Goal: Task Accomplishment & Management: Complete application form

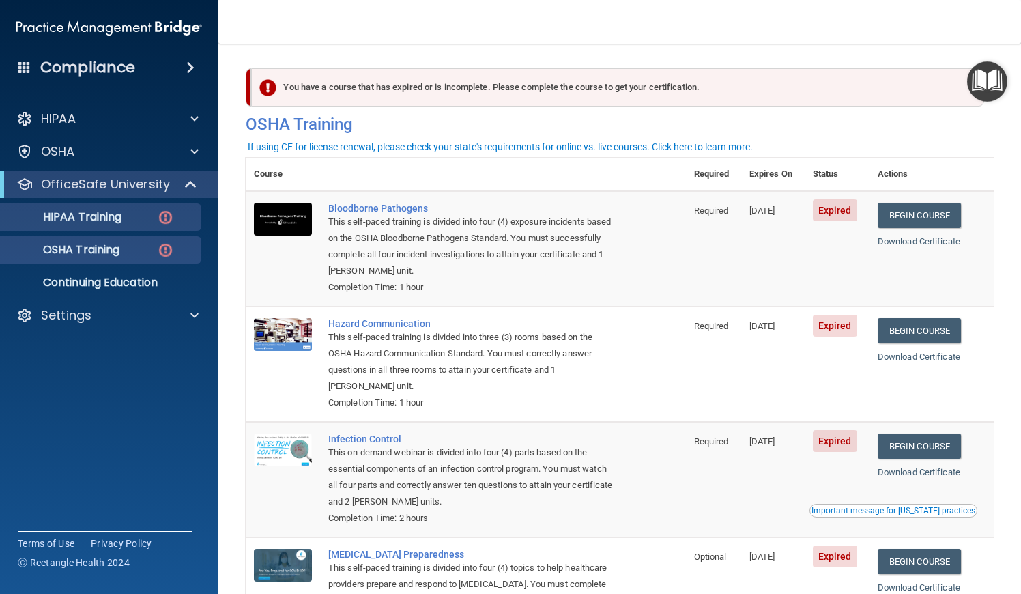
click at [148, 212] on div "HIPAA Training" at bounding box center [102, 217] width 186 height 14
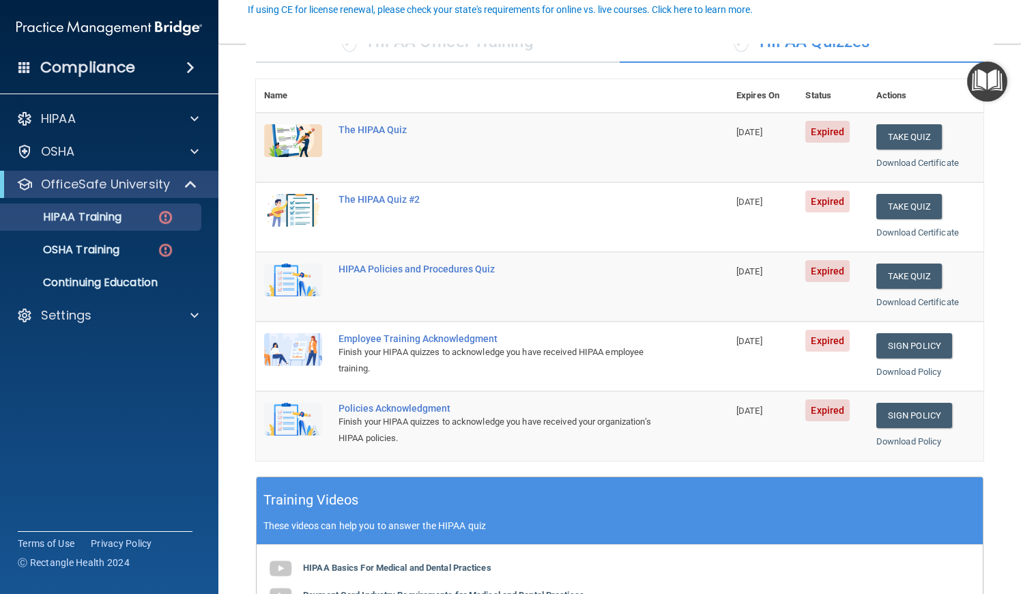
scroll to position [139, 0]
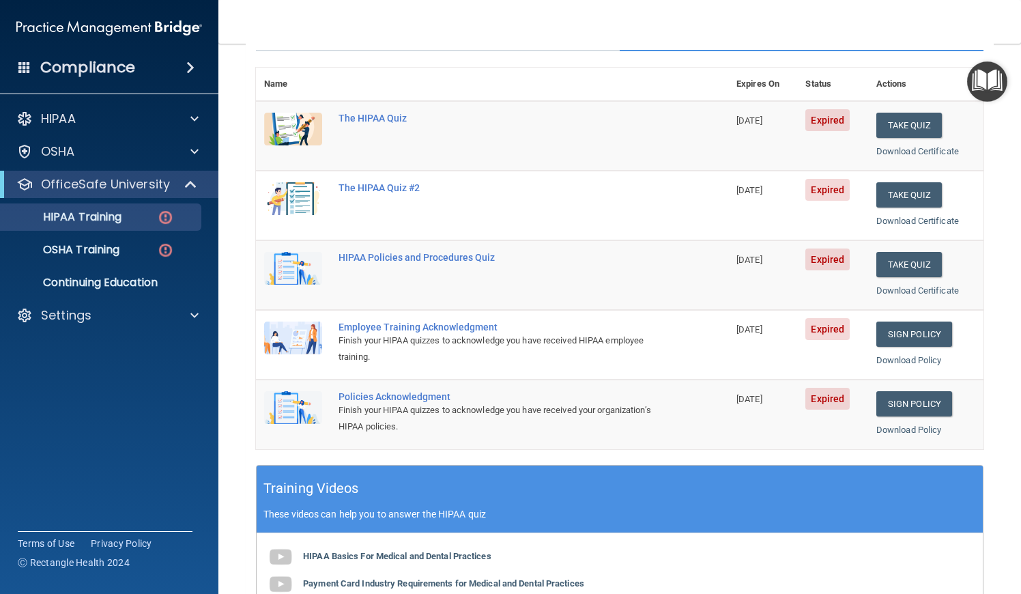
click at [389, 393] on div "Policies Acknowledgment" at bounding box center [499, 396] width 321 height 11
click at [900, 409] on td "Sign Policy Sign Policy Download Policy" at bounding box center [925, 414] width 115 height 69
click at [898, 395] on link "Sign Policy" at bounding box center [914, 403] width 76 height 25
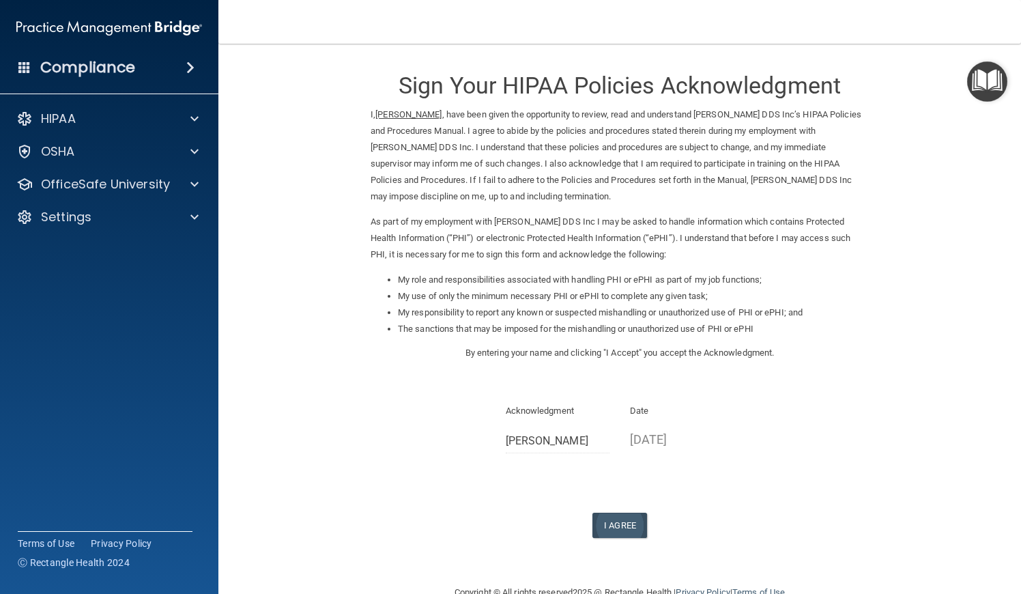
click at [610, 513] on button "I Agree" at bounding box center [619, 525] width 55 height 25
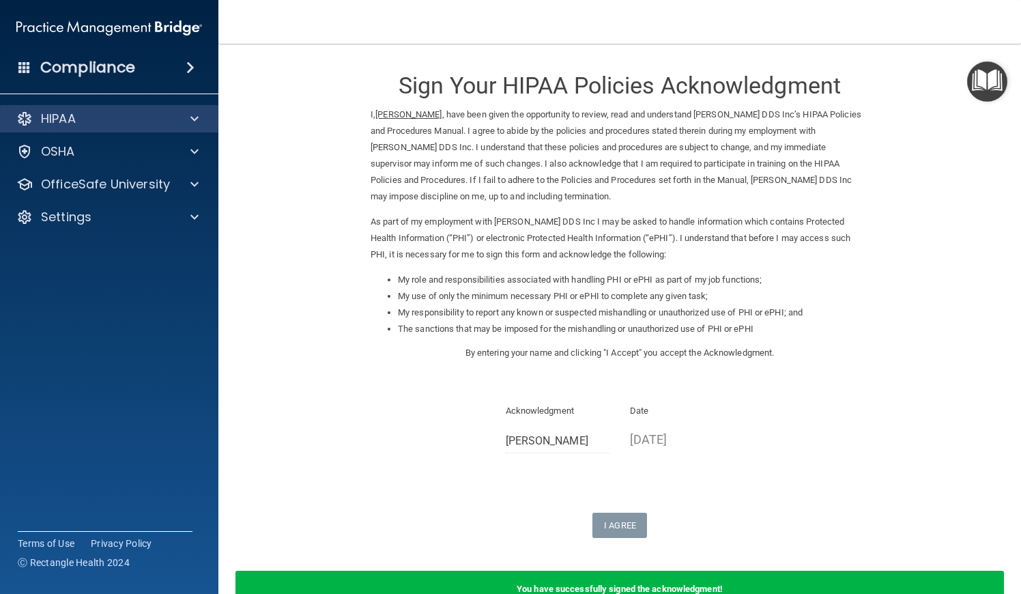
click at [94, 115] on div "HIPAA" at bounding box center [90, 119] width 169 height 16
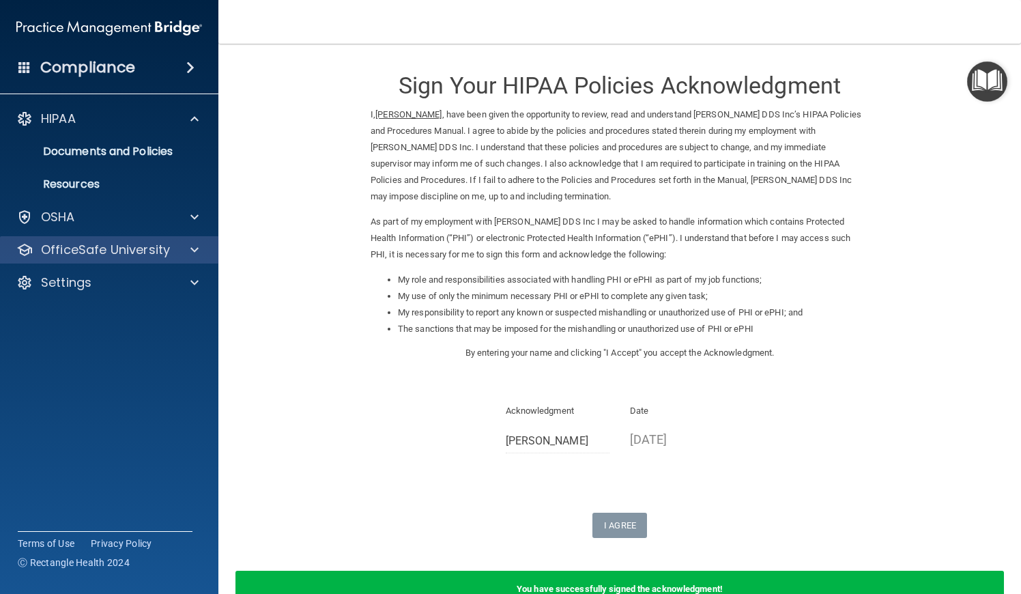
click at [62, 258] on div "OfficeSafe University" at bounding box center [109, 249] width 219 height 27
click at [66, 253] on p "OfficeSafe University" at bounding box center [105, 250] width 129 height 16
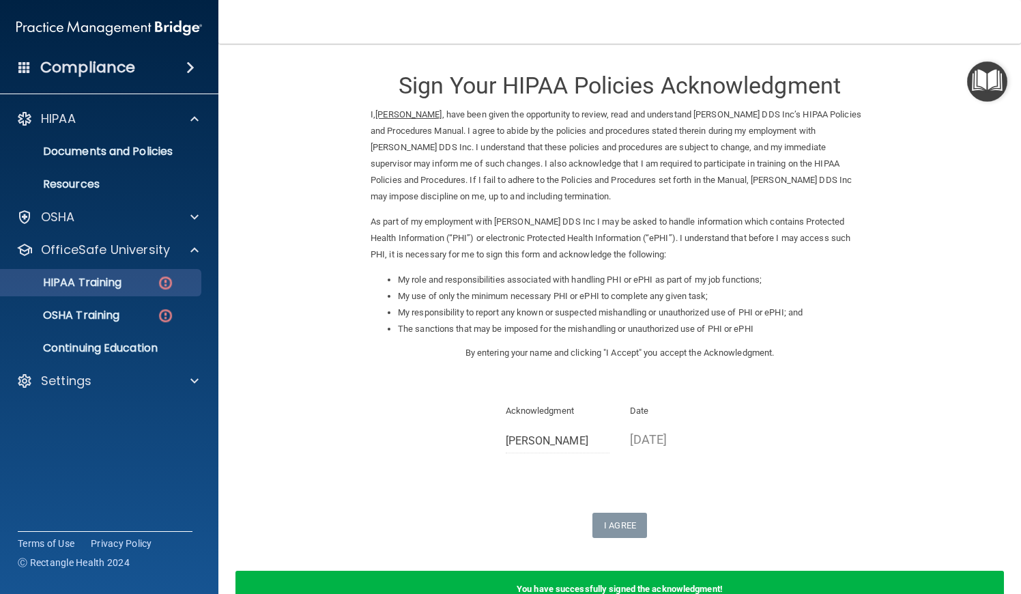
click at [96, 285] on p "HIPAA Training" at bounding box center [65, 283] width 113 height 14
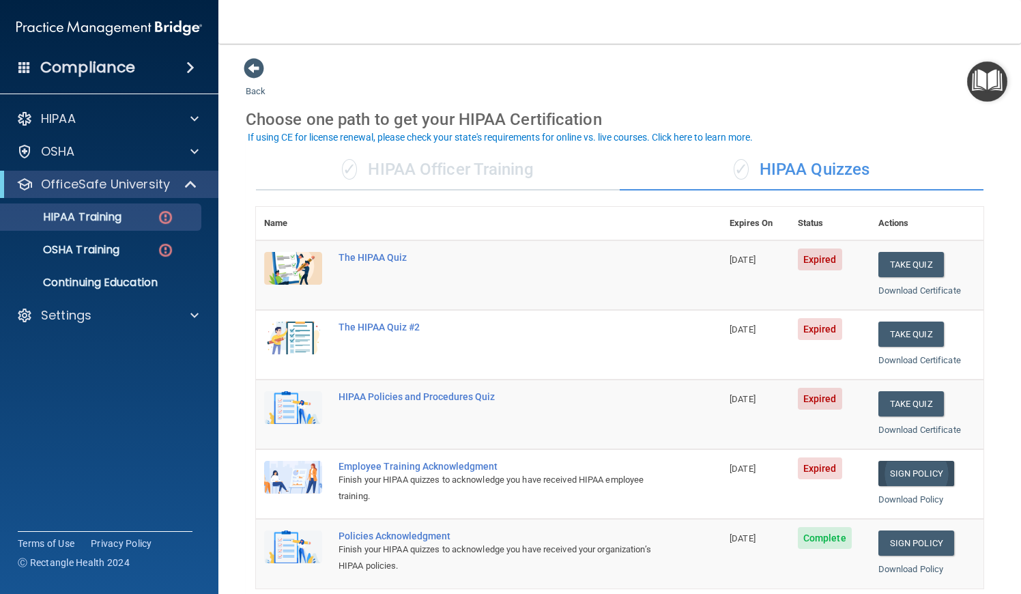
click at [911, 467] on link "Sign Policy" at bounding box center [916, 473] width 76 height 25
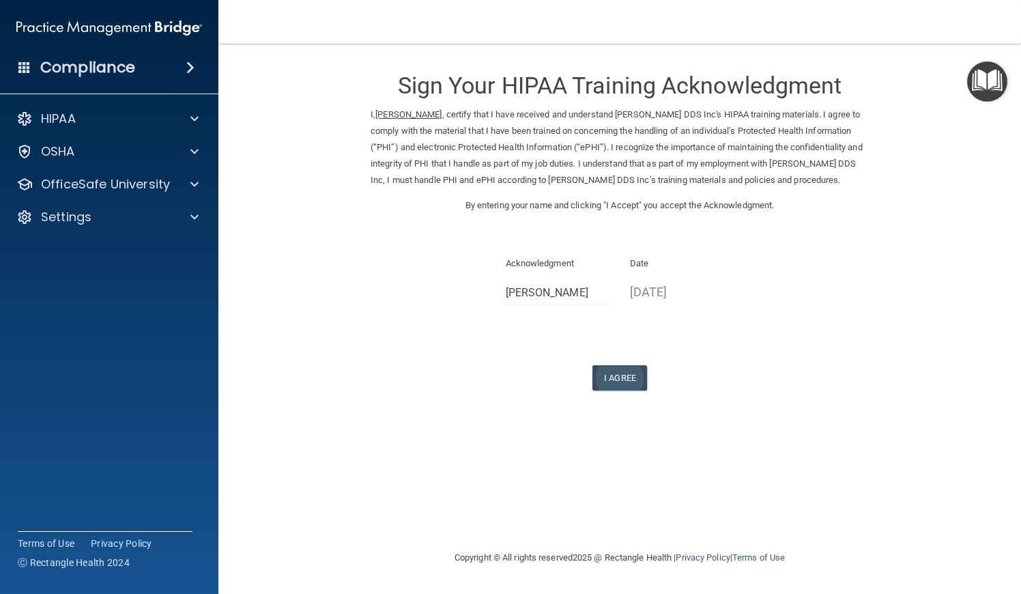
click at [625, 372] on button "I Agree" at bounding box center [619, 377] width 55 height 25
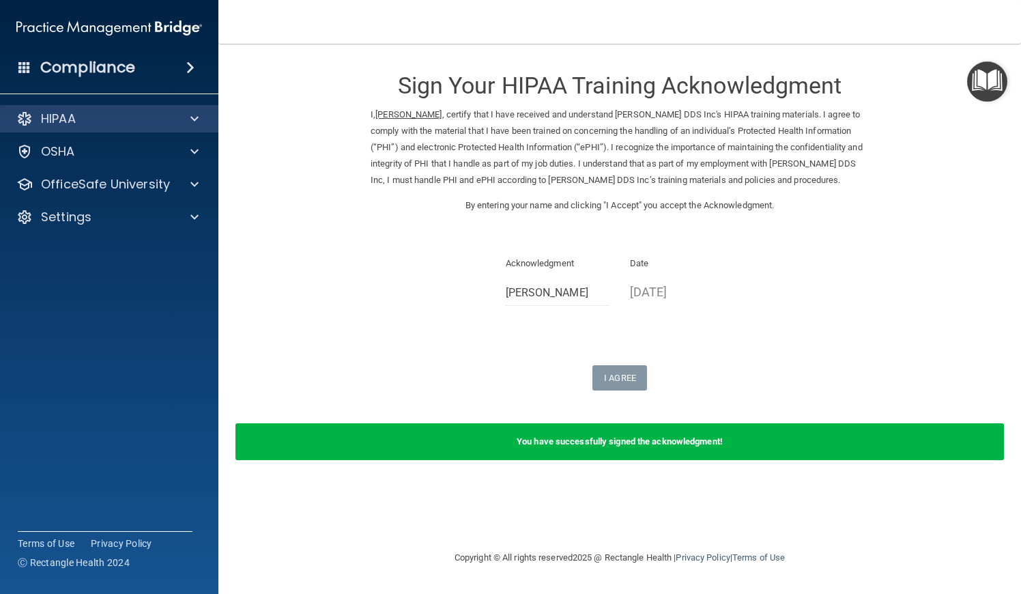
click at [137, 119] on div "HIPAA" at bounding box center [90, 119] width 169 height 16
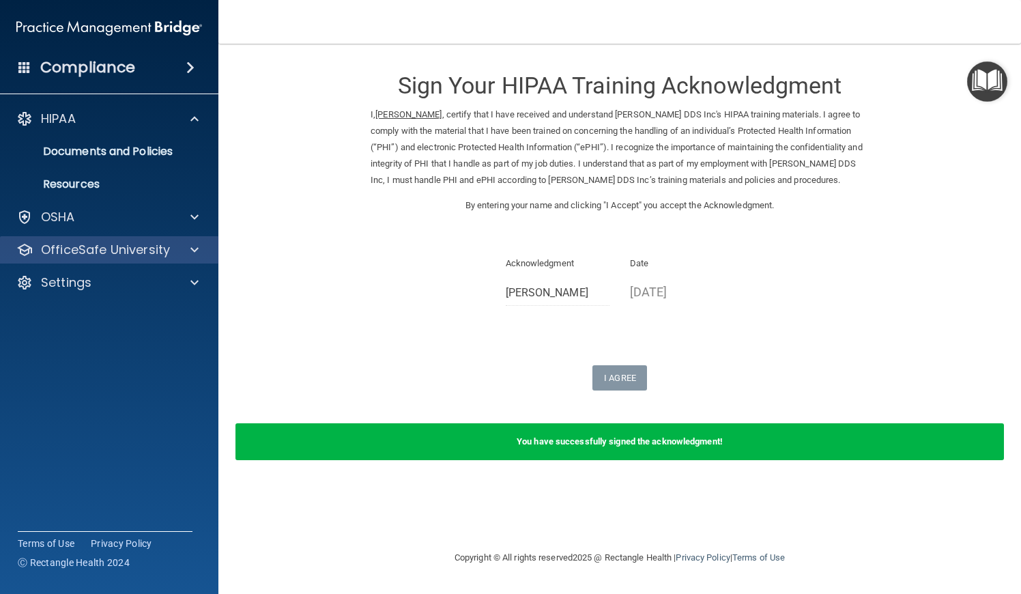
click at [139, 259] on div "OfficeSafe University" at bounding box center [109, 249] width 219 height 27
click at [146, 257] on p "OfficeSafe University" at bounding box center [105, 250] width 129 height 16
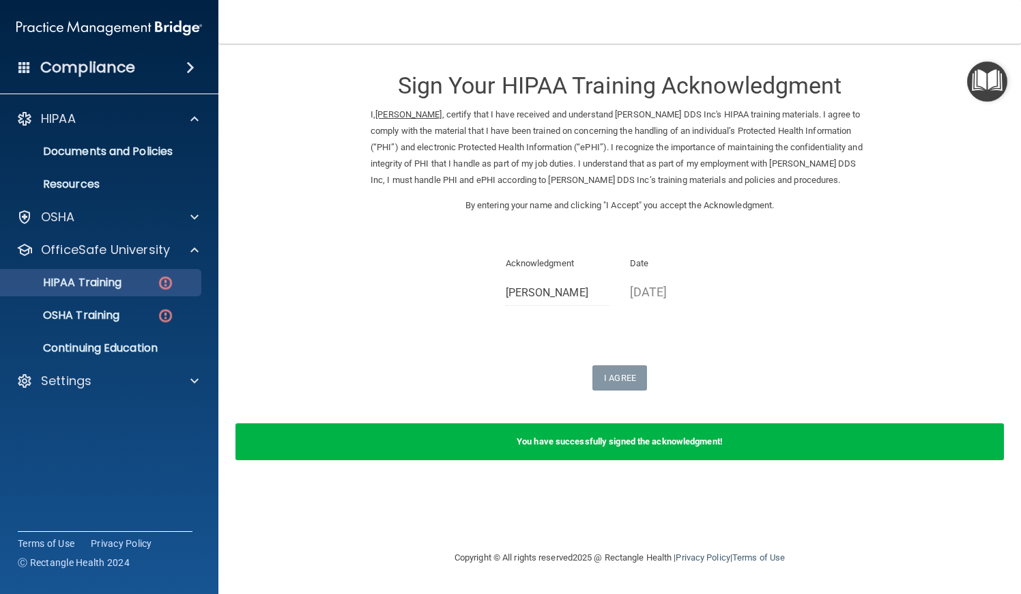
click at [134, 291] on link "HIPAA Training" at bounding box center [93, 282] width 215 height 27
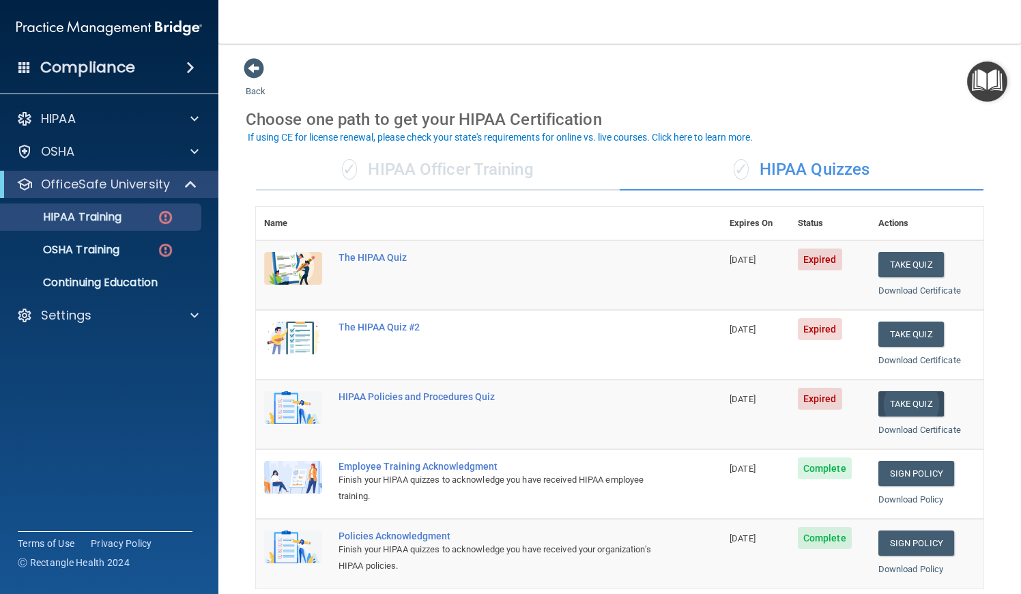
click at [923, 403] on button "Take Quiz" at bounding box center [911, 403] width 66 height 25
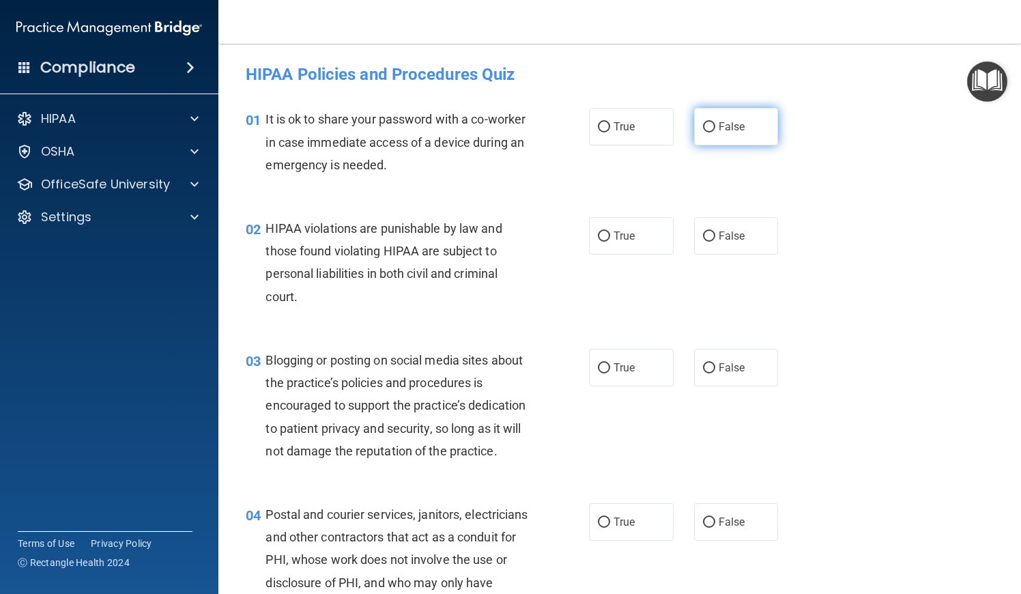
click at [712, 125] on input "False" at bounding box center [709, 127] width 12 height 10
radio input "true"
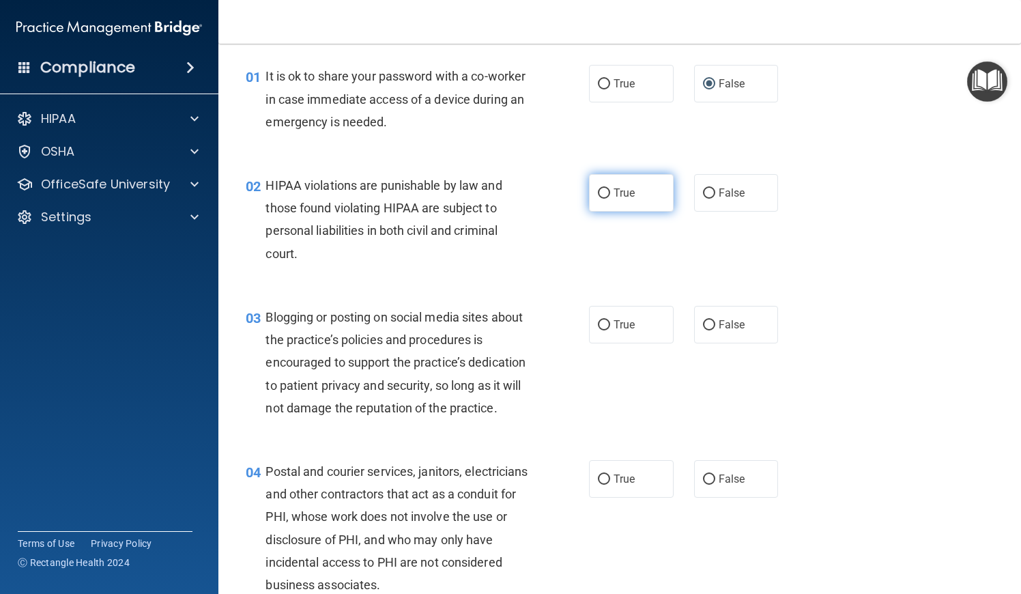
scroll to position [44, 0]
click at [614, 202] on label "True" at bounding box center [631, 192] width 85 height 38
click at [610, 197] on input "True" at bounding box center [604, 192] width 12 height 10
radio input "true"
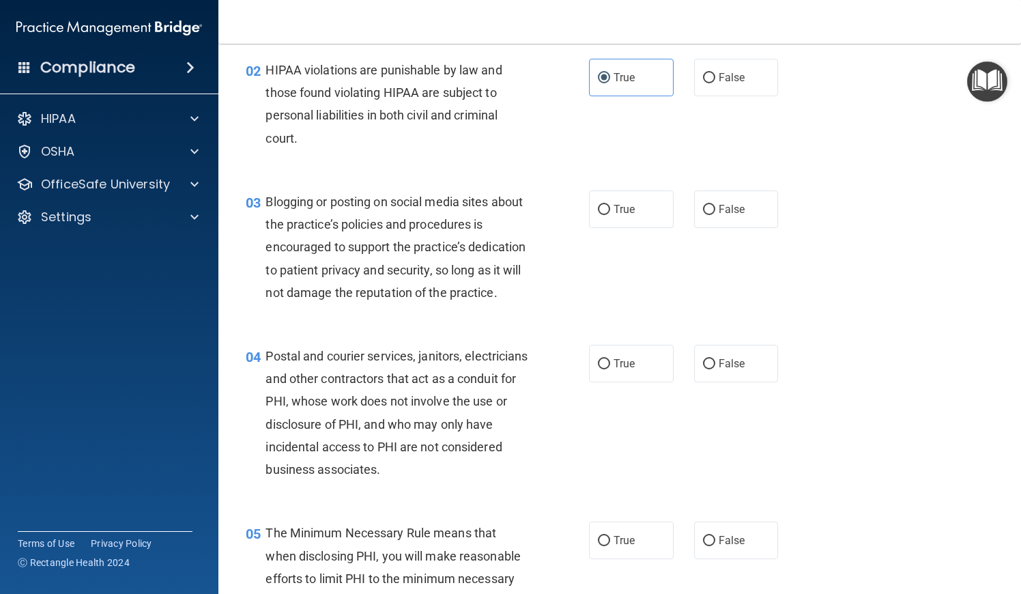
scroll to position [157, 0]
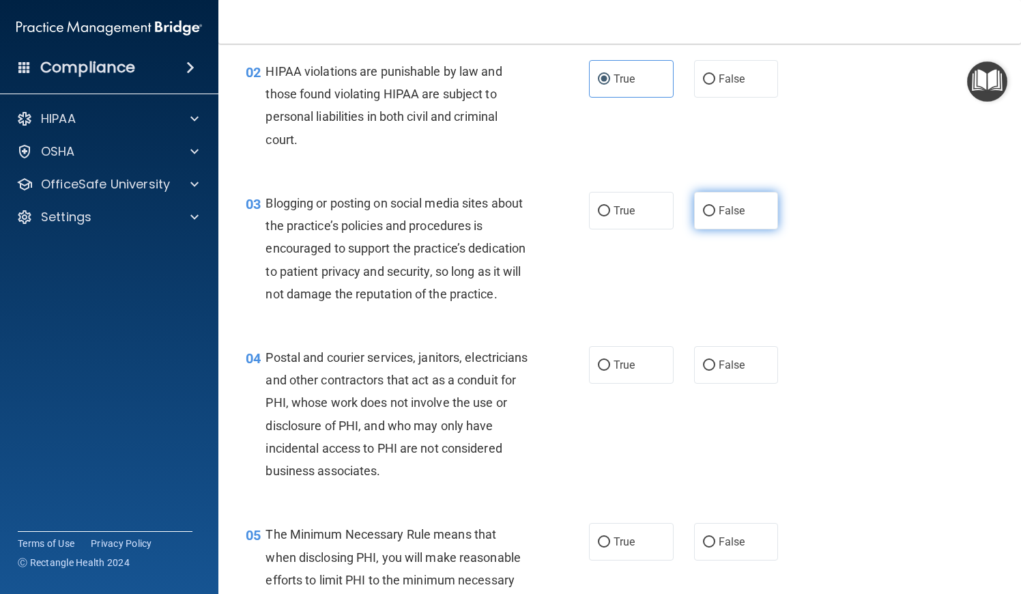
click at [719, 212] on span "False" at bounding box center [732, 210] width 27 height 13
click at [715, 212] on input "False" at bounding box center [709, 211] width 12 height 10
radio input "true"
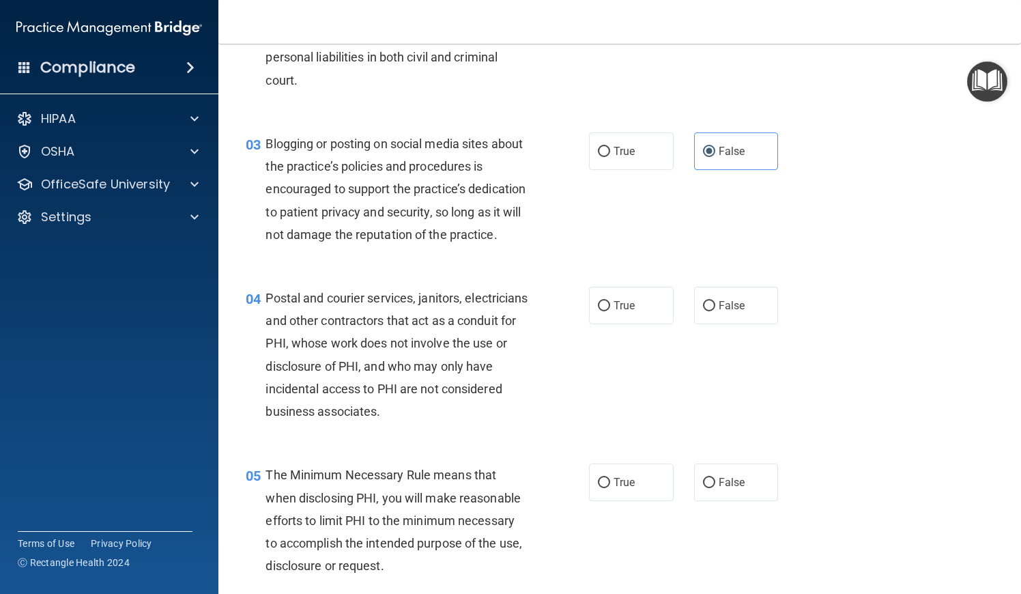
scroll to position [219, 0]
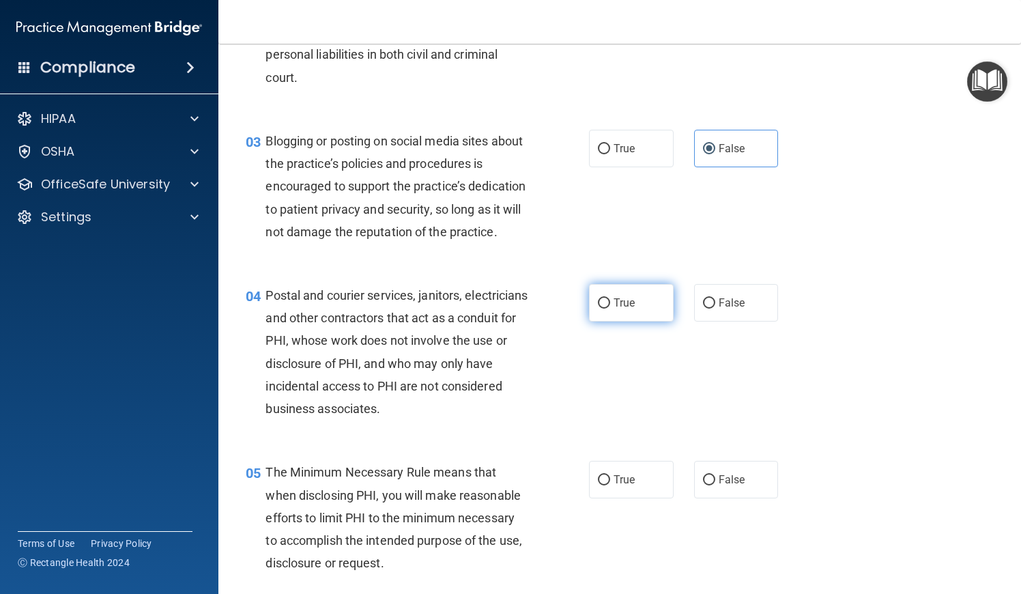
click at [605, 302] on input "True" at bounding box center [604, 303] width 12 height 10
radio input "true"
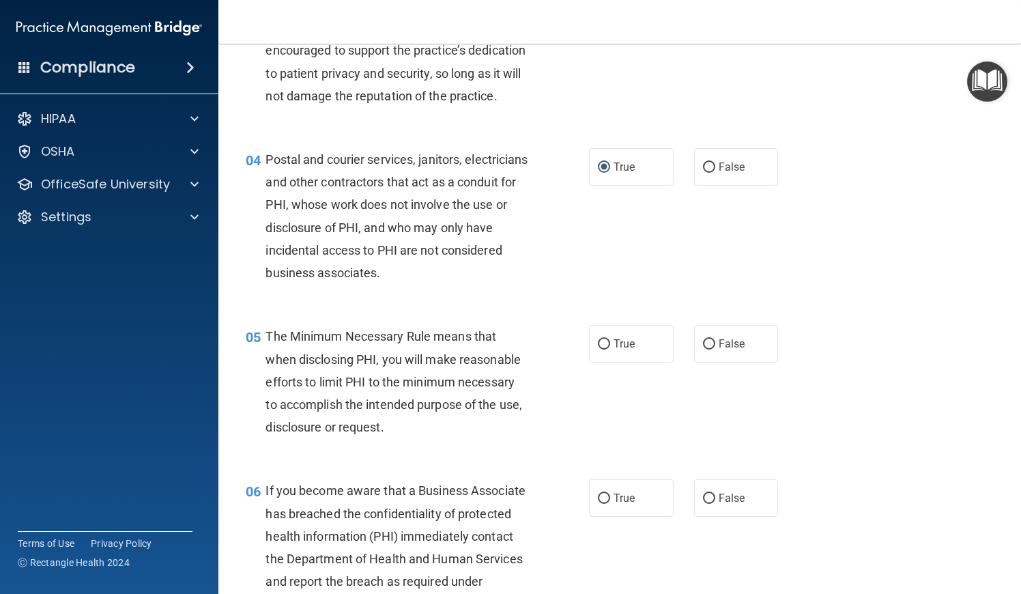
scroll to position [362, 0]
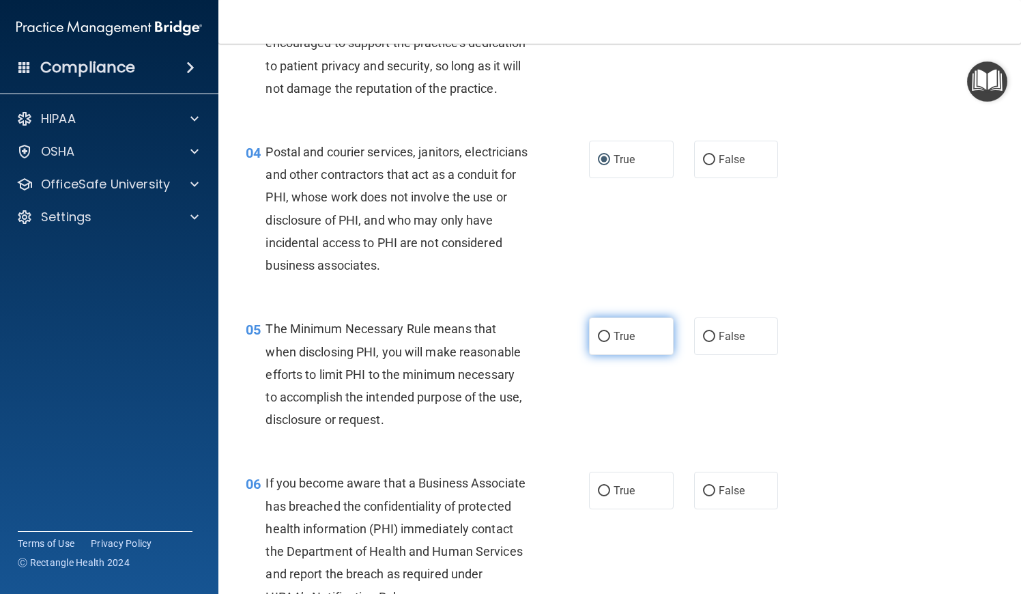
click at [606, 337] on input "True" at bounding box center [604, 337] width 12 height 10
radio input "true"
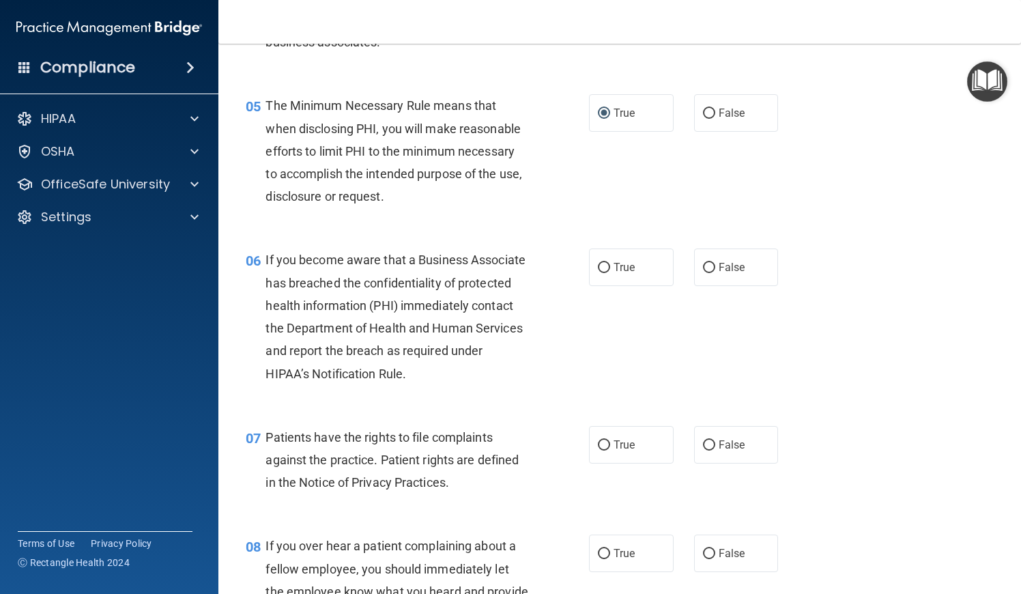
scroll to position [603, 0]
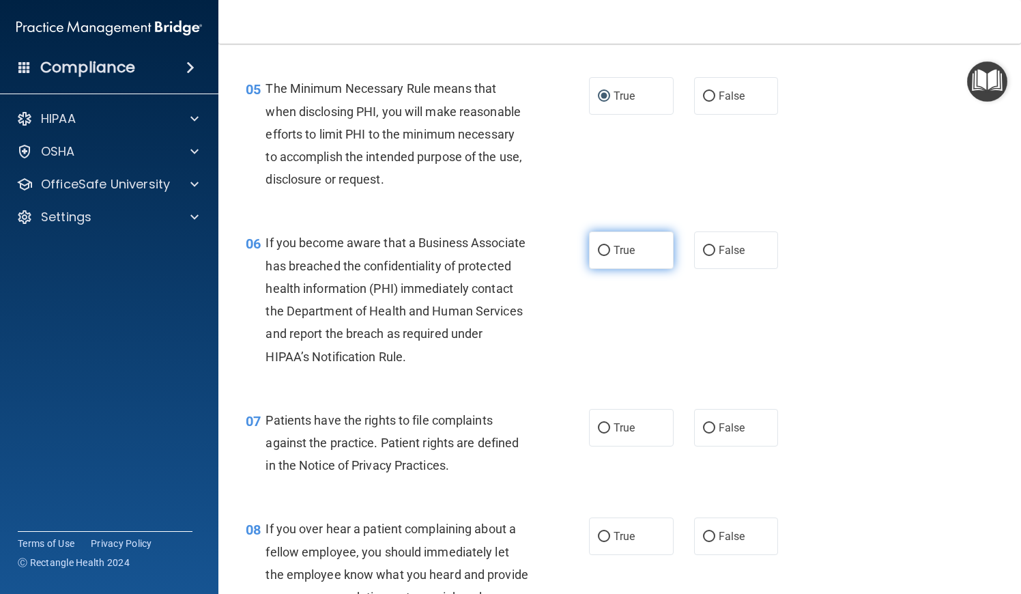
click at [602, 246] on input "True" at bounding box center [604, 251] width 12 height 10
radio input "true"
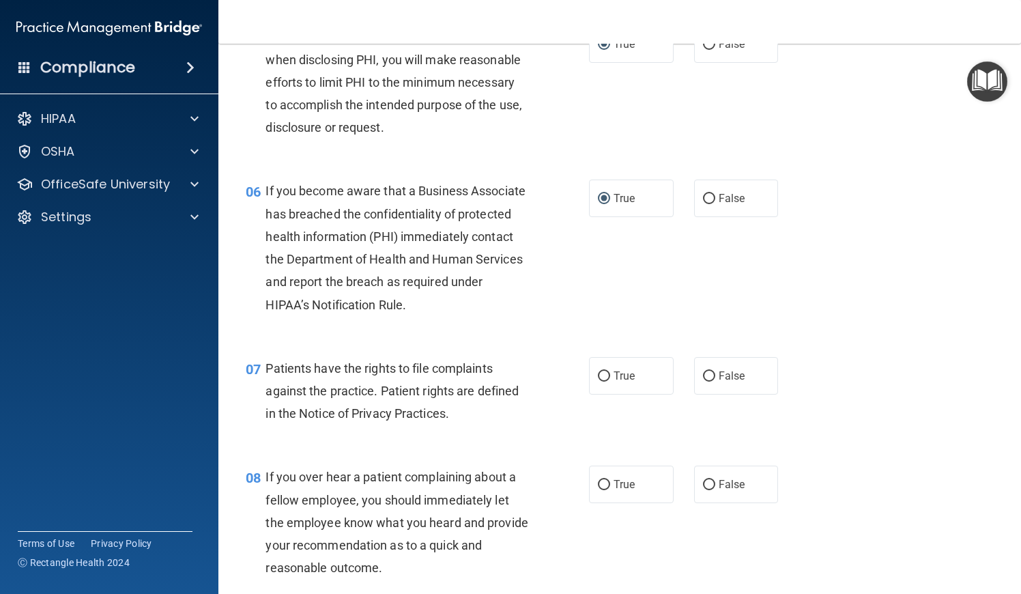
scroll to position [677, 0]
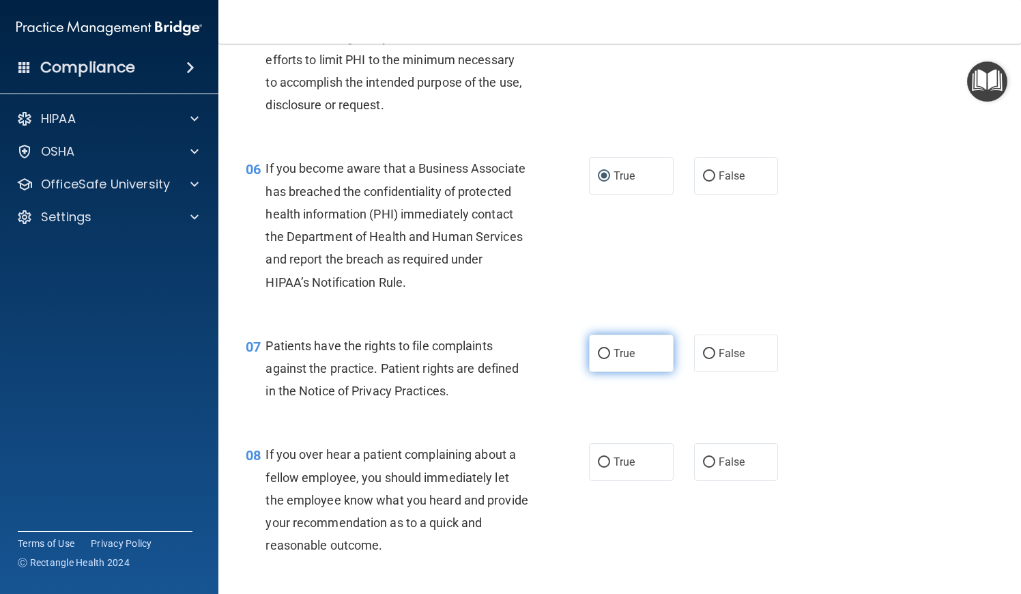
click at [616, 354] on span "True" at bounding box center [624, 353] width 21 height 13
click at [610, 354] on input "True" at bounding box center [604, 354] width 12 height 10
radio input "true"
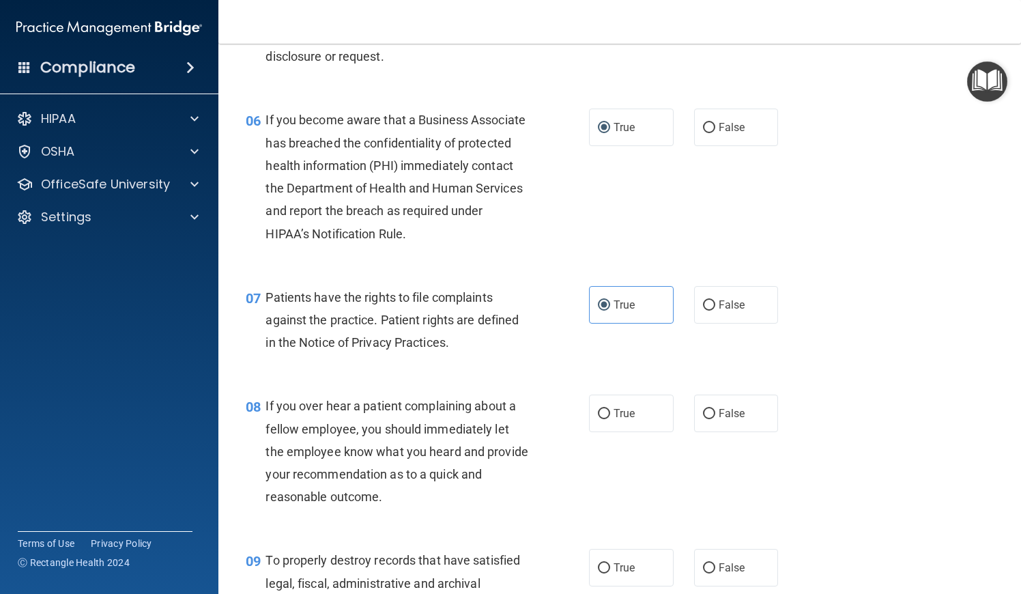
scroll to position [735, 0]
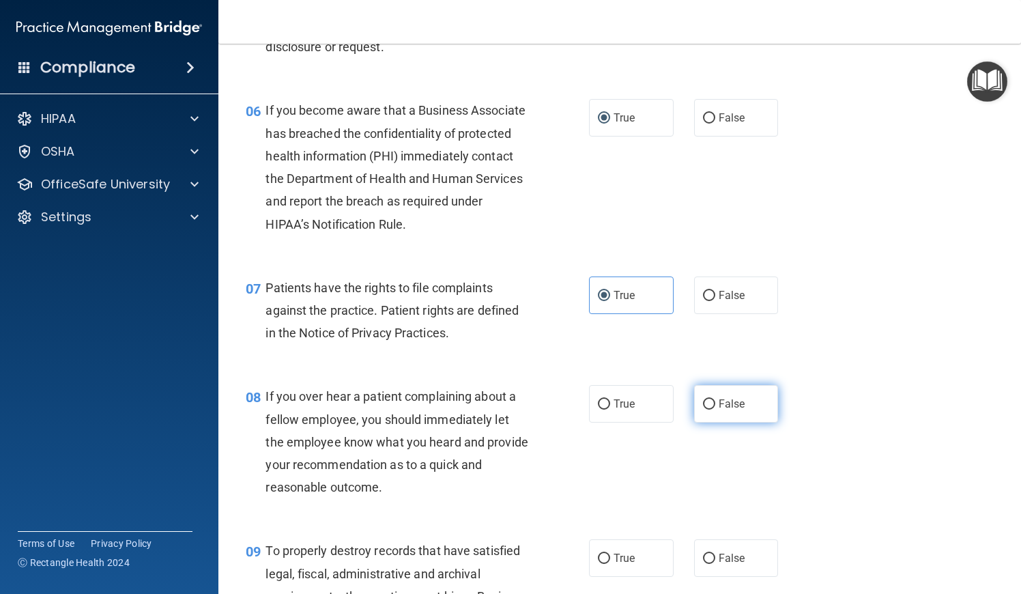
click at [712, 409] on label "False" at bounding box center [736, 404] width 85 height 38
click at [712, 409] on input "False" at bounding box center [709, 404] width 12 height 10
radio input "true"
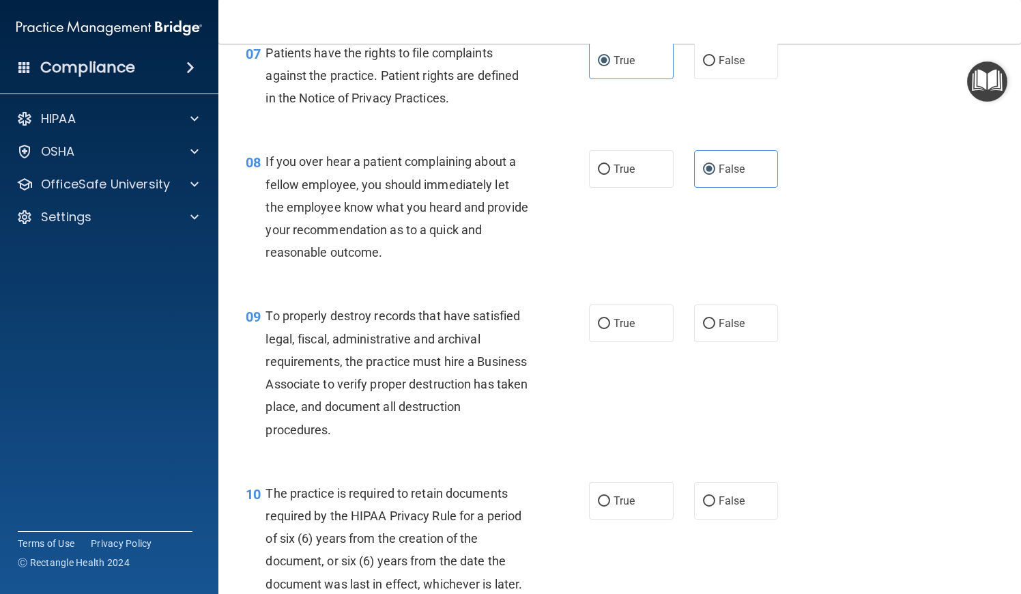
scroll to position [962, 0]
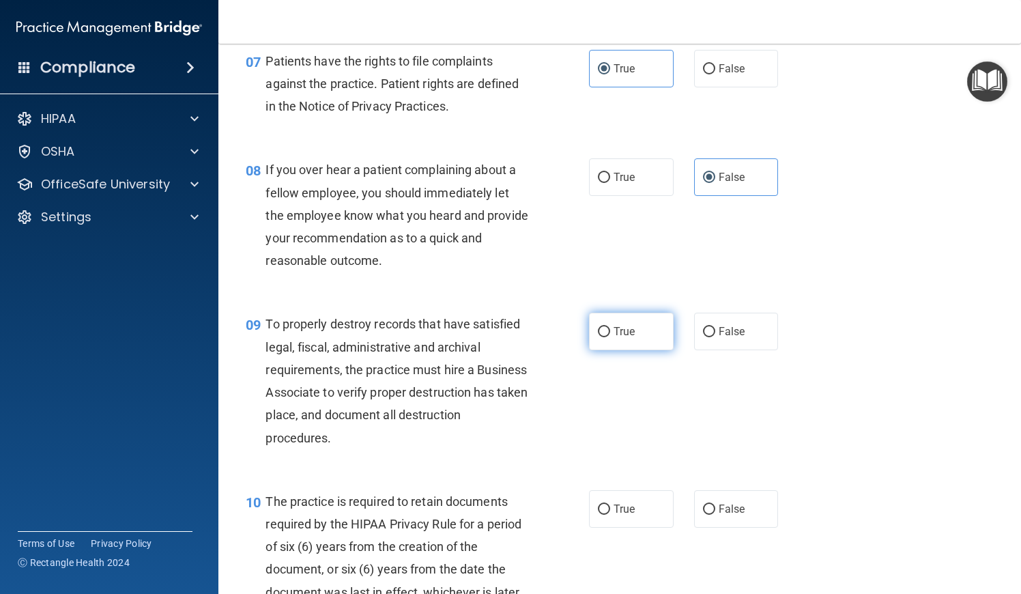
click at [617, 330] on span "True" at bounding box center [624, 331] width 21 height 13
click at [610, 330] on input "True" at bounding box center [604, 332] width 12 height 10
radio input "true"
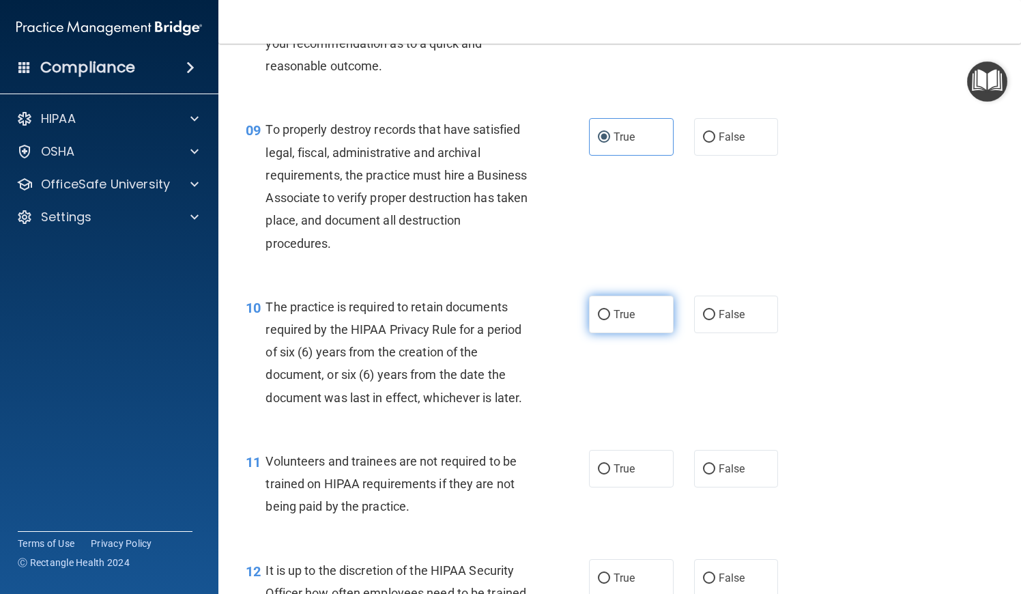
scroll to position [1164, 0]
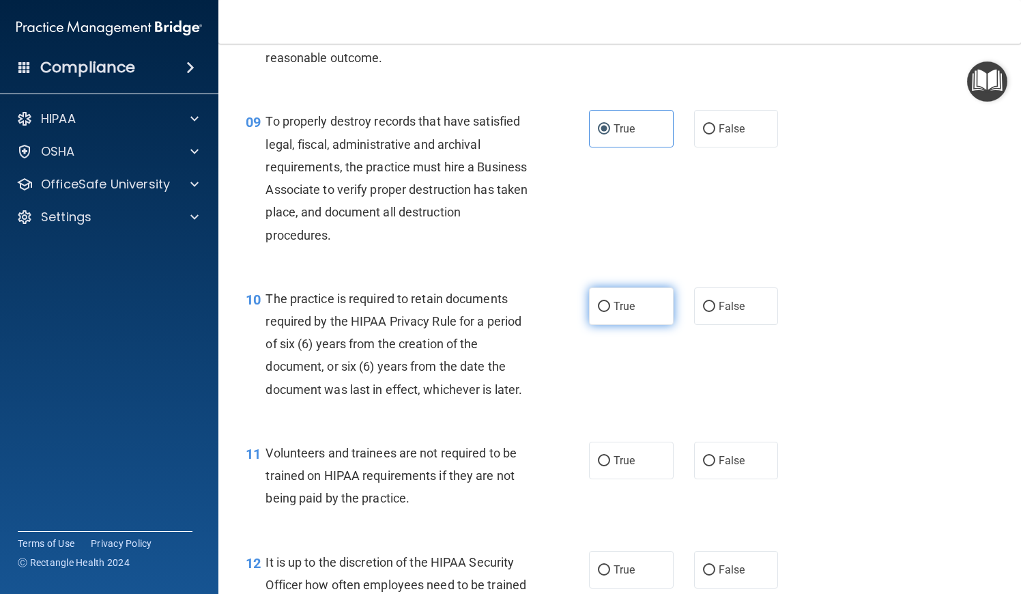
click at [629, 300] on span "True" at bounding box center [624, 306] width 21 height 13
click at [610, 302] on input "True" at bounding box center [604, 307] width 12 height 10
radio input "true"
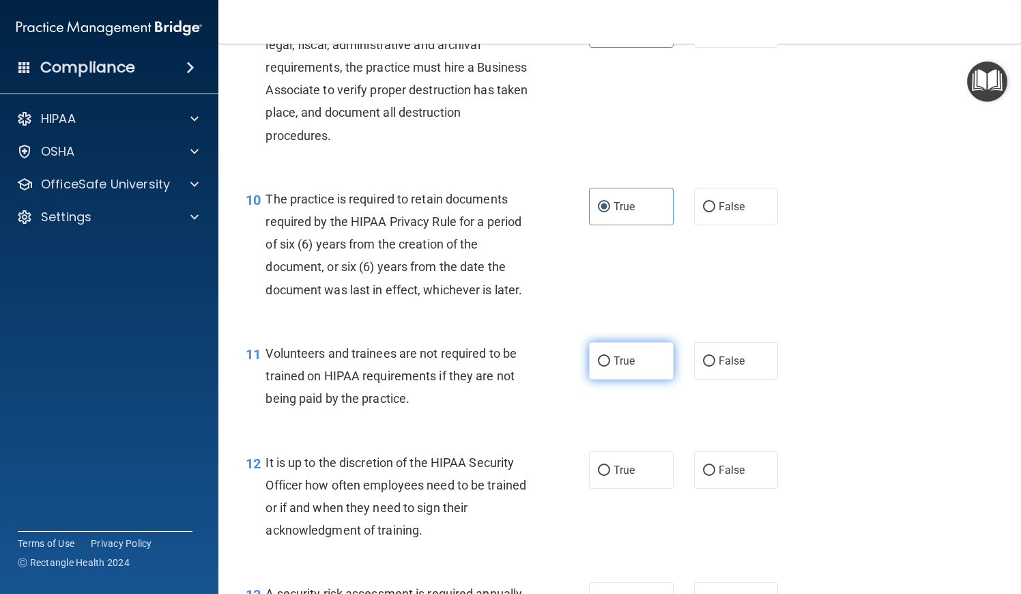
scroll to position [1272, 0]
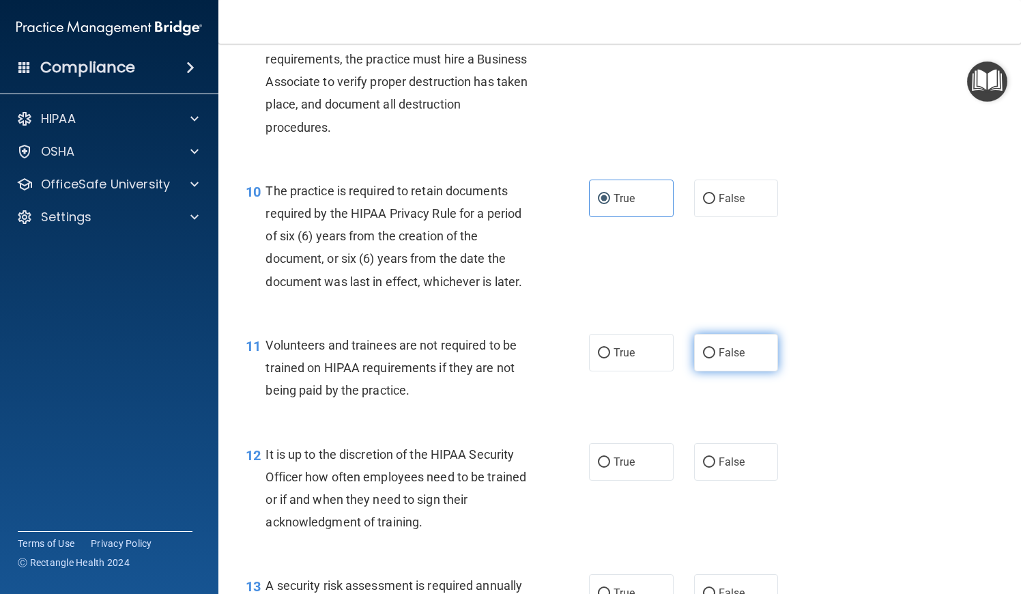
click at [719, 360] on label "False" at bounding box center [736, 353] width 85 height 38
click at [715, 358] on input "False" at bounding box center [709, 353] width 12 height 10
radio input "true"
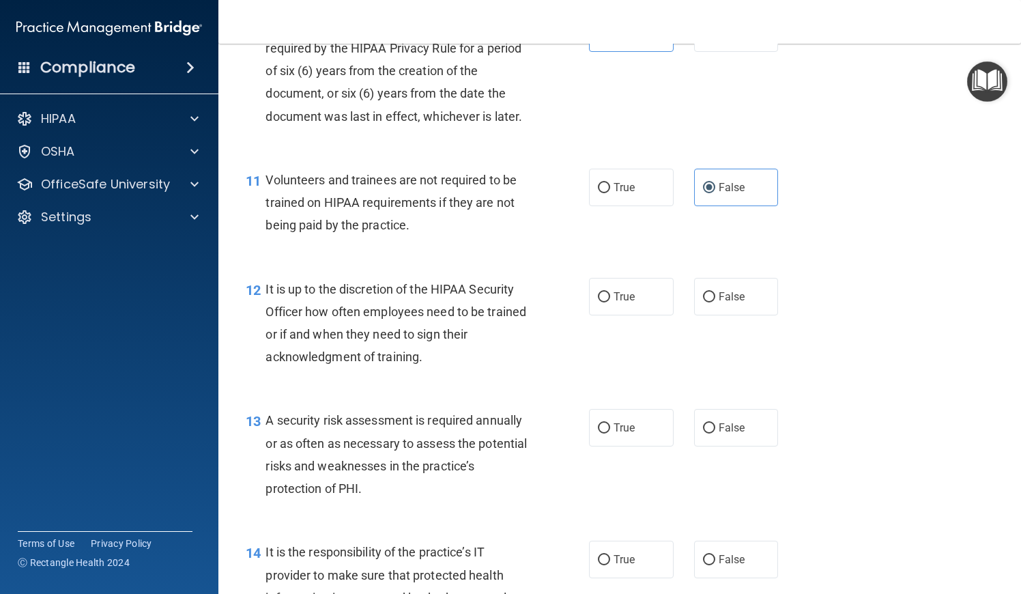
scroll to position [1440, 0]
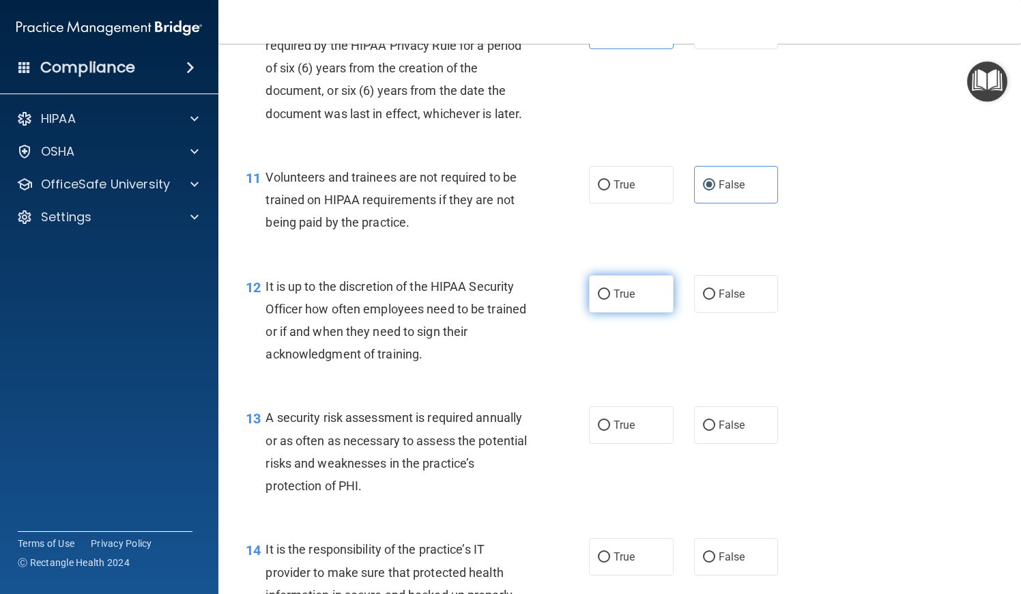
click at [625, 294] on label "True" at bounding box center [631, 294] width 85 height 38
click at [610, 294] on input "True" at bounding box center [604, 294] width 12 height 10
radio input "true"
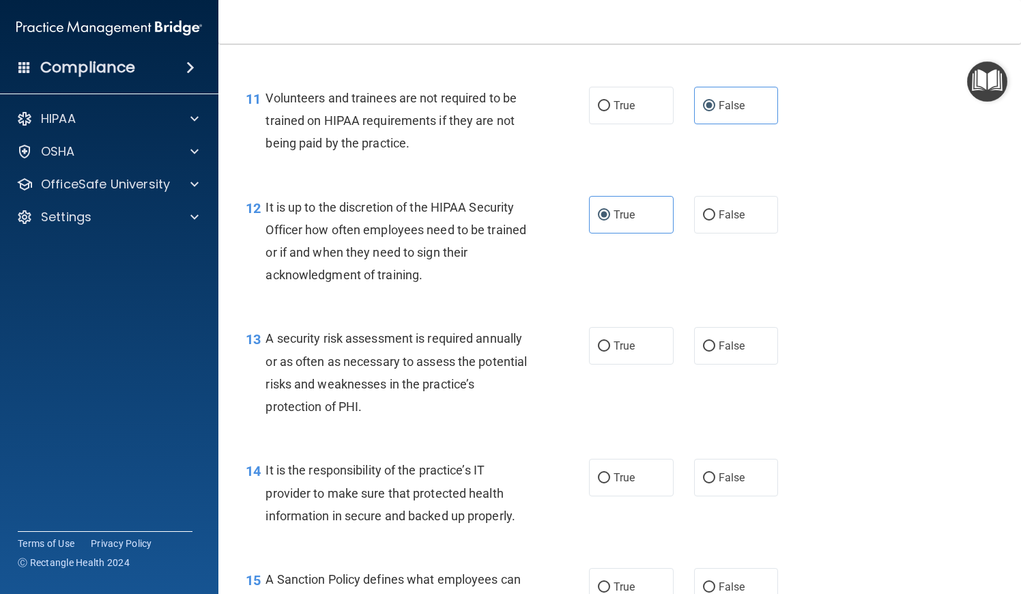
scroll to position [1521, 0]
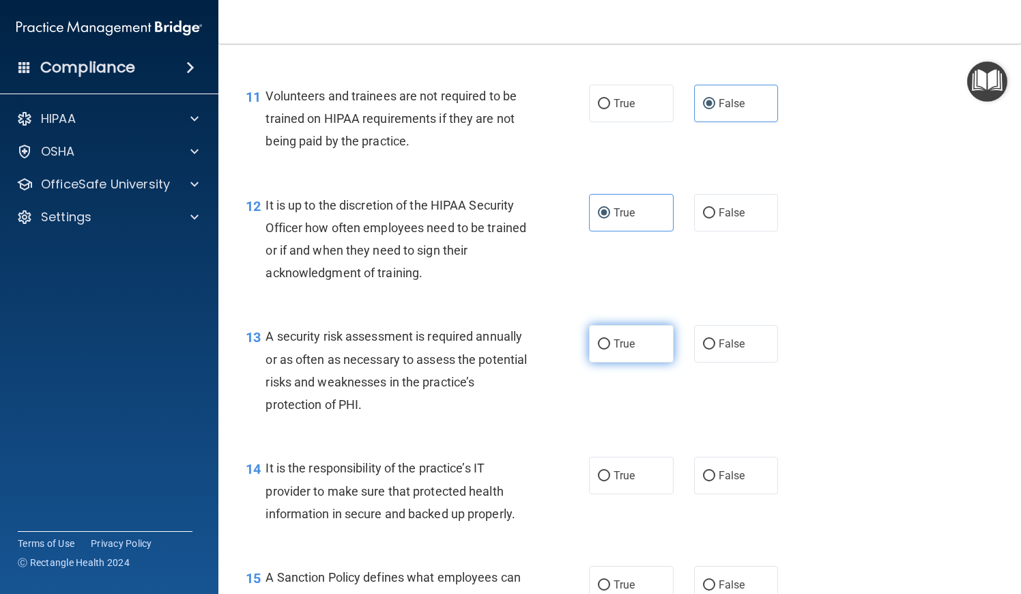
click at [616, 339] on span "True" at bounding box center [624, 343] width 21 height 13
click at [610, 339] on input "True" at bounding box center [604, 344] width 12 height 10
radio input "true"
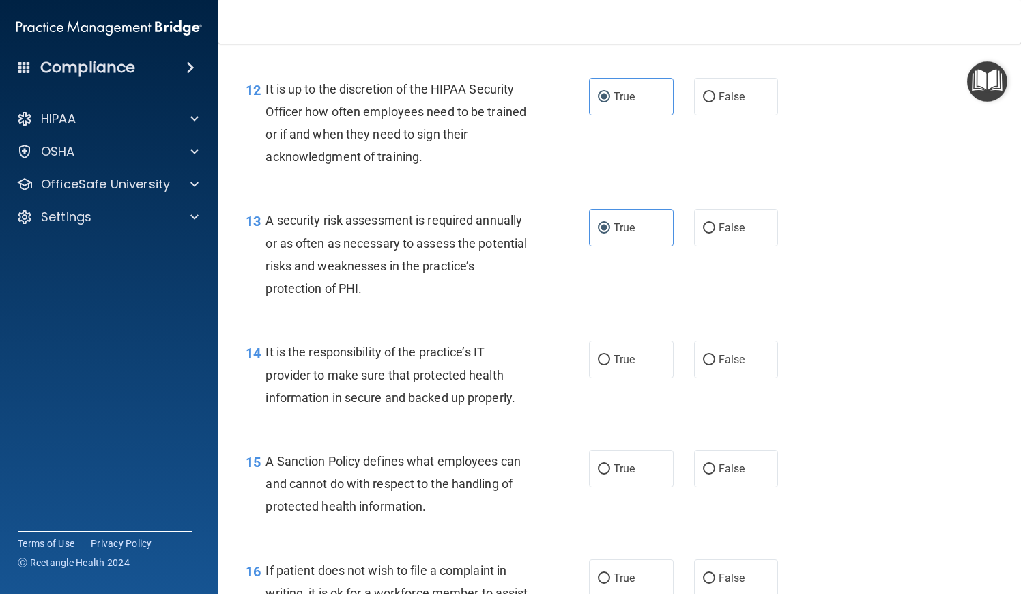
scroll to position [1662, 0]
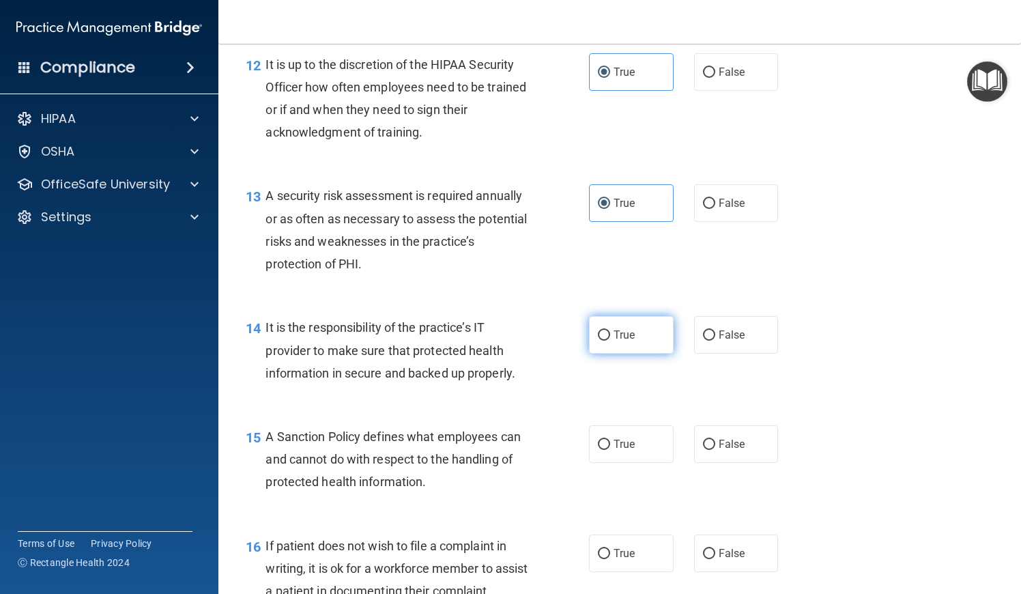
click at [642, 332] on label "True" at bounding box center [631, 335] width 85 height 38
click at [610, 332] on input "True" at bounding box center [604, 335] width 12 height 10
radio input "true"
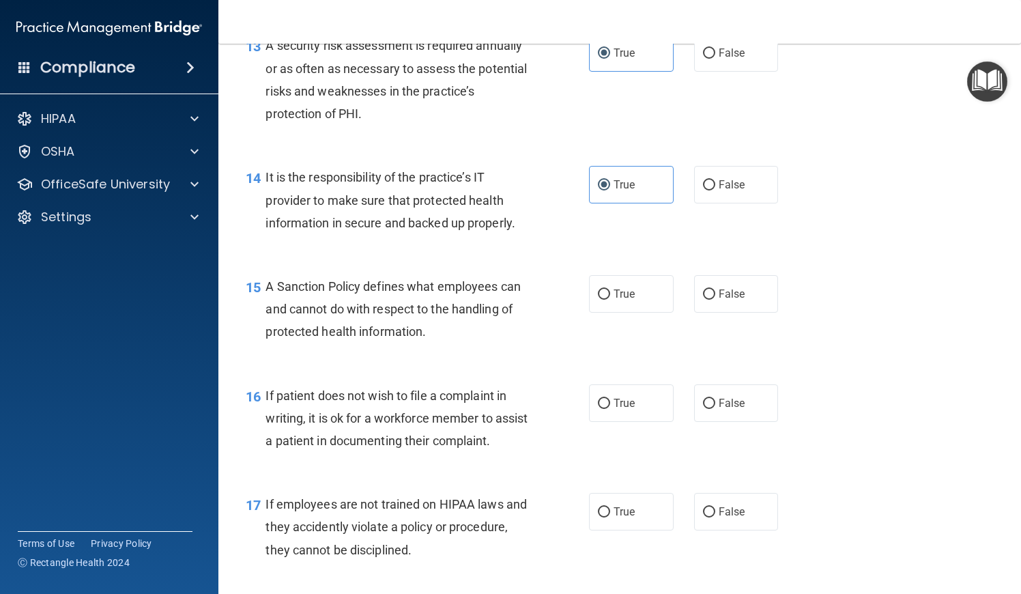
scroll to position [1813, 0]
click at [634, 300] on label "True" at bounding box center [631, 293] width 85 height 38
click at [610, 299] on input "True" at bounding box center [604, 294] width 12 height 10
radio input "true"
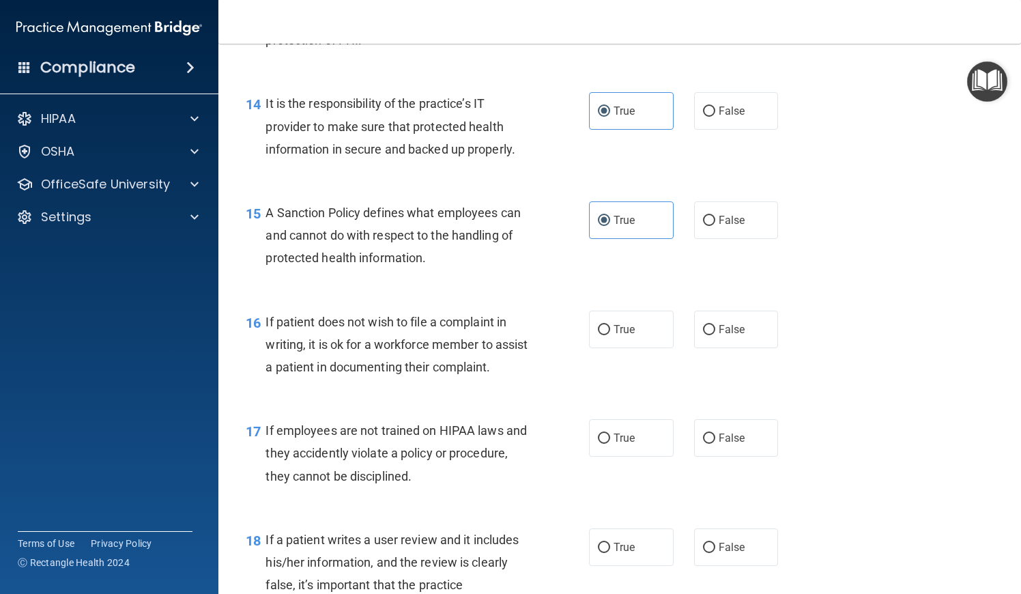
scroll to position [1887, 0]
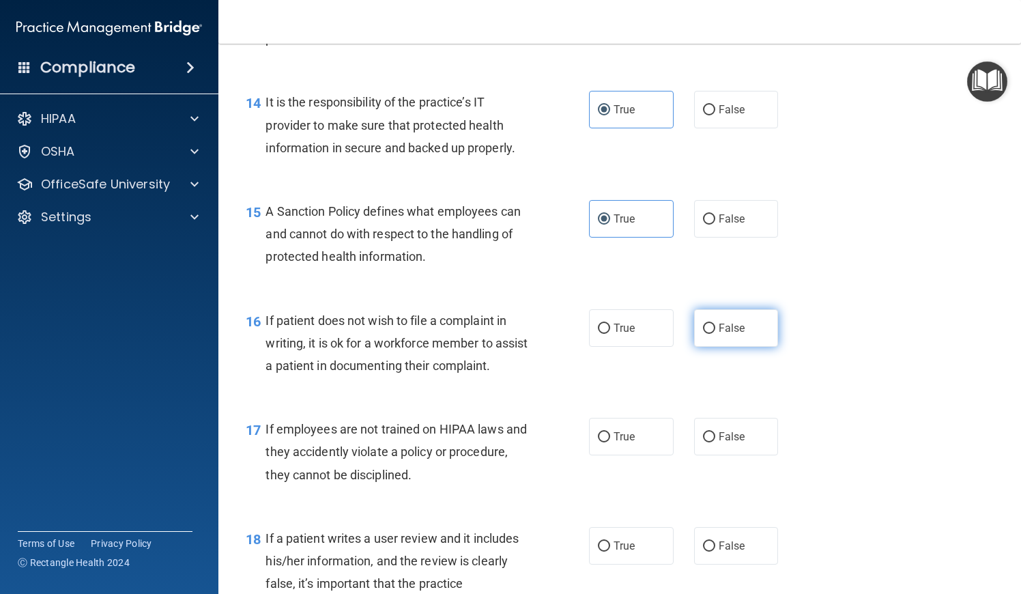
click at [729, 322] on span "False" at bounding box center [732, 327] width 27 height 13
click at [715, 324] on input "False" at bounding box center [709, 329] width 12 height 10
radio input "true"
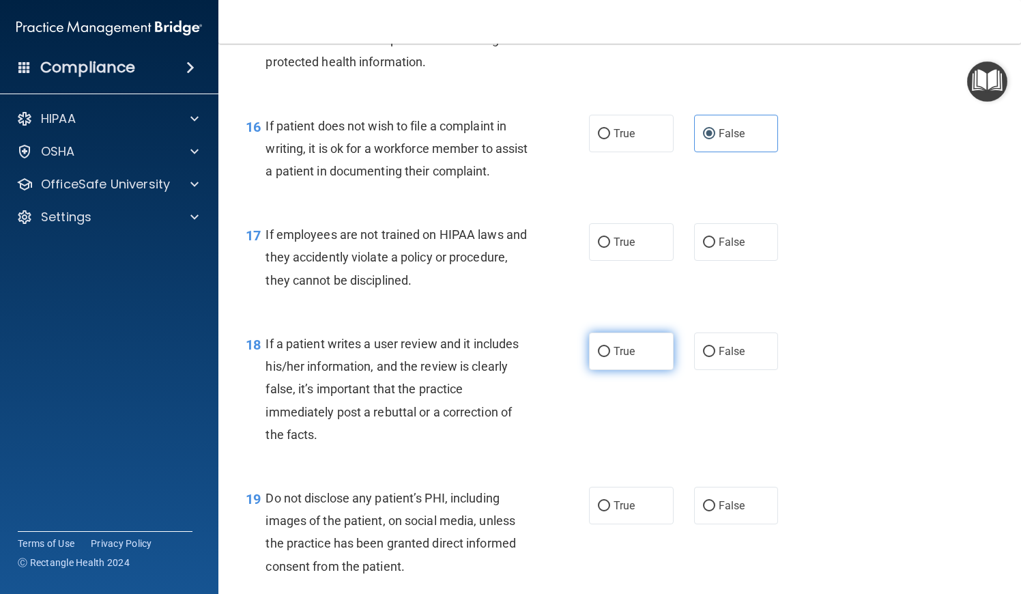
scroll to position [2093, 0]
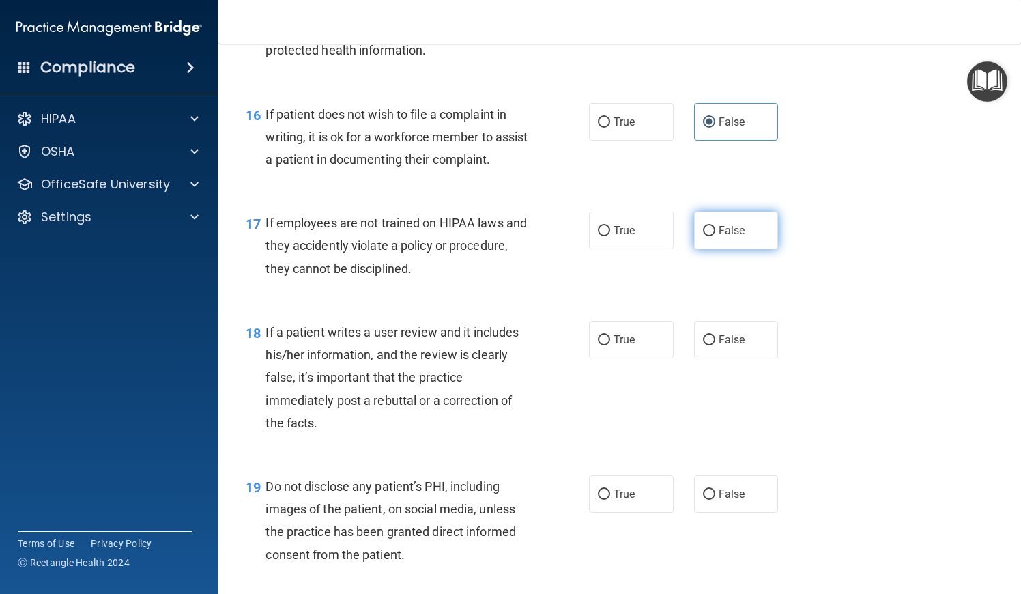
click at [715, 249] on label "False" at bounding box center [736, 231] width 85 height 38
click at [715, 236] on input "False" at bounding box center [709, 231] width 12 height 10
radio input "true"
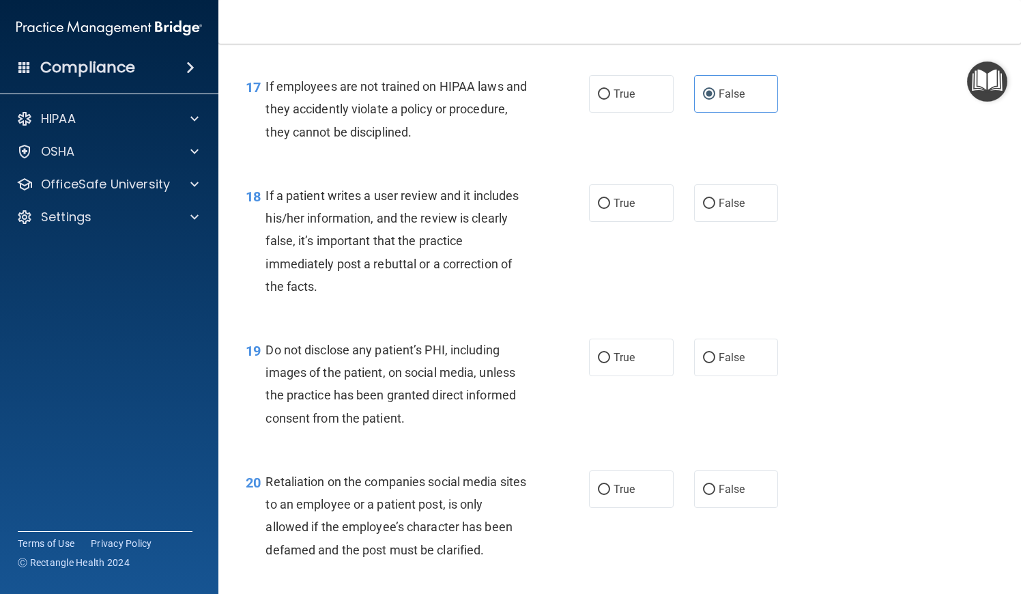
scroll to position [2239, 0]
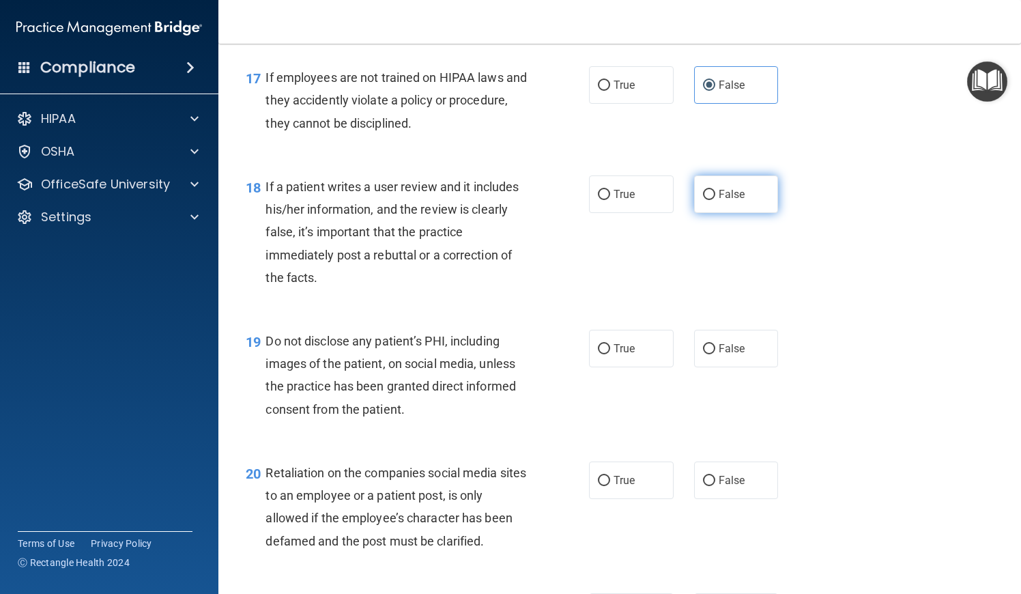
click at [709, 213] on label "False" at bounding box center [736, 194] width 85 height 38
click at [709, 200] on input "False" at bounding box center [709, 195] width 12 height 10
radio input "true"
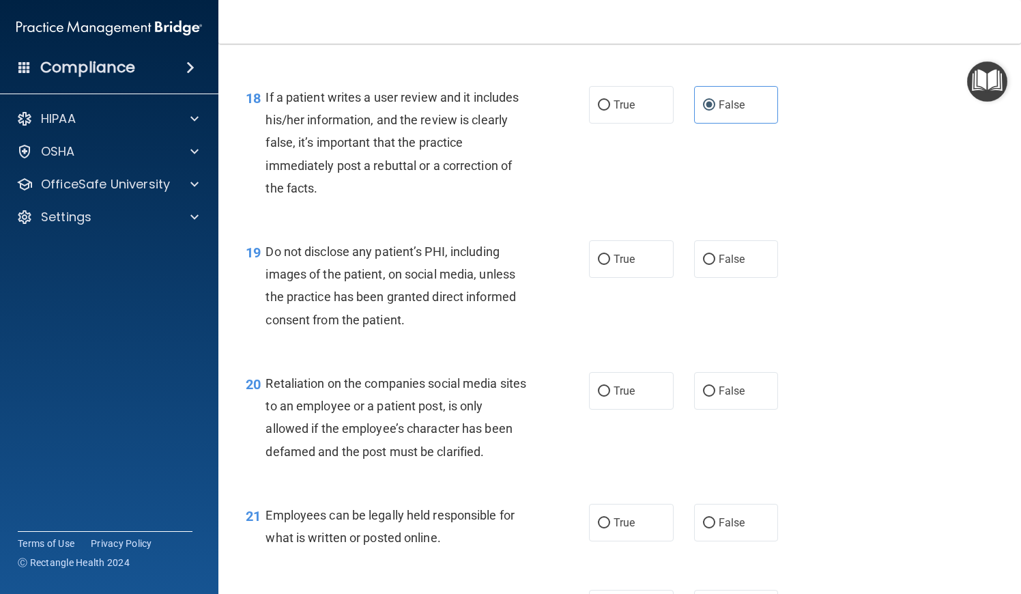
scroll to position [2329, 0]
click at [623, 277] on label "True" at bounding box center [631, 259] width 85 height 38
click at [610, 264] on input "True" at bounding box center [604, 259] width 12 height 10
radio input "true"
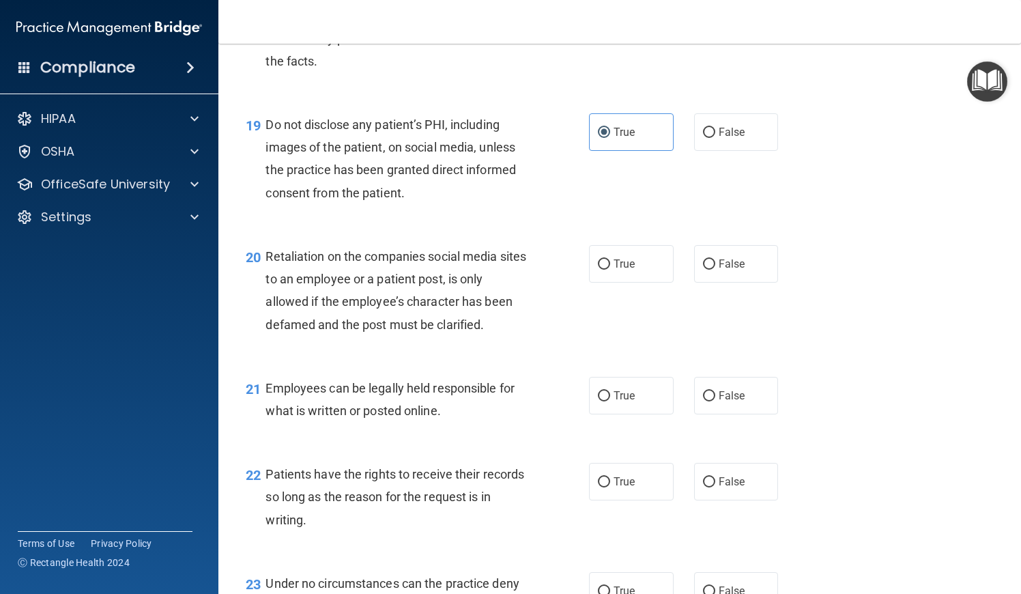
scroll to position [2462, 0]
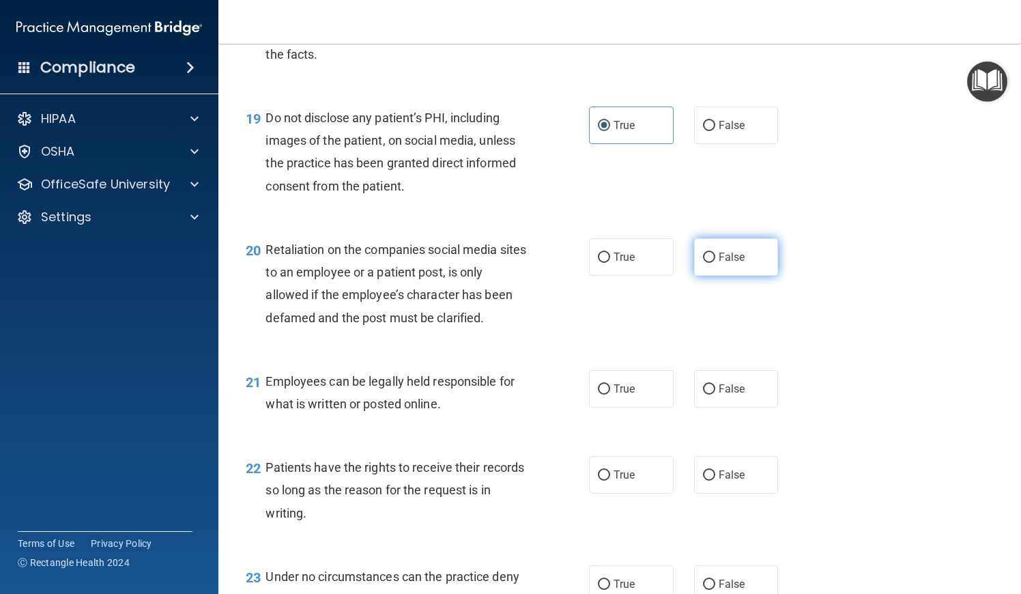
click at [711, 276] on label "False" at bounding box center [736, 257] width 85 height 38
click at [711, 263] on input "False" at bounding box center [709, 258] width 12 height 10
radio input "true"
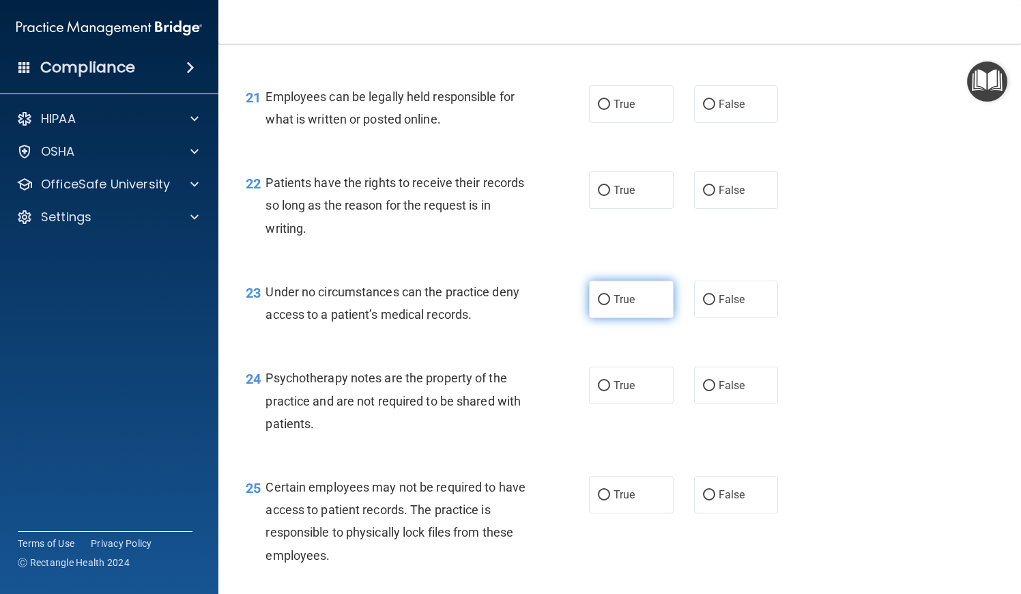
scroll to position [2748, 0]
click at [644, 121] on label "True" at bounding box center [631, 103] width 85 height 38
click at [610, 109] on input "True" at bounding box center [604, 103] width 12 height 10
radio input "true"
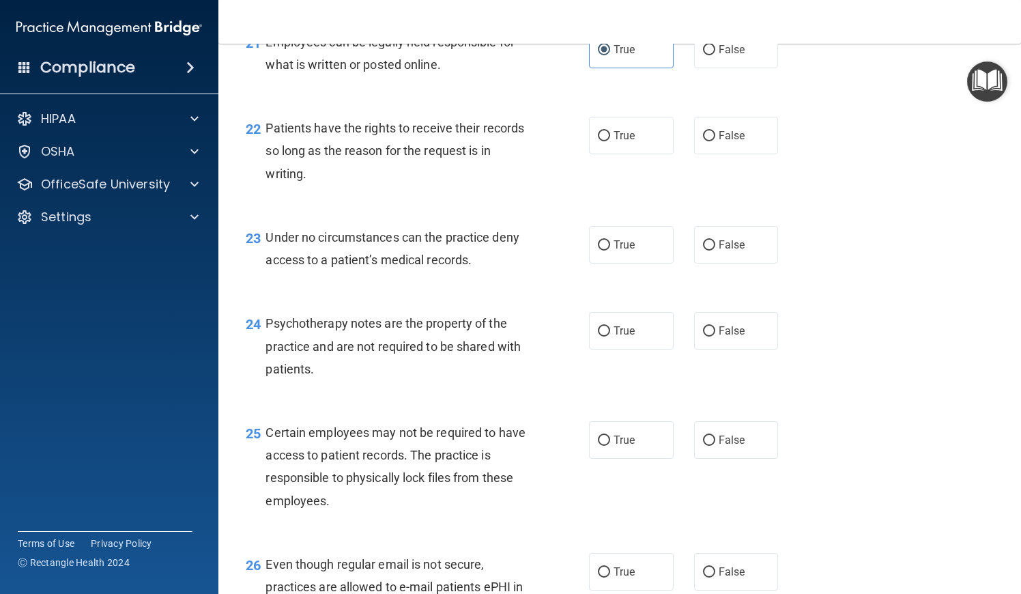
scroll to position [2804, 0]
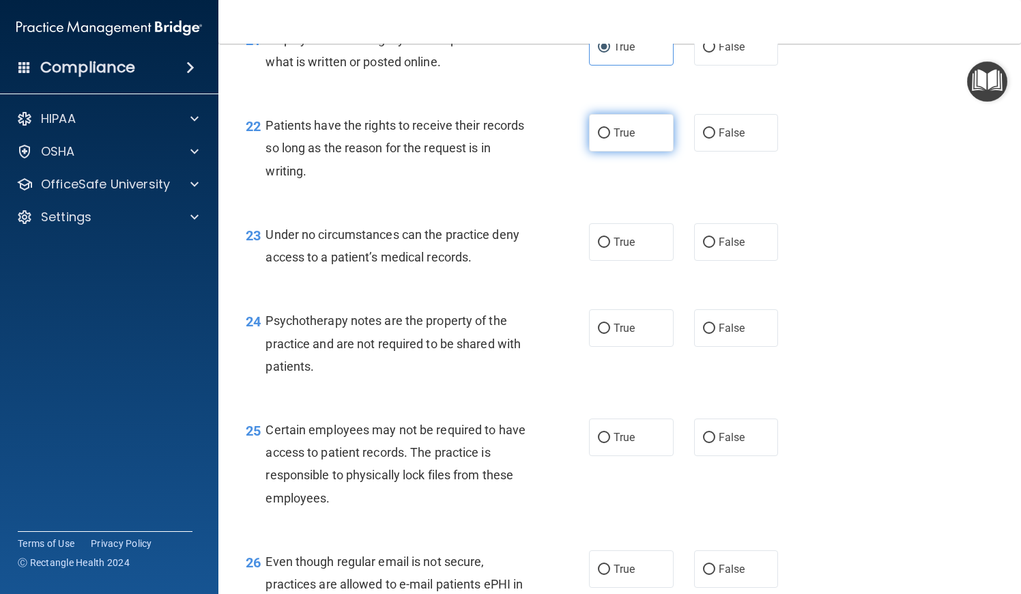
click at [631, 152] on label "True" at bounding box center [631, 133] width 85 height 38
click at [610, 139] on input "True" at bounding box center [604, 133] width 12 height 10
radio input "true"
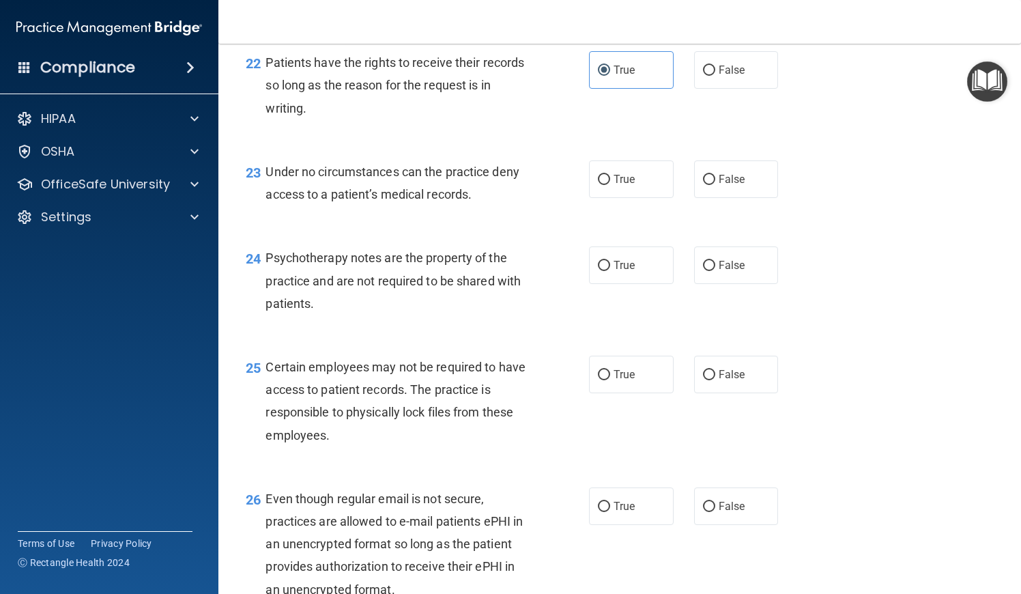
scroll to position [2870, 0]
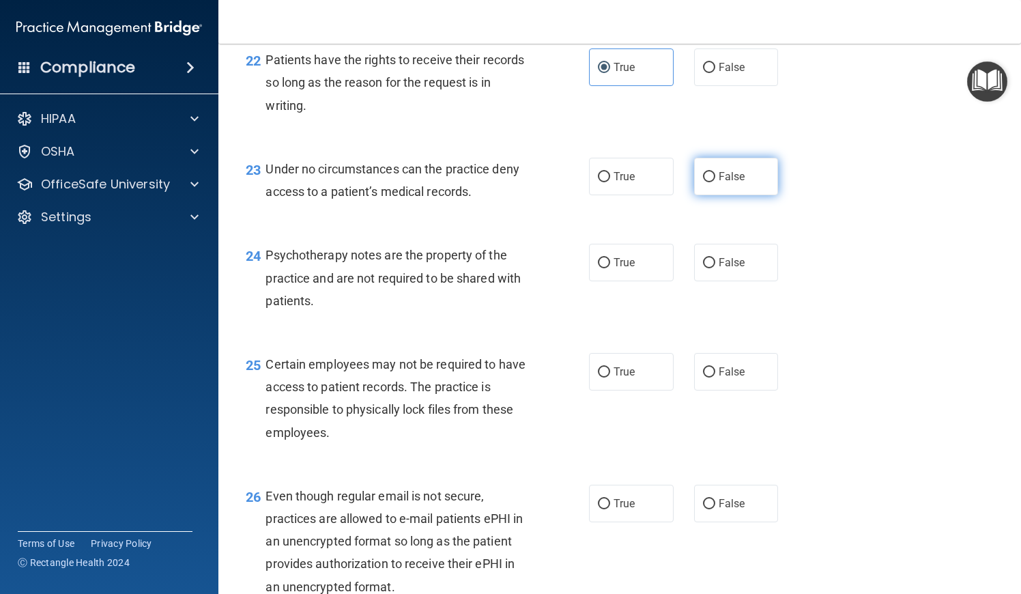
click at [710, 182] on input "False" at bounding box center [709, 177] width 12 height 10
radio input "true"
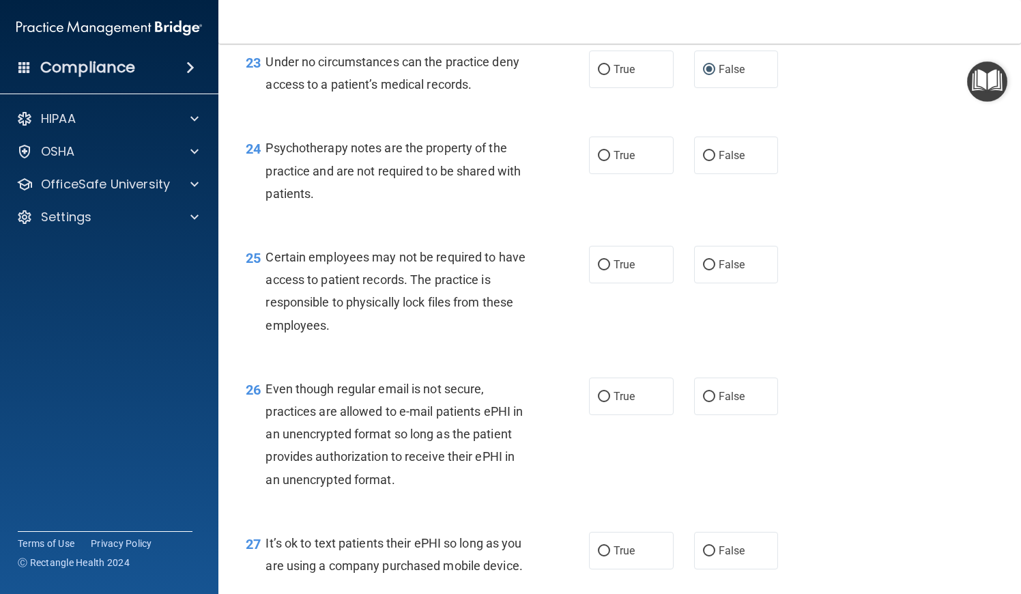
scroll to position [2986, 0]
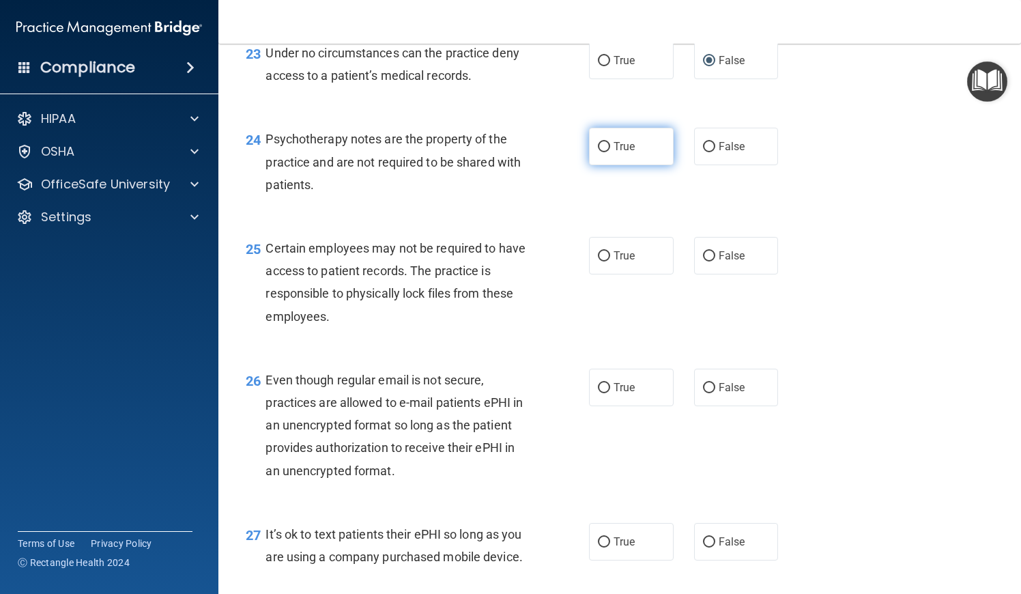
click at [644, 162] on label "True" at bounding box center [631, 147] width 85 height 38
click at [610, 152] on input "True" at bounding box center [604, 147] width 12 height 10
radio input "true"
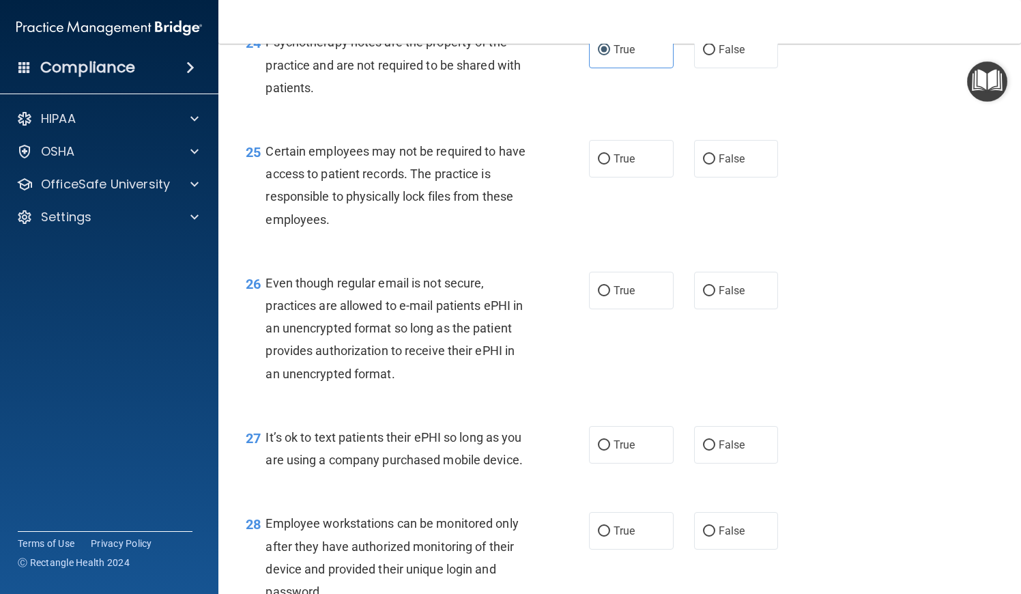
scroll to position [3092, 0]
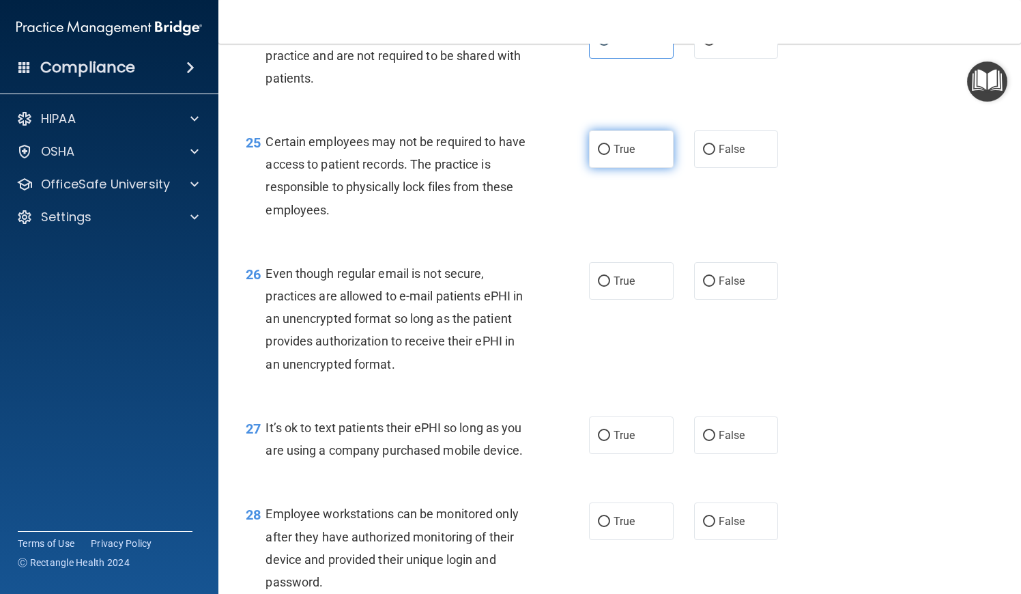
click at [644, 162] on label "True" at bounding box center [631, 149] width 85 height 38
click at [610, 155] on input "True" at bounding box center [604, 150] width 12 height 10
radio input "true"
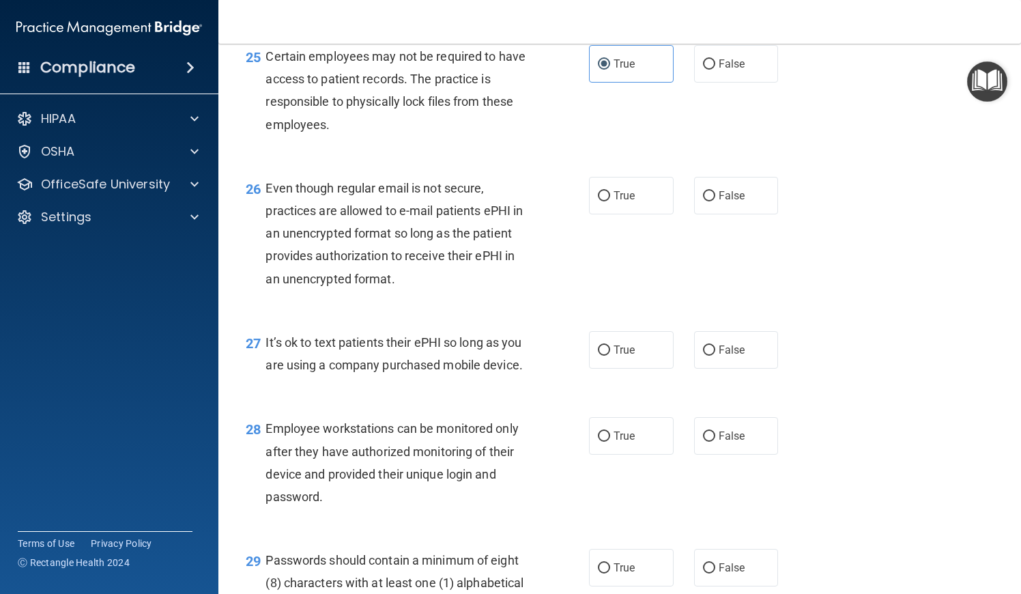
scroll to position [3179, 0]
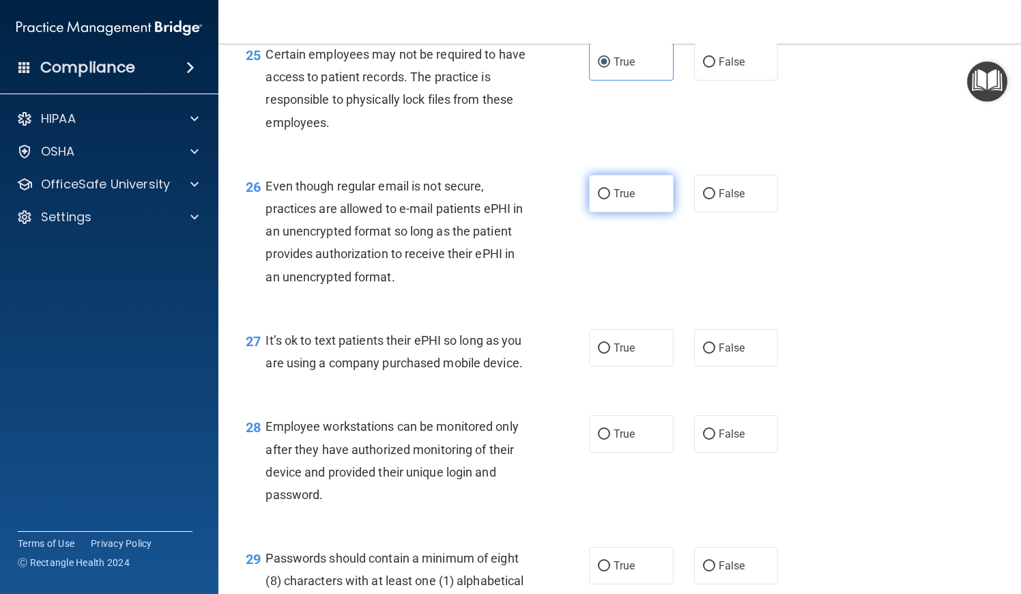
click at [651, 193] on label "True" at bounding box center [631, 194] width 85 height 38
click at [610, 193] on input "True" at bounding box center [604, 194] width 12 height 10
radio input "true"
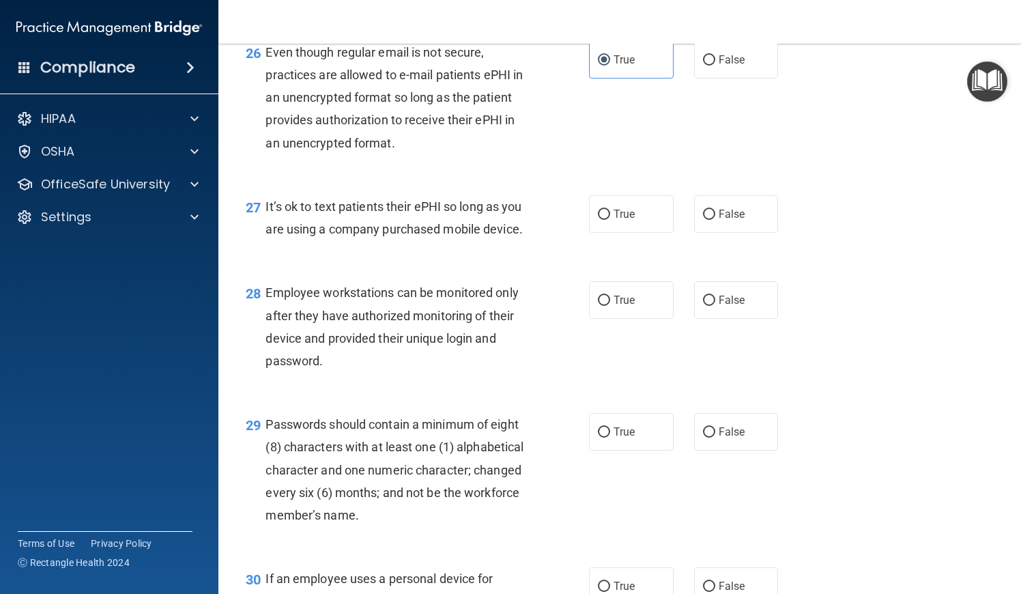
scroll to position [3315, 0]
click at [629, 226] on label "True" at bounding box center [631, 213] width 85 height 38
click at [610, 218] on input "True" at bounding box center [604, 213] width 12 height 10
radio input "true"
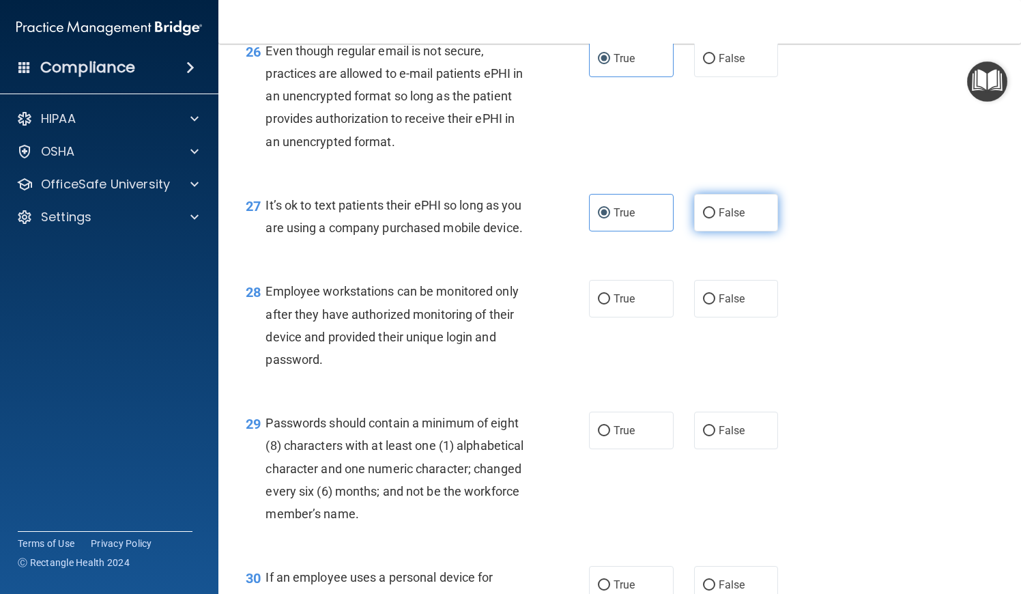
click at [697, 227] on label "False" at bounding box center [736, 213] width 85 height 38
click at [703, 218] on input "False" at bounding box center [709, 213] width 12 height 10
radio input "true"
radio input "false"
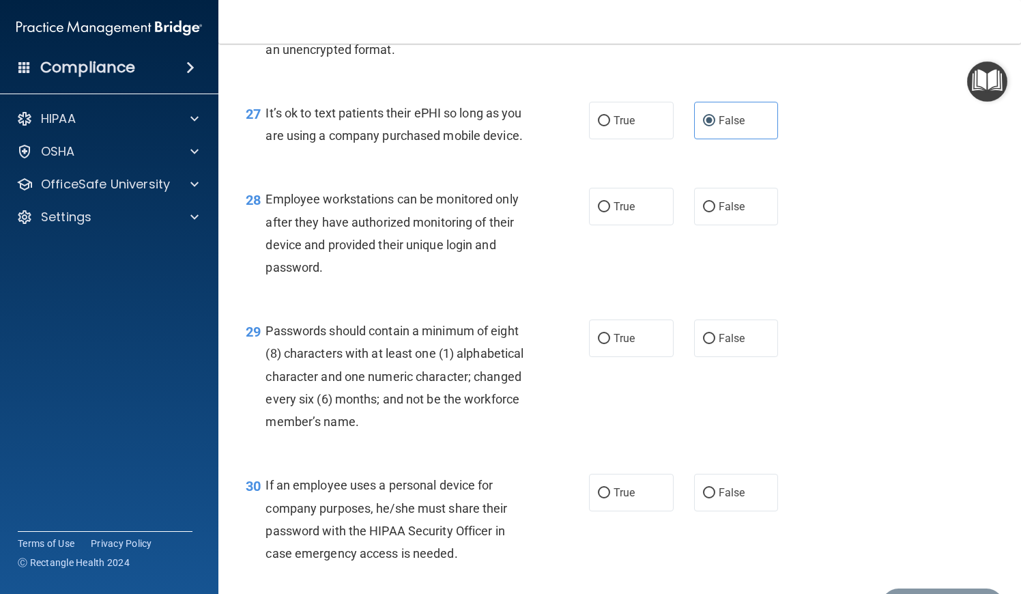
scroll to position [3408, 0]
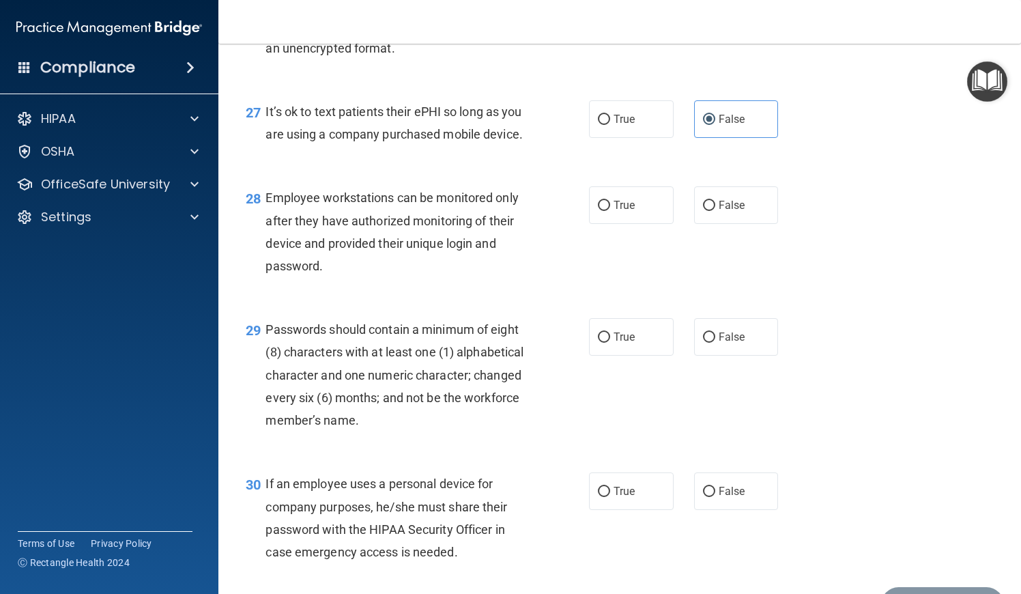
click at [685, 212] on div "True False" at bounding box center [690, 205] width 203 height 38
click at [655, 209] on label "True" at bounding box center [631, 205] width 85 height 38
click at [610, 209] on input "True" at bounding box center [604, 206] width 12 height 10
radio input "true"
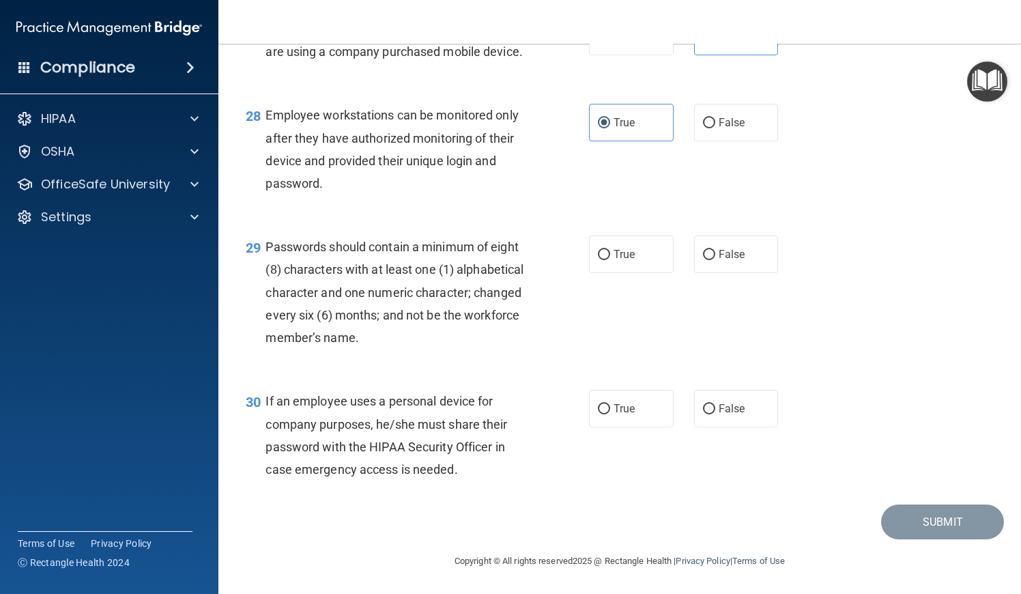
scroll to position [3495, 0]
click at [652, 268] on label "True" at bounding box center [631, 254] width 85 height 38
click at [610, 260] on input "True" at bounding box center [604, 255] width 12 height 10
radio input "true"
click at [713, 418] on label "False" at bounding box center [736, 409] width 85 height 38
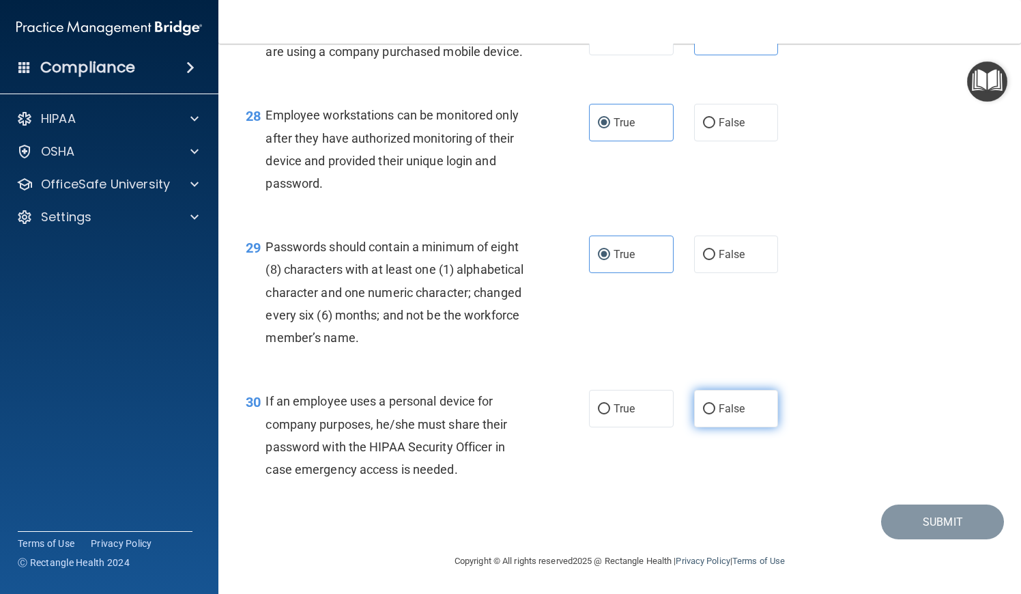
click at [713, 414] on input "False" at bounding box center [709, 409] width 12 height 10
radio input "true"
click at [924, 522] on button "Submit" at bounding box center [942, 521] width 123 height 35
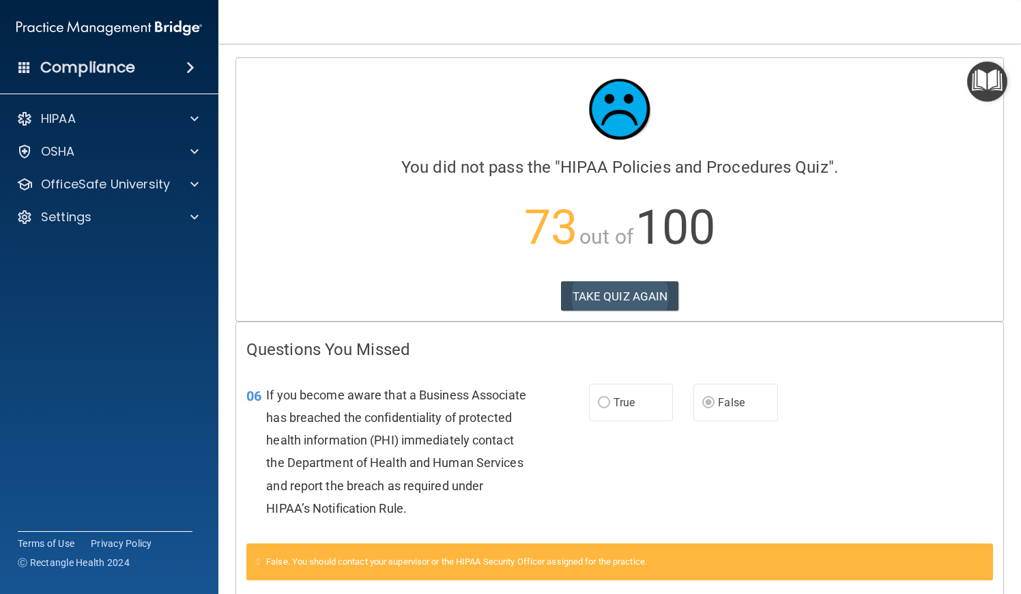
click at [613, 295] on button "TAKE QUIZ AGAIN" at bounding box center [620, 296] width 118 height 30
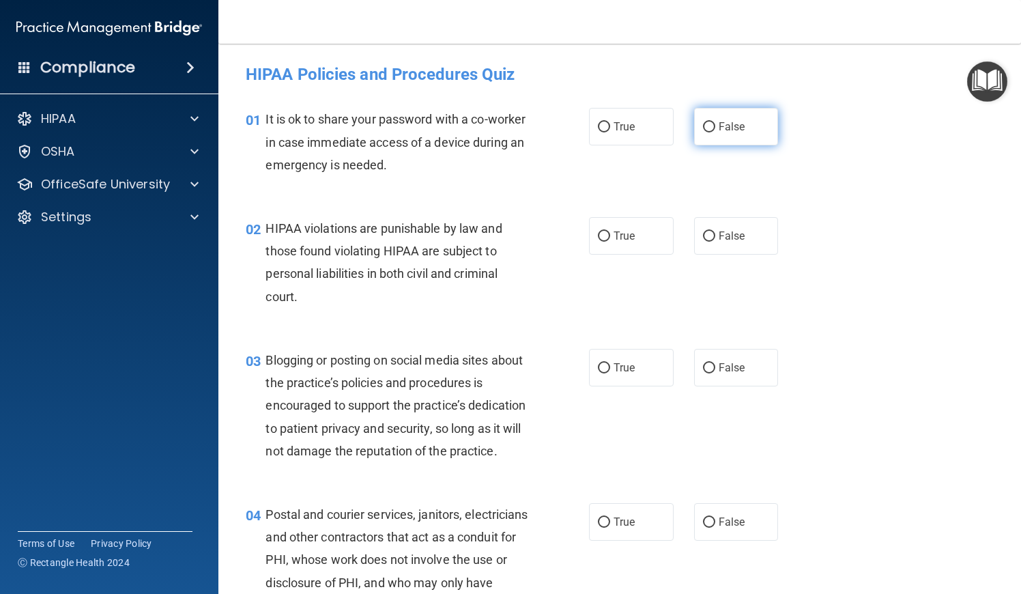
click at [698, 122] on label "False" at bounding box center [736, 127] width 85 height 38
click at [703, 122] on input "False" at bounding box center [709, 127] width 12 height 10
radio input "true"
click at [629, 235] on span "True" at bounding box center [624, 235] width 21 height 13
click at [610, 235] on input "True" at bounding box center [604, 236] width 12 height 10
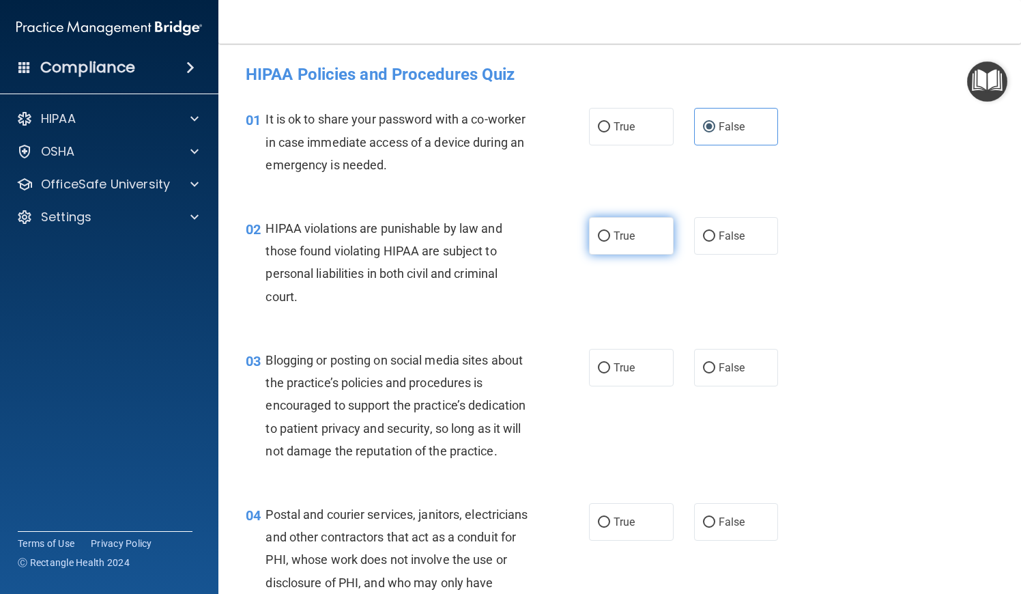
radio input "true"
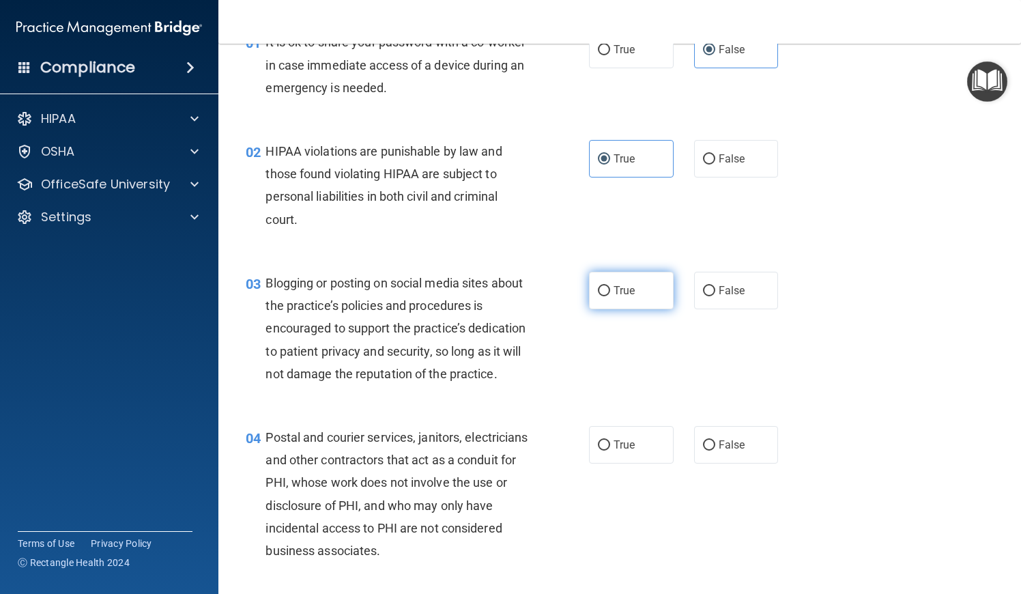
scroll to position [81, 0]
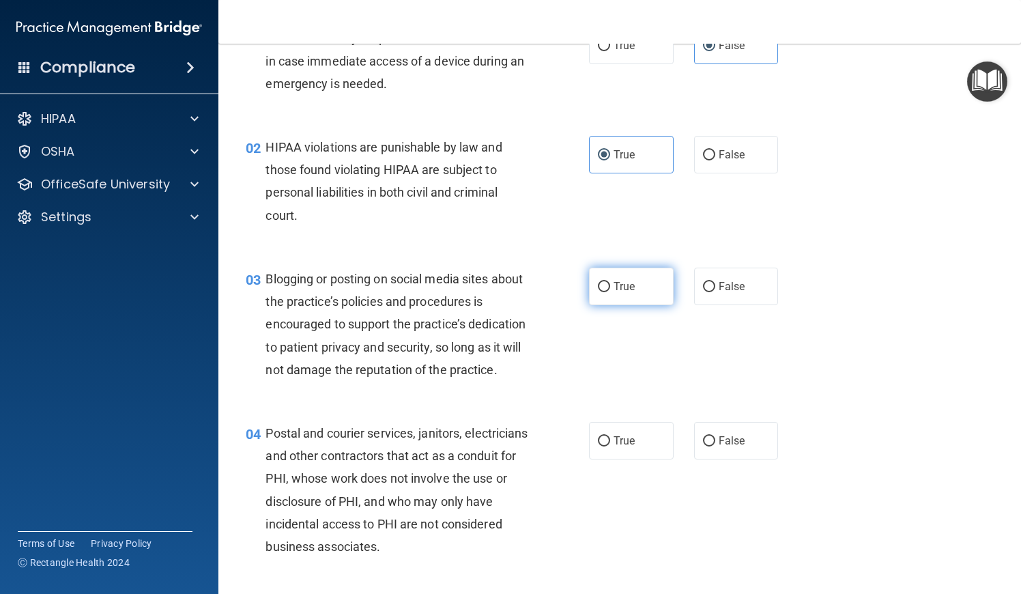
click at [633, 291] on span "True" at bounding box center [624, 286] width 21 height 13
click at [610, 291] on input "True" at bounding box center [604, 287] width 12 height 10
radio input "true"
click at [734, 285] on span "False" at bounding box center [732, 286] width 27 height 13
click at [715, 285] on input "False" at bounding box center [709, 287] width 12 height 10
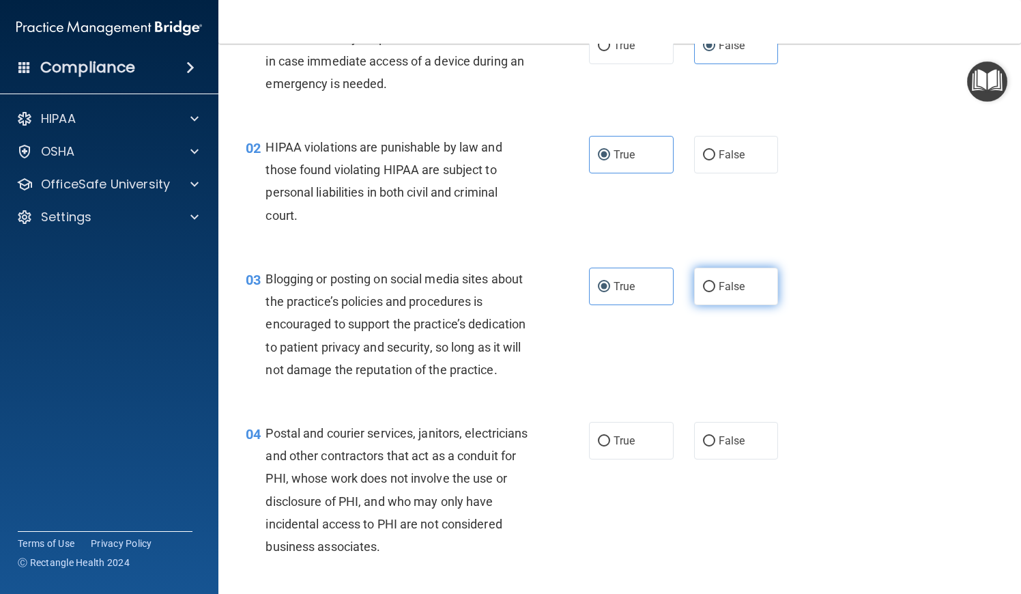
radio input "true"
radio input "false"
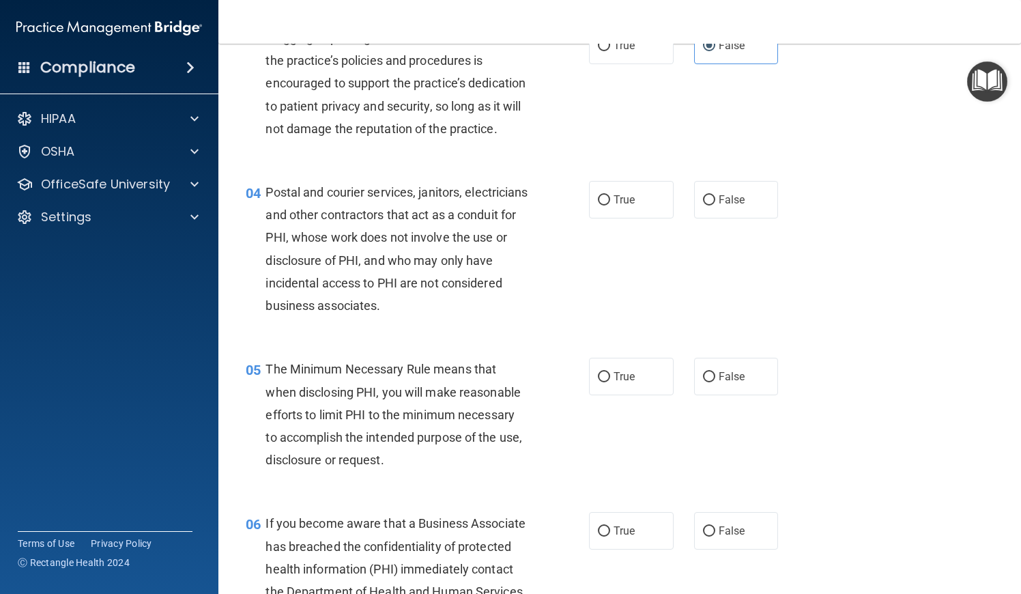
scroll to position [328, 0]
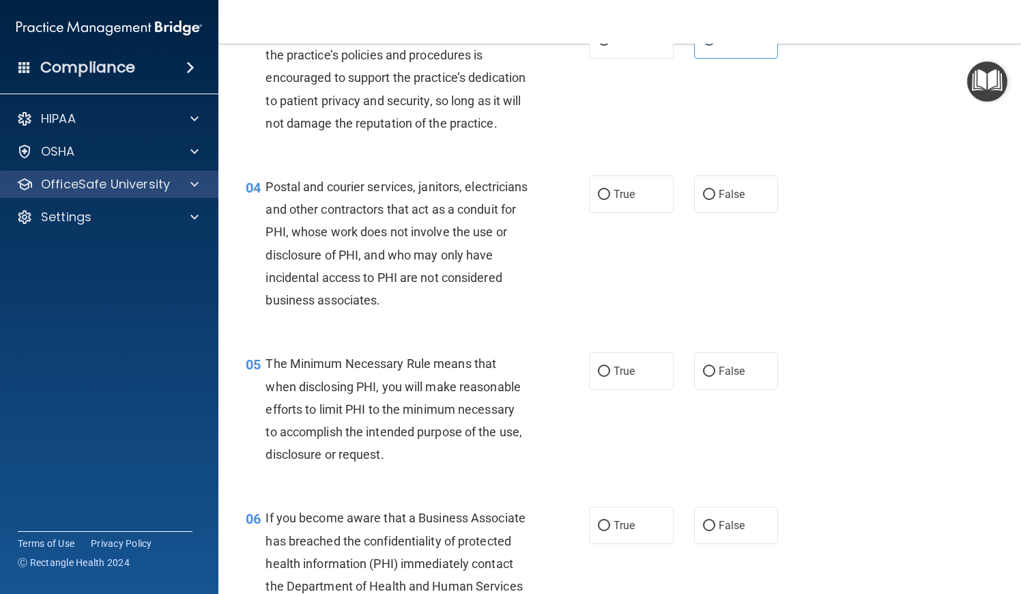
click at [188, 192] on div "OfficeSafe University" at bounding box center [109, 184] width 219 height 27
click at [181, 189] on div at bounding box center [192, 184] width 34 height 16
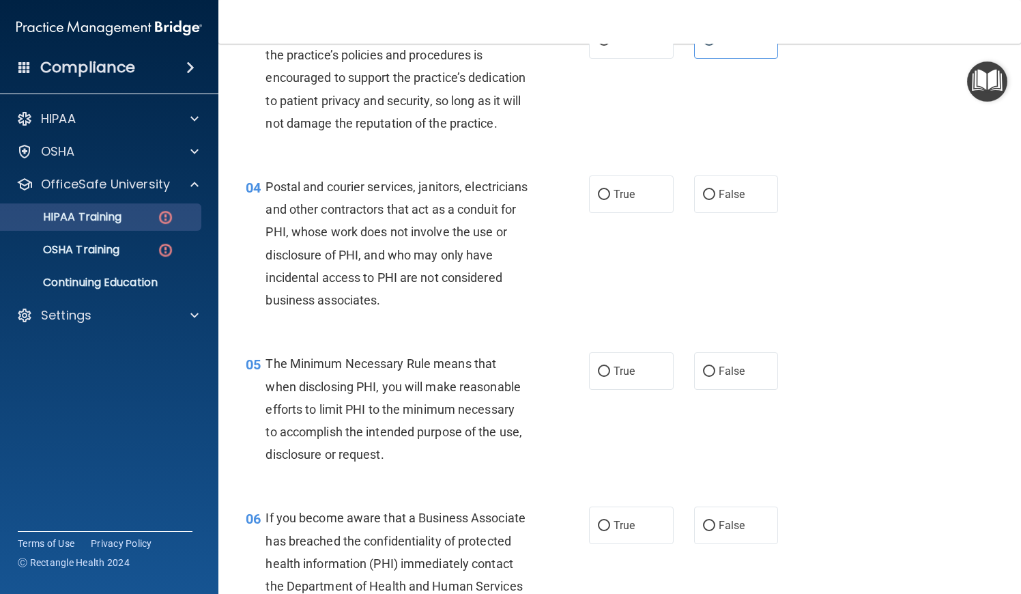
click at [155, 225] on link "HIPAA Training" at bounding box center [93, 216] width 215 height 27
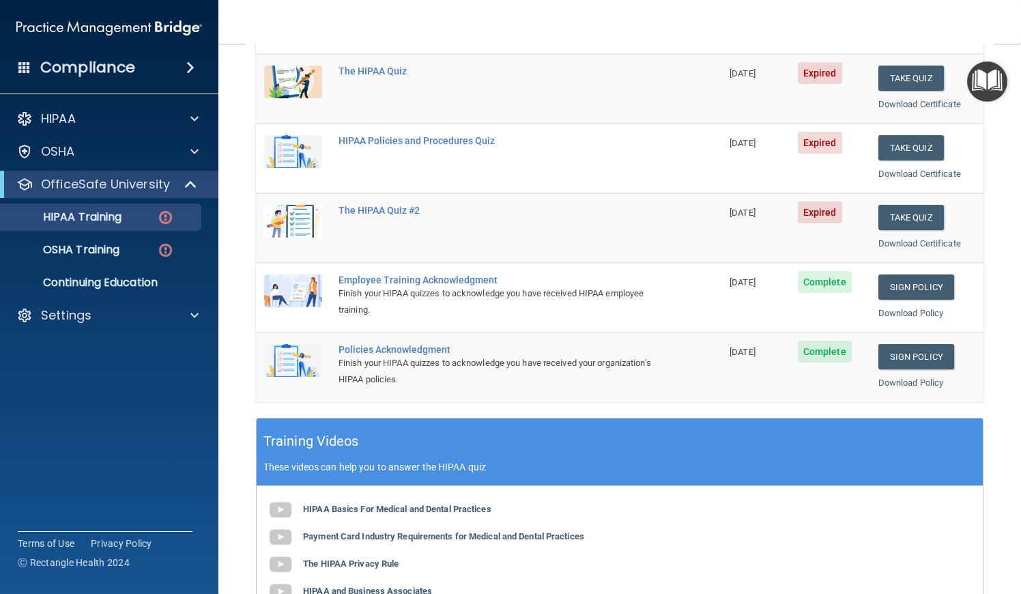
scroll to position [152, 0]
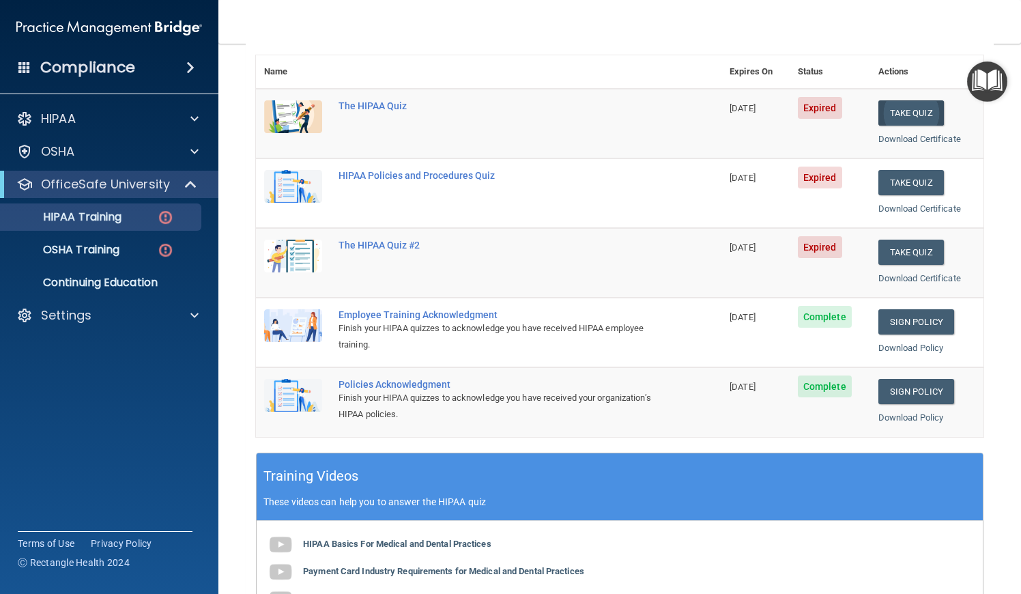
click at [902, 109] on button "Take Quiz" at bounding box center [911, 112] width 66 height 25
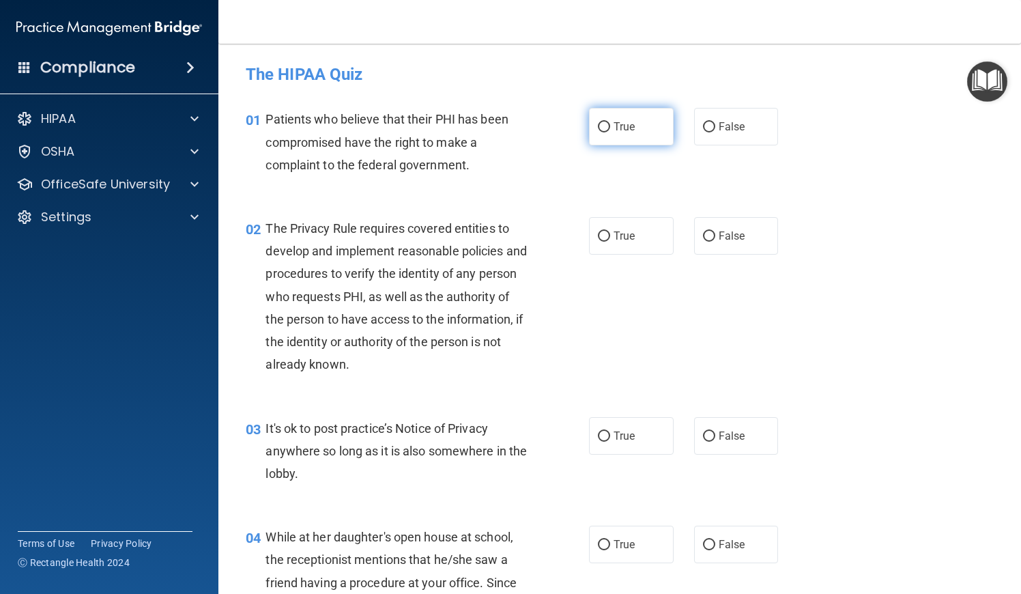
click at [631, 144] on label "True" at bounding box center [631, 127] width 85 height 38
click at [610, 132] on input "True" at bounding box center [604, 127] width 12 height 10
radio input "true"
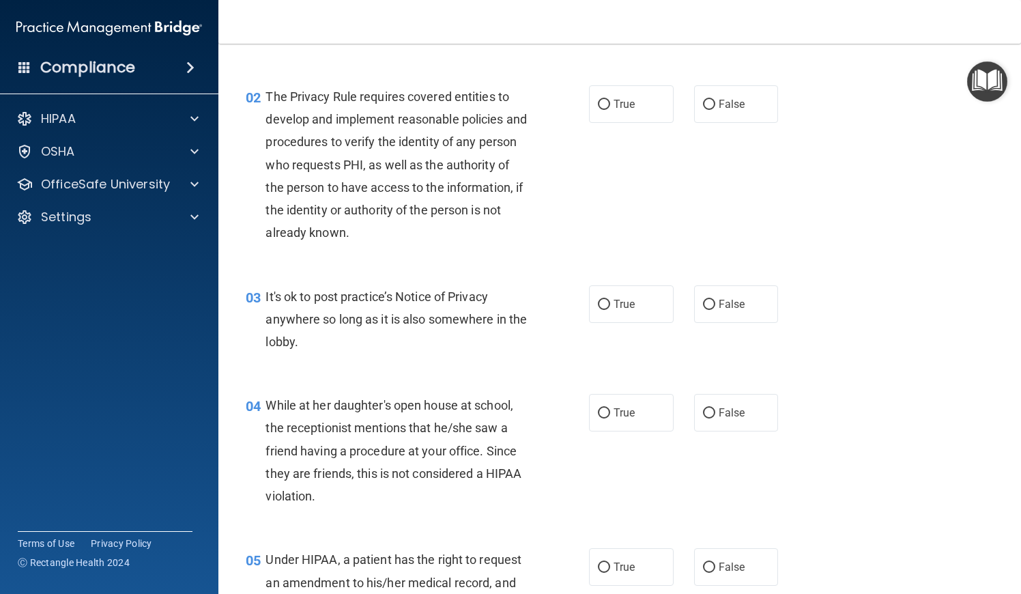
scroll to position [133, 0]
click at [604, 98] on input "True" at bounding box center [604, 103] width 12 height 10
radio input "true"
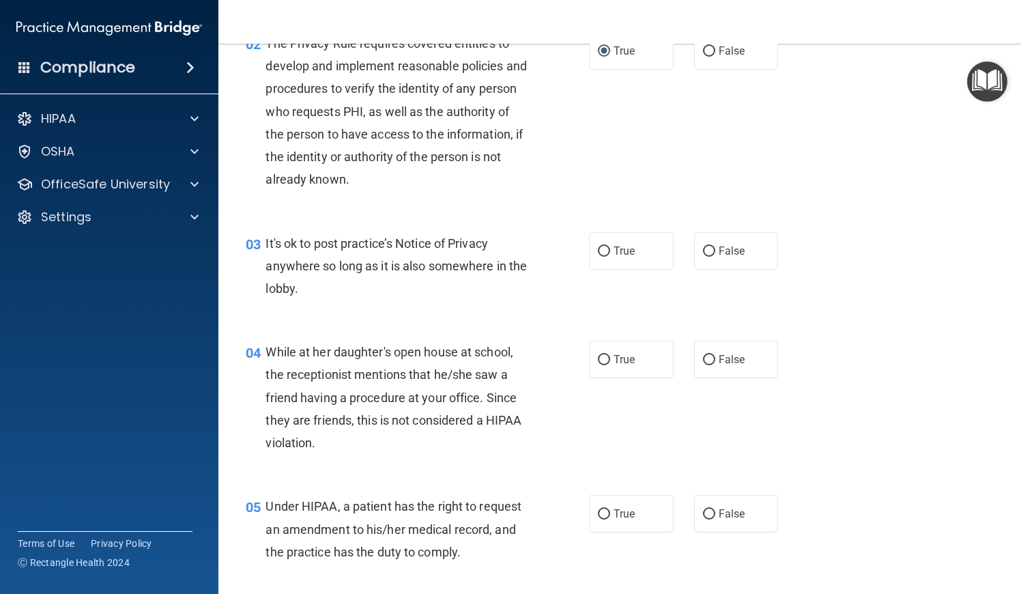
scroll to position [186, 0]
click at [715, 245] on input "False" at bounding box center [709, 250] width 12 height 10
radio input "true"
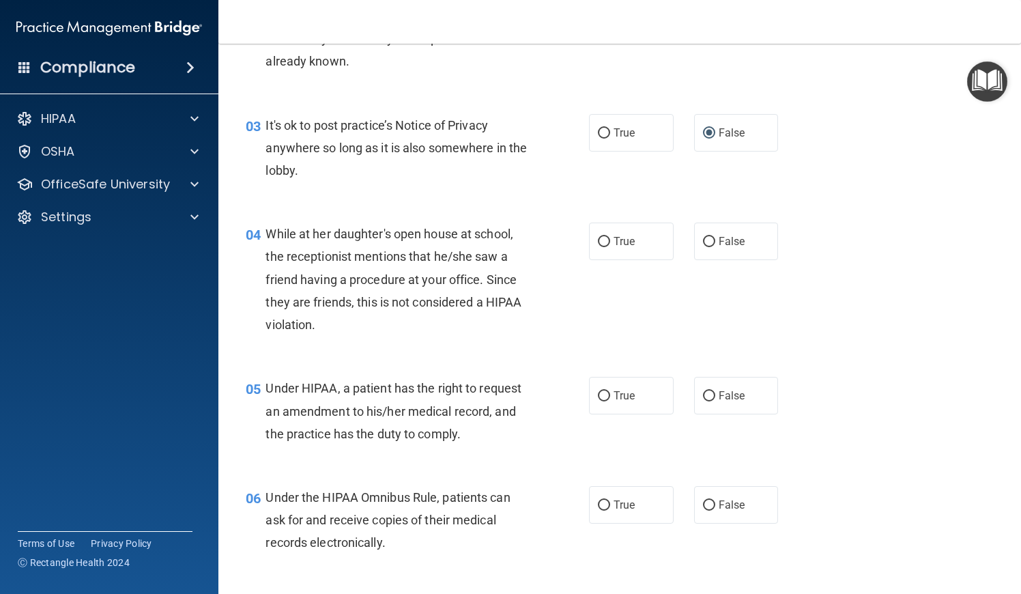
scroll to position [313, 0]
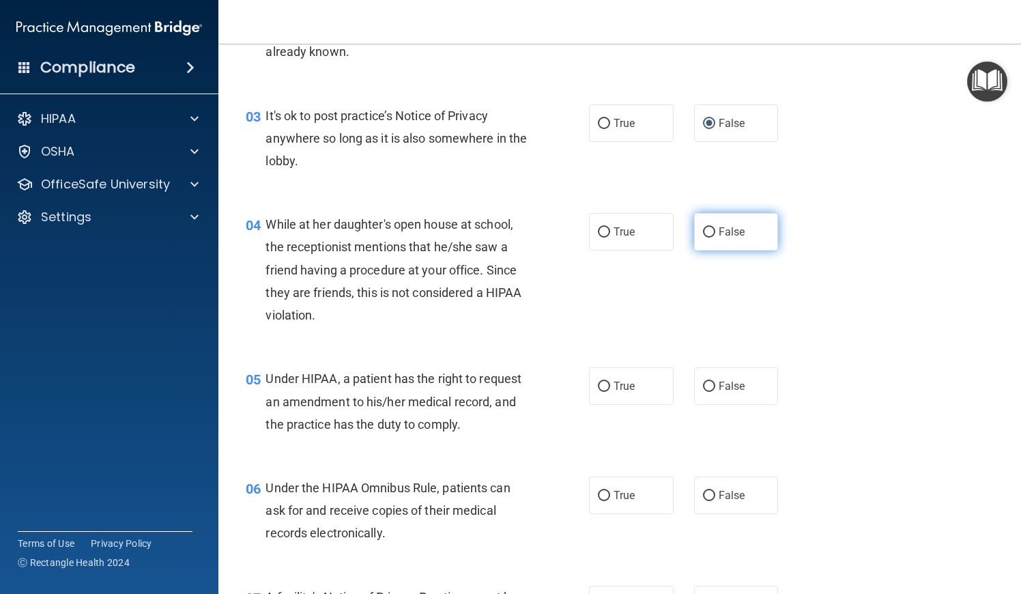
click at [713, 236] on label "False" at bounding box center [736, 232] width 85 height 38
click at [713, 236] on input "False" at bounding box center [709, 232] width 12 height 10
radio input "true"
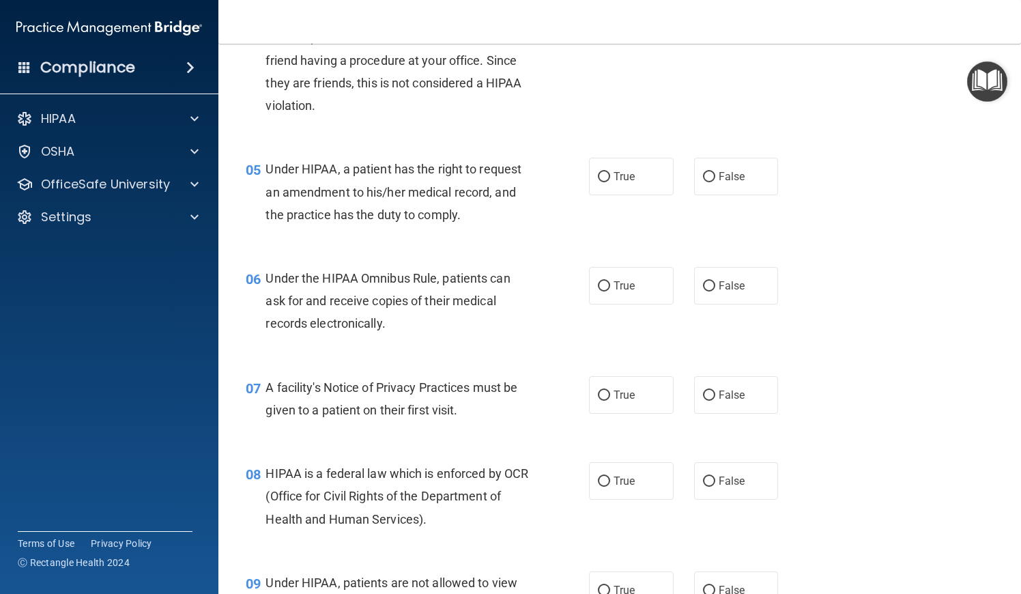
scroll to position [523, 0]
click at [706, 174] on input "False" at bounding box center [709, 176] width 12 height 10
radio input "true"
click at [650, 288] on label "True" at bounding box center [631, 285] width 85 height 38
click at [610, 288] on input "True" at bounding box center [604, 286] width 12 height 10
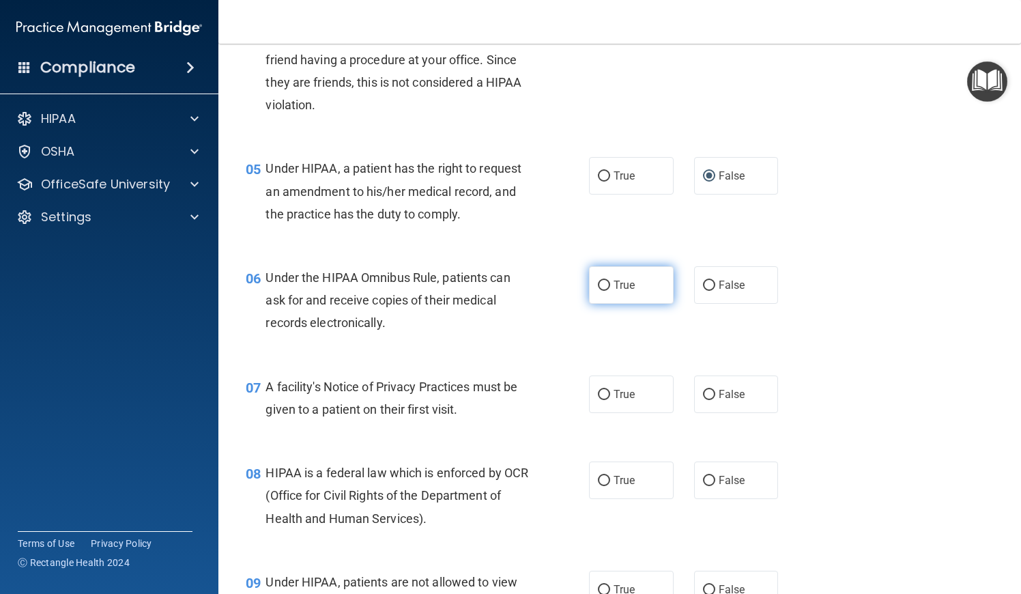
radio input "true"
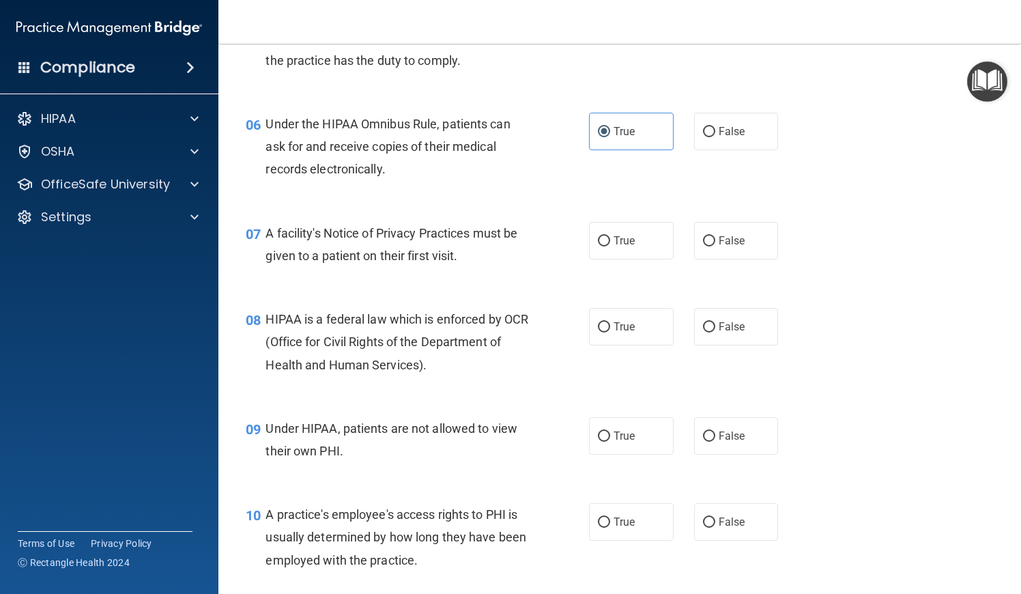
scroll to position [678, 0]
click at [636, 249] on label "True" at bounding box center [631, 239] width 85 height 38
click at [610, 245] on input "True" at bounding box center [604, 240] width 12 height 10
radio input "true"
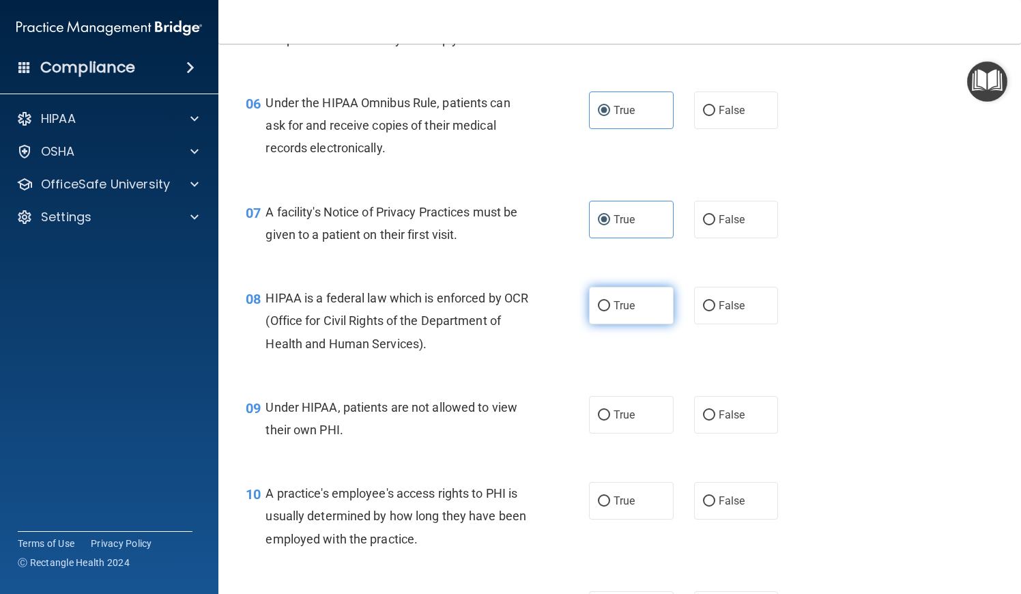
scroll to position [700, 0]
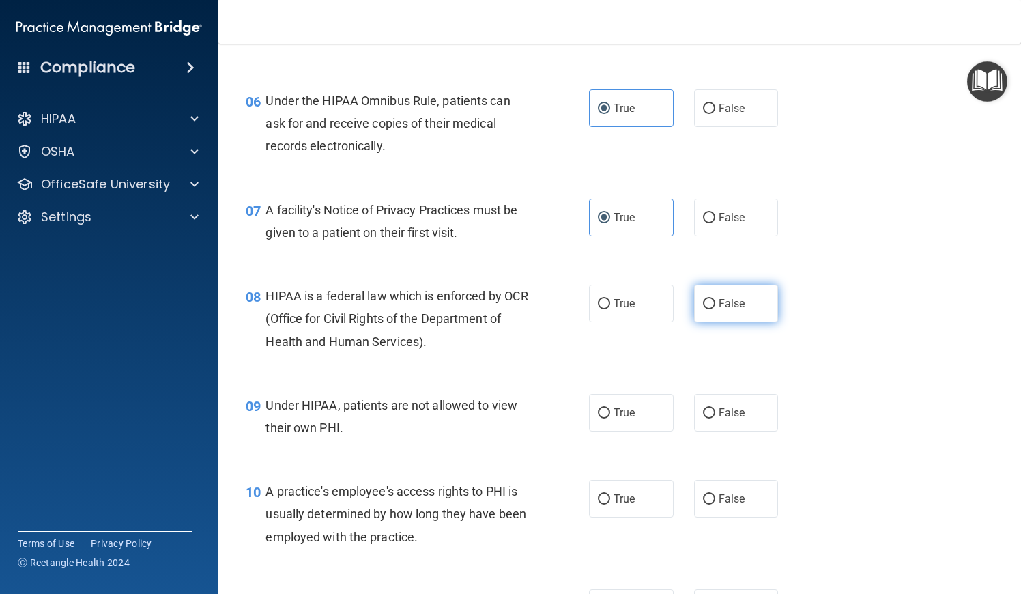
click at [719, 297] on span "False" at bounding box center [732, 303] width 27 height 13
click at [715, 299] on input "False" at bounding box center [709, 304] width 12 height 10
radio input "true"
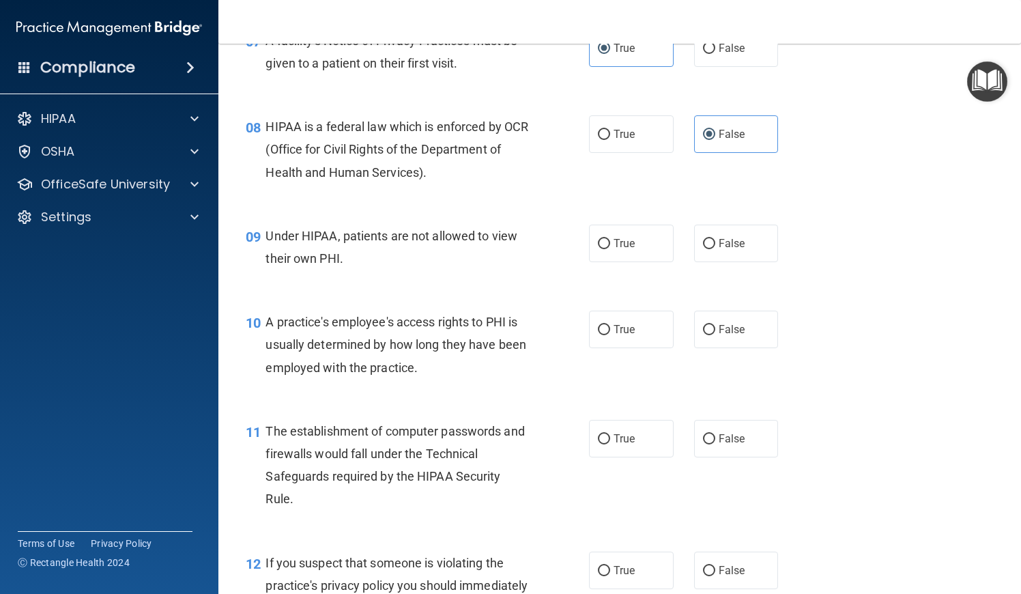
scroll to position [870, 0]
click at [706, 268] on div "09 Under HIPAA, patients are not allowed to view their own PHI. True False" at bounding box center [619, 249] width 769 height 86
click at [709, 243] on label "False" at bounding box center [736, 242] width 85 height 38
click at [709, 243] on input "False" at bounding box center [709, 243] width 12 height 10
radio input "true"
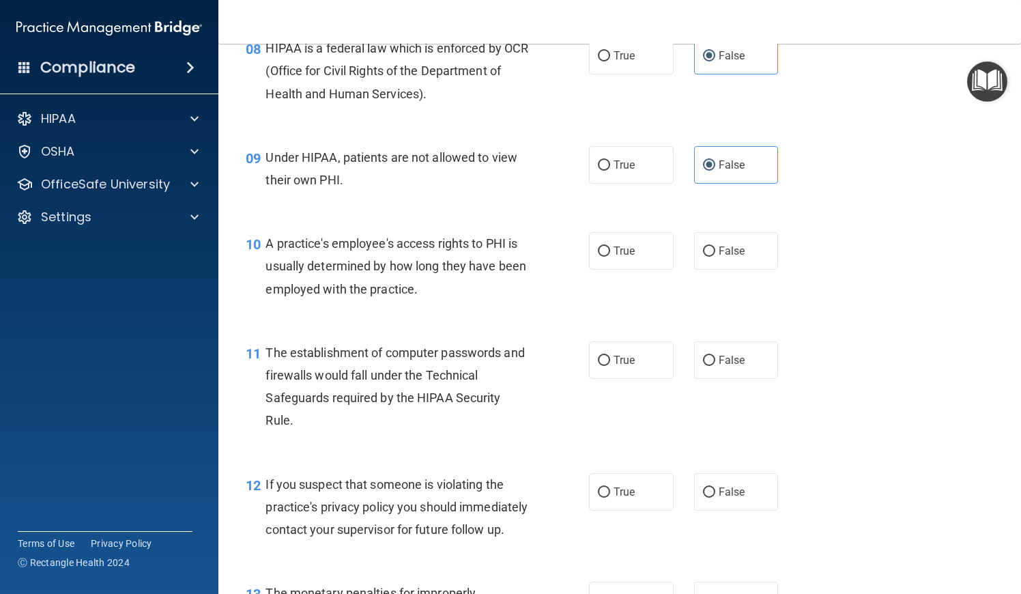
scroll to position [952, 0]
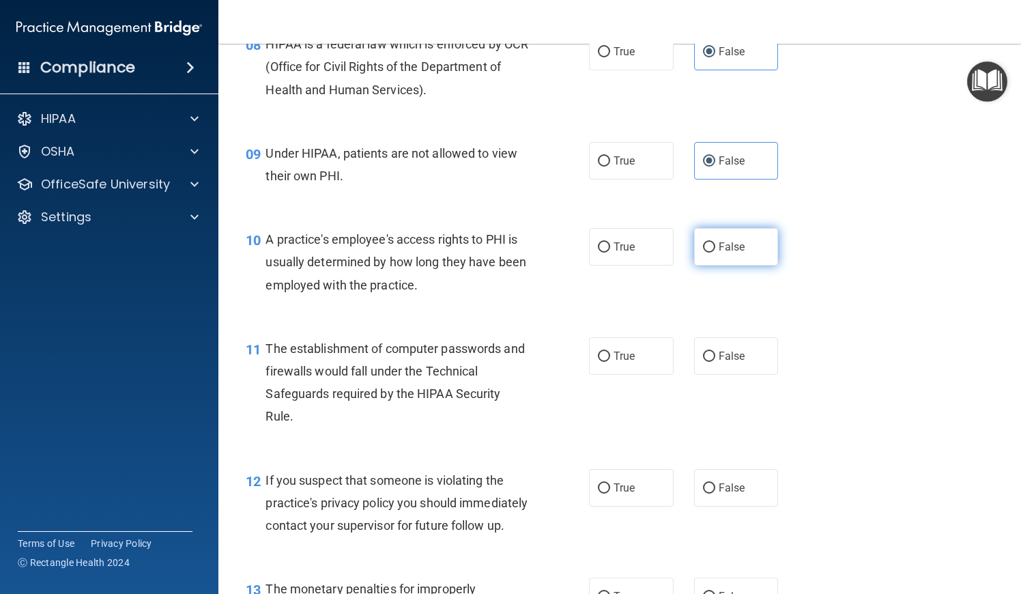
click at [709, 244] on input "False" at bounding box center [709, 247] width 12 height 10
radio input "true"
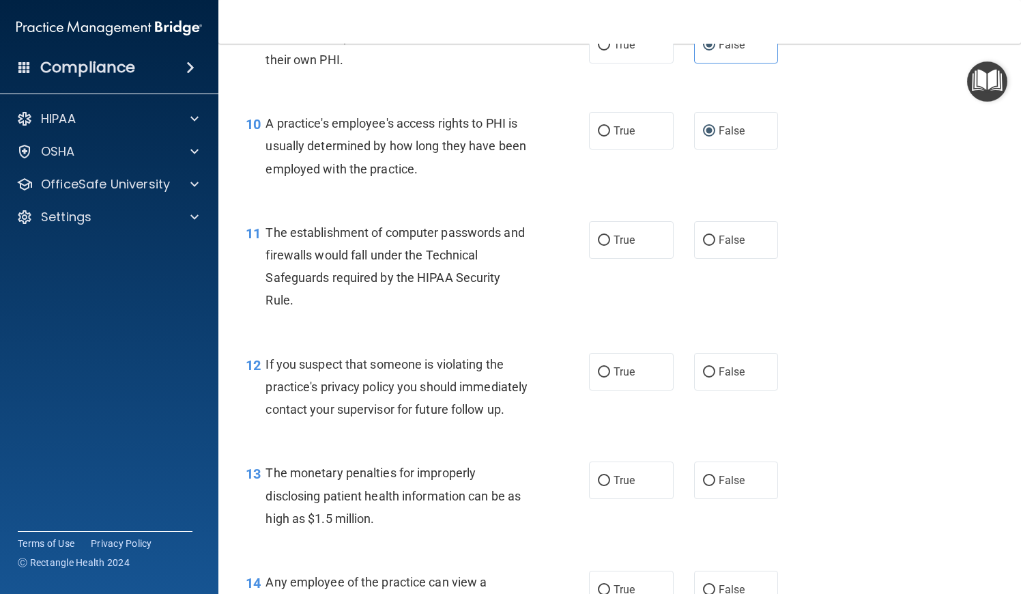
scroll to position [1072, 0]
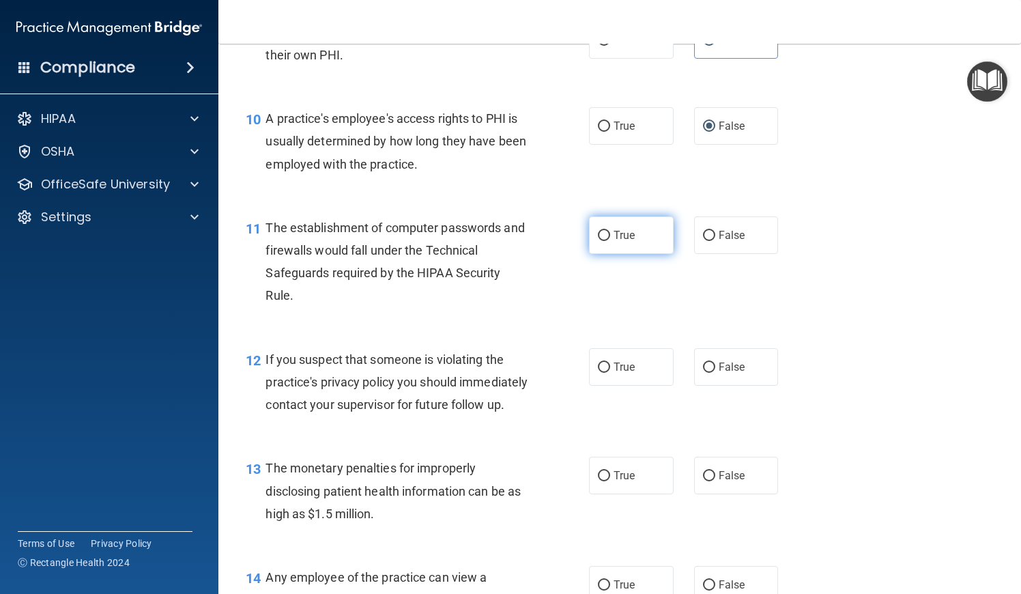
click at [633, 238] on label "True" at bounding box center [631, 235] width 85 height 38
click at [610, 238] on input "True" at bounding box center [604, 236] width 12 height 10
radio input "true"
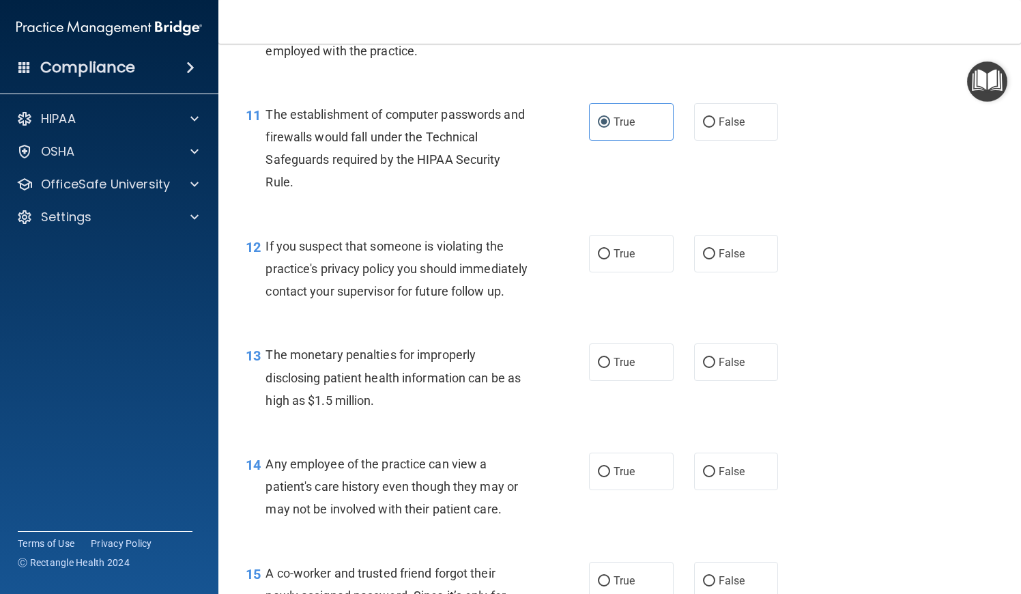
scroll to position [1187, 0]
click at [641, 267] on div "12 If you suspect that someone is violating the practice's privacy policy you s…" at bounding box center [619, 270] width 769 height 109
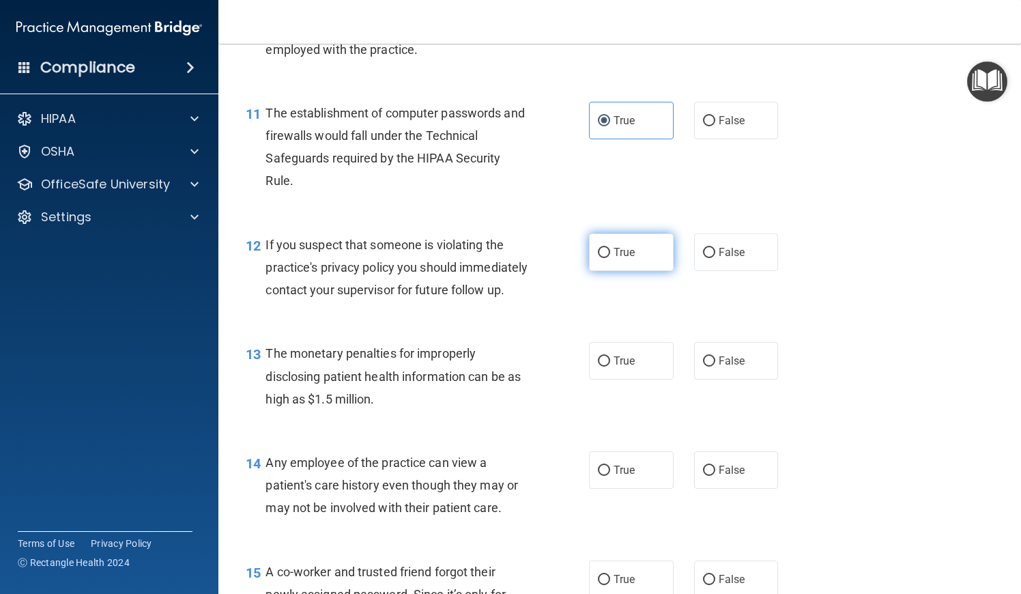
click at [634, 251] on span "True" at bounding box center [624, 252] width 21 height 13
click at [610, 251] on input "True" at bounding box center [604, 253] width 12 height 10
radio input "true"
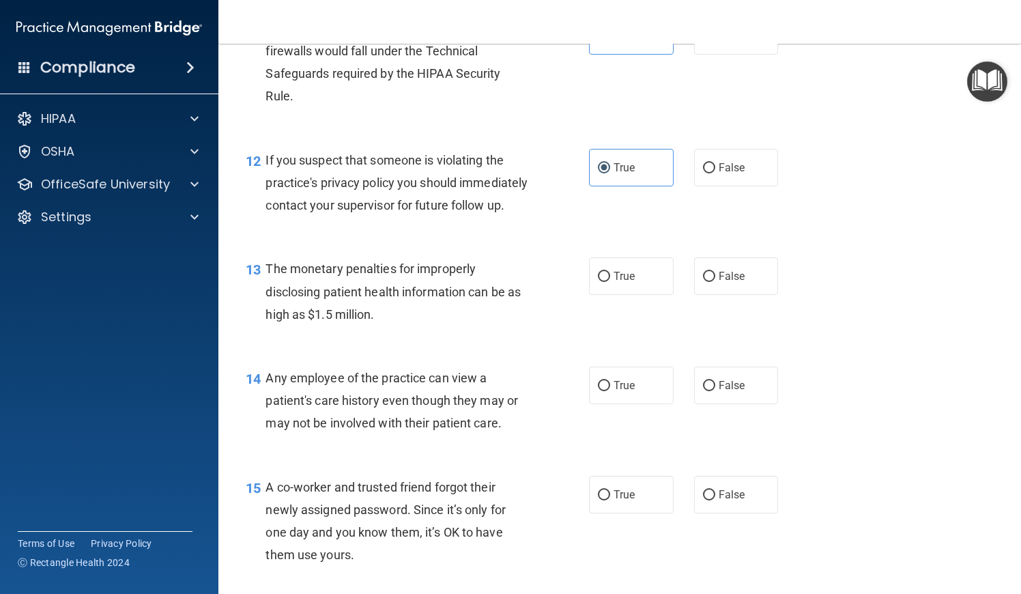
scroll to position [1273, 0]
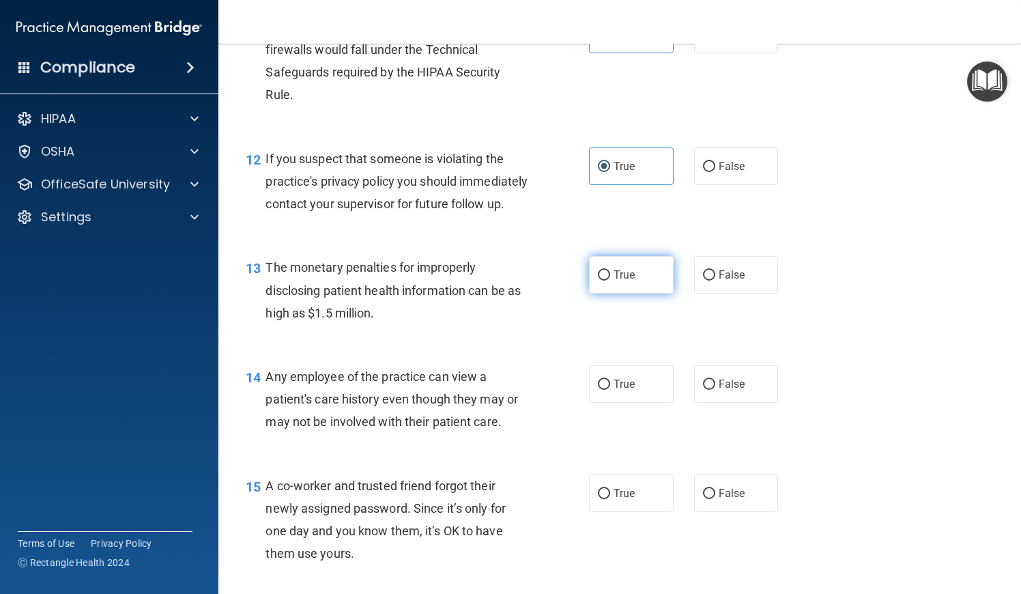
click at [638, 294] on label "True" at bounding box center [631, 275] width 85 height 38
click at [610, 281] on input "True" at bounding box center [604, 275] width 12 height 10
radio input "true"
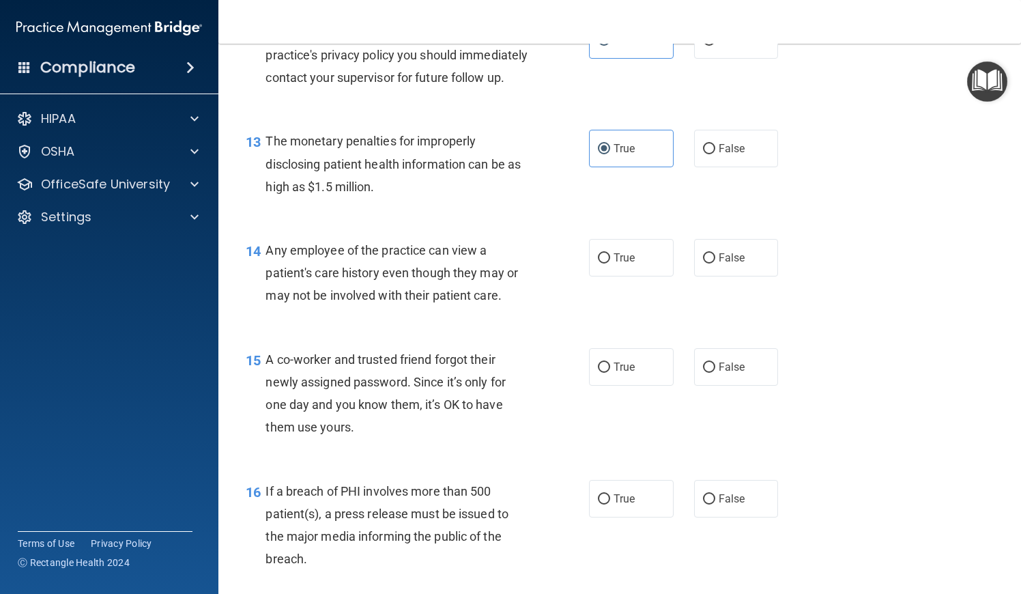
scroll to position [1403, 0]
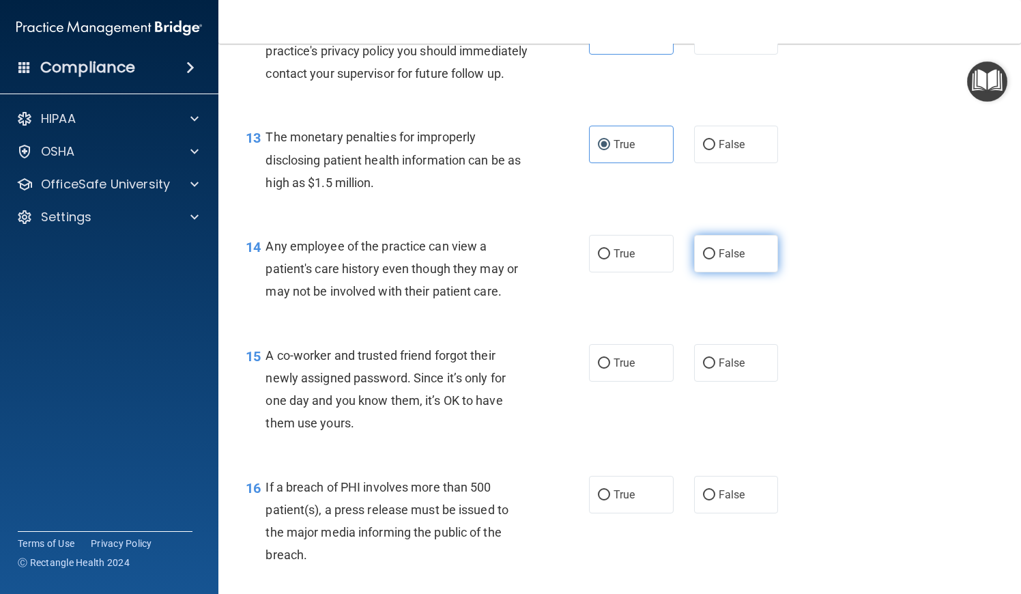
click at [709, 259] on input "False" at bounding box center [709, 254] width 12 height 10
radio input "true"
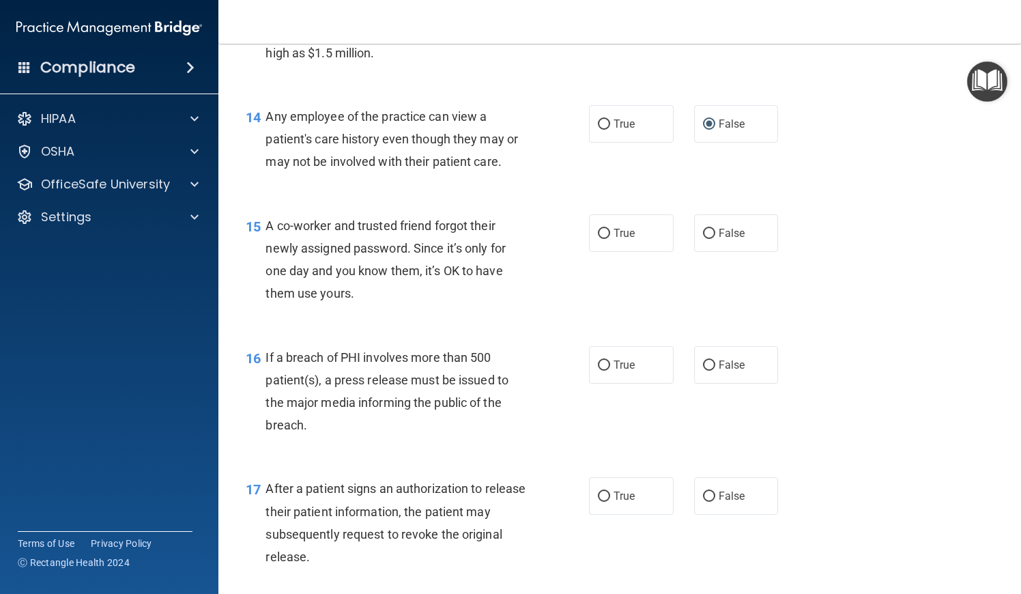
scroll to position [1534, 0]
click at [709, 238] on input "False" at bounding box center [709, 232] width 12 height 10
radio input "true"
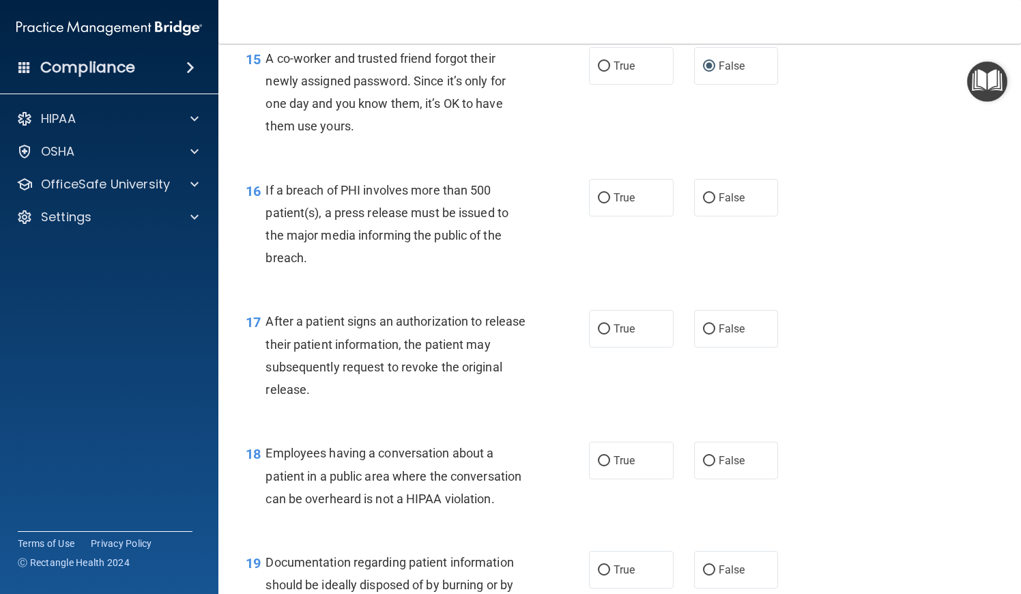
scroll to position [1703, 0]
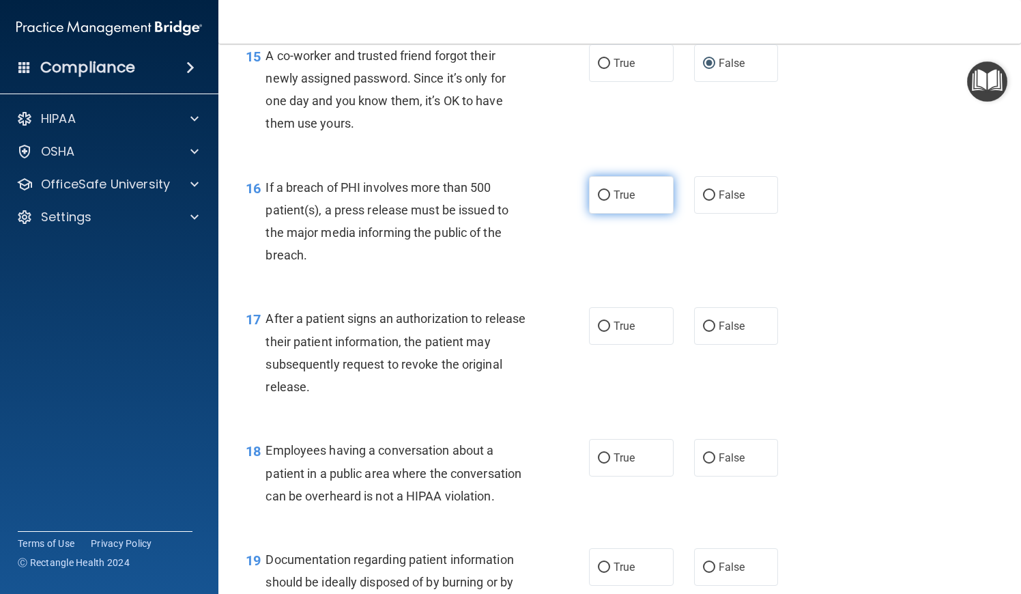
click at [619, 214] on label "True" at bounding box center [631, 195] width 85 height 38
click at [610, 201] on input "True" at bounding box center [604, 195] width 12 height 10
radio input "true"
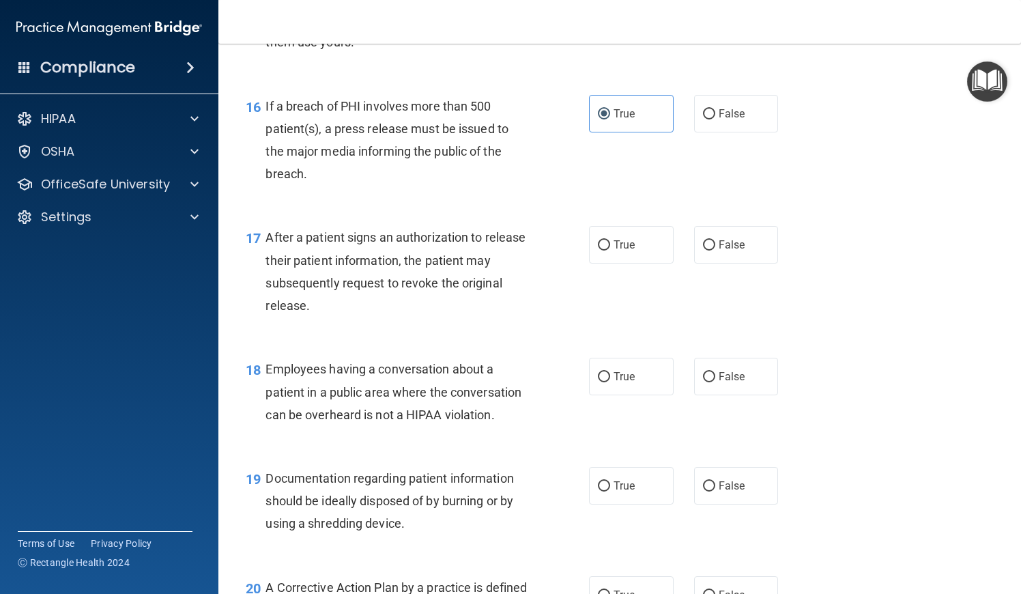
scroll to position [1788, 0]
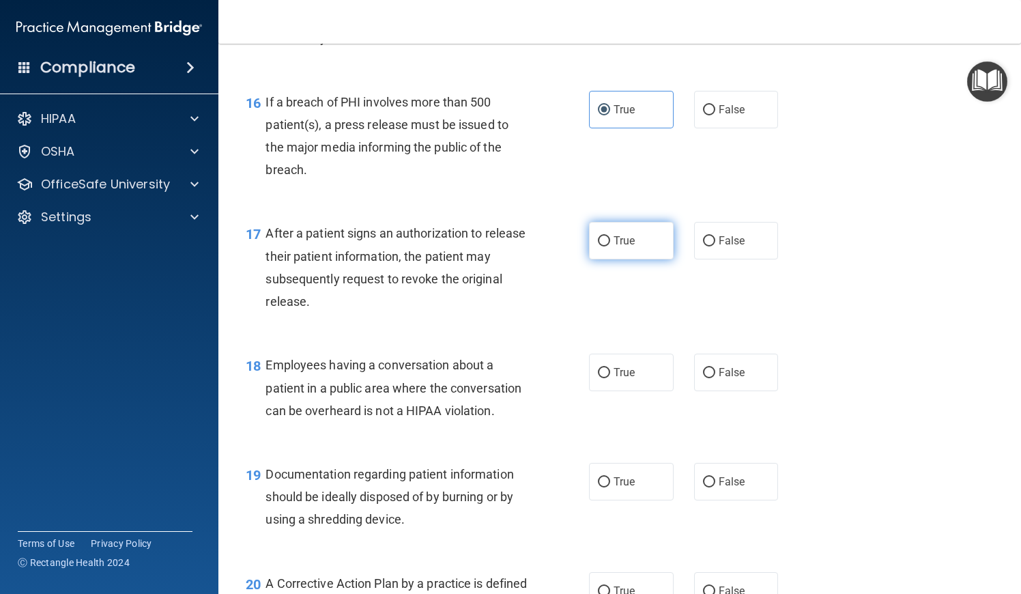
click at [637, 258] on label "True" at bounding box center [631, 241] width 85 height 38
click at [610, 246] on input "True" at bounding box center [604, 241] width 12 height 10
radio input "true"
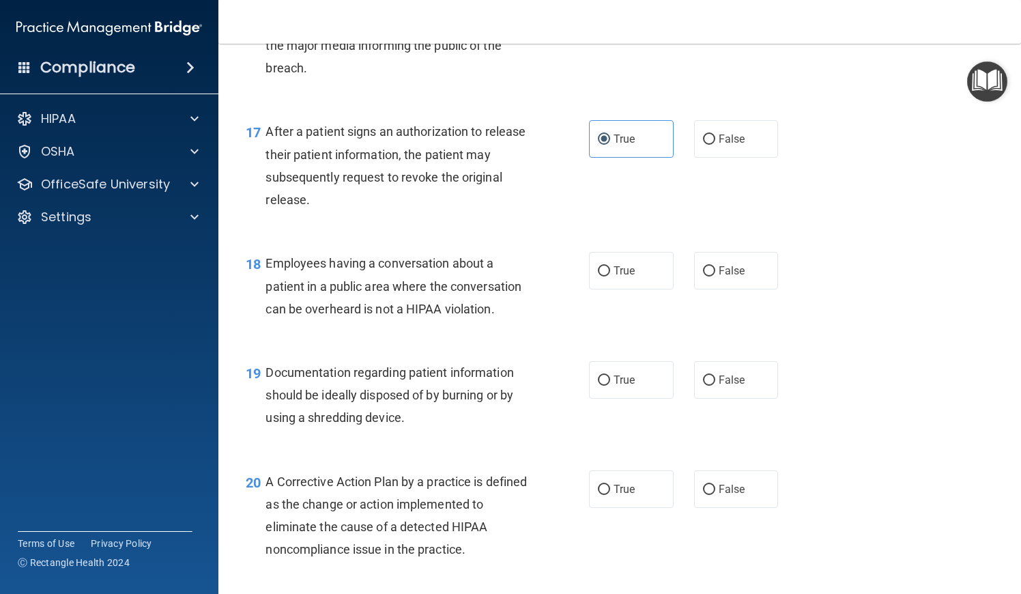
scroll to position [1891, 0]
click at [643, 284] on label "True" at bounding box center [631, 270] width 85 height 38
click at [610, 276] on input "True" at bounding box center [604, 271] width 12 height 10
radio input "true"
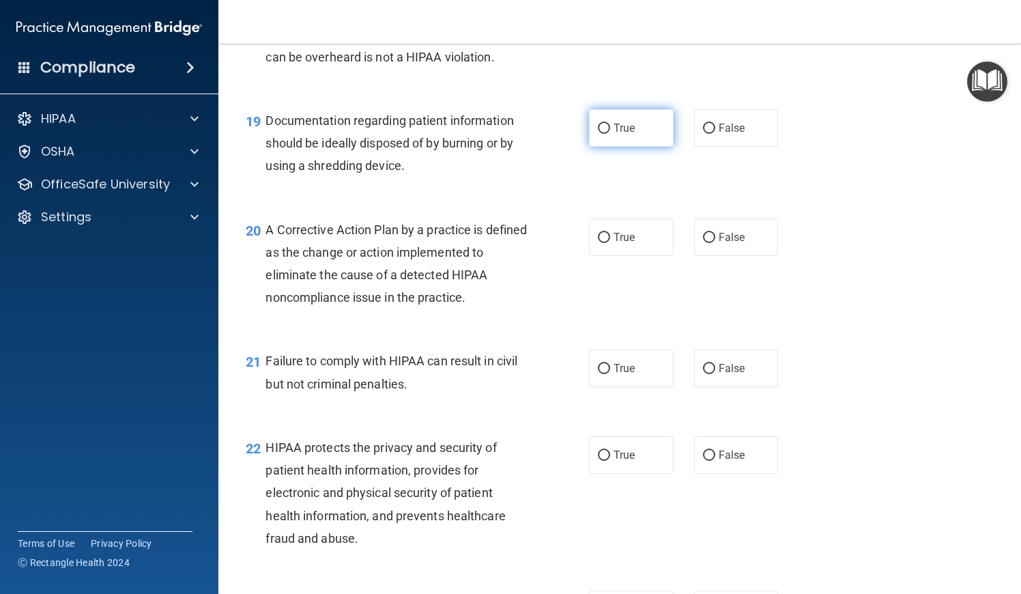
scroll to position [2147, 0]
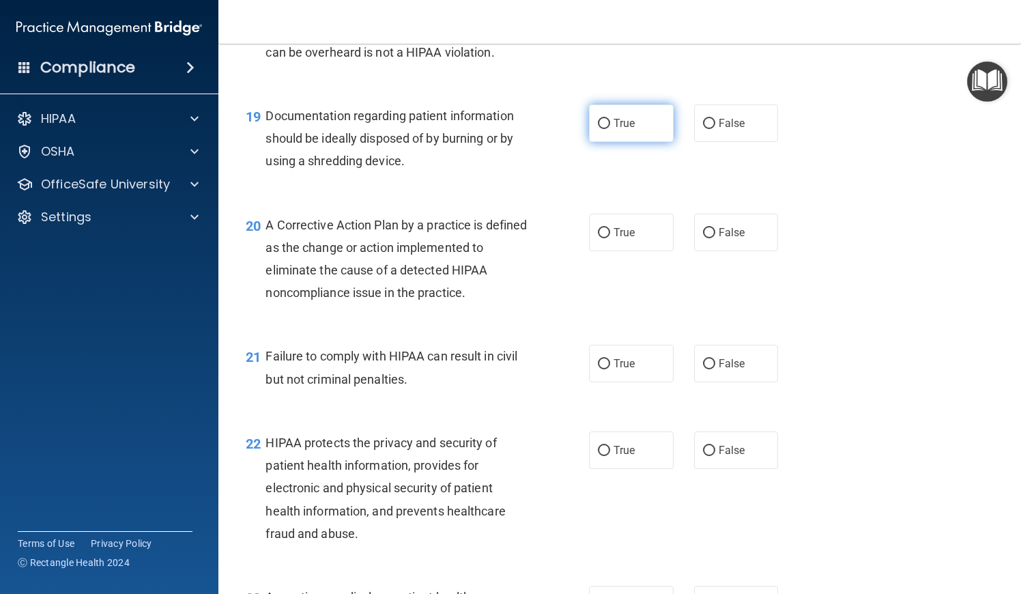
click at [609, 129] on input "True" at bounding box center [604, 124] width 12 height 10
radio input "true"
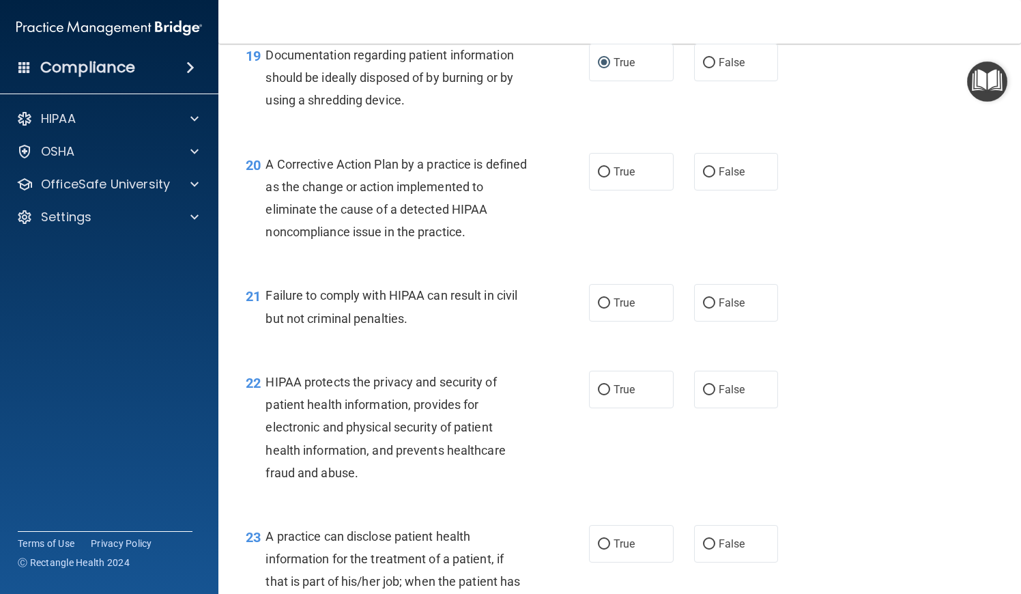
scroll to position [2210, 0]
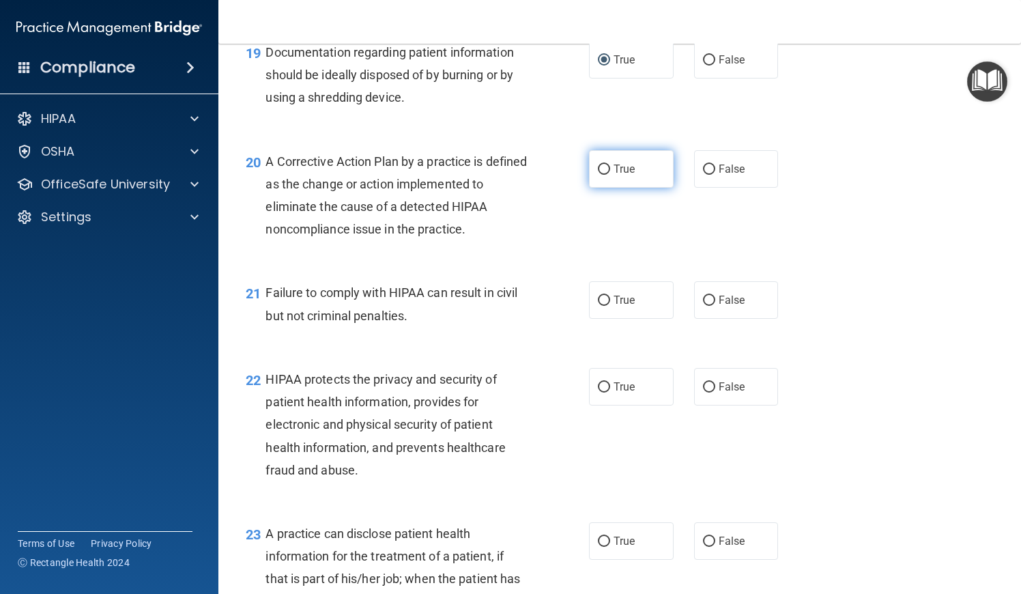
click at [600, 175] on input "True" at bounding box center [604, 170] width 12 height 10
radio input "true"
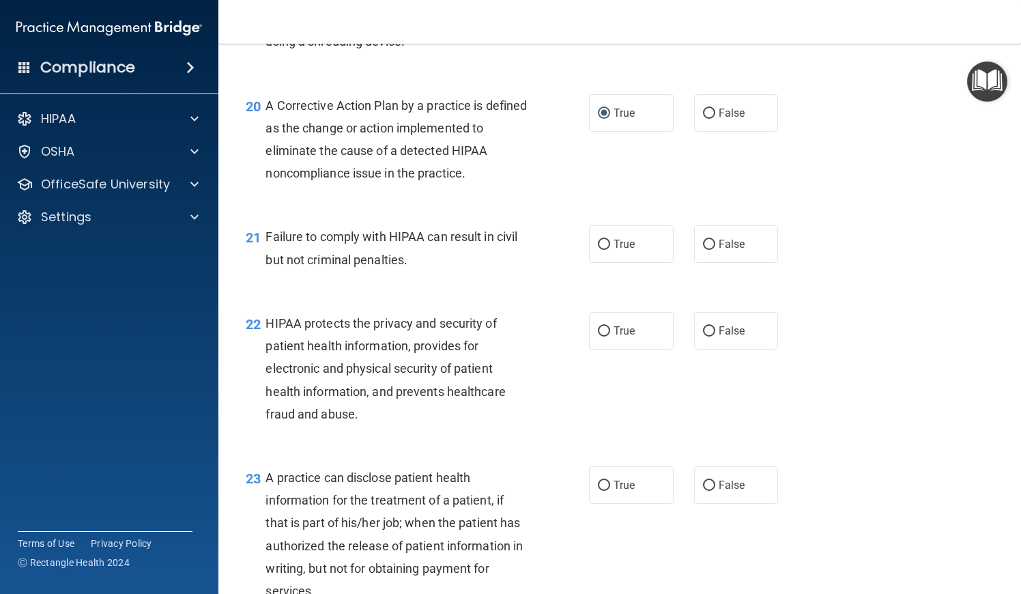
scroll to position [2268, 0]
click at [713, 248] on input "False" at bounding box center [709, 243] width 12 height 10
radio input "true"
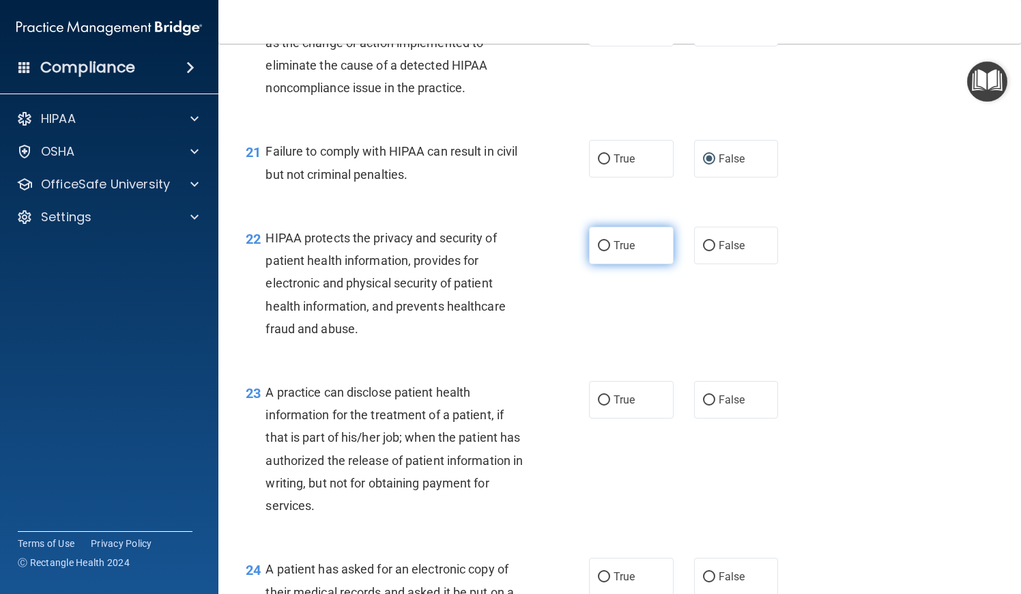
scroll to position [2354, 0]
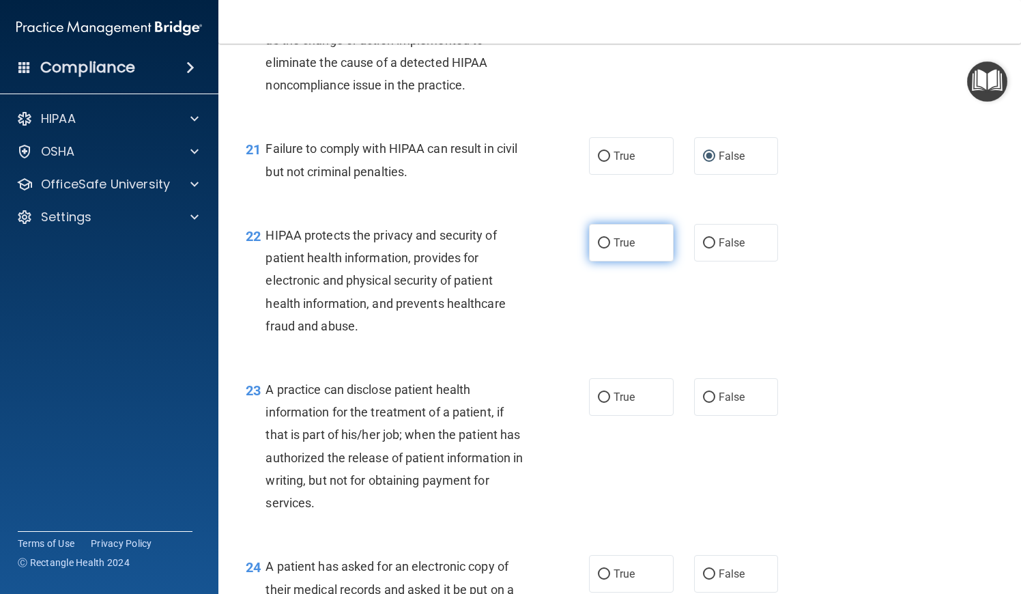
click at [601, 248] on input "True" at bounding box center [604, 243] width 12 height 10
radio input "true"
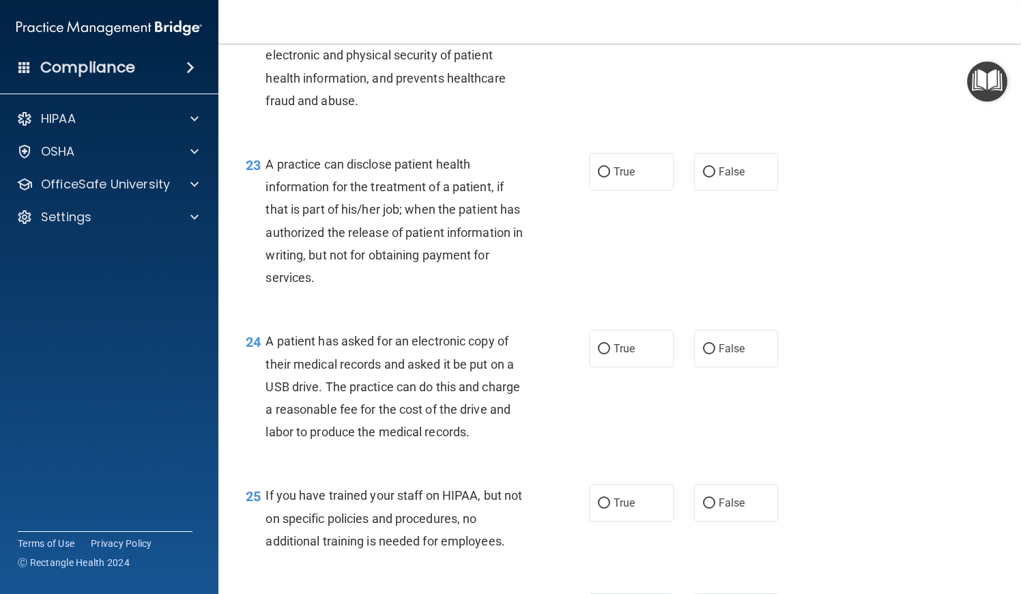
scroll to position [2584, 0]
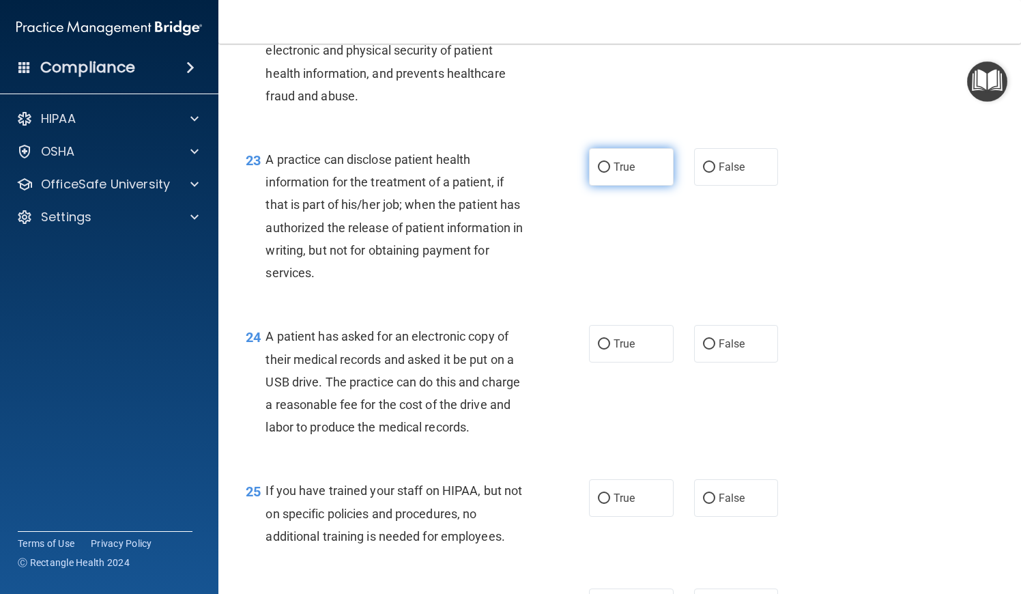
click at [616, 173] on span "True" at bounding box center [624, 166] width 21 height 13
click at [610, 173] on input "True" at bounding box center [604, 167] width 12 height 10
radio input "true"
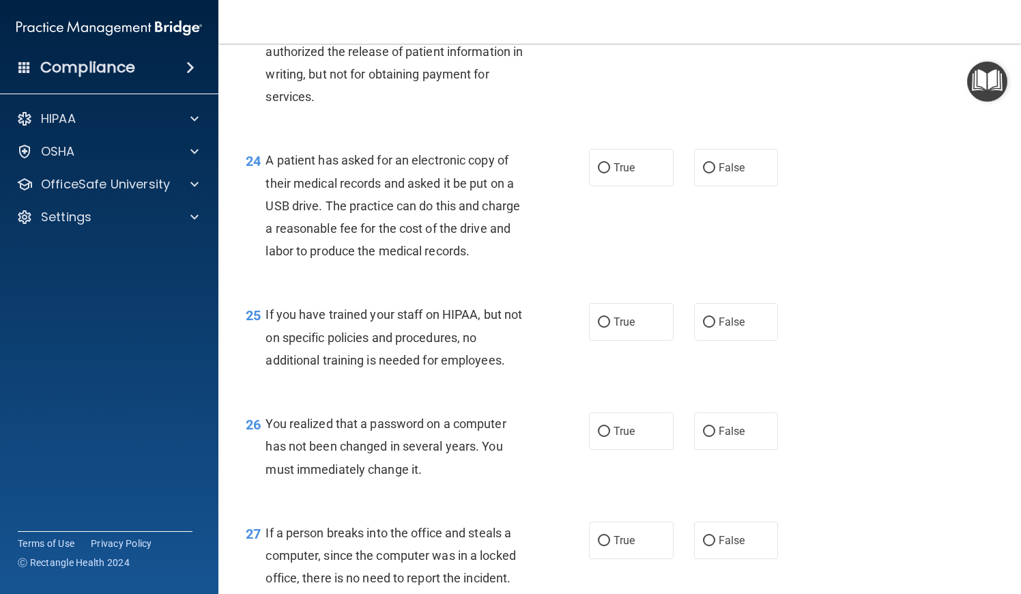
scroll to position [2769, 0]
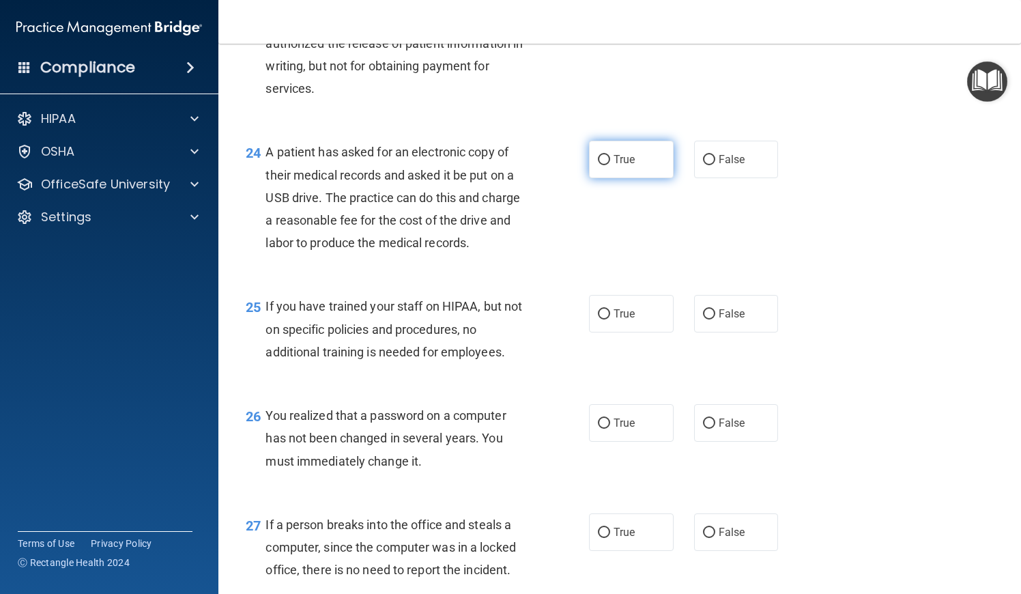
click at [618, 177] on label "True" at bounding box center [631, 160] width 85 height 38
click at [610, 165] on input "True" at bounding box center [604, 160] width 12 height 10
radio input "true"
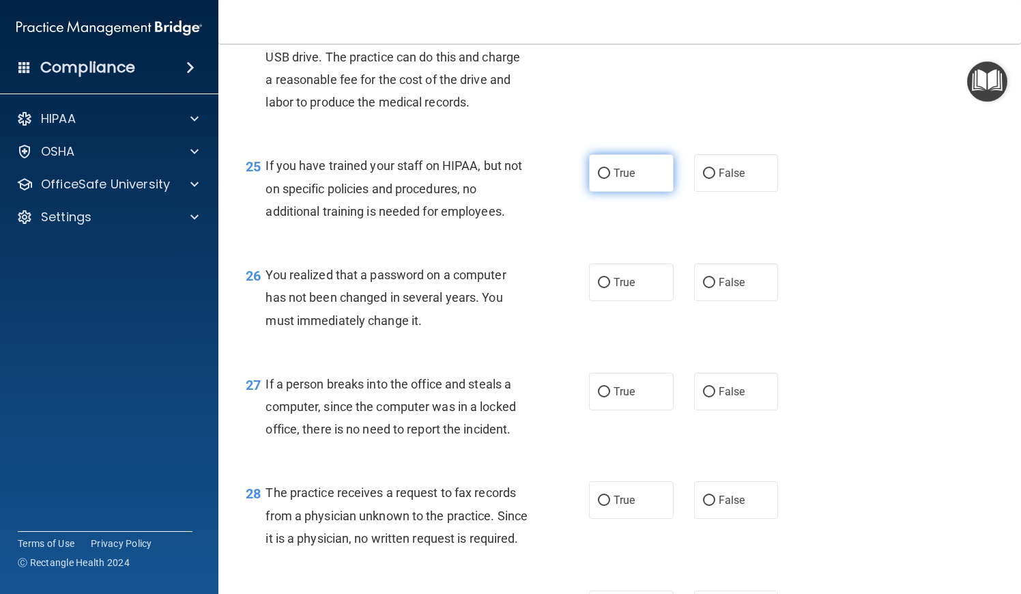
scroll to position [2916, 0]
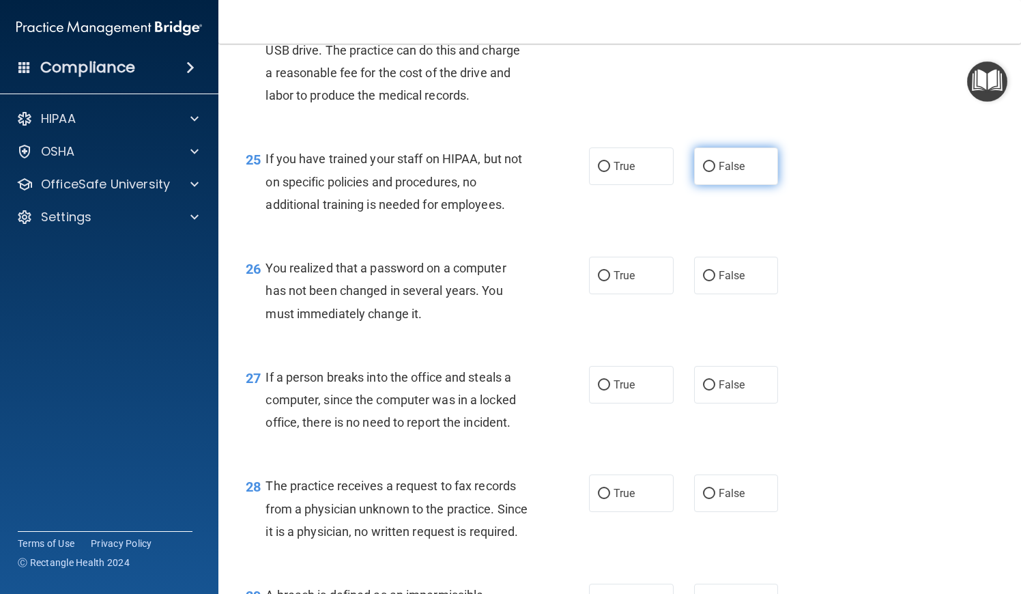
click at [741, 173] on span "False" at bounding box center [732, 166] width 27 height 13
click at [715, 172] on input "False" at bounding box center [709, 167] width 12 height 10
radio input "true"
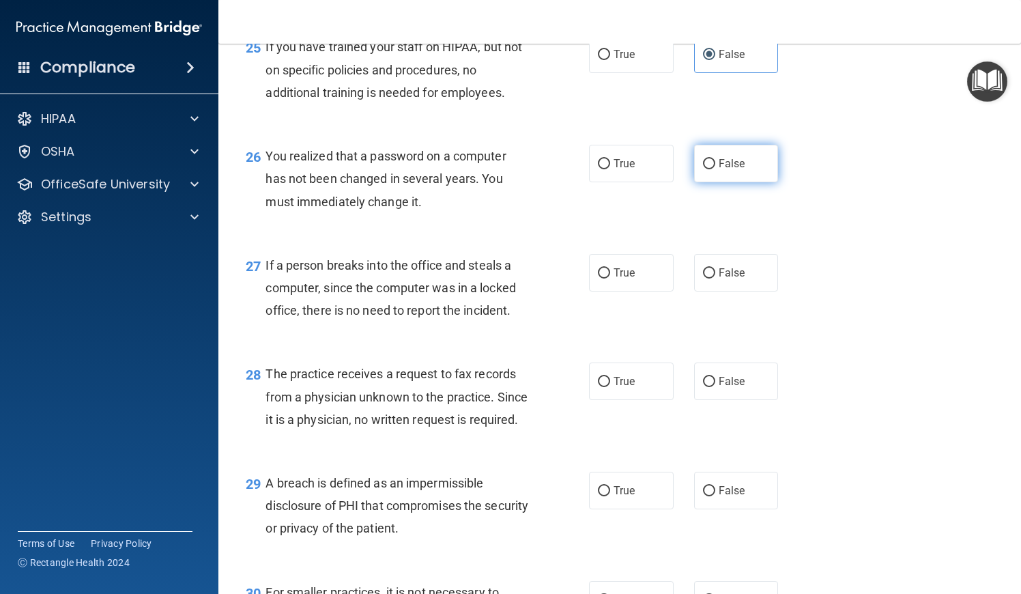
scroll to position [3029, 0]
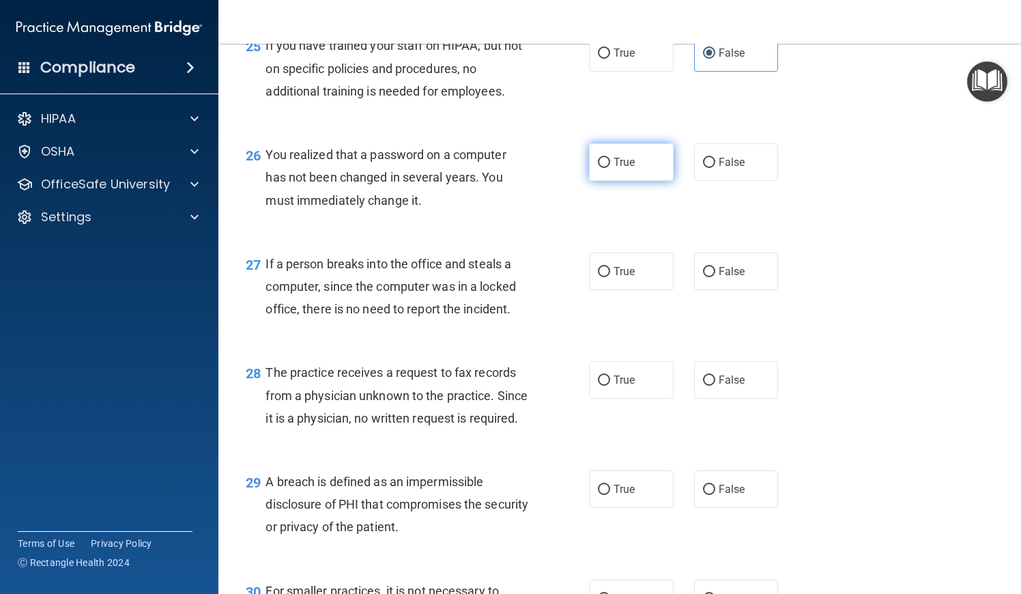
click at [610, 168] on input "True" at bounding box center [604, 163] width 12 height 10
radio input "true"
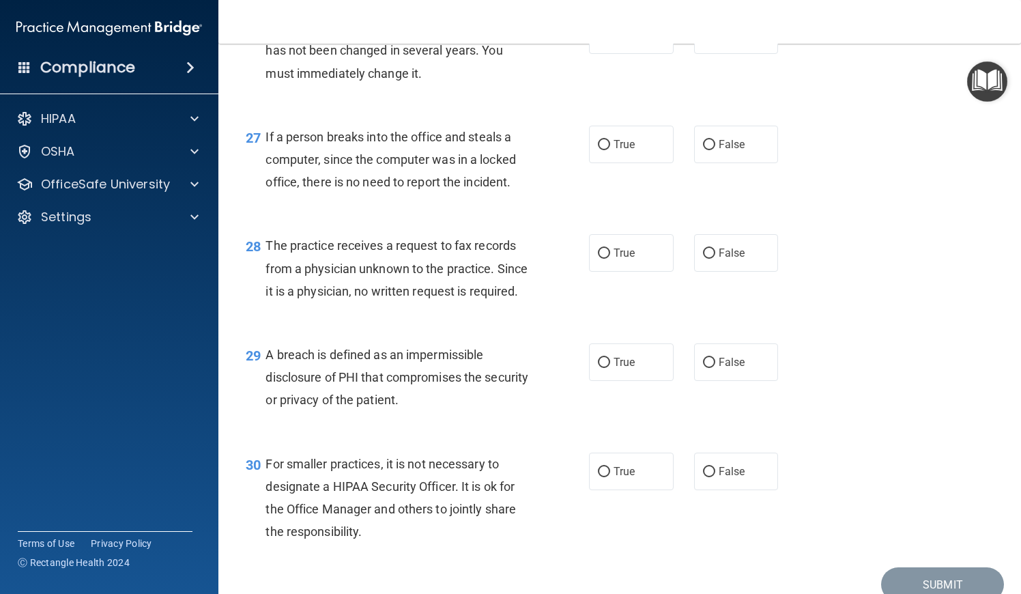
scroll to position [3160, 0]
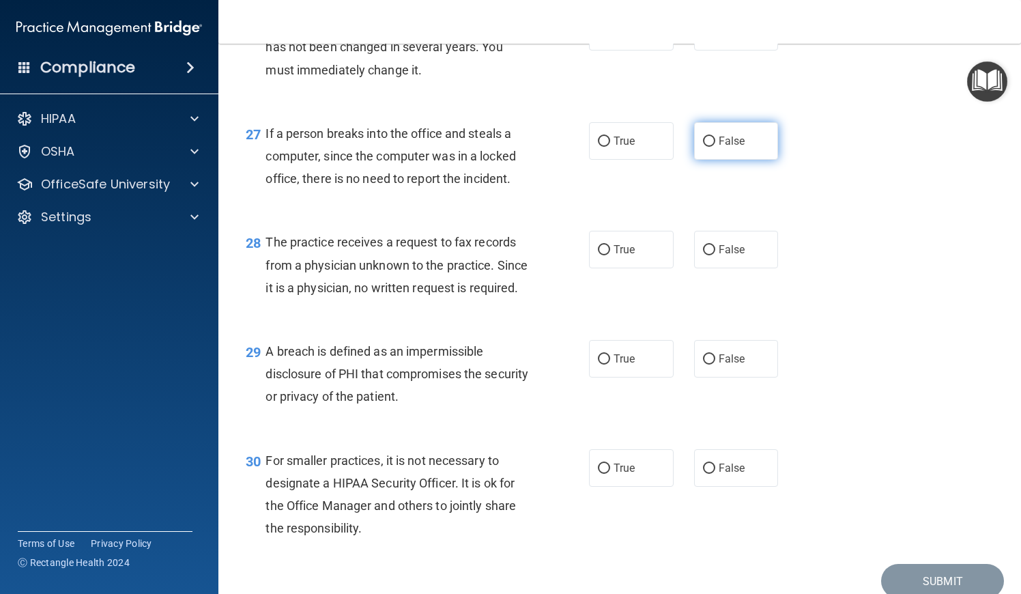
click at [729, 143] on span "False" at bounding box center [732, 140] width 27 height 13
click at [715, 143] on input "False" at bounding box center [709, 142] width 12 height 10
radio input "true"
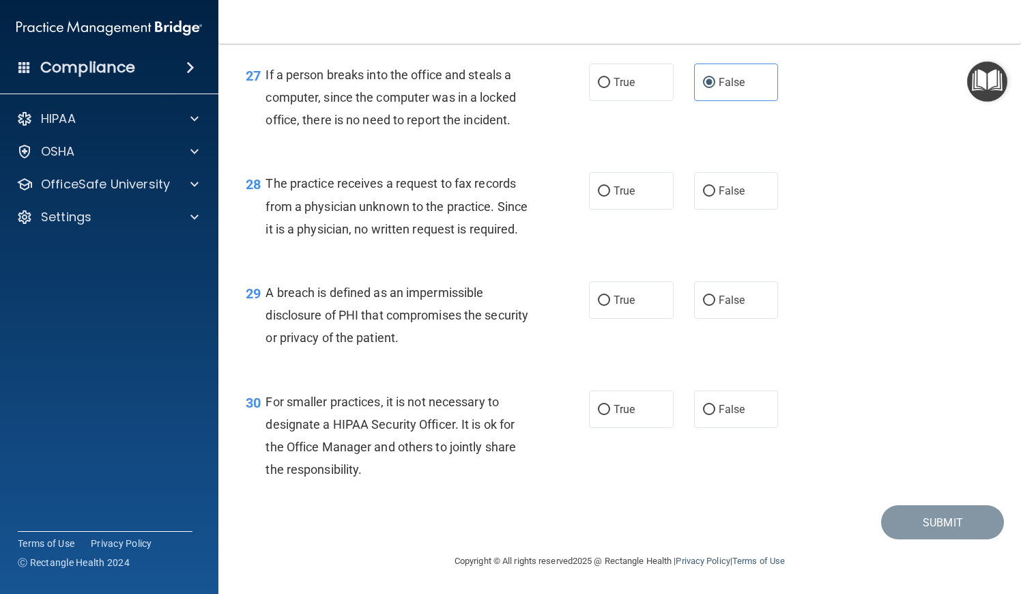
scroll to position [3247, 0]
click at [703, 182] on label "False" at bounding box center [736, 191] width 85 height 38
click at [703, 186] on input "False" at bounding box center [709, 191] width 12 height 10
radio input "true"
click at [614, 312] on label "True" at bounding box center [631, 300] width 85 height 38
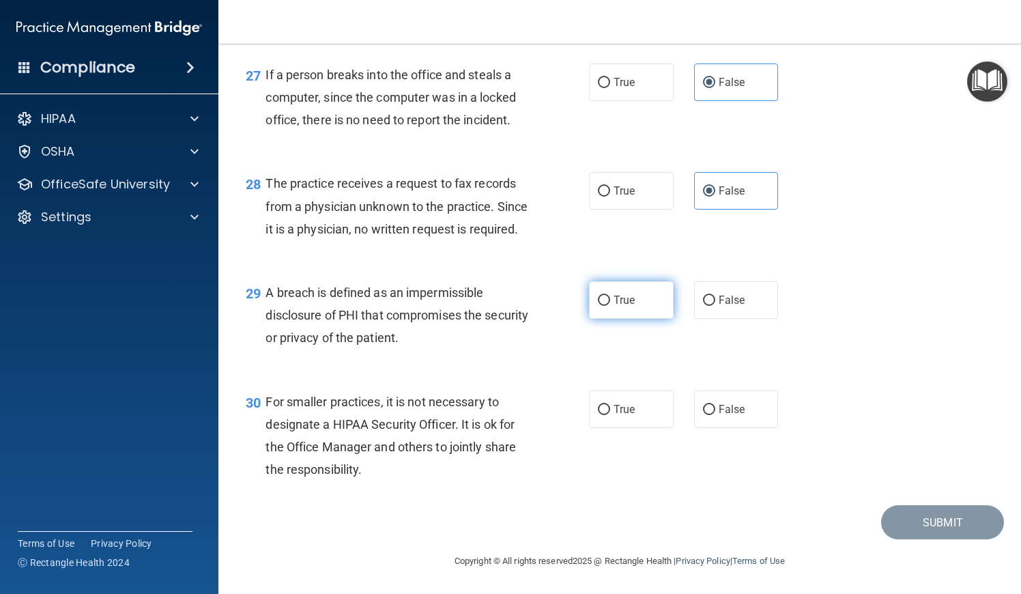
click at [610, 306] on input "True" at bounding box center [604, 301] width 12 height 10
radio input "true"
click at [627, 421] on label "True" at bounding box center [631, 409] width 85 height 38
click at [610, 415] on input "True" at bounding box center [604, 410] width 12 height 10
radio input "true"
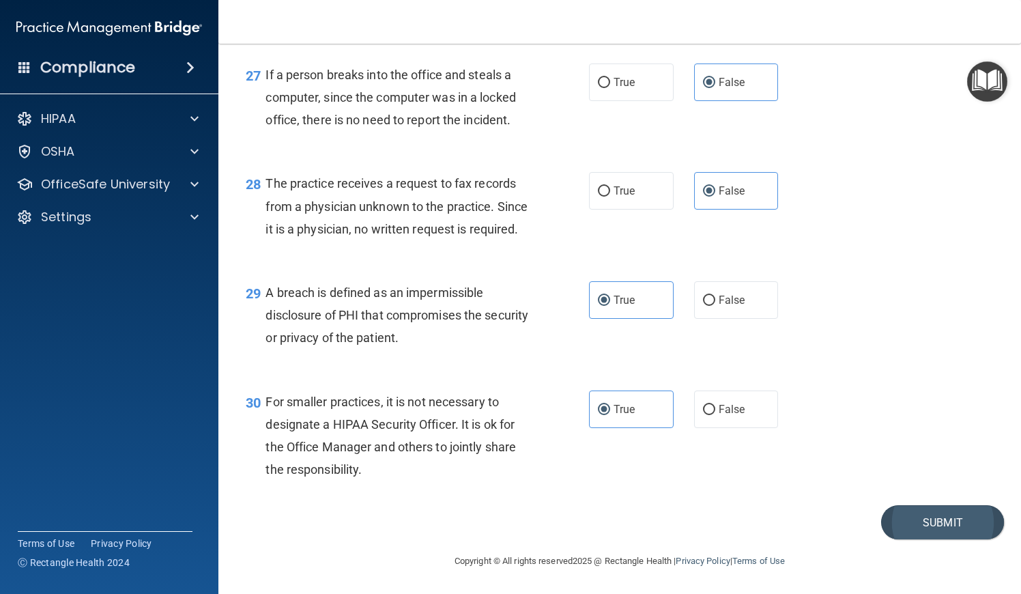
click at [915, 532] on button "Submit" at bounding box center [942, 522] width 123 height 35
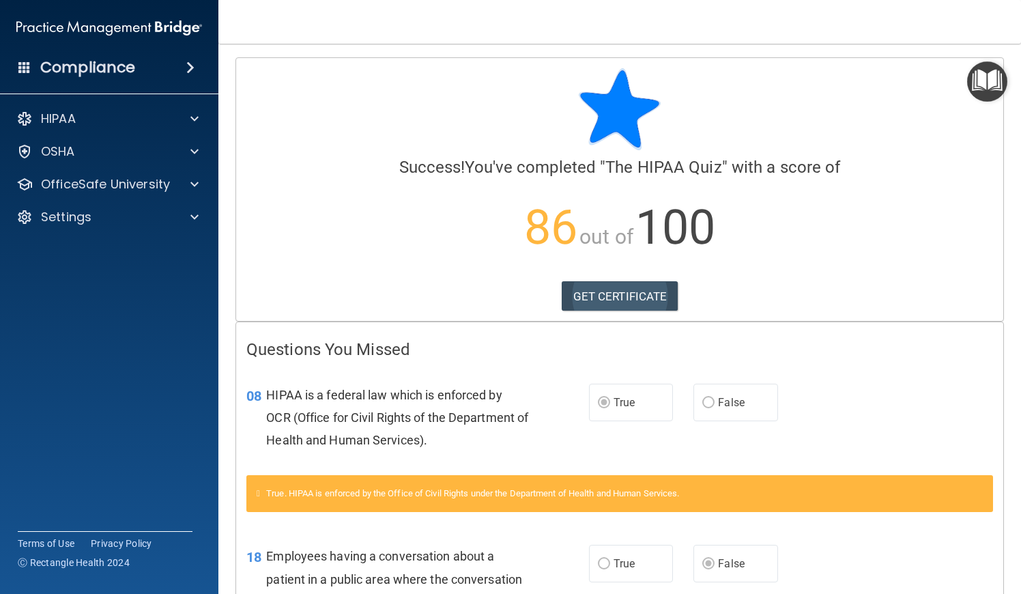
click at [639, 300] on link "GET CERTIFICATE" at bounding box center [620, 296] width 117 height 30
click at [180, 189] on div at bounding box center [192, 184] width 34 height 16
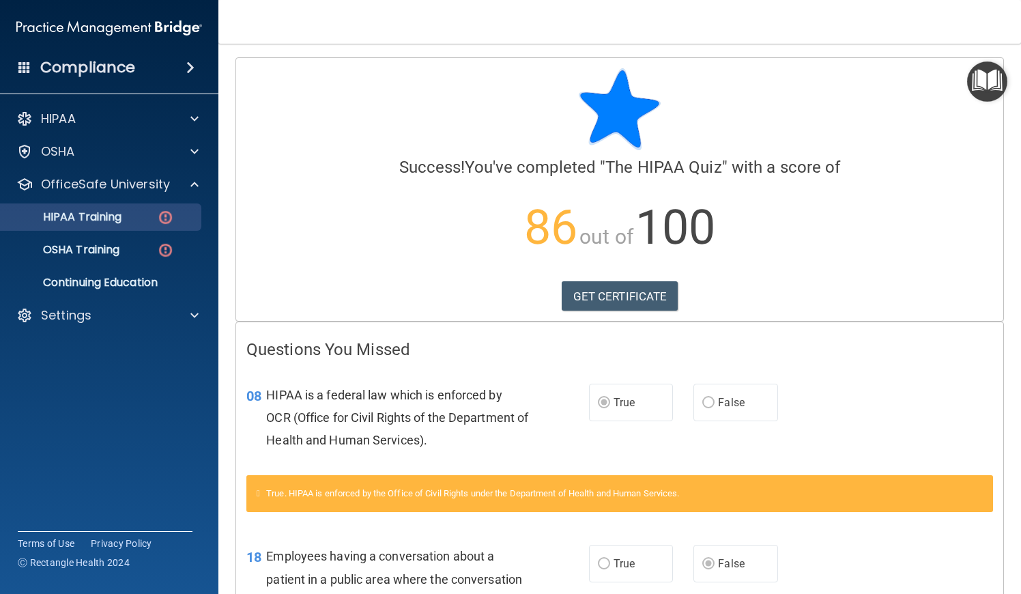
click at [167, 225] on img at bounding box center [165, 217] width 17 height 17
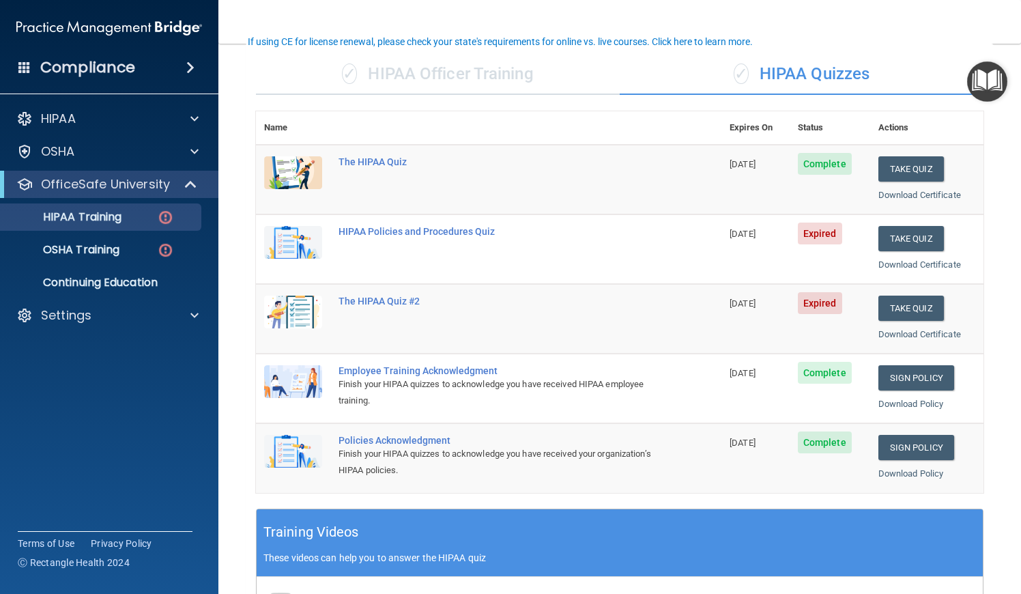
scroll to position [100, 0]
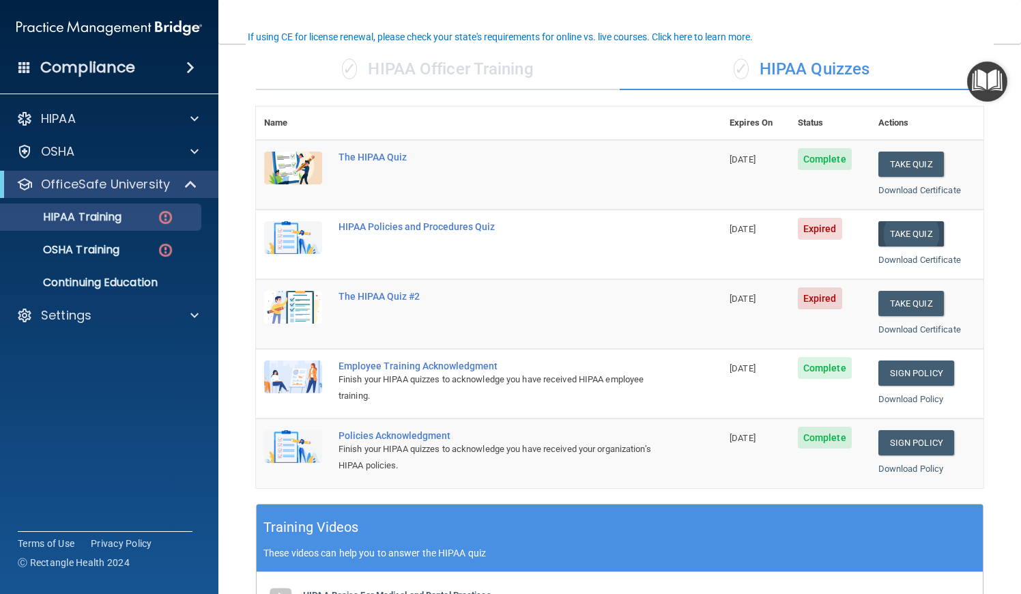
click at [910, 223] on button "Take Quiz" at bounding box center [911, 233] width 66 height 25
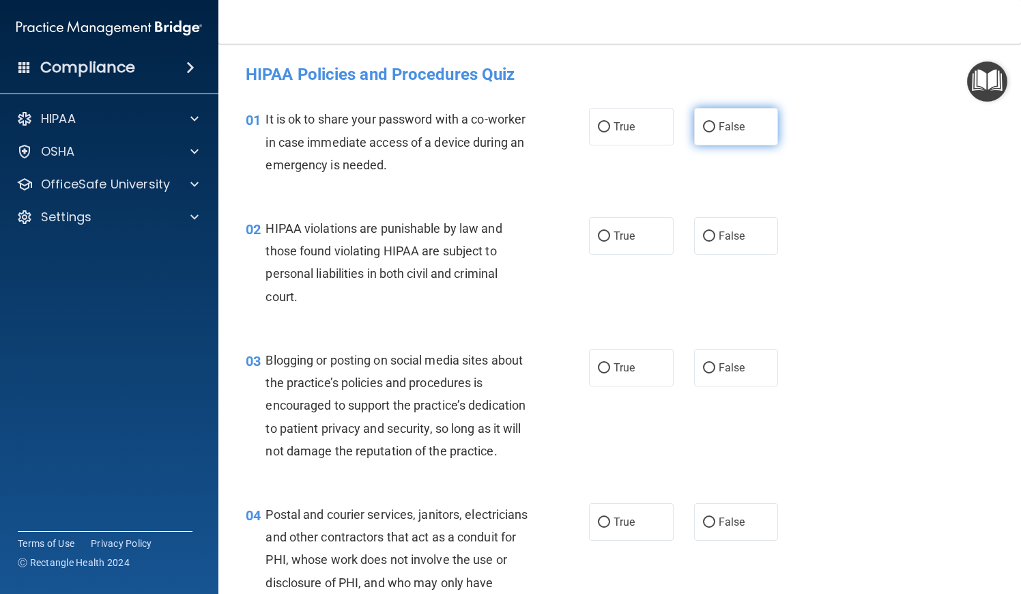
click at [704, 128] on input "False" at bounding box center [709, 127] width 12 height 10
radio input "true"
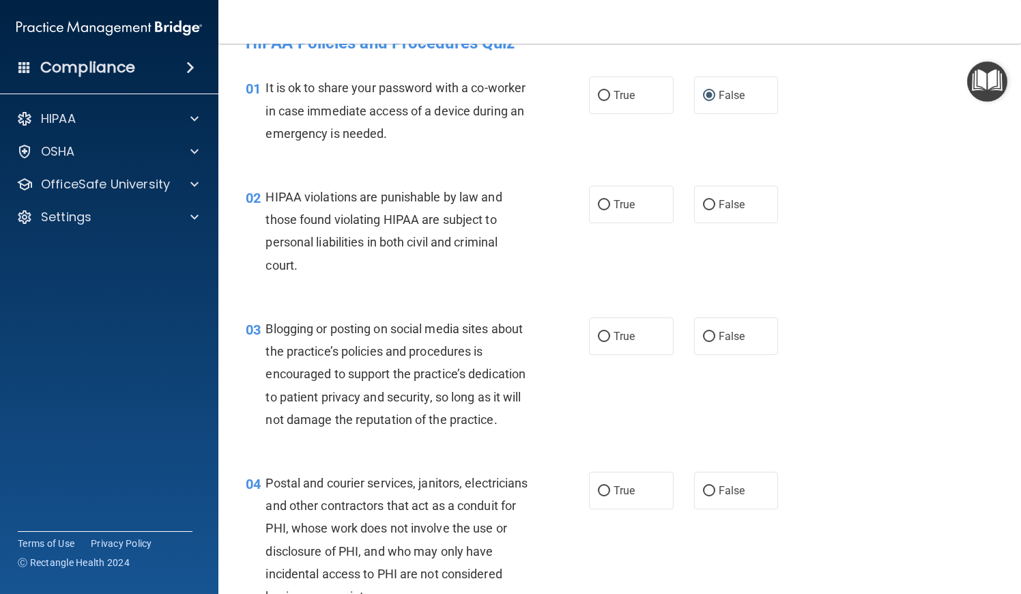
scroll to position [44, 0]
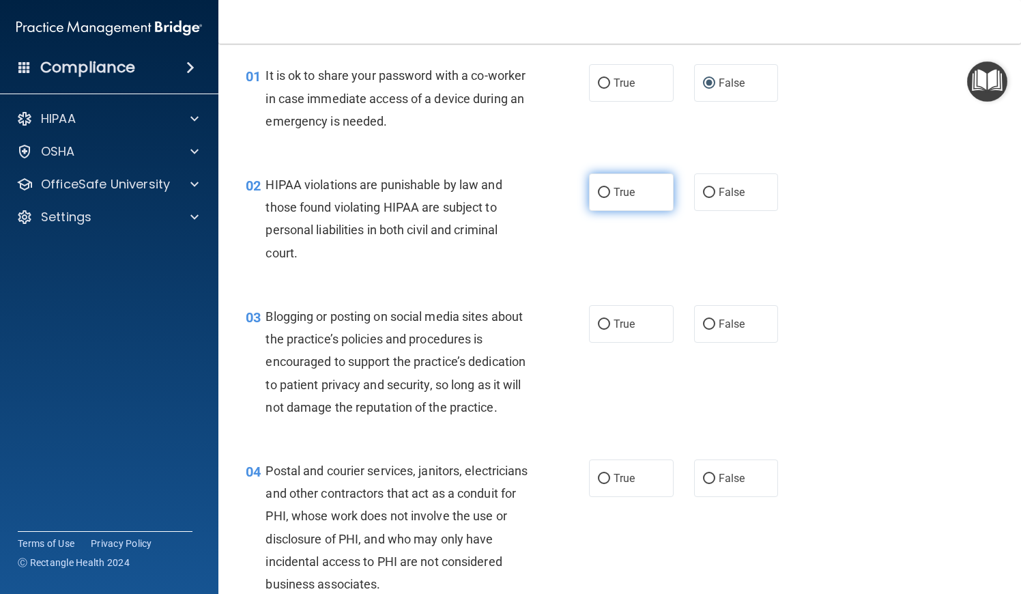
click at [631, 206] on label "True" at bounding box center [631, 192] width 85 height 38
click at [610, 198] on input "True" at bounding box center [604, 193] width 12 height 10
radio input "true"
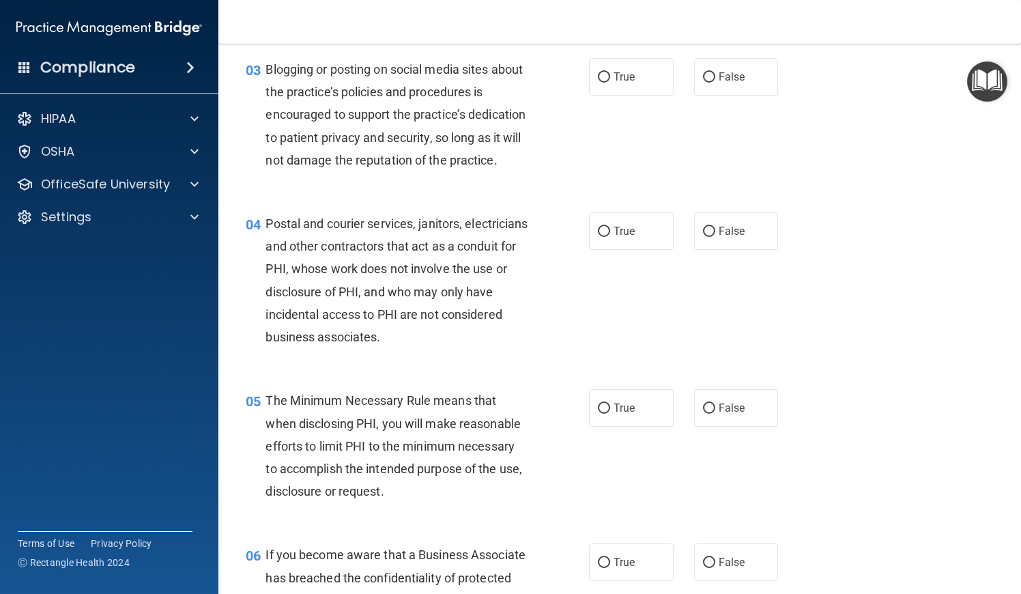
scroll to position [264, 0]
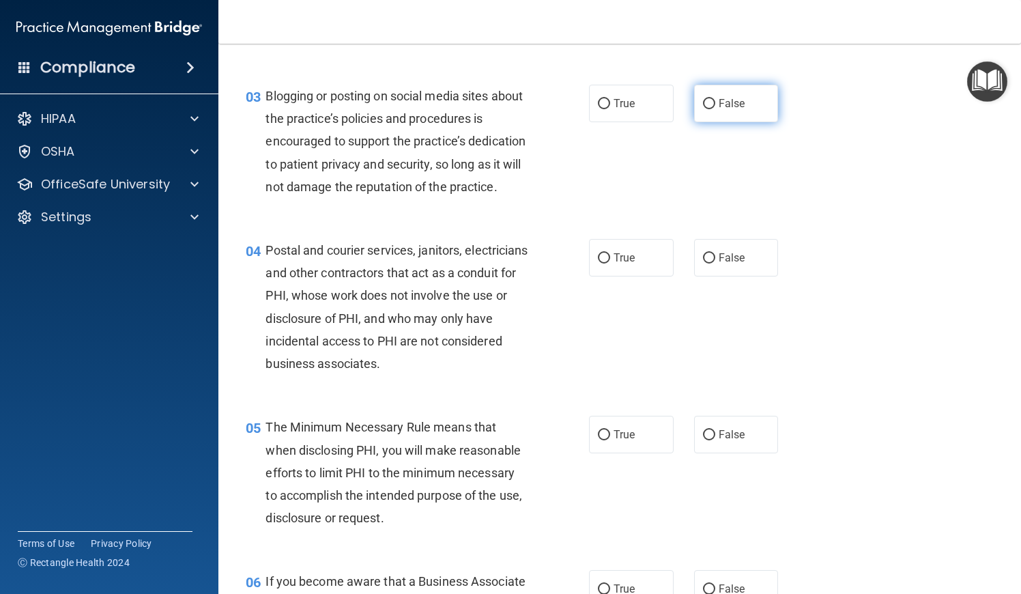
click at [726, 104] on span "False" at bounding box center [732, 103] width 27 height 13
click at [715, 104] on input "False" at bounding box center [709, 104] width 12 height 10
radio input "true"
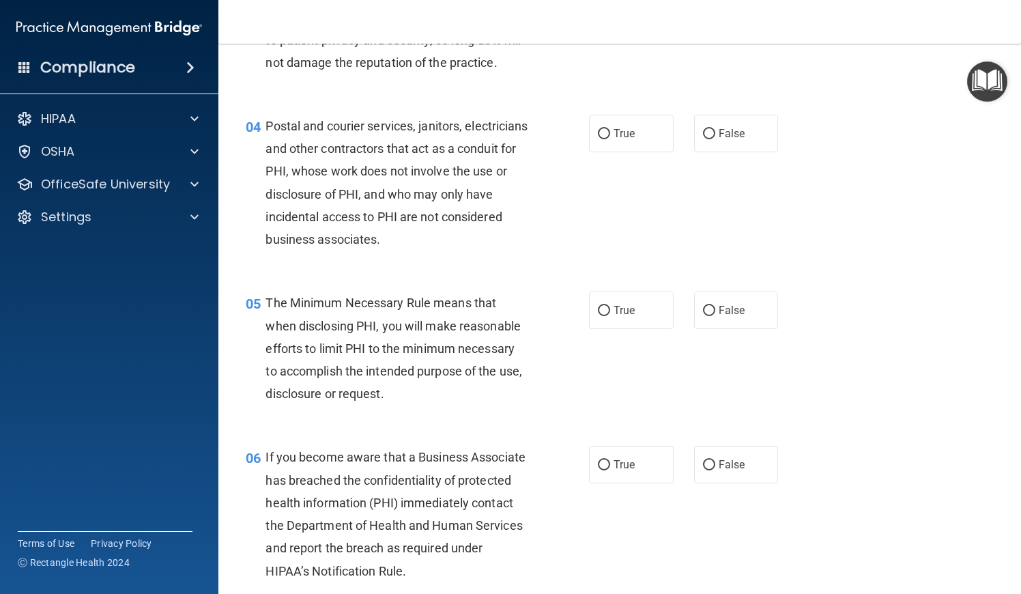
scroll to position [403, 0]
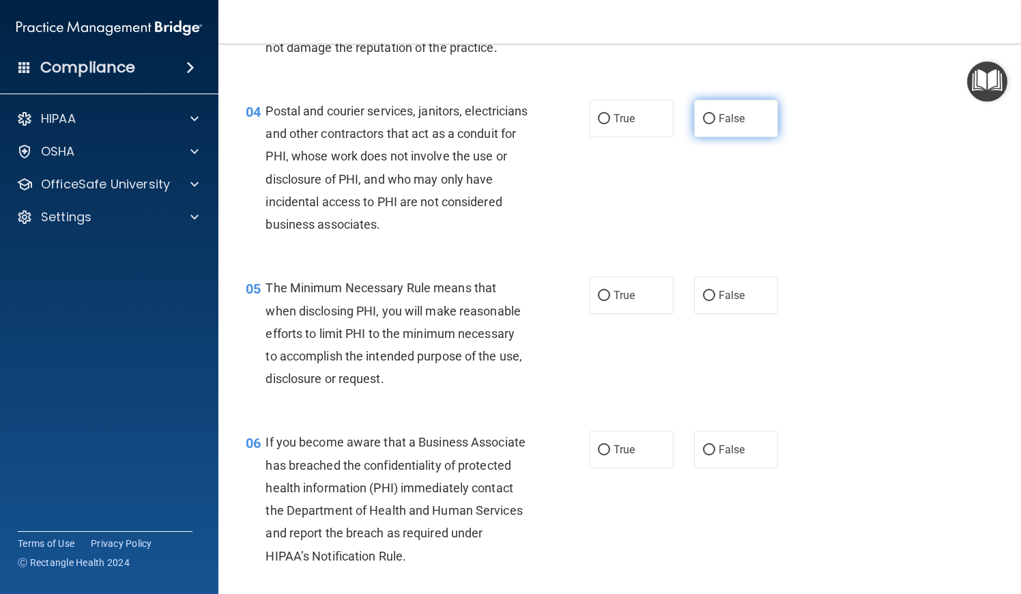
click at [733, 114] on span "False" at bounding box center [732, 118] width 27 height 13
click at [715, 114] on input "False" at bounding box center [709, 119] width 12 height 10
radio input "true"
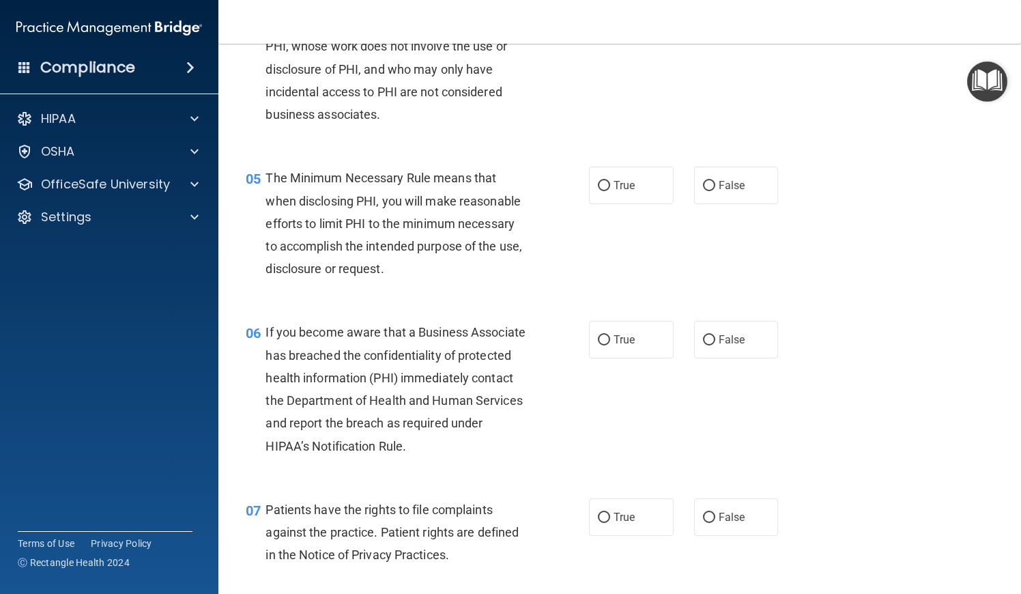
scroll to position [515, 0]
click at [631, 182] on span "True" at bounding box center [624, 183] width 21 height 13
click at [610, 182] on input "True" at bounding box center [604, 185] width 12 height 10
radio input "true"
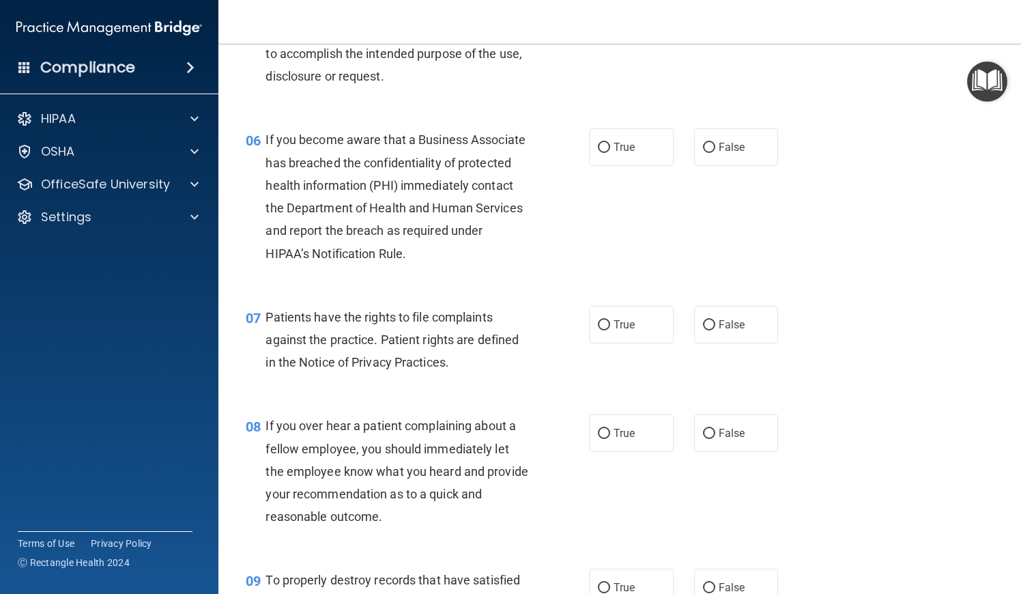
scroll to position [707, 0]
click at [600, 145] on input "True" at bounding box center [604, 146] width 12 height 10
radio input "true"
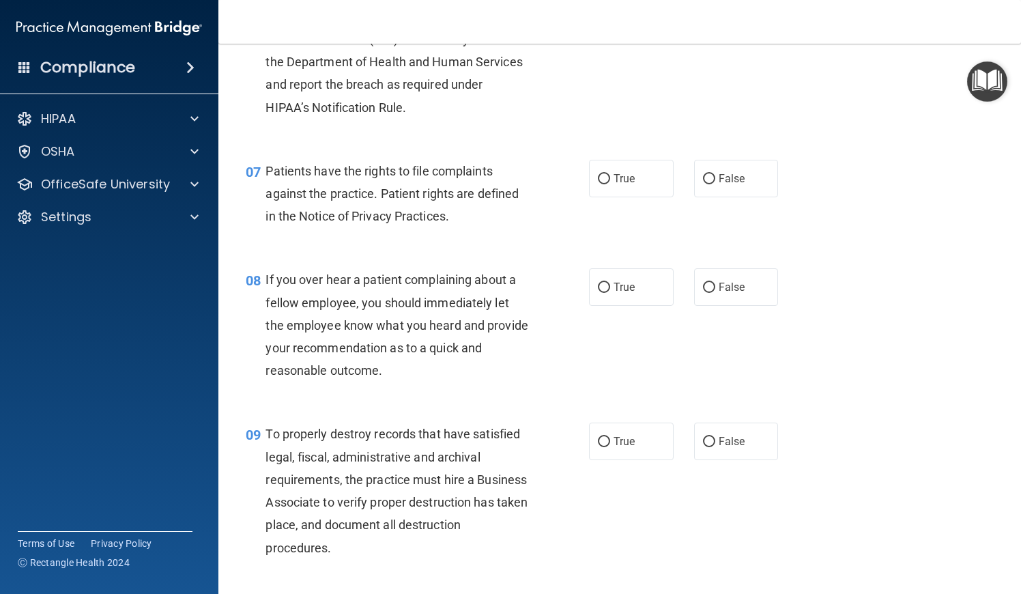
scroll to position [855, 0]
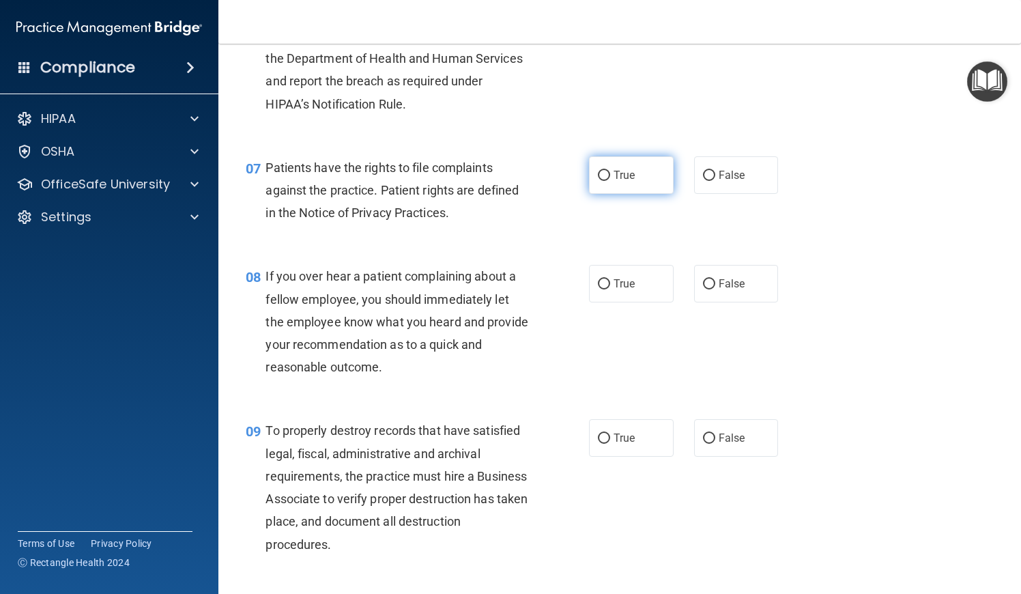
click at [632, 181] on label "True" at bounding box center [631, 175] width 85 height 38
click at [610, 181] on input "True" at bounding box center [604, 176] width 12 height 10
radio input "true"
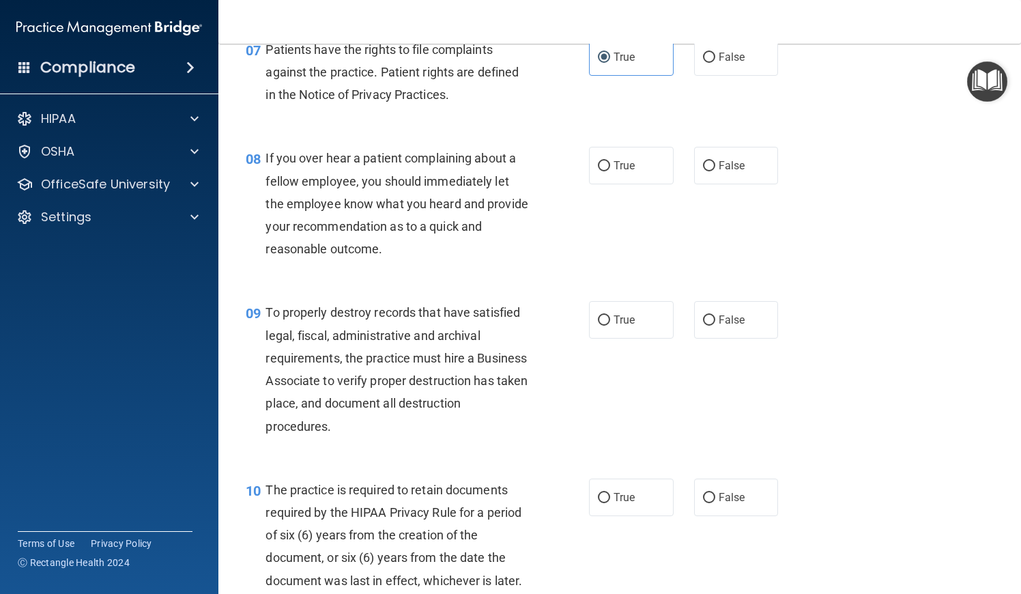
scroll to position [975, 0]
click at [611, 181] on div "08 If you over hear a patient complaining about a fellow employee, you should i…" at bounding box center [619, 205] width 769 height 154
click at [611, 172] on label "True" at bounding box center [631, 164] width 85 height 38
click at [610, 170] on input "True" at bounding box center [604, 165] width 12 height 10
radio input "true"
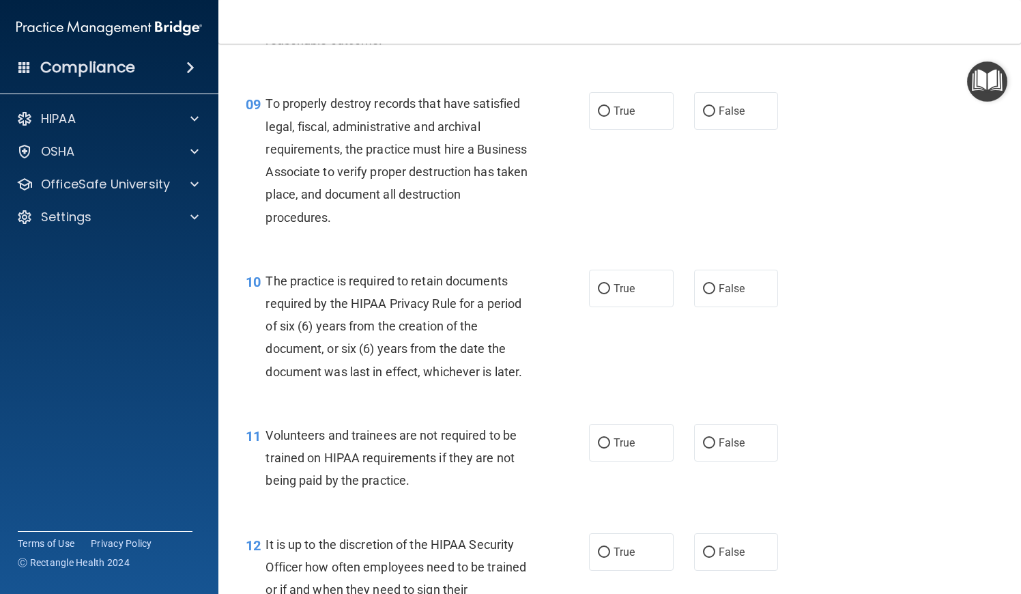
scroll to position [1203, 0]
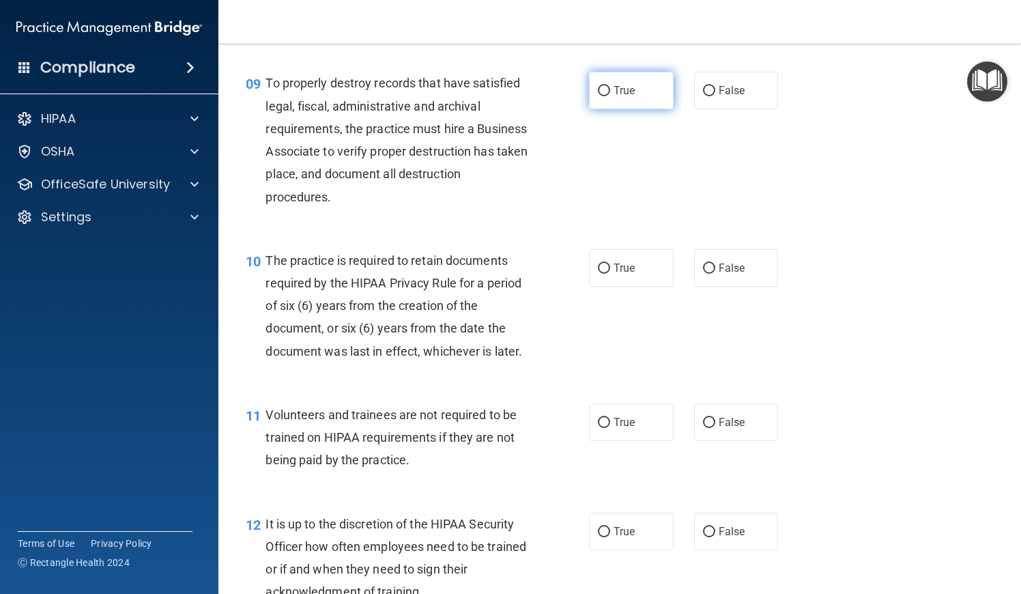
click at [605, 102] on label "True" at bounding box center [631, 91] width 85 height 38
click at [605, 96] on input "True" at bounding box center [604, 91] width 12 height 10
radio input "true"
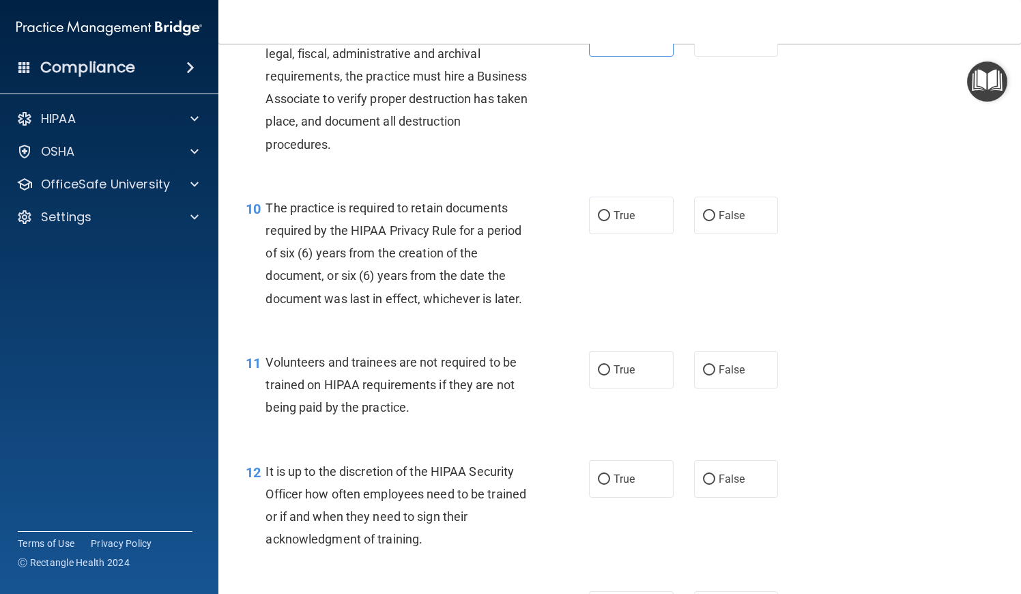
scroll to position [1259, 0]
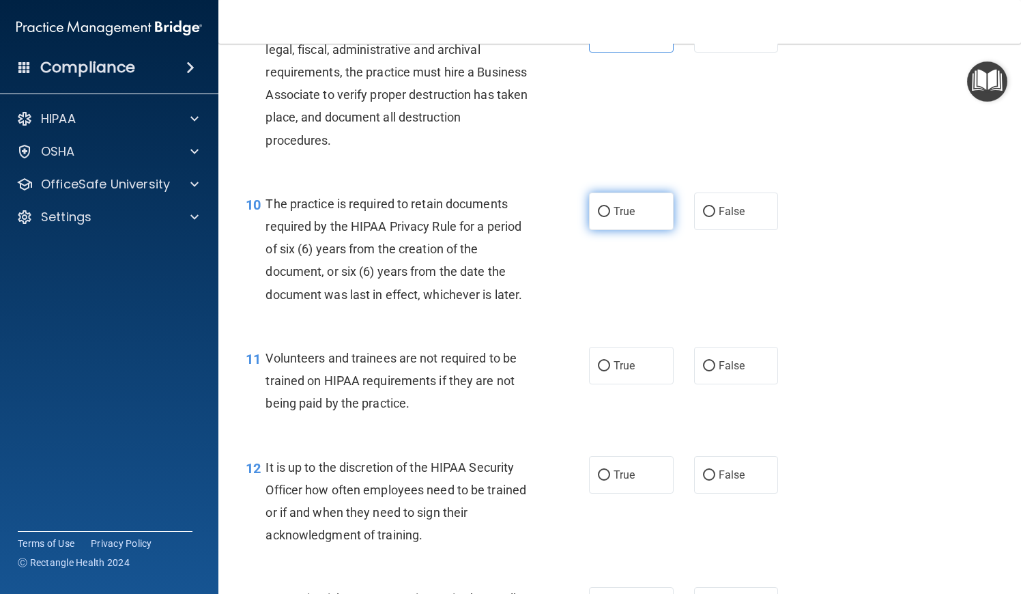
click at [594, 212] on label "True" at bounding box center [631, 211] width 85 height 38
click at [598, 212] on input "True" at bounding box center [604, 212] width 12 height 10
radio input "true"
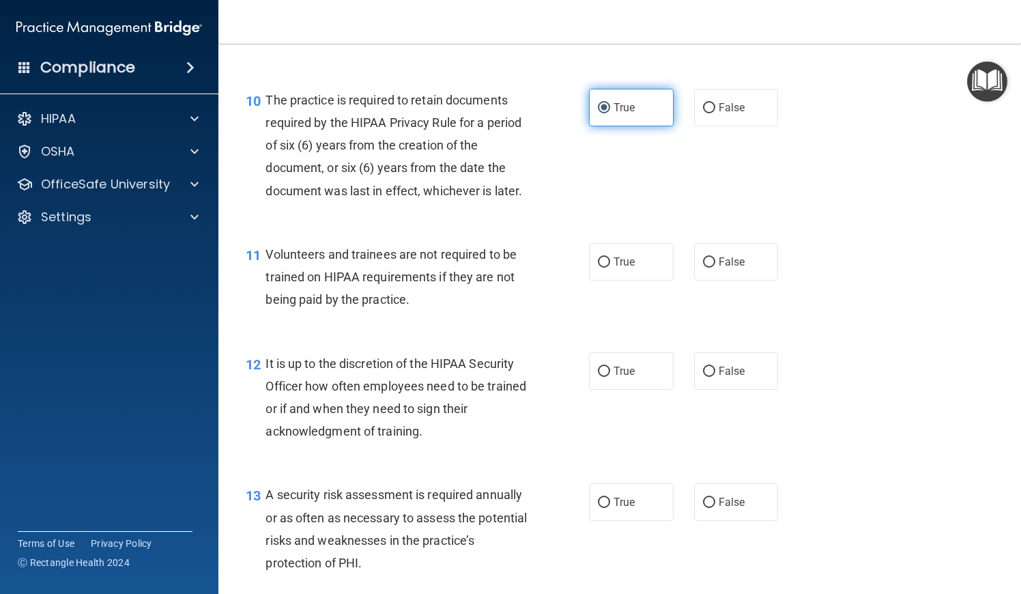
scroll to position [1467, 0]
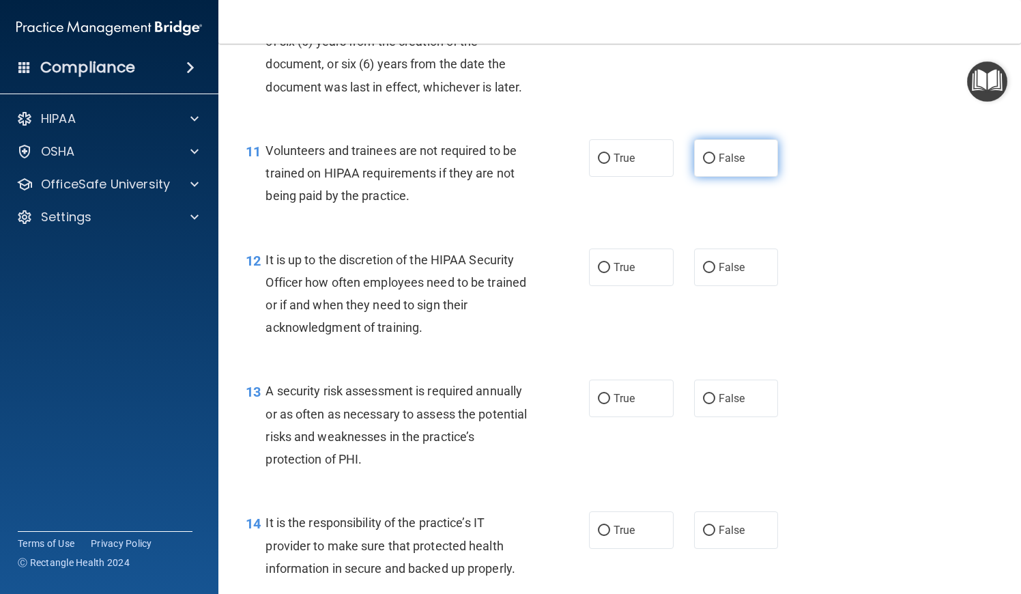
click at [732, 153] on span "False" at bounding box center [732, 158] width 27 height 13
click at [715, 154] on input "False" at bounding box center [709, 159] width 12 height 10
radio input "true"
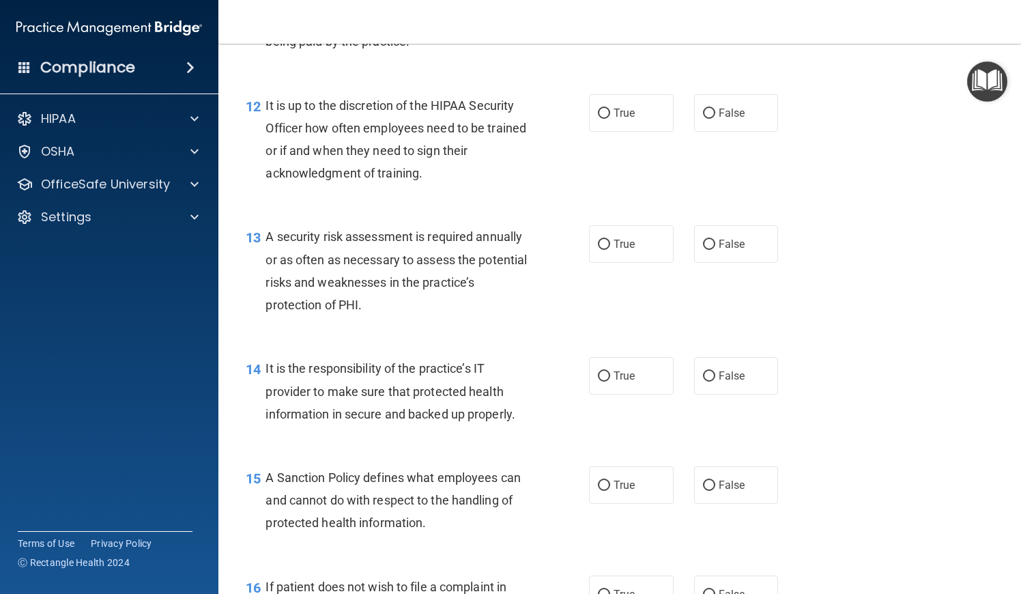
scroll to position [1626, 0]
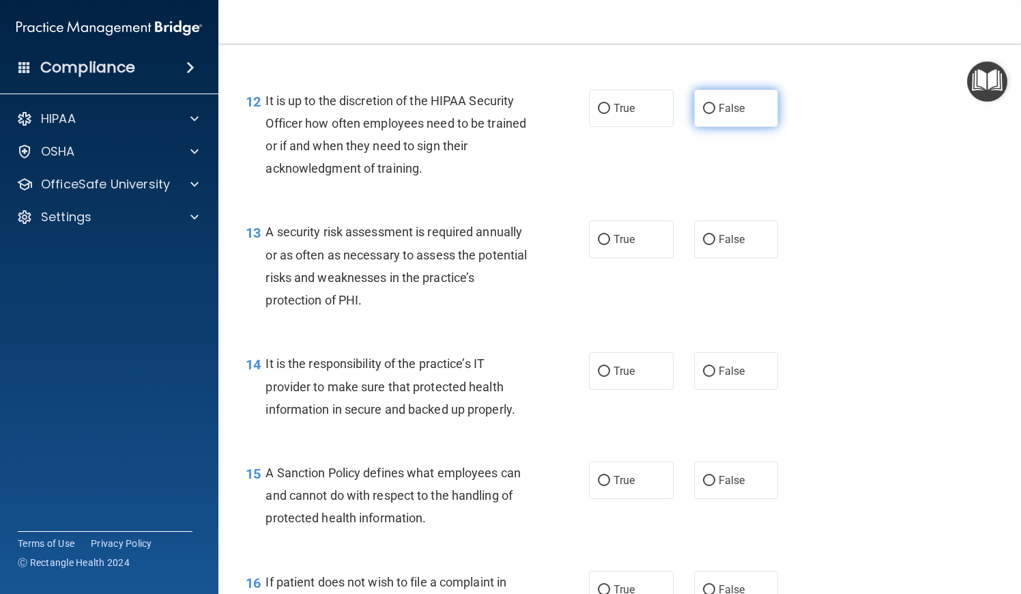
click at [713, 106] on label "False" at bounding box center [736, 108] width 85 height 38
click at [713, 106] on input "False" at bounding box center [709, 109] width 12 height 10
radio input "true"
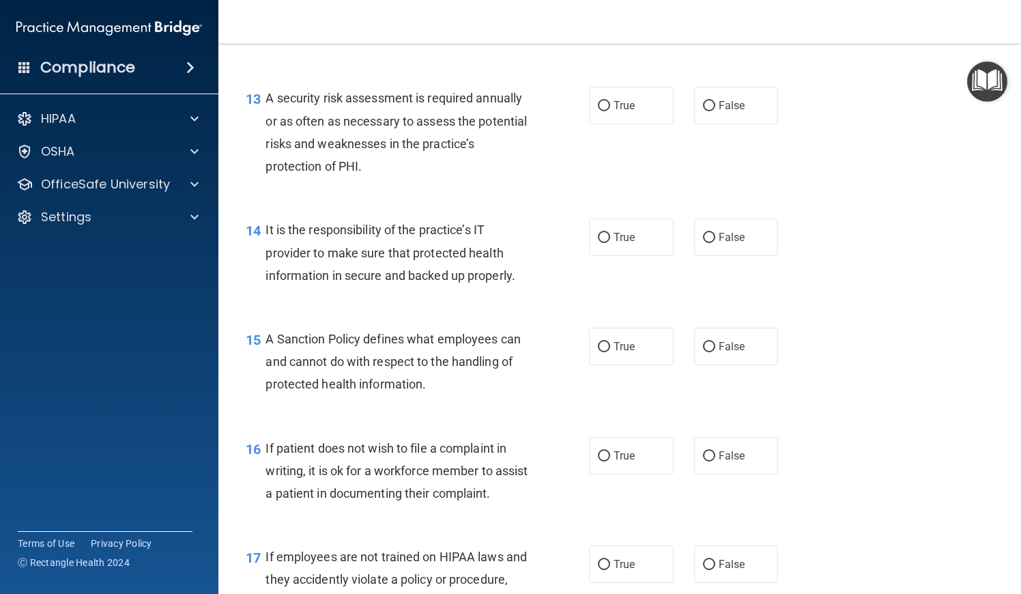
scroll to position [1770, 0]
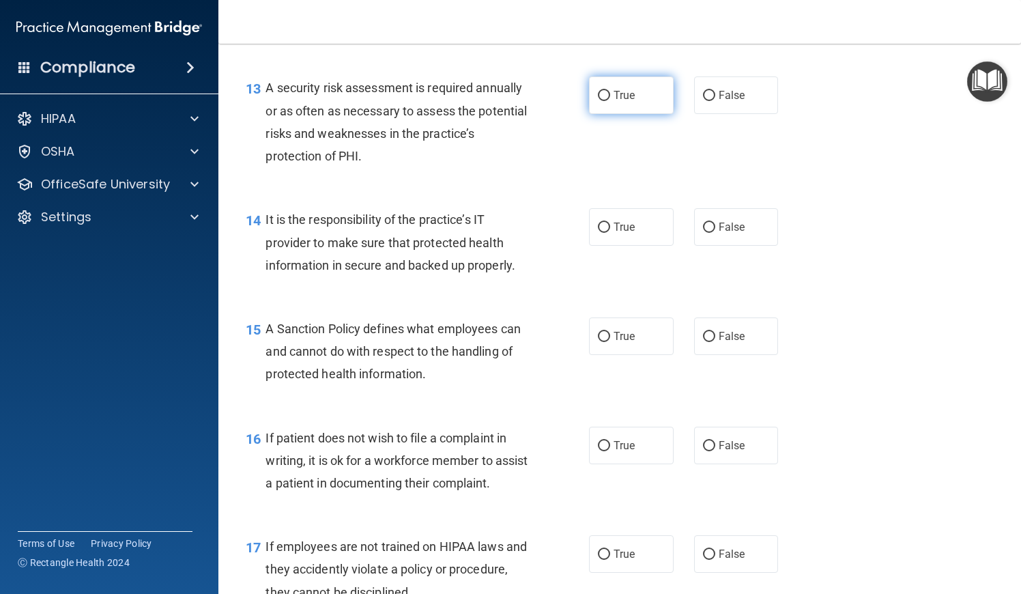
click at [605, 96] on label "True" at bounding box center [631, 95] width 85 height 38
click at [605, 96] on input "True" at bounding box center [604, 96] width 12 height 10
radio input "true"
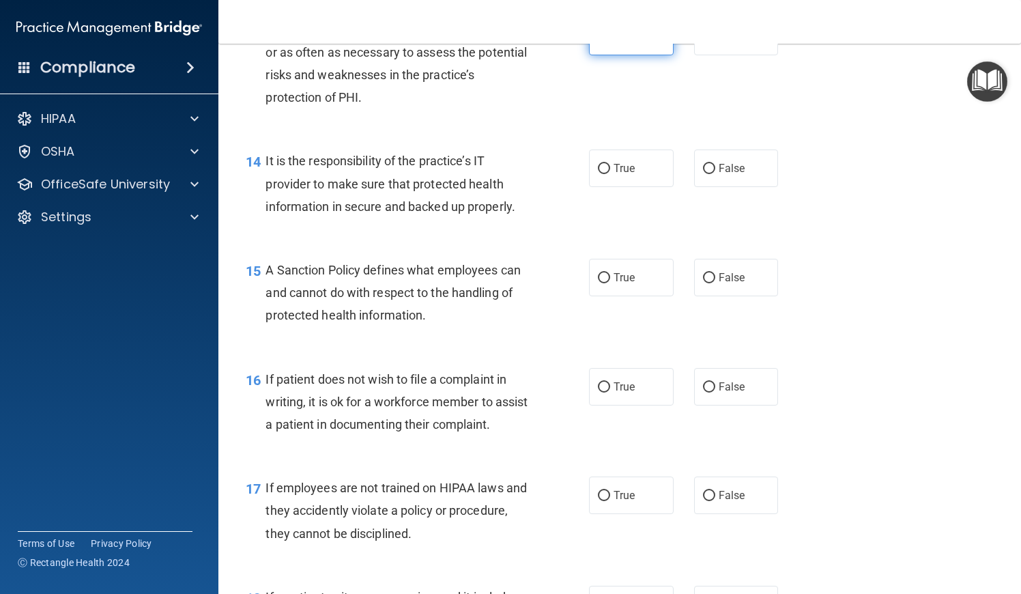
scroll to position [1847, 0]
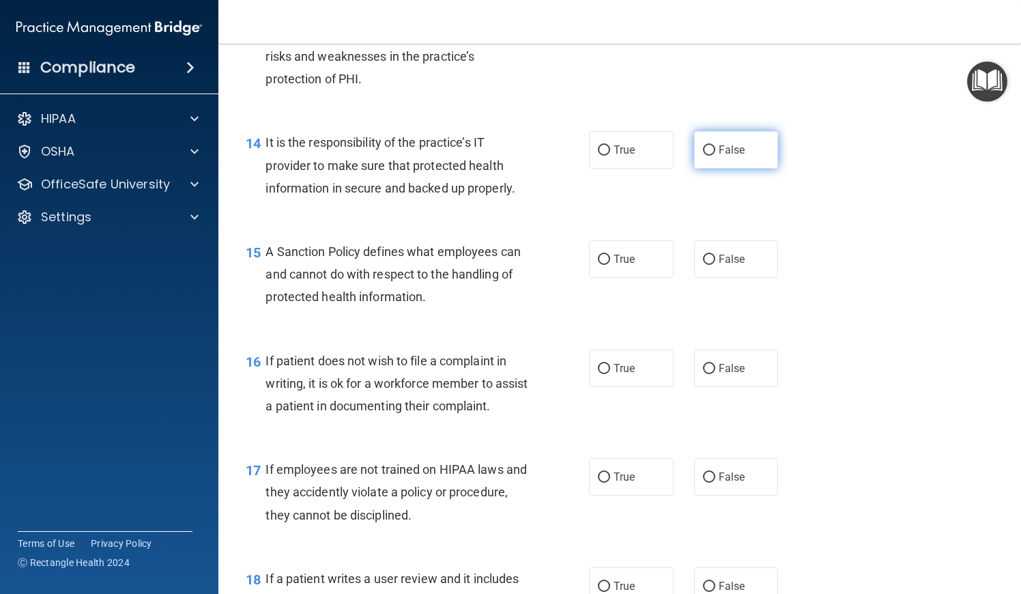
click at [717, 145] on label "False" at bounding box center [736, 150] width 85 height 38
click at [715, 145] on input "False" at bounding box center [709, 150] width 12 height 10
radio input "true"
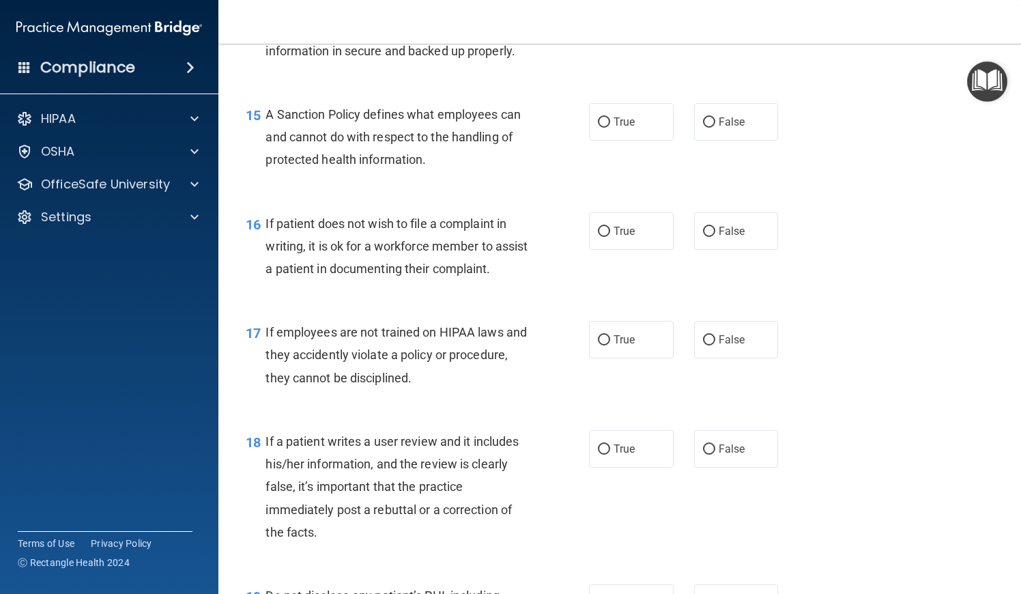
scroll to position [1990, 0]
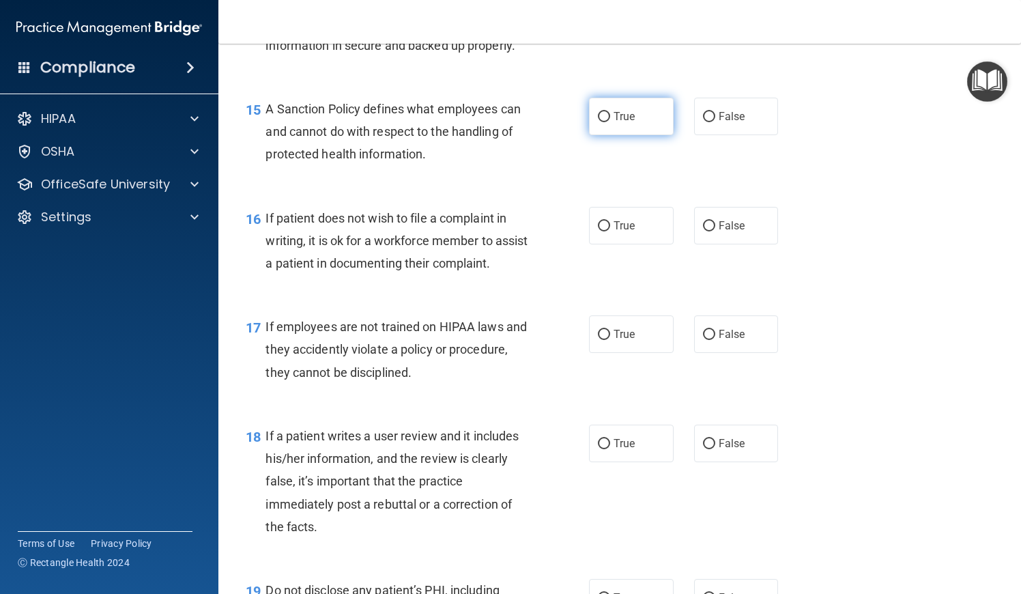
click at [615, 110] on span "True" at bounding box center [624, 116] width 21 height 13
click at [610, 112] on input "True" at bounding box center [604, 117] width 12 height 10
radio input "true"
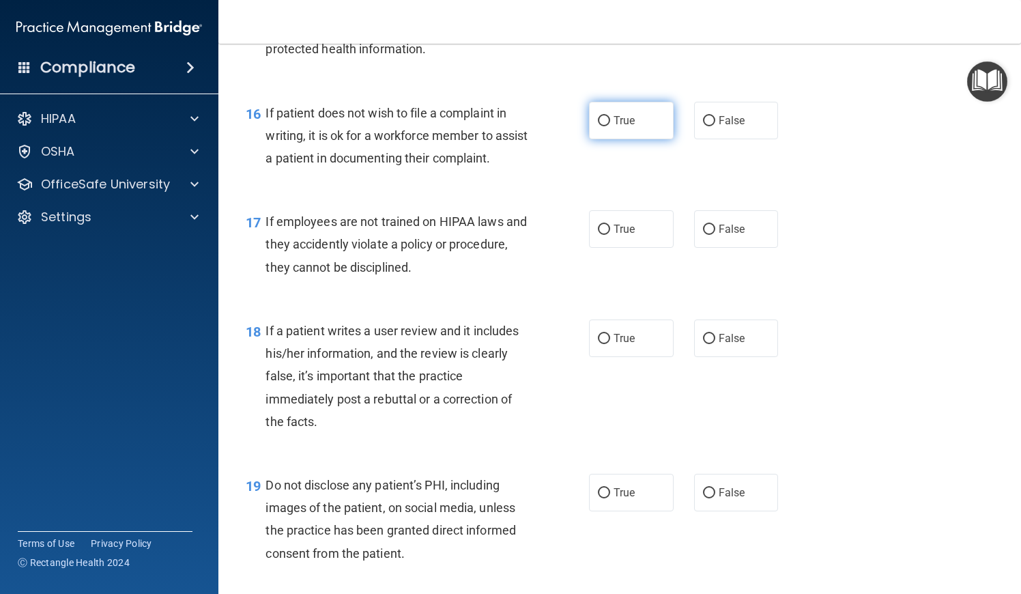
scroll to position [2111, 0]
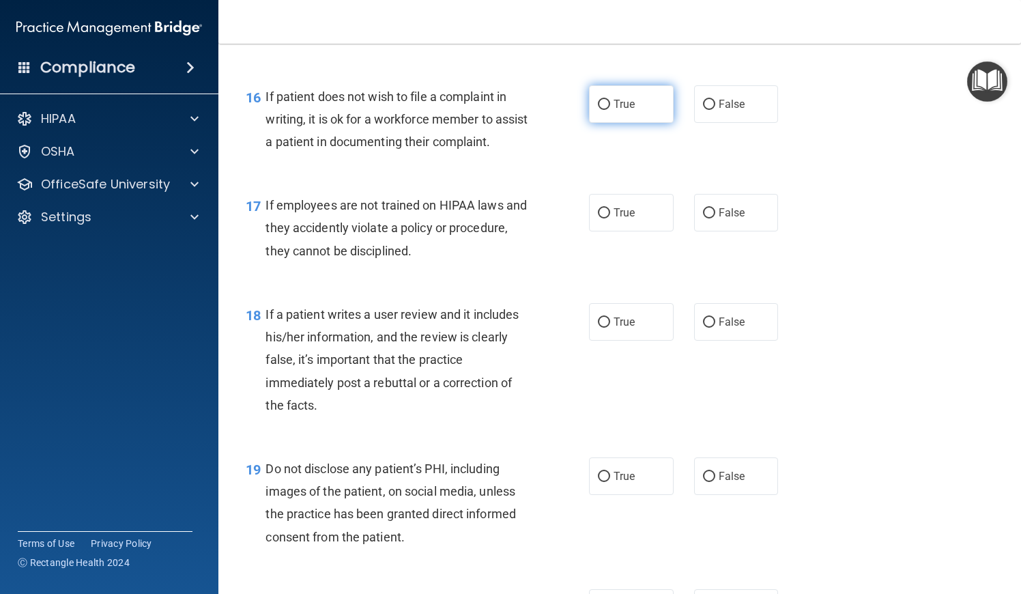
click at [614, 98] on span "True" at bounding box center [624, 104] width 21 height 13
click at [610, 100] on input "True" at bounding box center [604, 105] width 12 height 10
radio input "true"
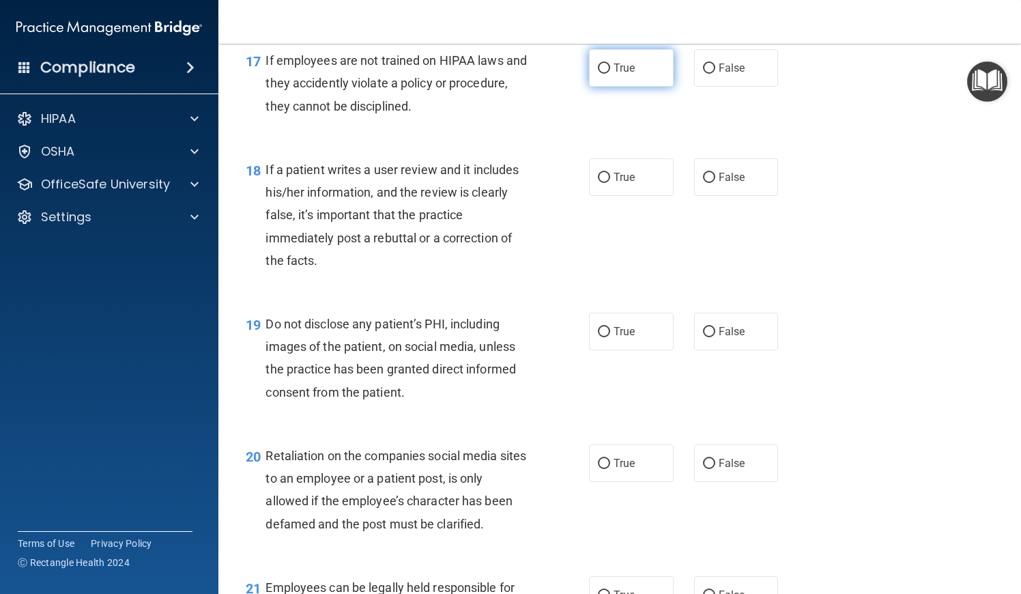
scroll to position [2257, 0]
click at [737, 70] on label "False" at bounding box center [736, 67] width 85 height 38
click at [715, 70] on input "False" at bounding box center [709, 68] width 12 height 10
radio input "true"
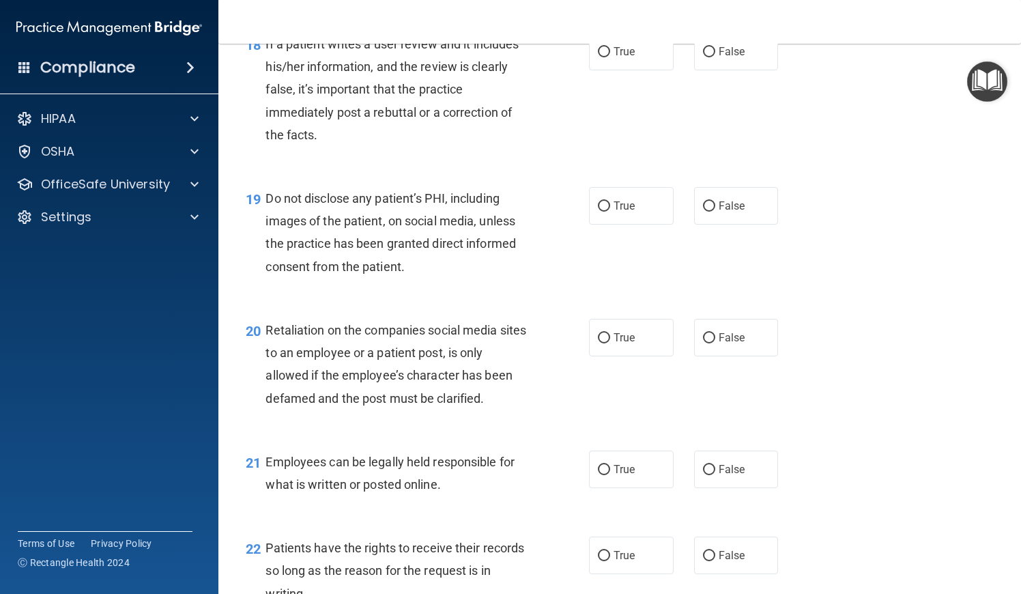
scroll to position [2362, 0]
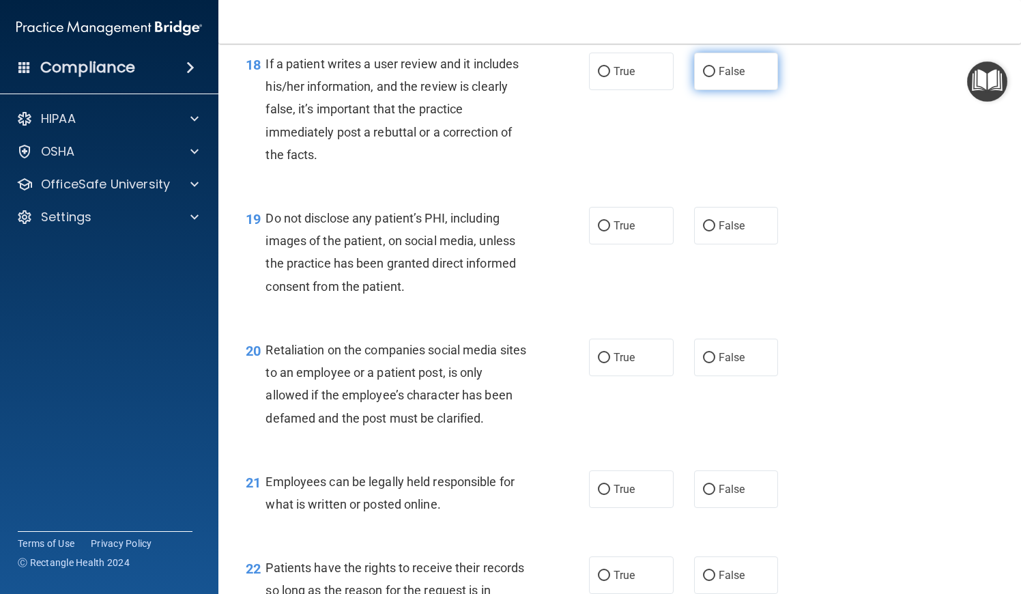
click at [722, 90] on label "False" at bounding box center [736, 72] width 85 height 38
click at [715, 77] on input "False" at bounding box center [709, 72] width 12 height 10
radio input "true"
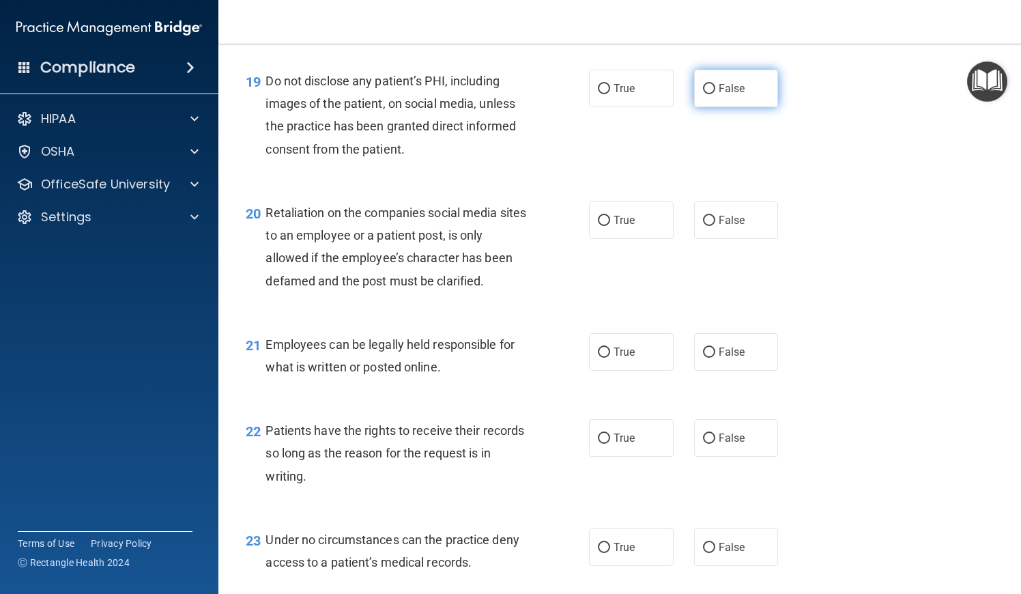
scroll to position [2503, 0]
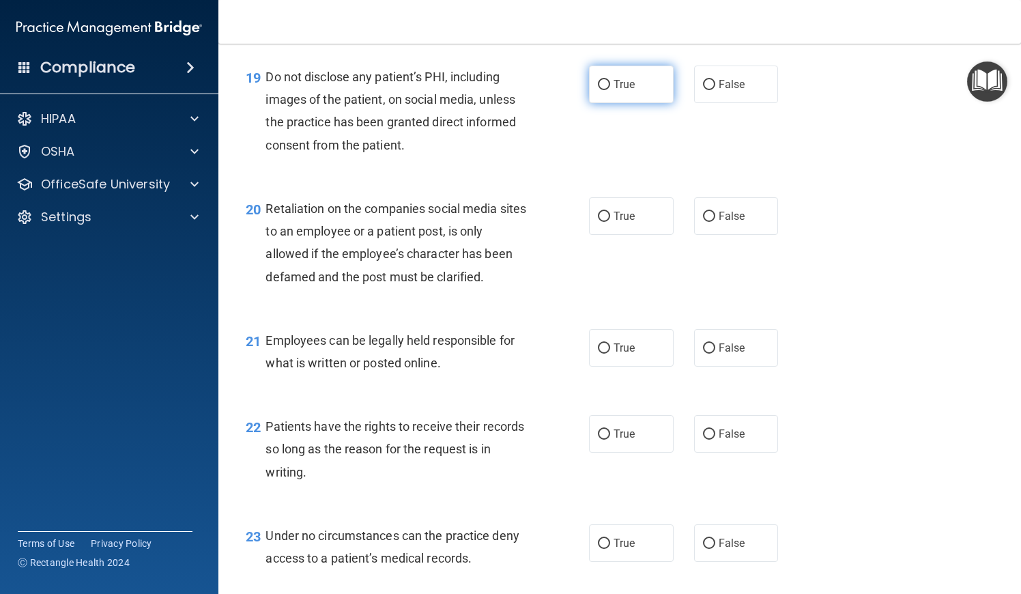
click at [607, 90] on input "True" at bounding box center [604, 85] width 12 height 10
radio input "true"
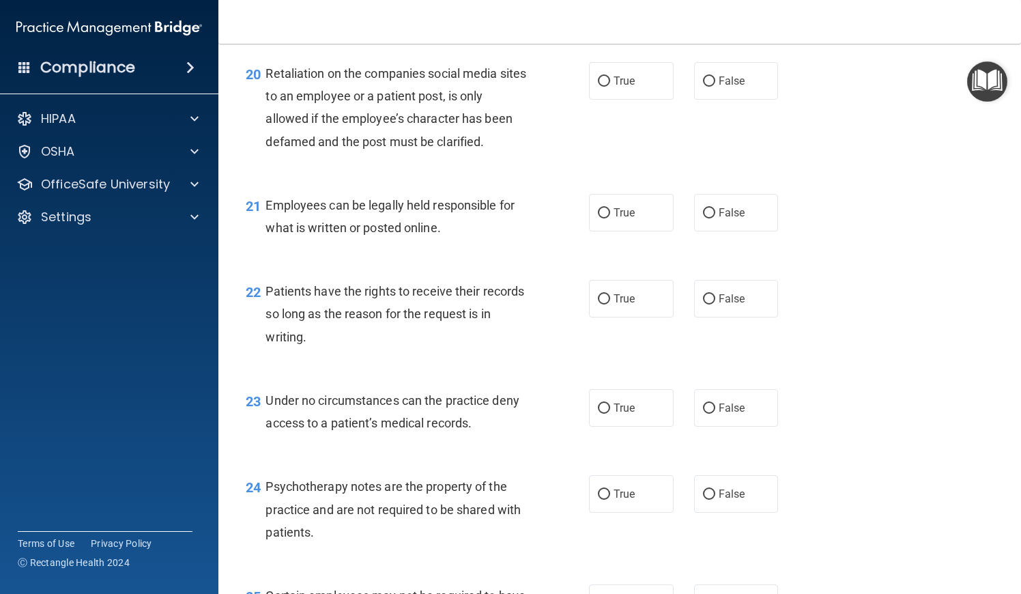
scroll to position [2639, 0]
click at [694, 98] on label "False" at bounding box center [736, 80] width 85 height 38
click at [703, 86] on input "False" at bounding box center [709, 81] width 12 height 10
radio input "true"
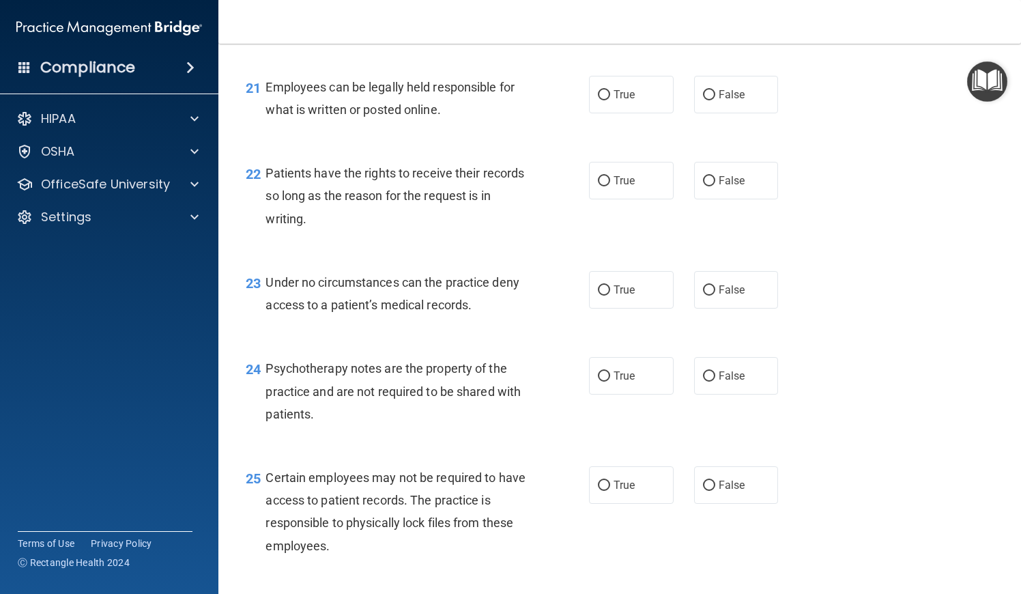
scroll to position [2758, 0]
click at [625, 131] on div "21 Employees can be legally held responsible for what is written or posted onli…" at bounding box center [619, 100] width 769 height 86
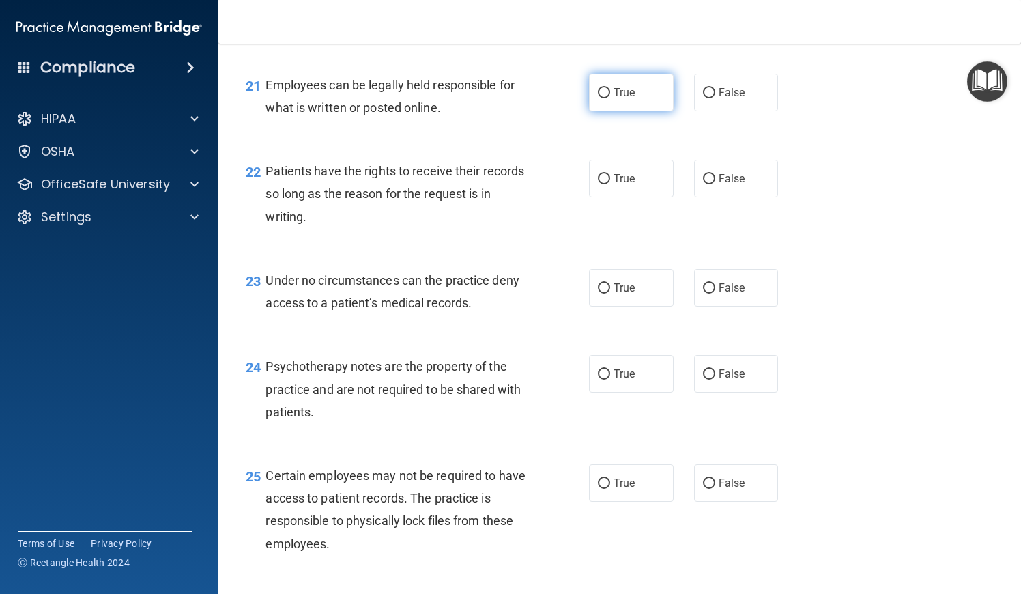
click at [623, 111] on label "True" at bounding box center [631, 93] width 85 height 38
click at [610, 98] on input "True" at bounding box center [604, 93] width 12 height 10
radio input "true"
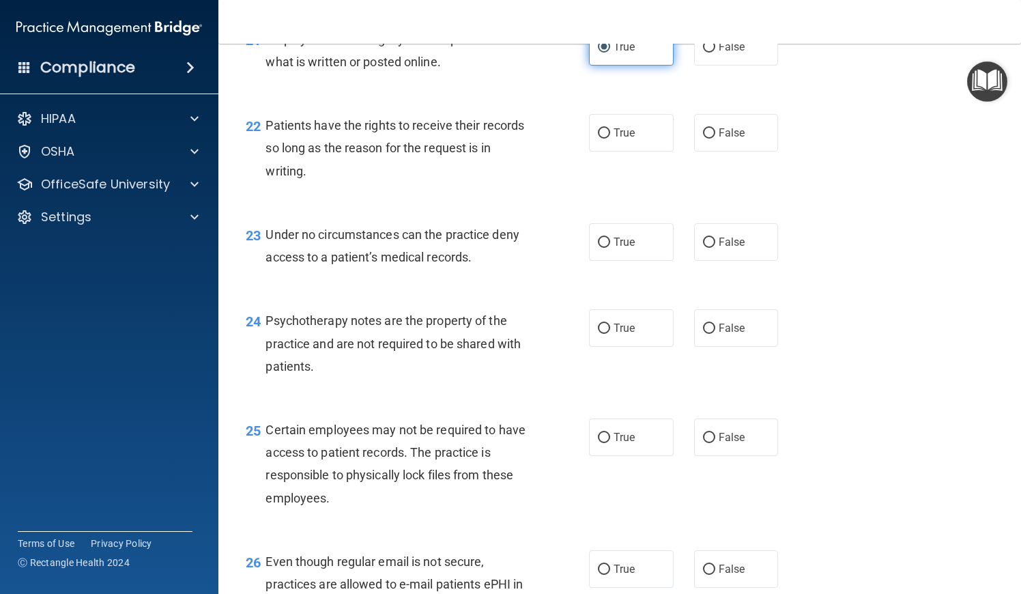
scroll to position [2823, 0]
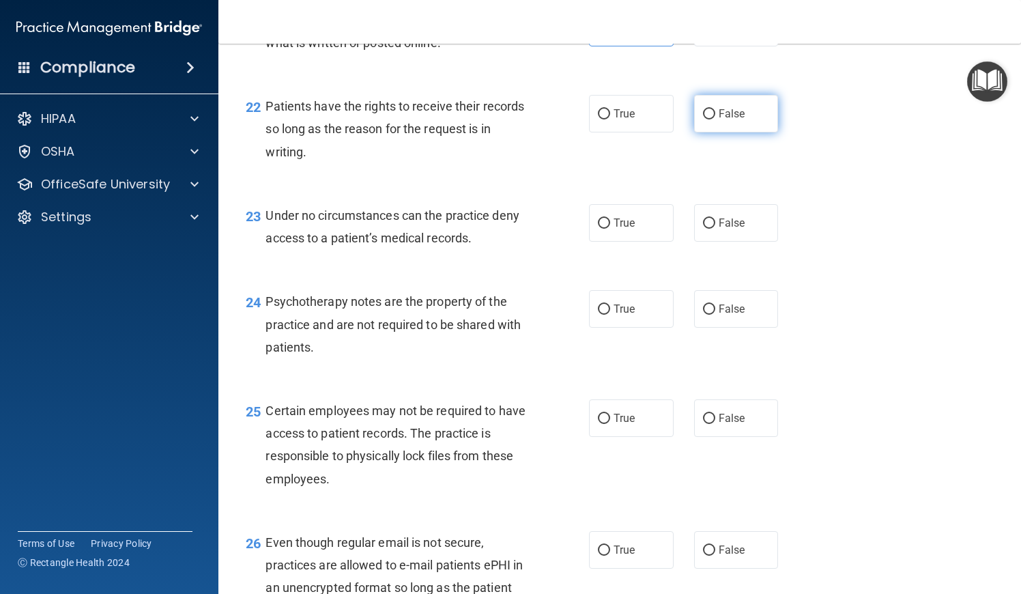
click at [737, 131] on label "False" at bounding box center [736, 114] width 85 height 38
click at [715, 119] on input "False" at bounding box center [709, 114] width 12 height 10
radio input "true"
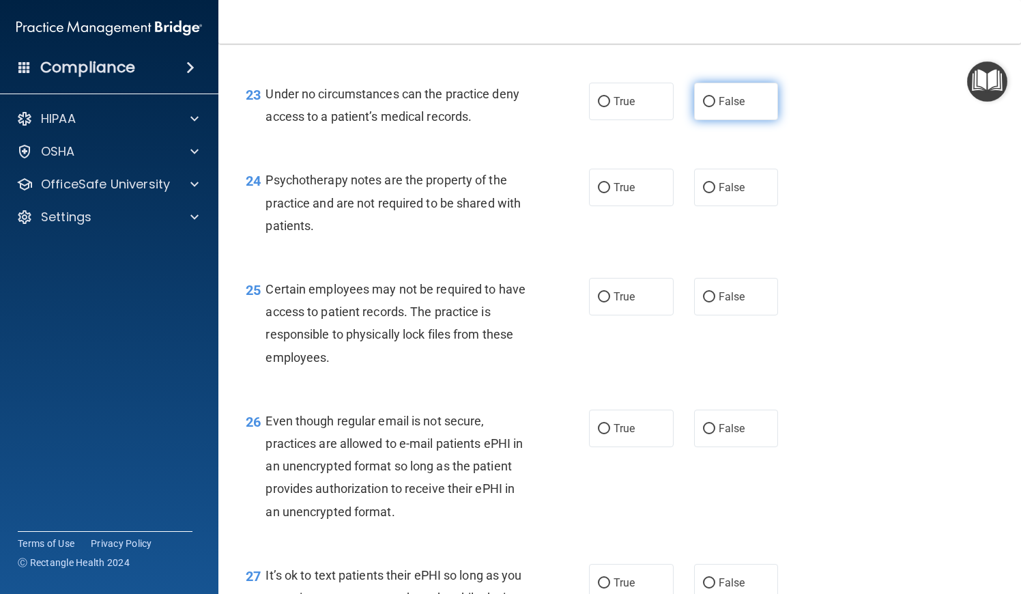
scroll to position [2953, 0]
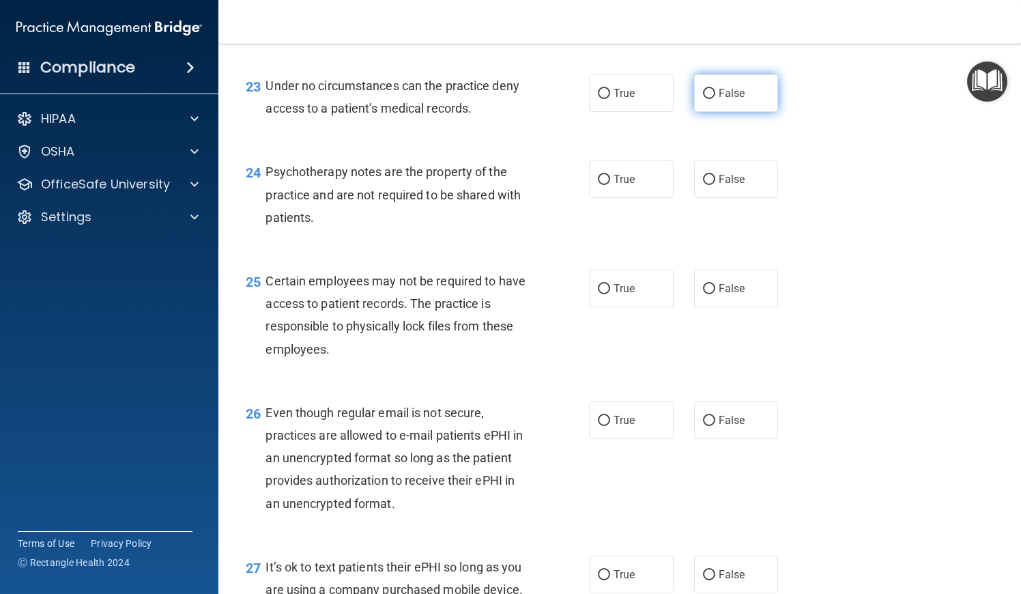
click at [709, 112] on label "False" at bounding box center [736, 93] width 85 height 38
click at [709, 99] on input "False" at bounding box center [709, 94] width 12 height 10
radio input "true"
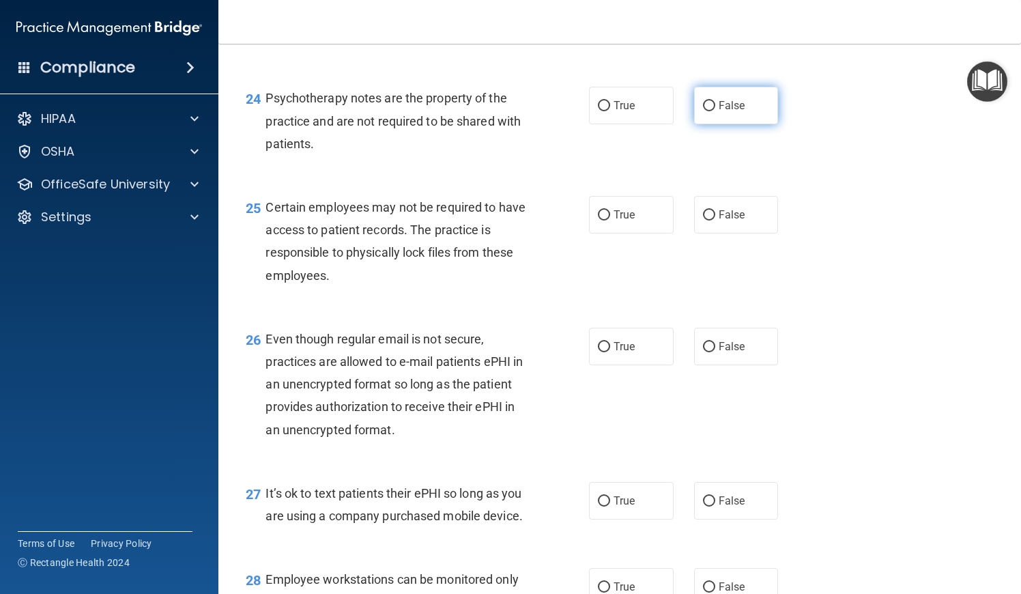
scroll to position [3028, 0]
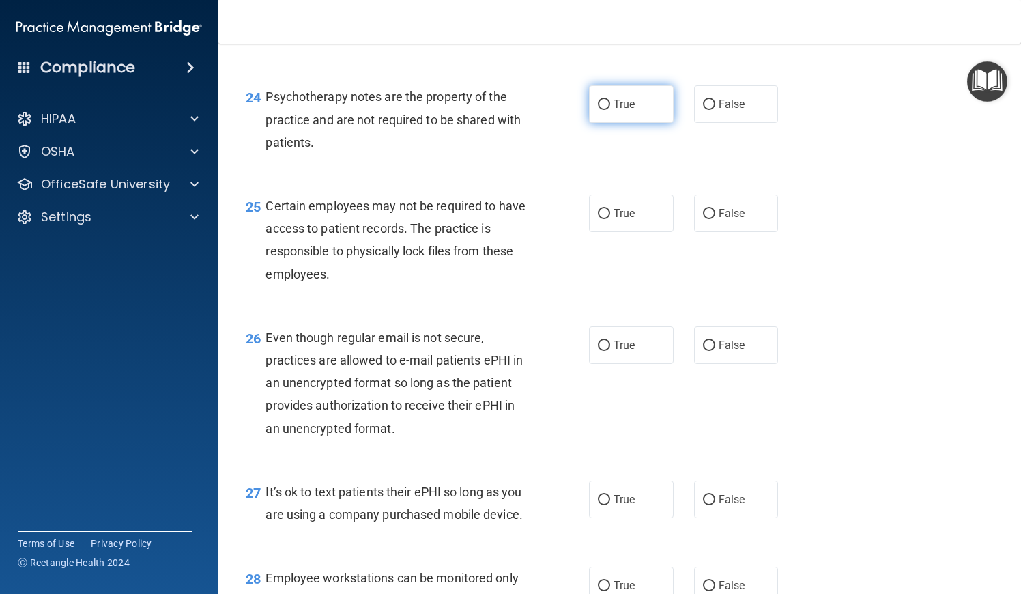
click at [624, 111] on span "True" at bounding box center [624, 104] width 21 height 13
click at [610, 110] on input "True" at bounding box center [604, 105] width 12 height 10
radio input "true"
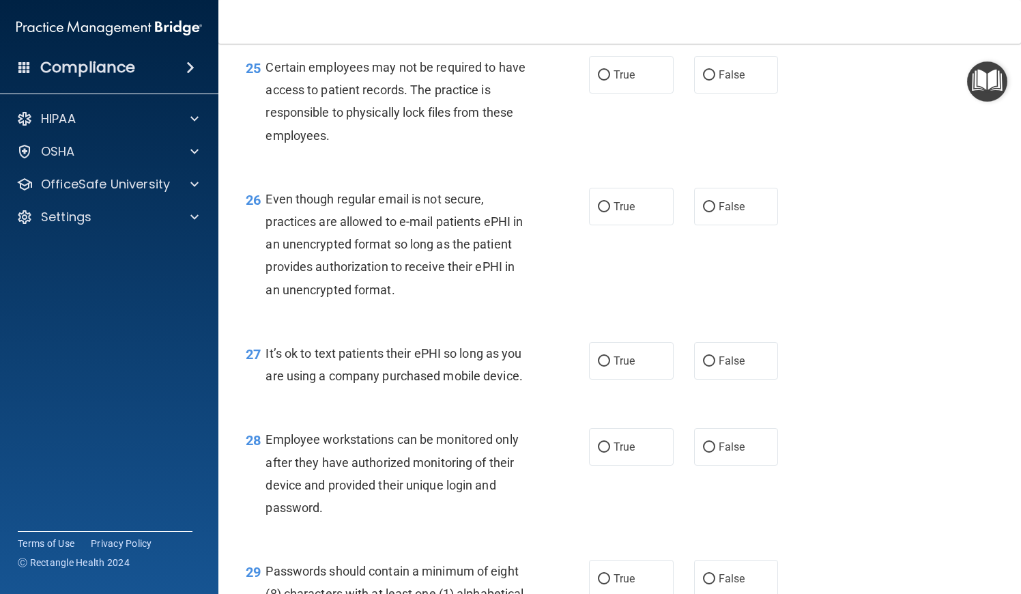
scroll to position [3169, 0]
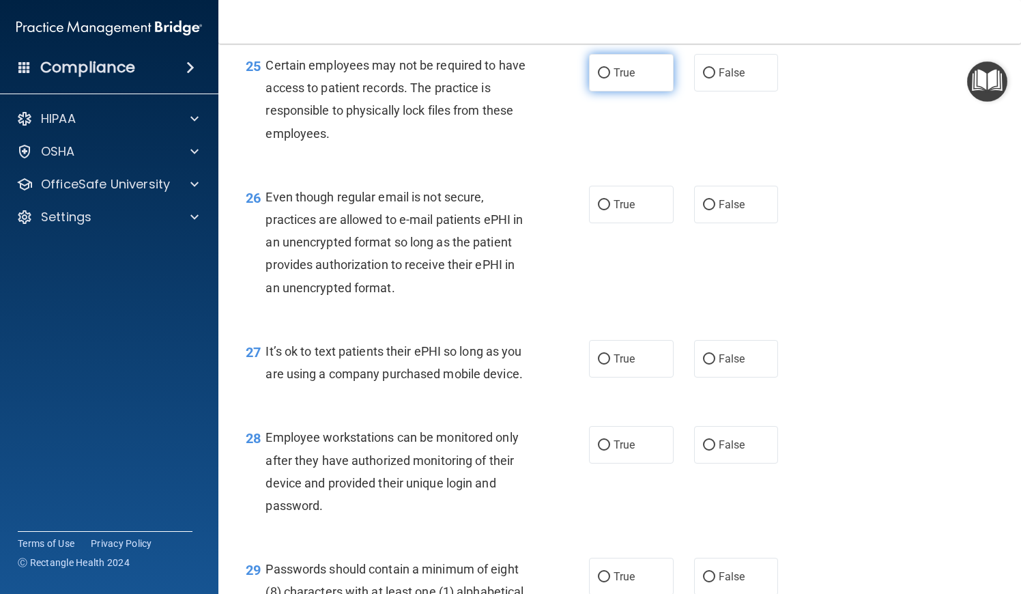
click at [626, 79] on span "True" at bounding box center [624, 72] width 21 height 13
click at [610, 78] on input "True" at bounding box center [604, 73] width 12 height 10
radio input "true"
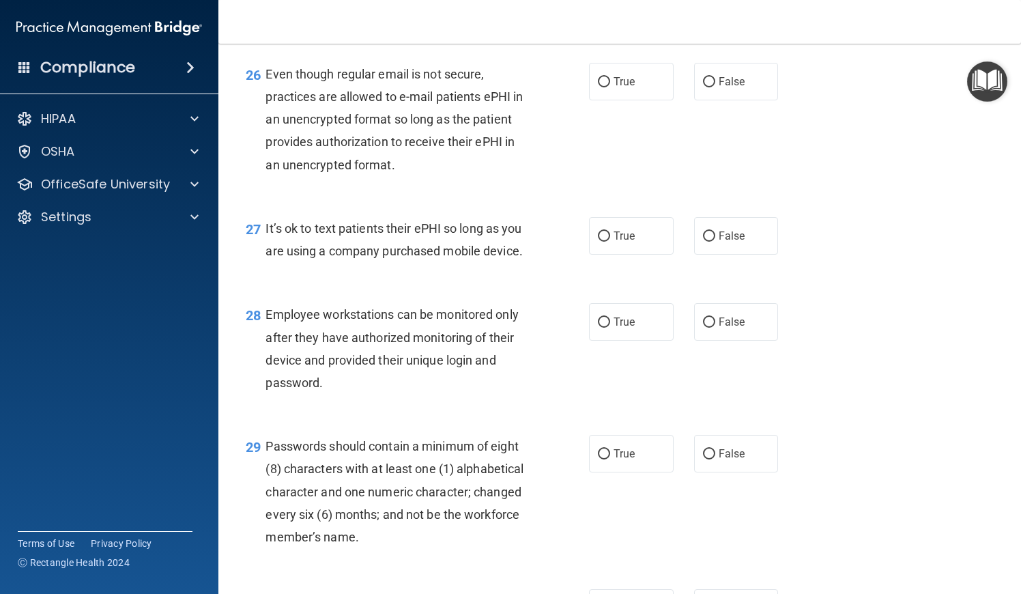
scroll to position [3305, 0]
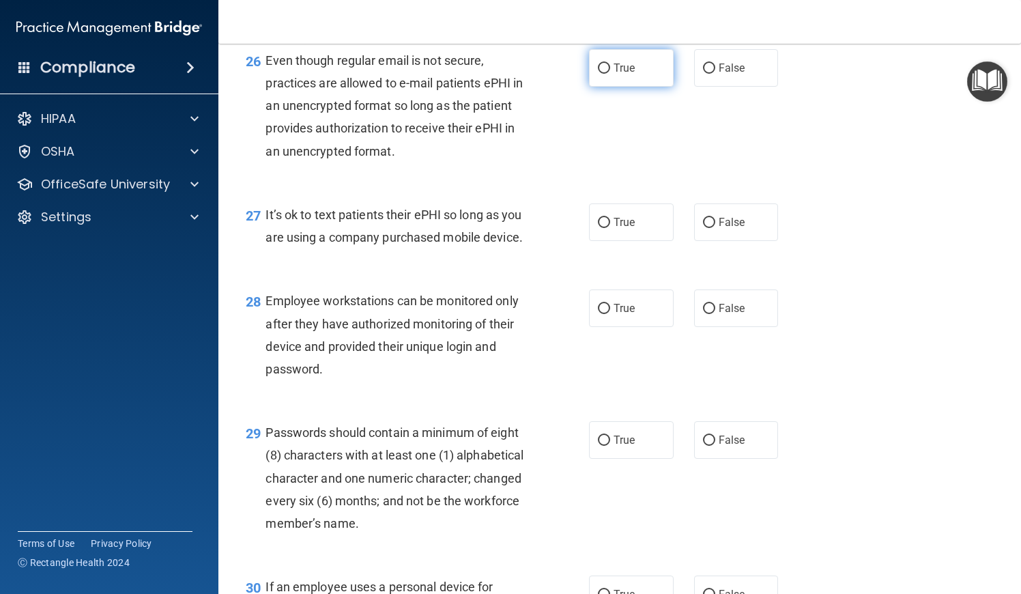
click at [628, 87] on label "True" at bounding box center [631, 68] width 85 height 38
click at [610, 74] on input "True" at bounding box center [604, 68] width 12 height 10
radio input "true"
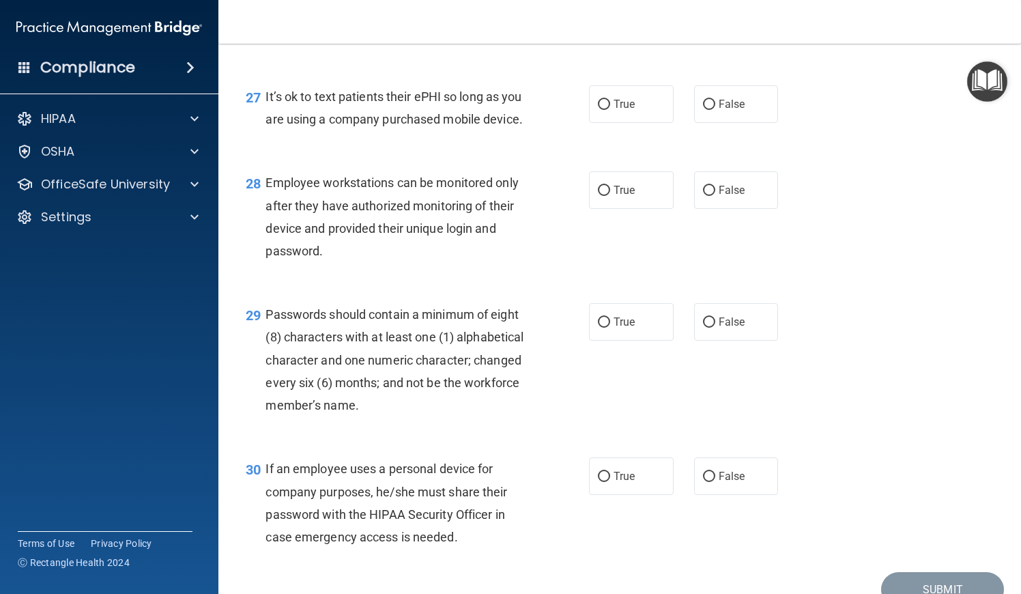
scroll to position [3435, 0]
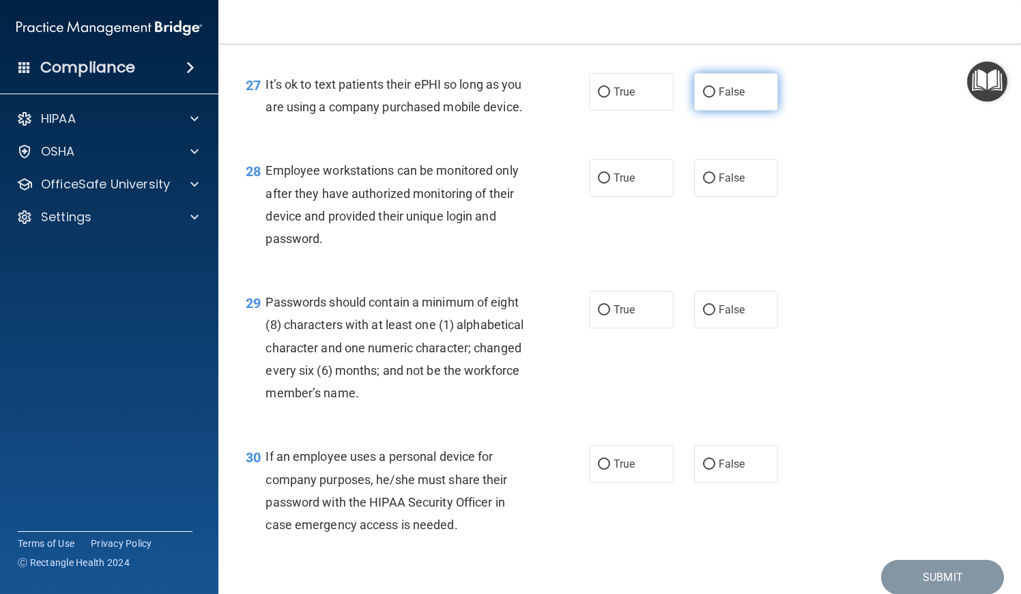
click at [700, 105] on label "False" at bounding box center [736, 92] width 85 height 38
click at [703, 98] on input "False" at bounding box center [709, 92] width 12 height 10
radio input "true"
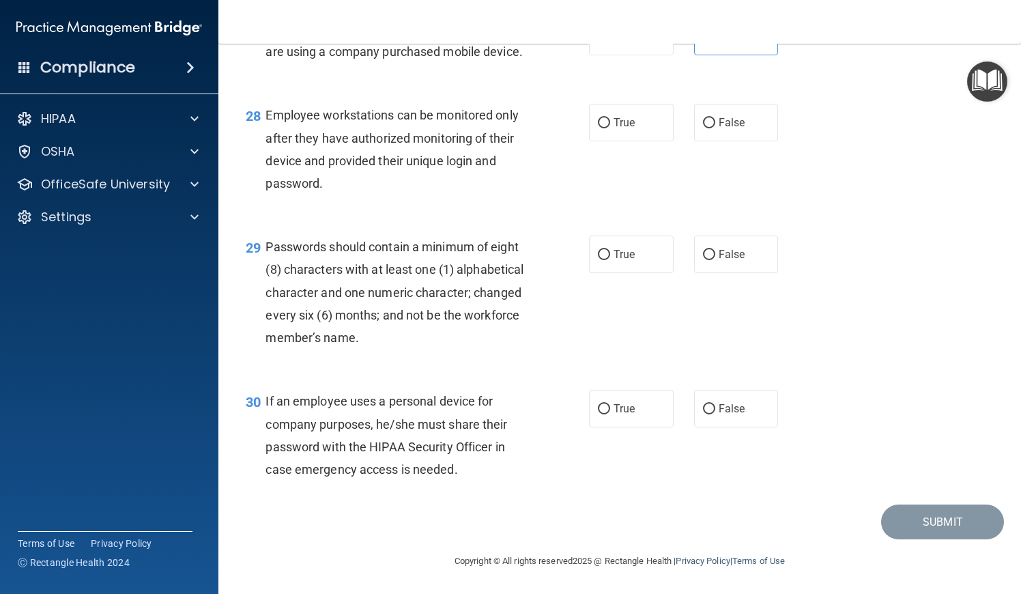
scroll to position [3495, 0]
click at [709, 128] on input "False" at bounding box center [709, 123] width 12 height 10
radio input "true"
click at [590, 251] on label "True" at bounding box center [631, 254] width 85 height 38
click at [598, 251] on input "True" at bounding box center [604, 255] width 12 height 10
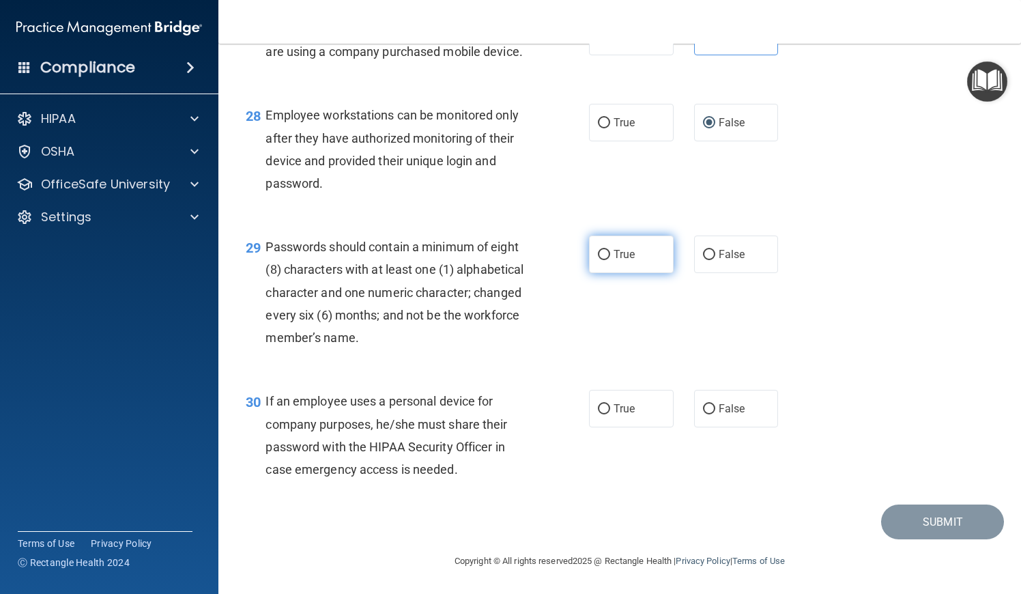
radio input "true"
click at [703, 414] on input "False" at bounding box center [709, 409] width 12 height 10
radio input "true"
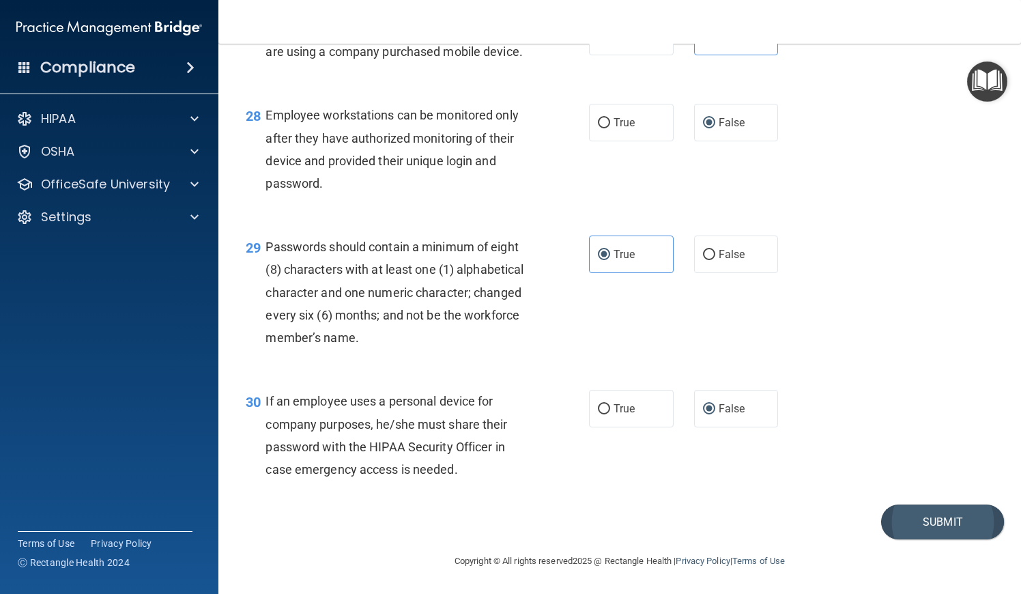
click at [903, 514] on button "Submit" at bounding box center [942, 521] width 123 height 35
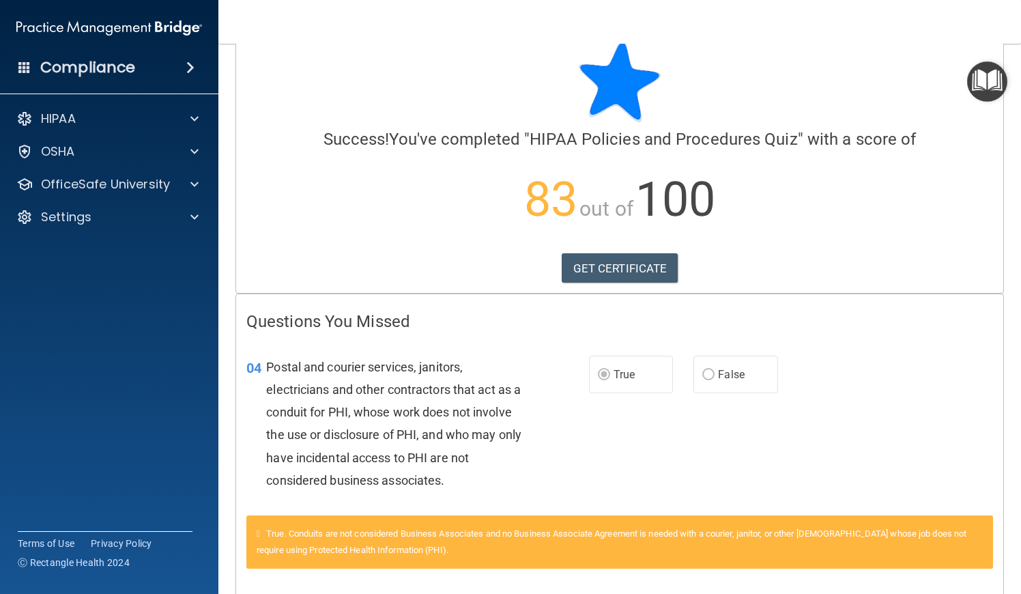
scroll to position [38, 0]
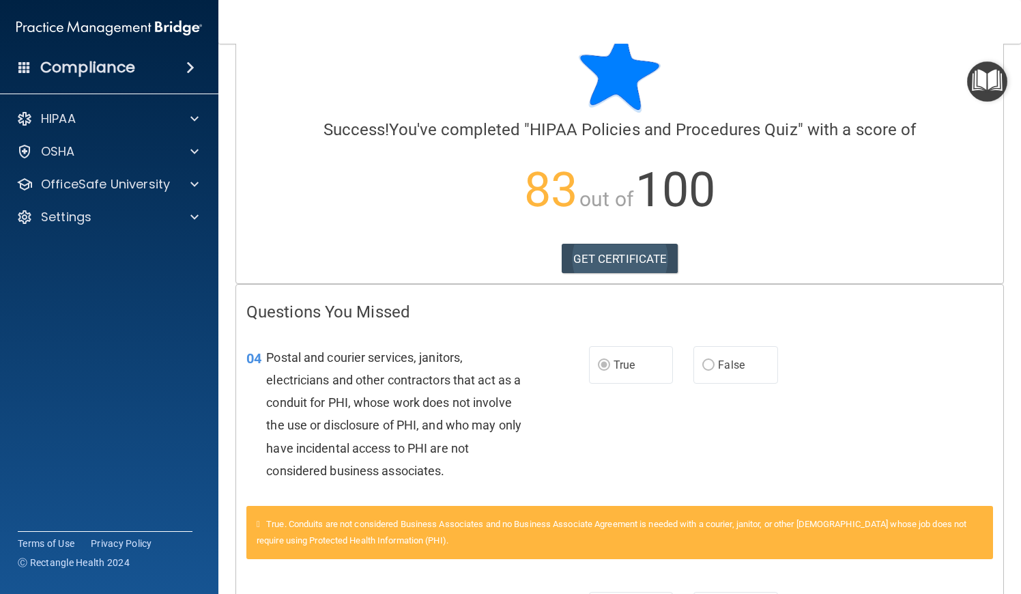
click at [637, 261] on link "GET CERTIFICATE" at bounding box center [620, 259] width 117 height 30
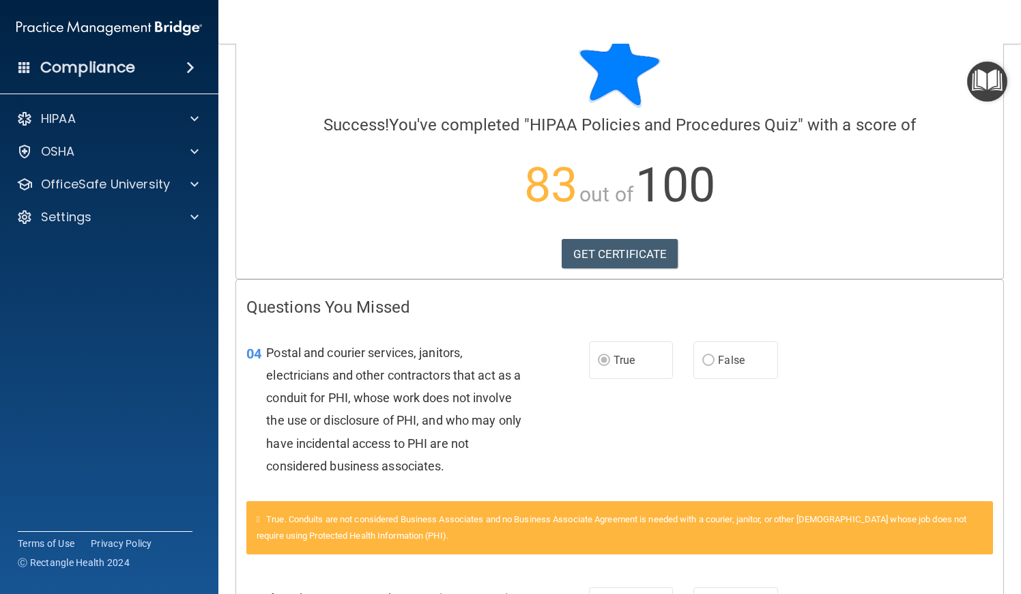
scroll to position [0, 0]
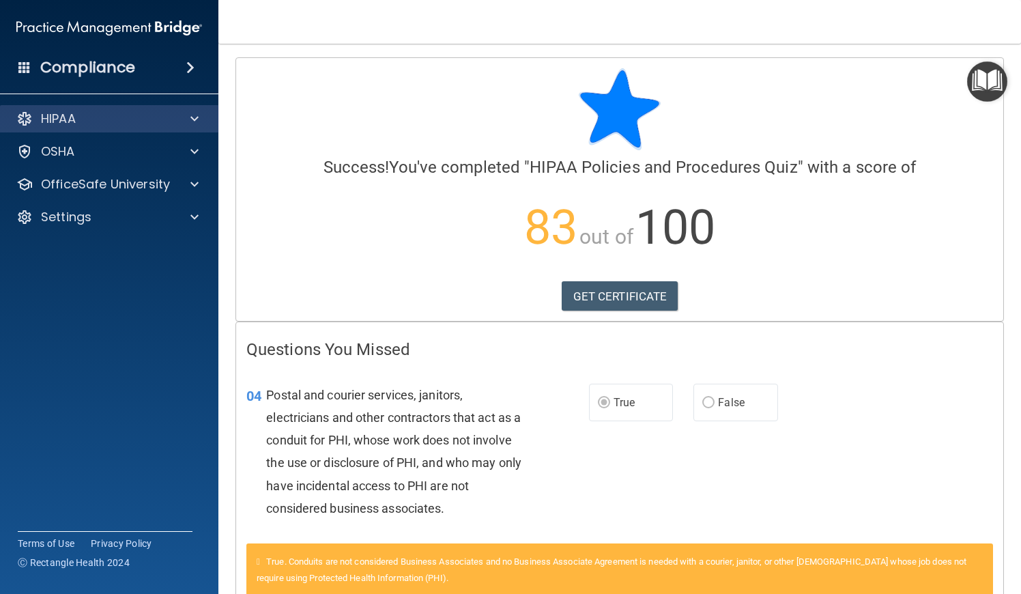
click at [182, 127] on div "HIPAA" at bounding box center [109, 118] width 219 height 27
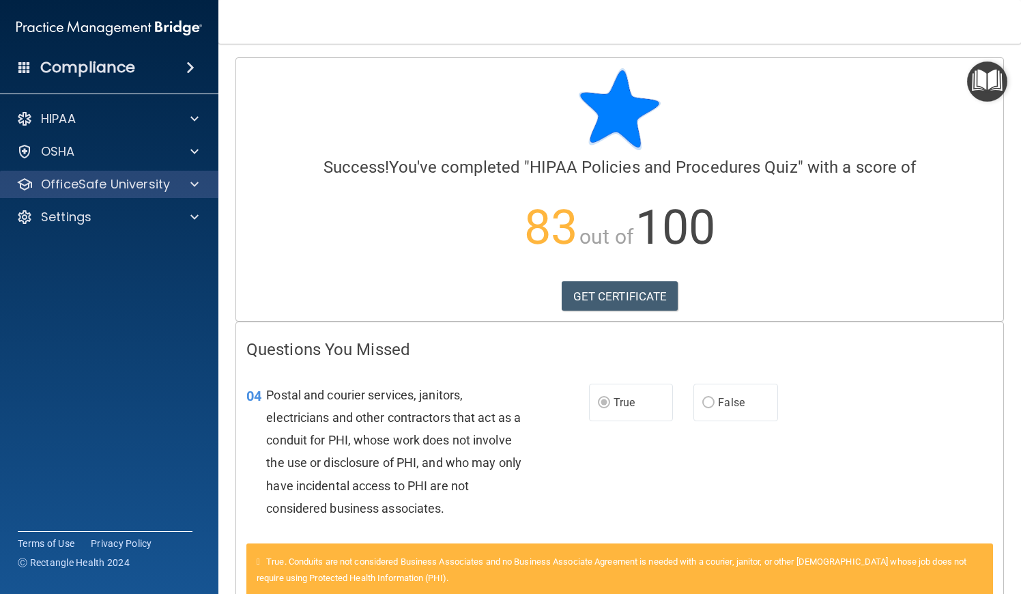
click at [75, 197] on div "OfficeSafe University" at bounding box center [109, 184] width 219 height 27
click at [75, 195] on div "OfficeSafe University" at bounding box center [109, 184] width 219 height 27
click at [193, 180] on span at bounding box center [194, 184] width 8 height 16
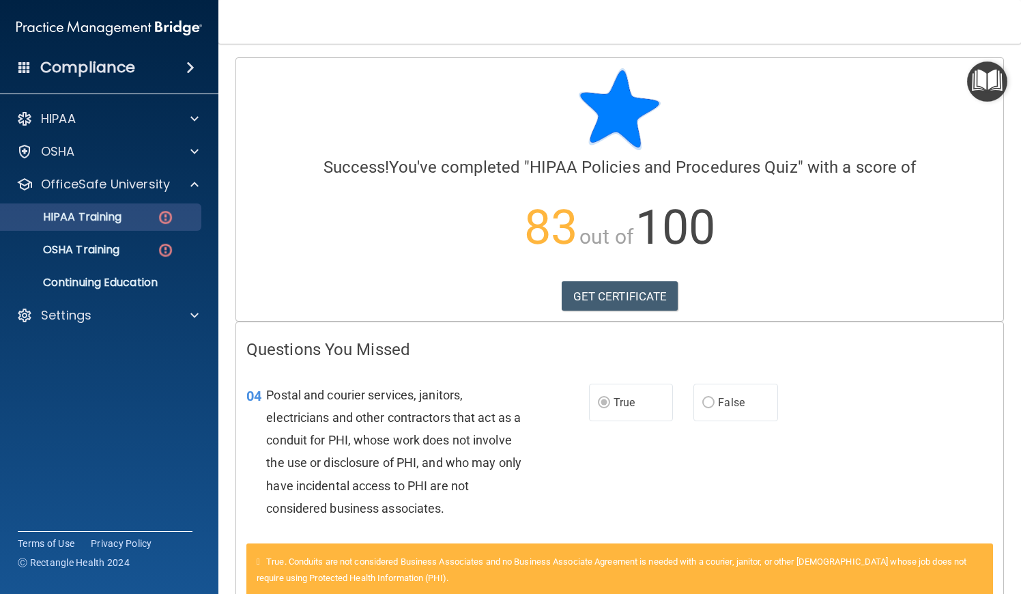
click at [150, 218] on div "HIPAA Training" at bounding box center [102, 217] width 186 height 14
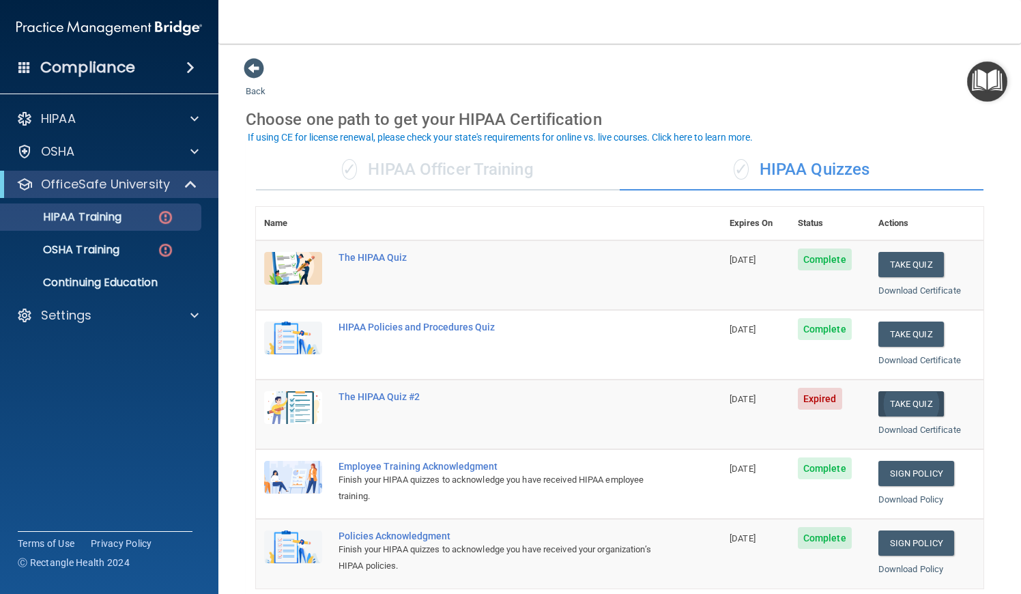
click at [900, 403] on button "Take Quiz" at bounding box center [911, 403] width 66 height 25
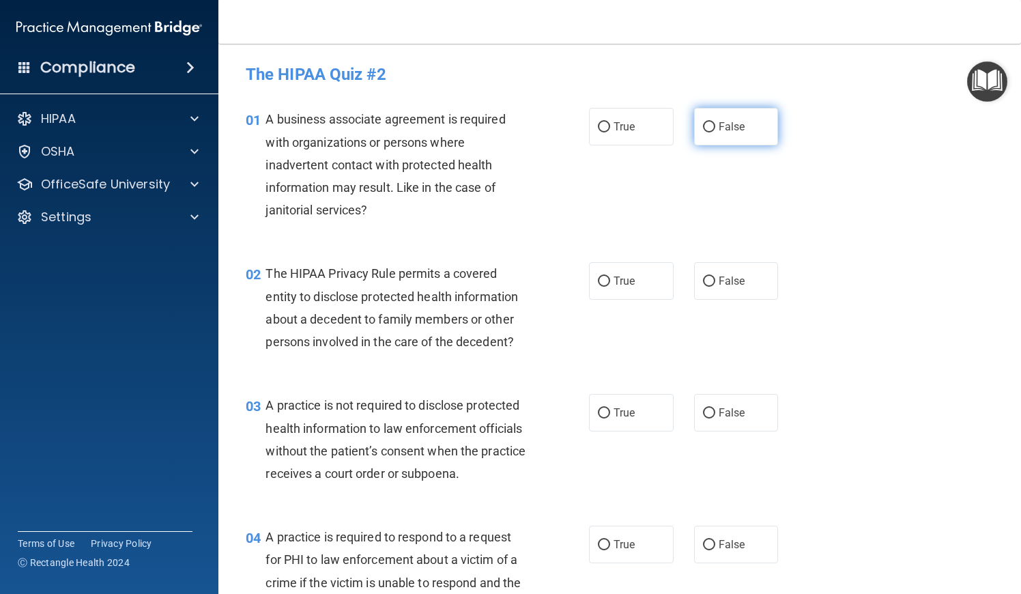
click at [719, 128] on span "False" at bounding box center [732, 126] width 27 height 13
click at [715, 128] on input "False" at bounding box center [709, 127] width 12 height 10
radio input "true"
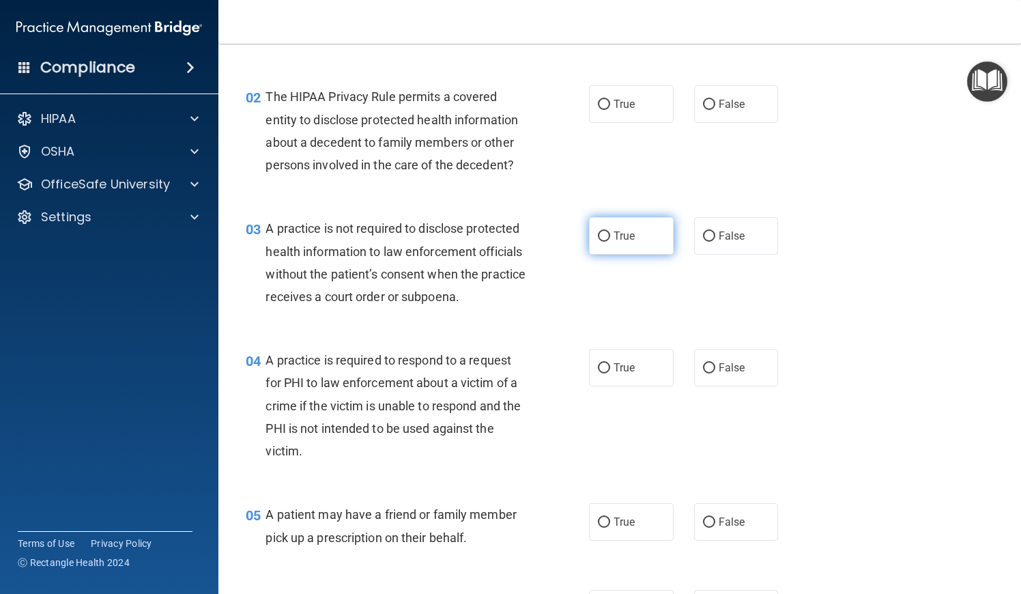
scroll to position [178, 0]
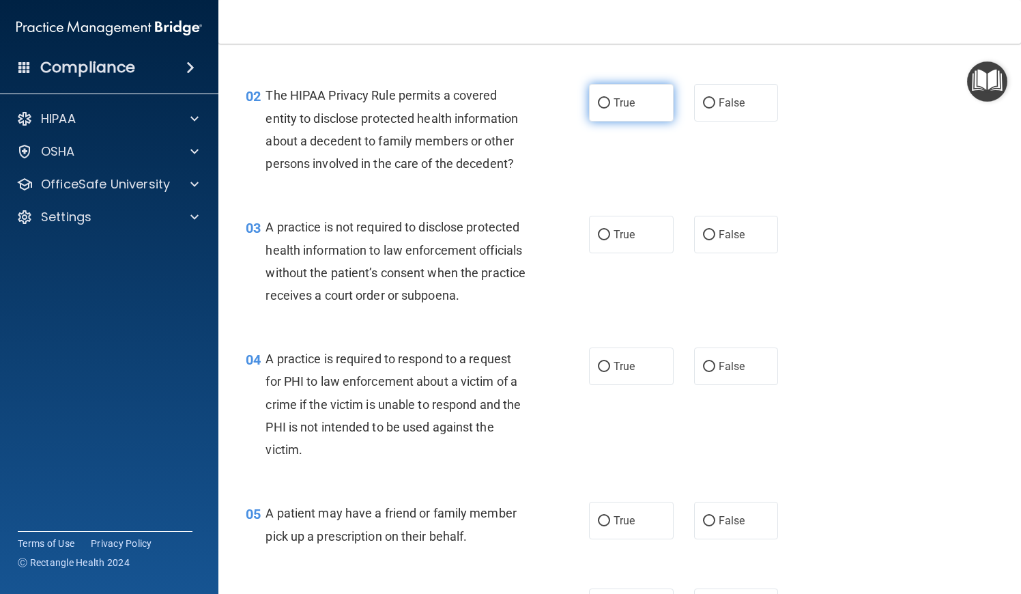
click at [614, 111] on label "True" at bounding box center [631, 103] width 85 height 38
click at [610, 109] on input "True" at bounding box center [604, 103] width 12 height 10
radio input "true"
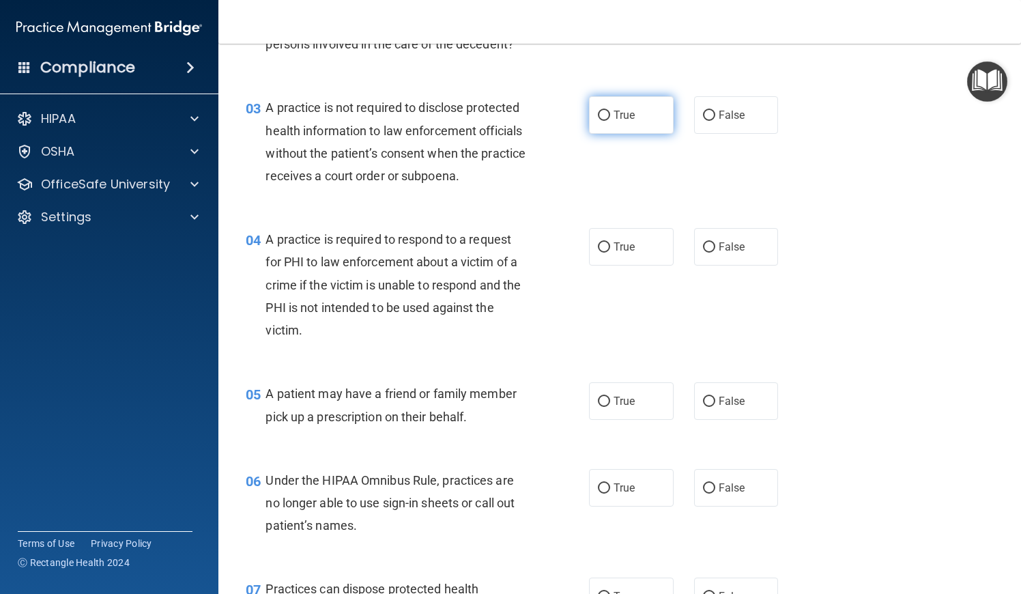
scroll to position [300, 0]
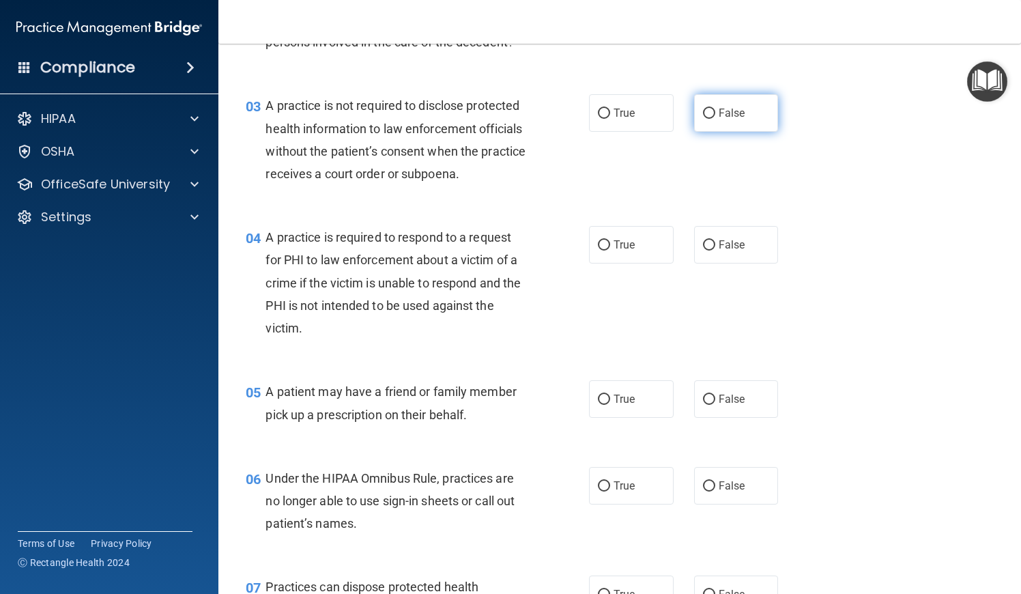
click at [704, 114] on input "False" at bounding box center [709, 114] width 12 height 10
radio input "true"
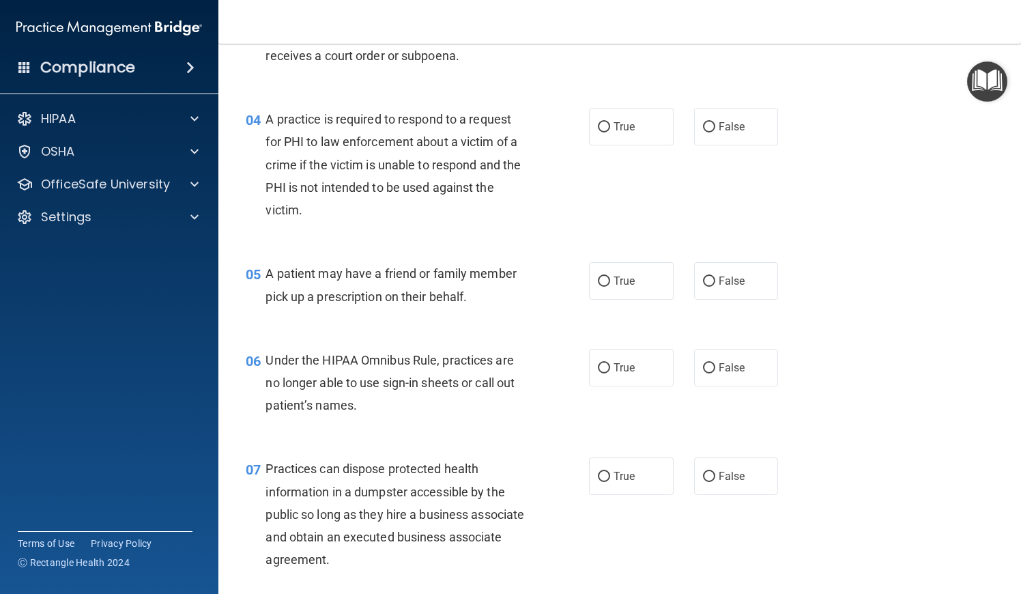
scroll to position [419, 0]
click at [702, 138] on label "False" at bounding box center [736, 125] width 85 height 38
click at [703, 131] on input "False" at bounding box center [709, 126] width 12 height 10
radio input "true"
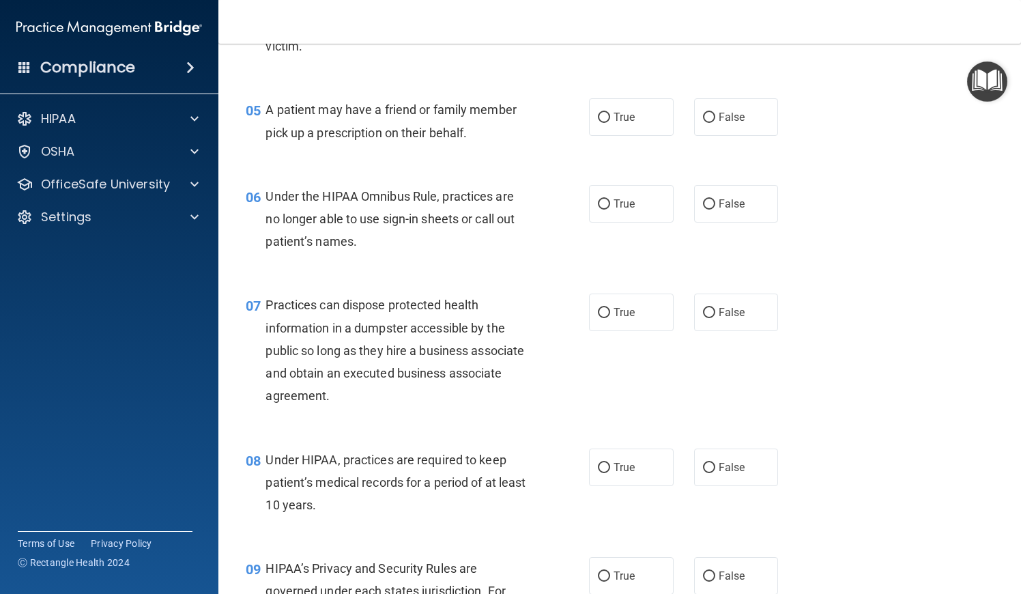
scroll to position [583, 0]
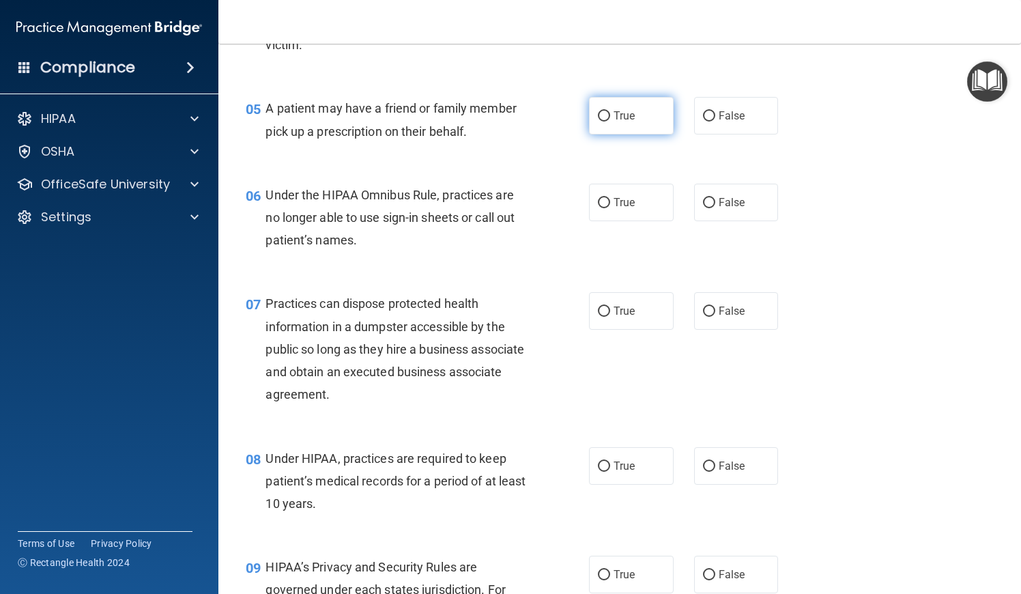
click at [650, 113] on label "True" at bounding box center [631, 116] width 85 height 38
click at [610, 113] on input "True" at bounding box center [604, 116] width 12 height 10
radio input "true"
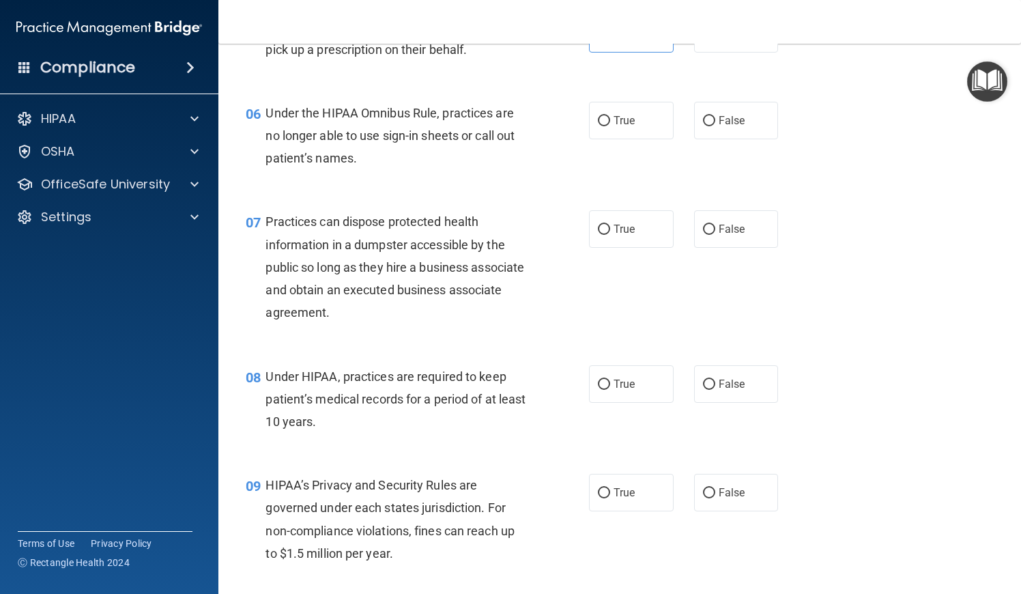
scroll to position [669, 0]
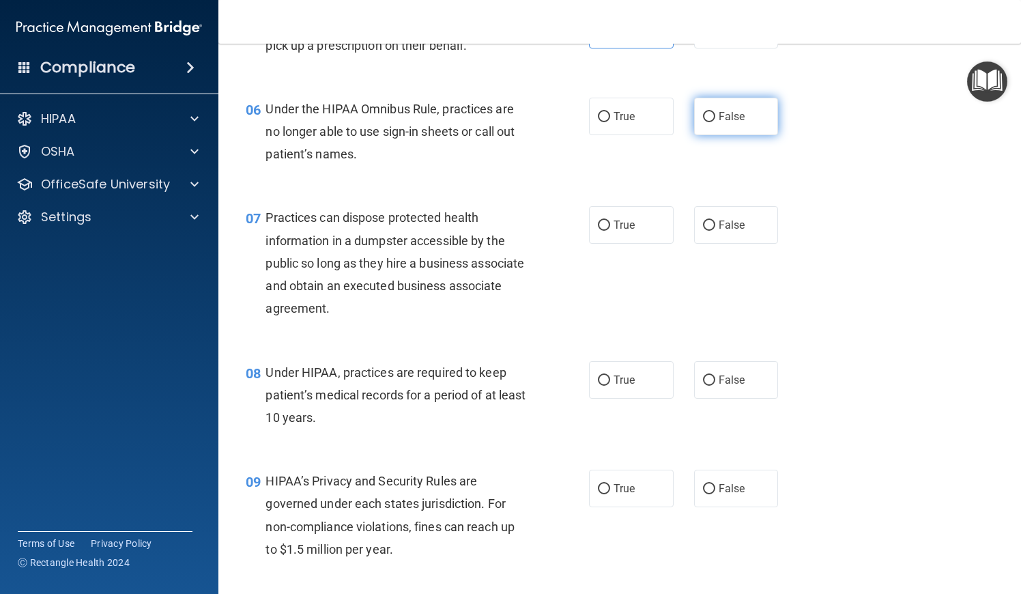
click at [717, 113] on label "False" at bounding box center [736, 117] width 85 height 38
click at [715, 113] on input "False" at bounding box center [709, 117] width 12 height 10
radio input "true"
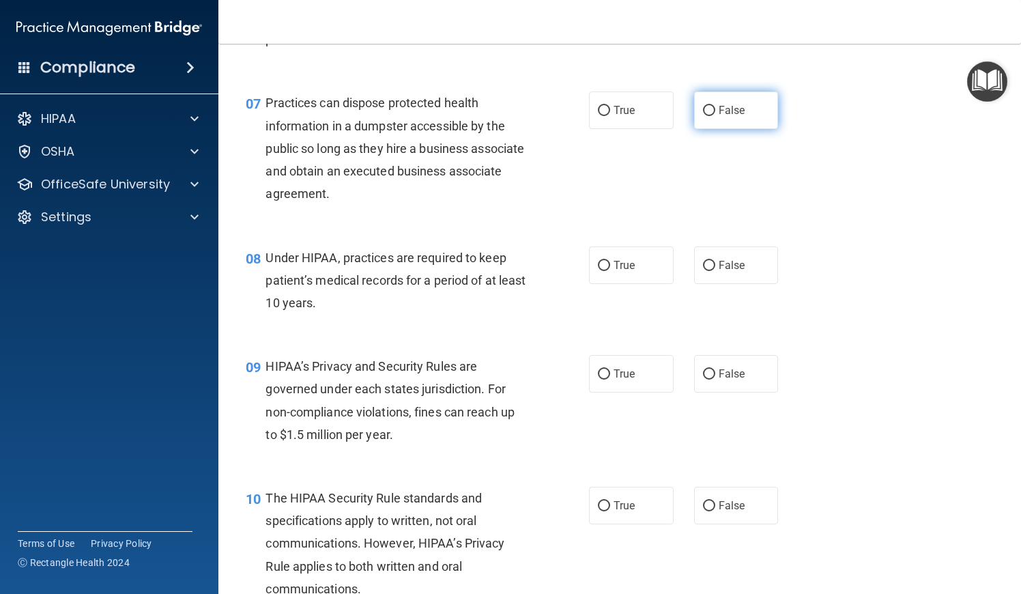
scroll to position [784, 0]
click at [717, 117] on label "False" at bounding box center [736, 110] width 85 height 38
click at [715, 115] on input "False" at bounding box center [709, 110] width 12 height 10
radio input "true"
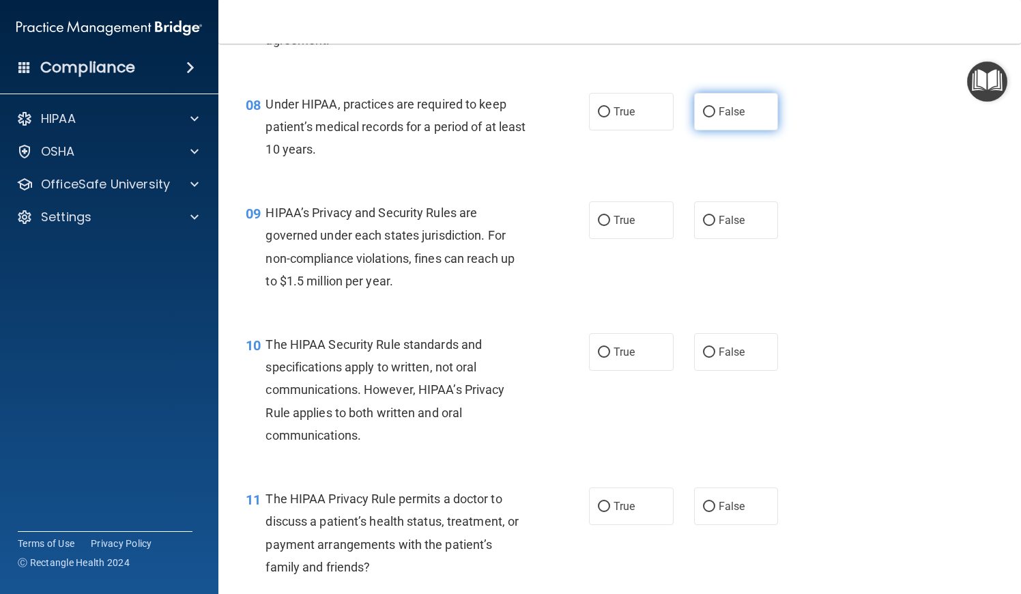
scroll to position [942, 0]
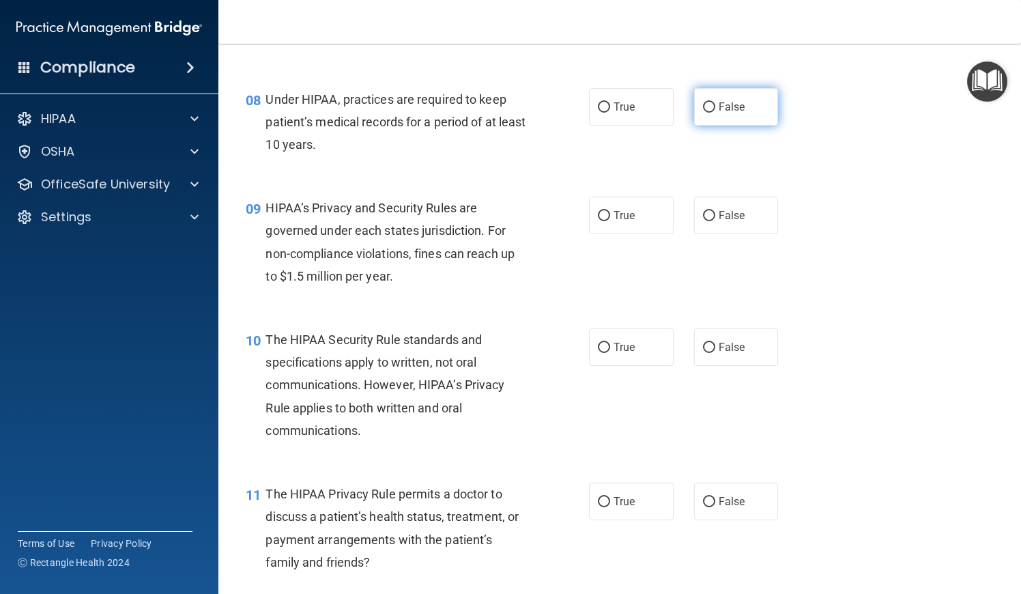
click at [717, 112] on label "False" at bounding box center [736, 107] width 85 height 38
click at [715, 112] on input "False" at bounding box center [709, 107] width 12 height 10
radio input "true"
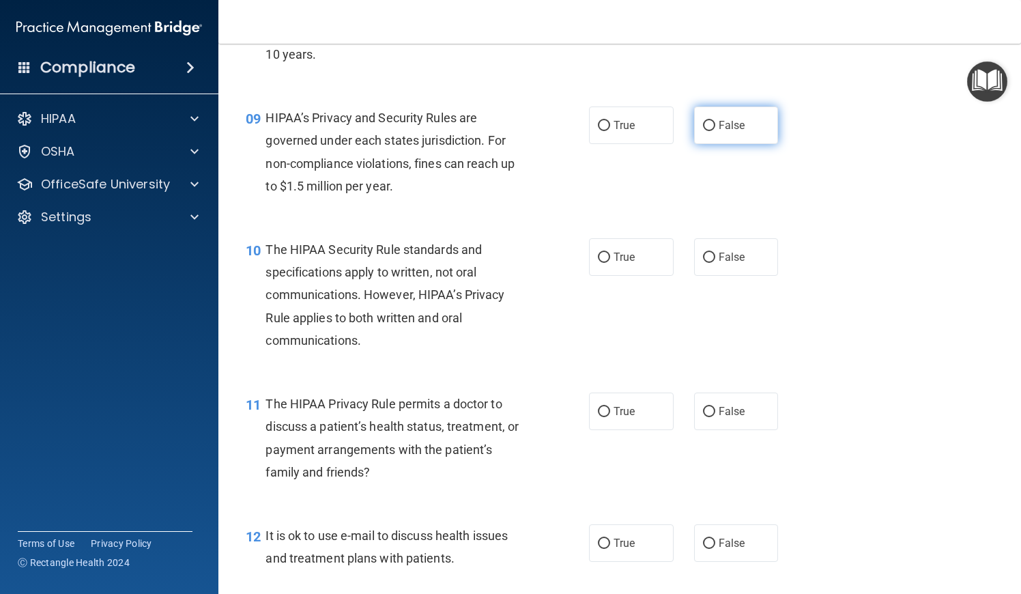
scroll to position [1039, 0]
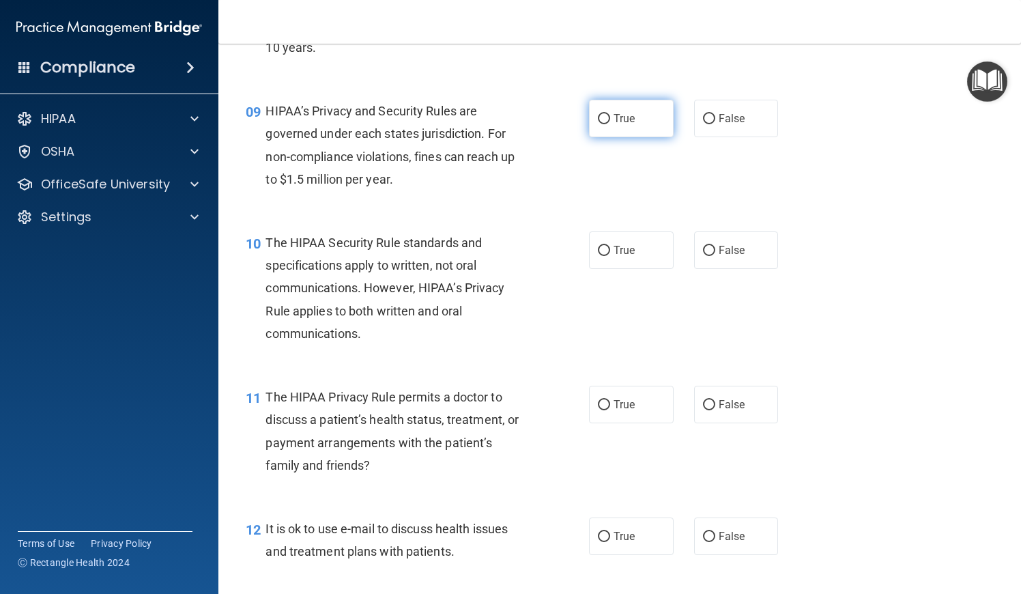
click at [642, 124] on label "True" at bounding box center [631, 119] width 85 height 38
click at [610, 124] on input "True" at bounding box center [604, 119] width 12 height 10
radio input "true"
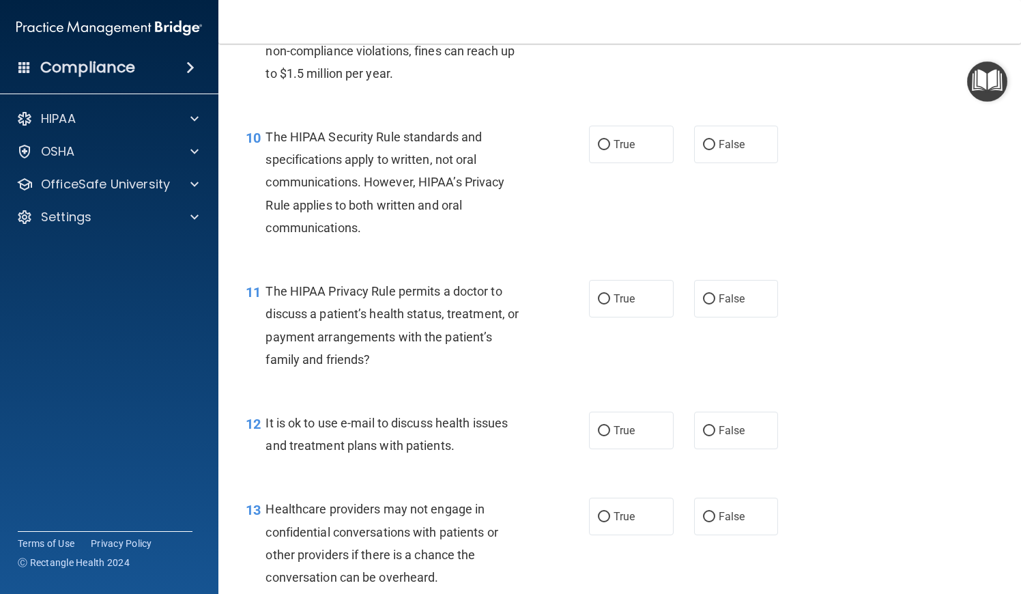
scroll to position [1148, 0]
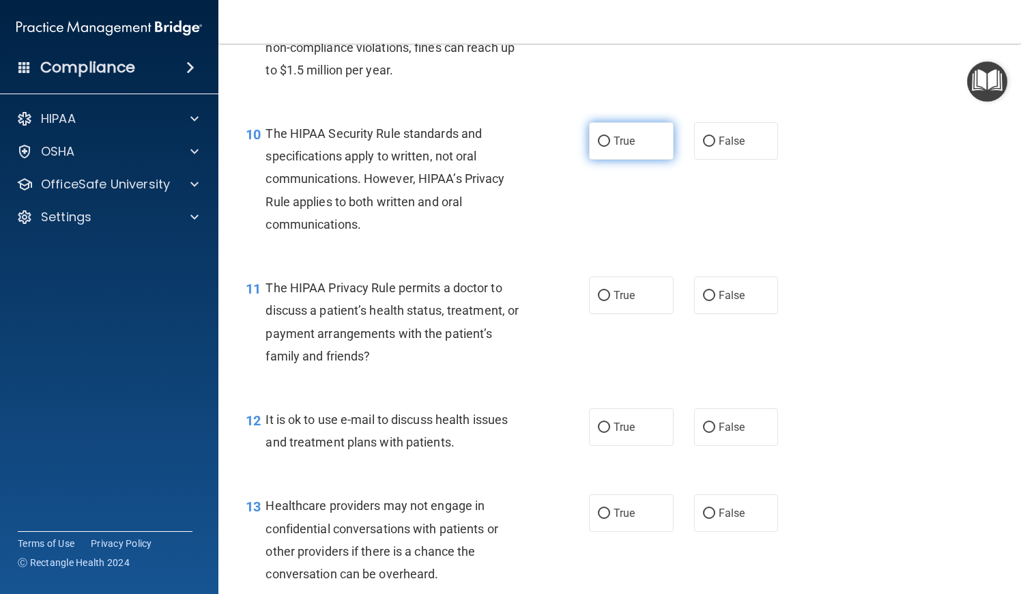
click at [630, 128] on label "True" at bounding box center [631, 141] width 85 height 38
click at [610, 137] on input "True" at bounding box center [604, 142] width 12 height 10
radio input "true"
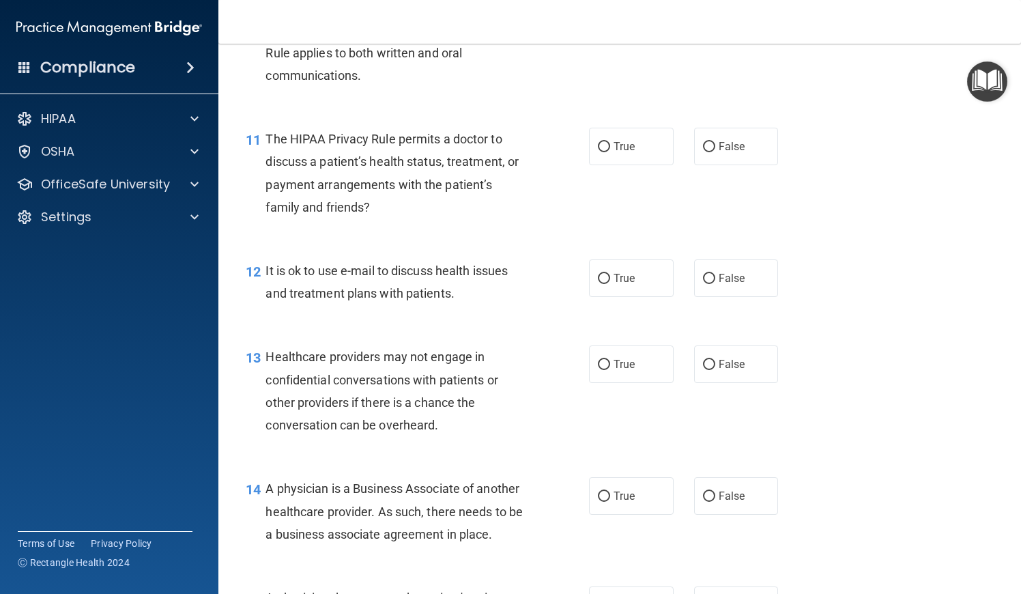
scroll to position [1306, 0]
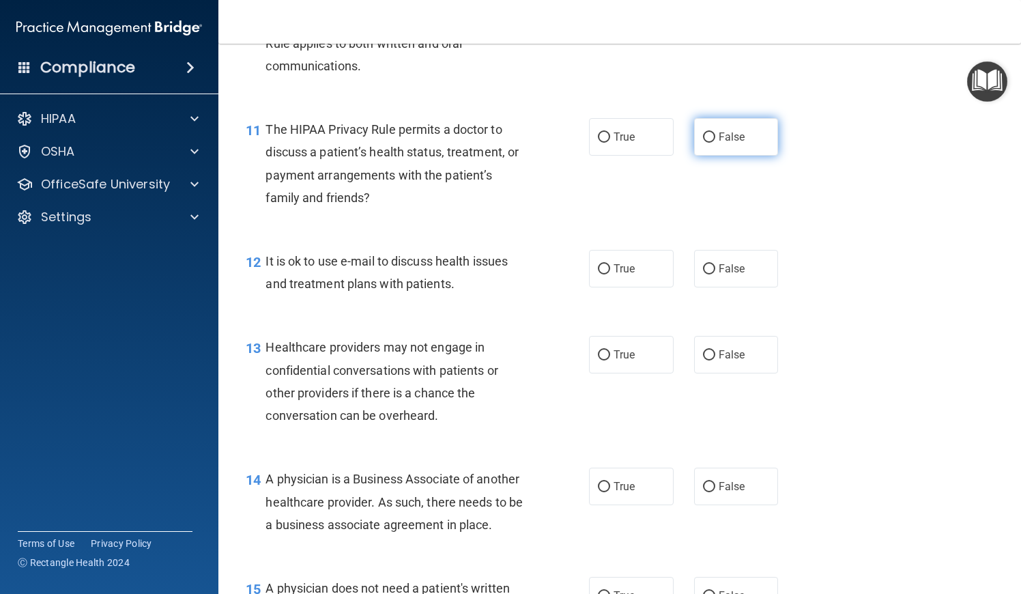
click at [722, 143] on label "False" at bounding box center [736, 137] width 85 height 38
click at [715, 143] on input "False" at bounding box center [709, 137] width 12 height 10
radio input "true"
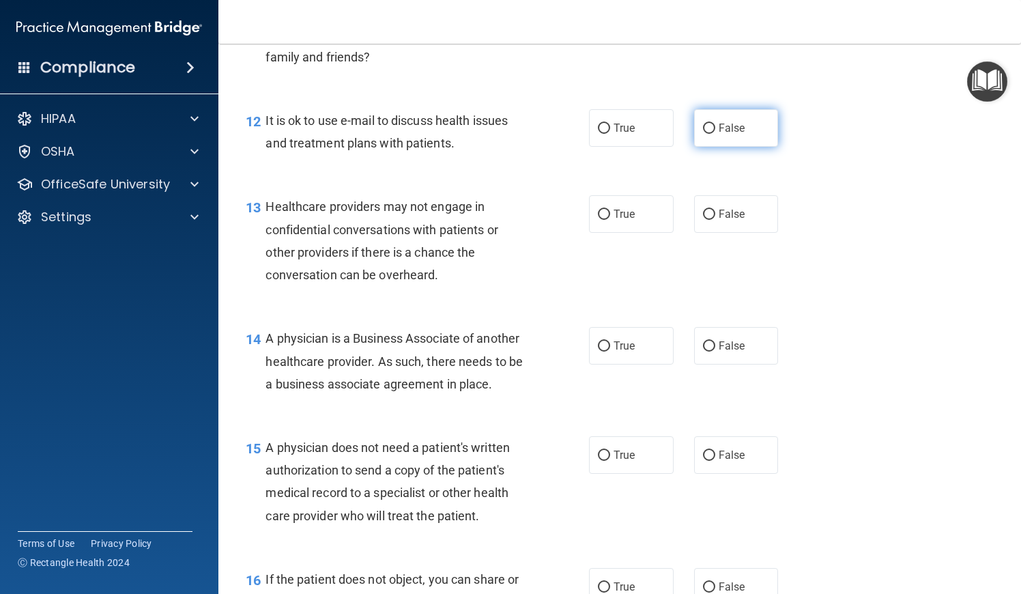
scroll to position [1450, 0]
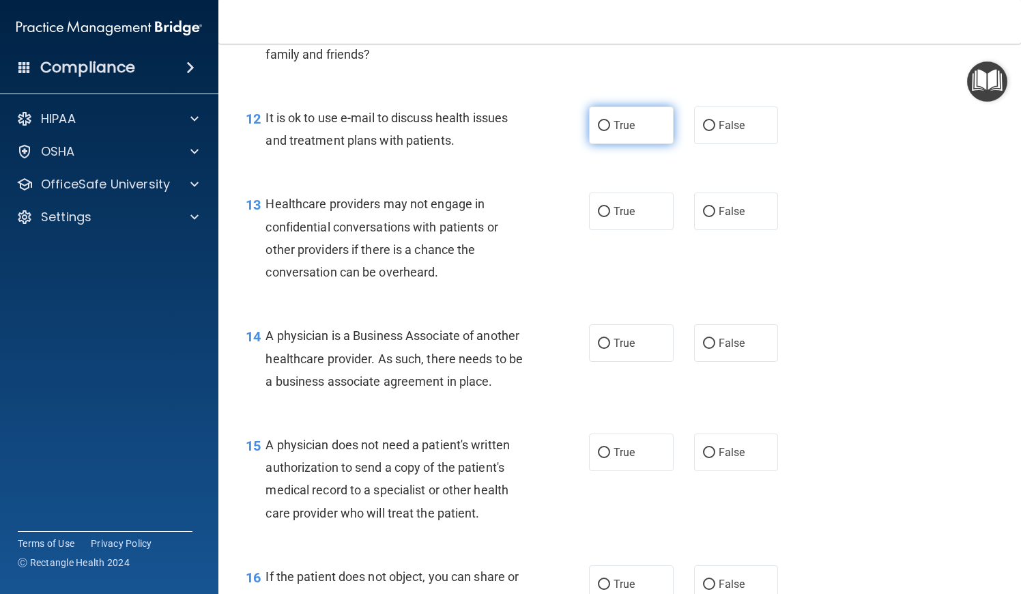
click at [647, 126] on label "True" at bounding box center [631, 125] width 85 height 38
click at [610, 126] on input "True" at bounding box center [604, 126] width 12 height 10
radio input "true"
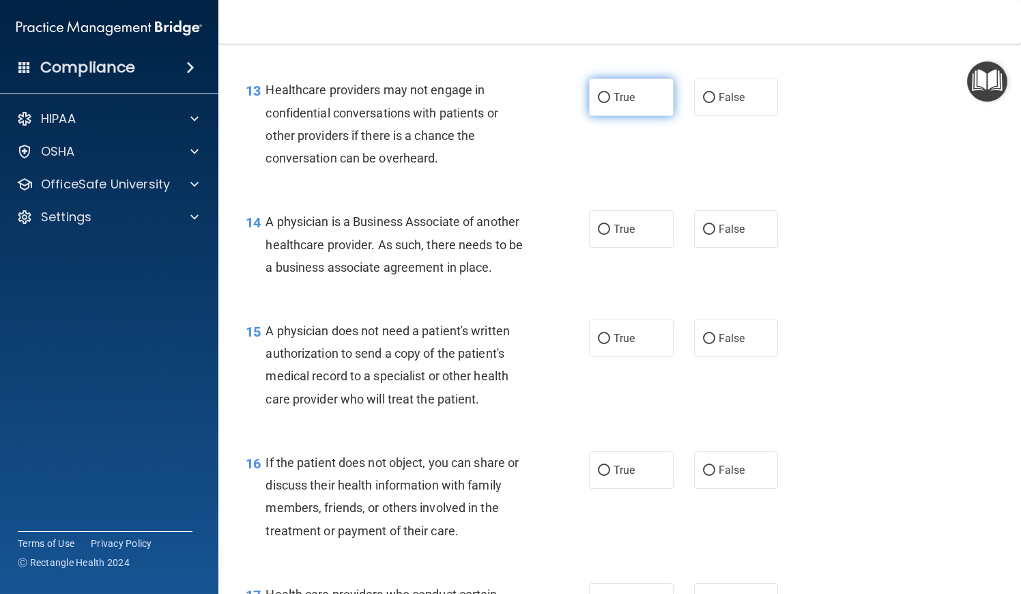
scroll to position [1570, 0]
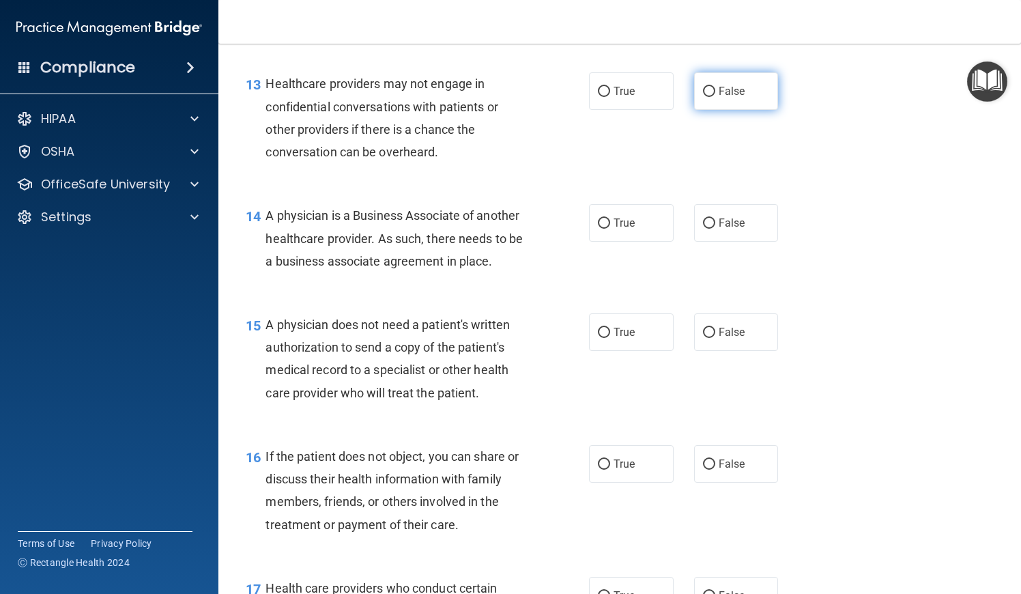
click at [706, 94] on label "False" at bounding box center [736, 91] width 85 height 38
click at [706, 94] on input "False" at bounding box center [709, 92] width 12 height 10
radio input "true"
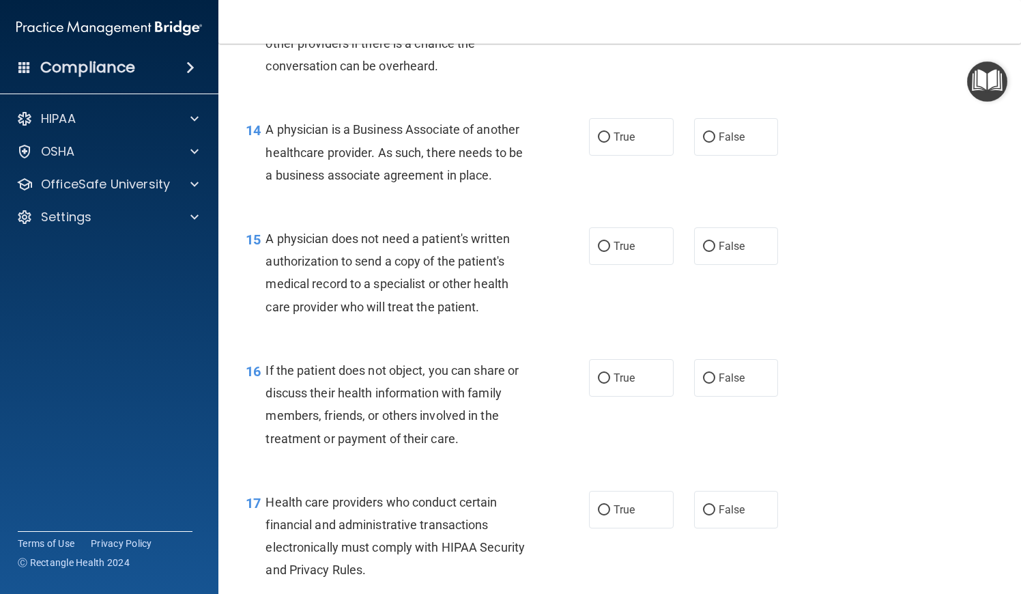
scroll to position [1659, 0]
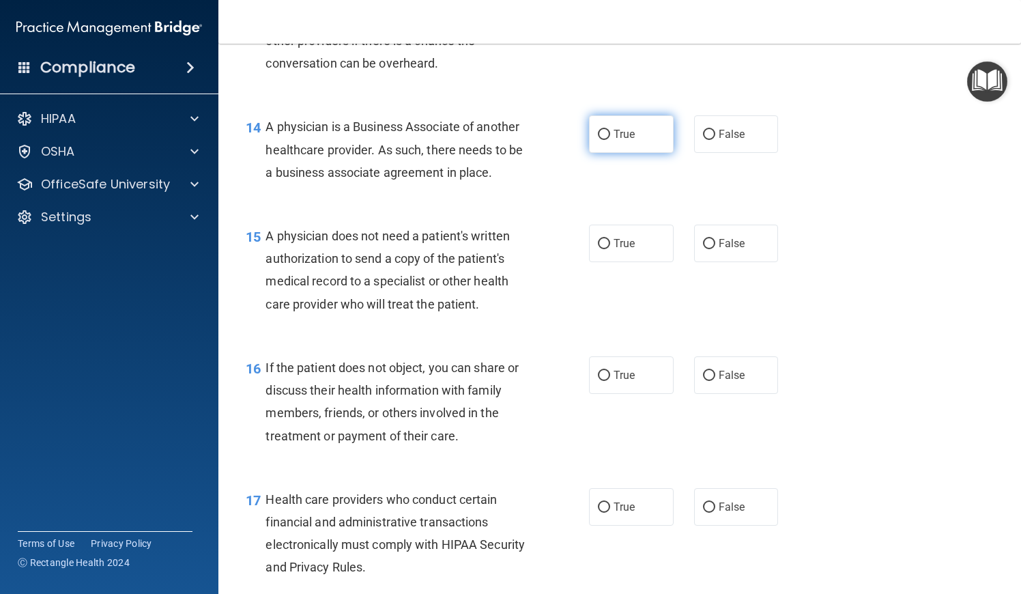
click at [638, 130] on label "True" at bounding box center [631, 134] width 85 height 38
click at [610, 130] on input "True" at bounding box center [604, 135] width 12 height 10
radio input "true"
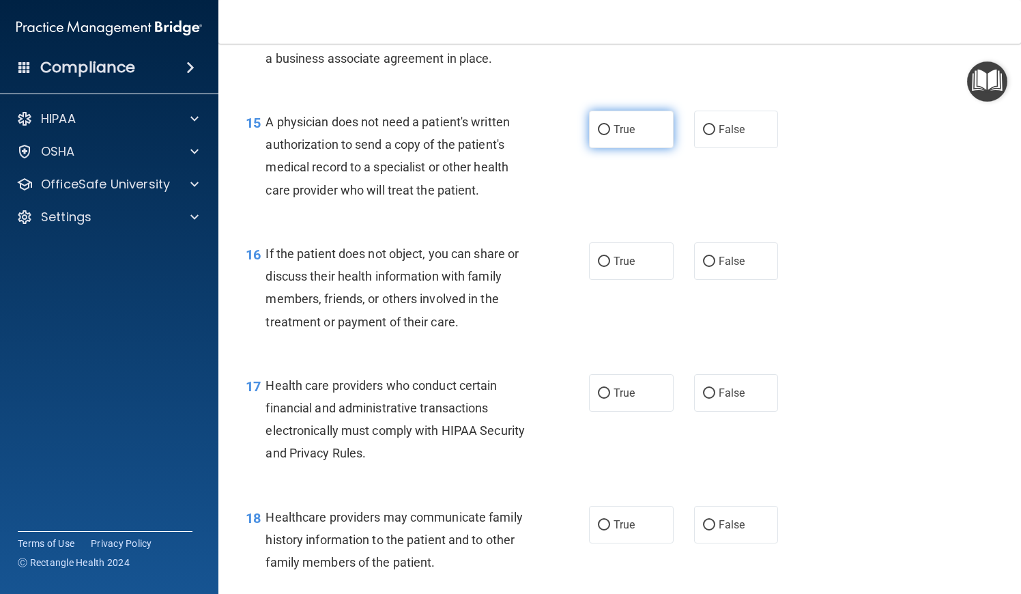
scroll to position [1774, 0]
click at [646, 132] on label "True" at bounding box center [631, 128] width 85 height 38
click at [610, 132] on input "True" at bounding box center [604, 129] width 12 height 10
radio input "true"
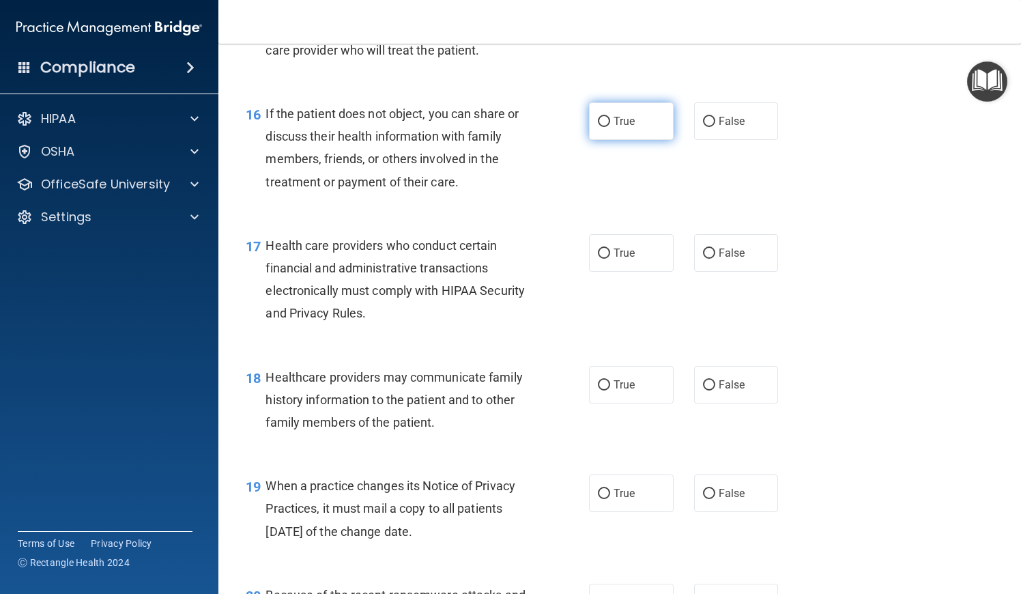
scroll to position [1917, 0]
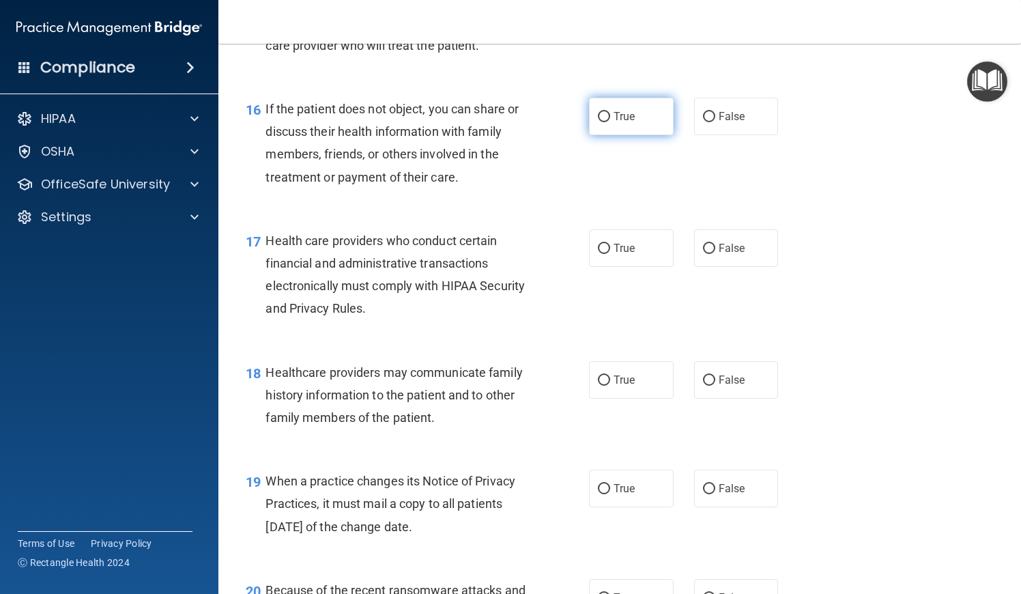
click at [640, 115] on label "True" at bounding box center [631, 117] width 85 height 38
click at [610, 115] on input "True" at bounding box center [604, 117] width 12 height 10
radio input "true"
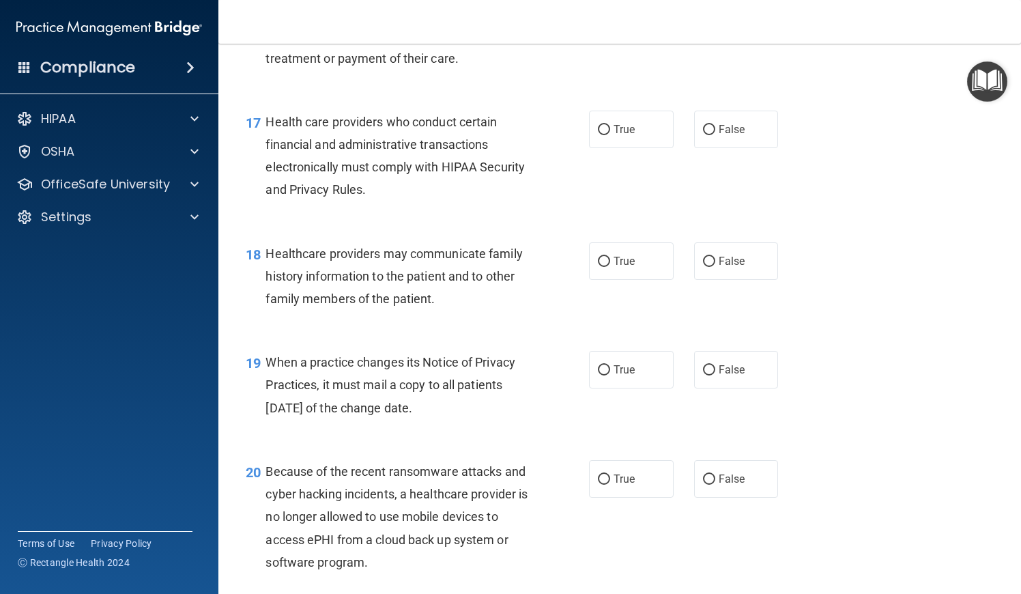
scroll to position [2041, 0]
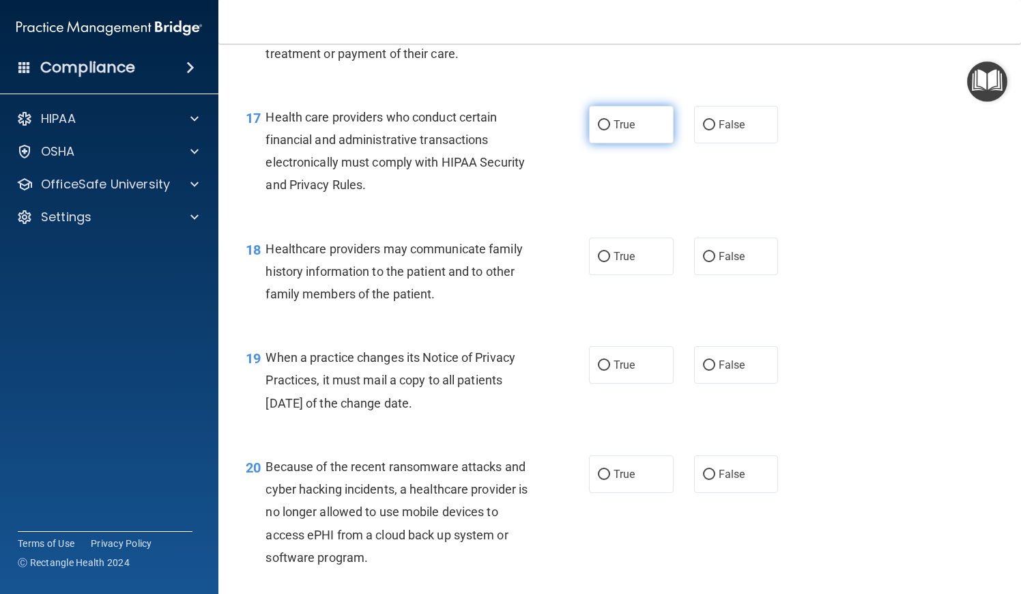
click at [641, 115] on label "True" at bounding box center [631, 125] width 85 height 38
click at [610, 120] on input "True" at bounding box center [604, 125] width 12 height 10
radio input "true"
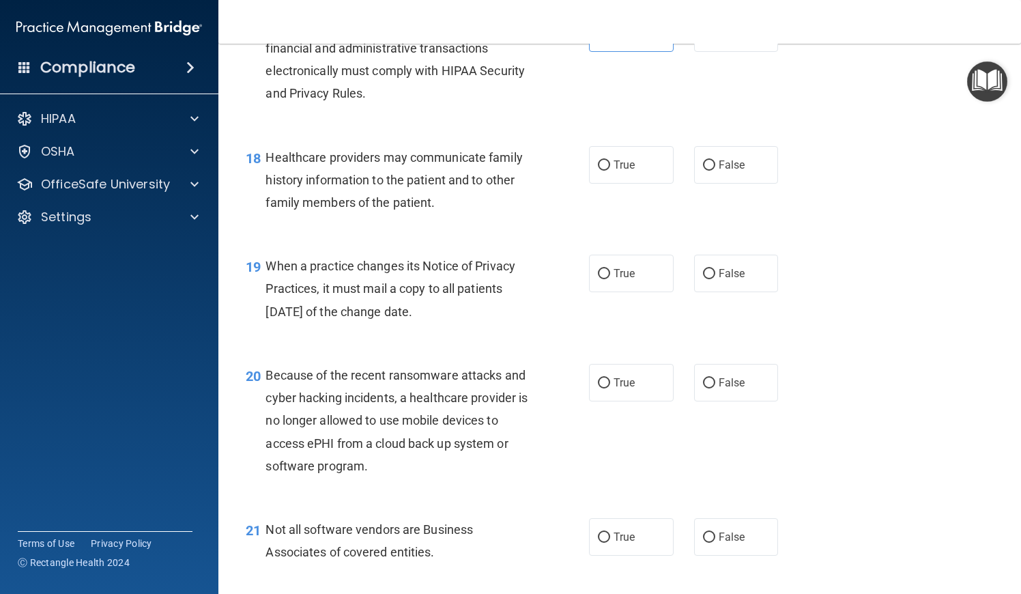
scroll to position [2136, 0]
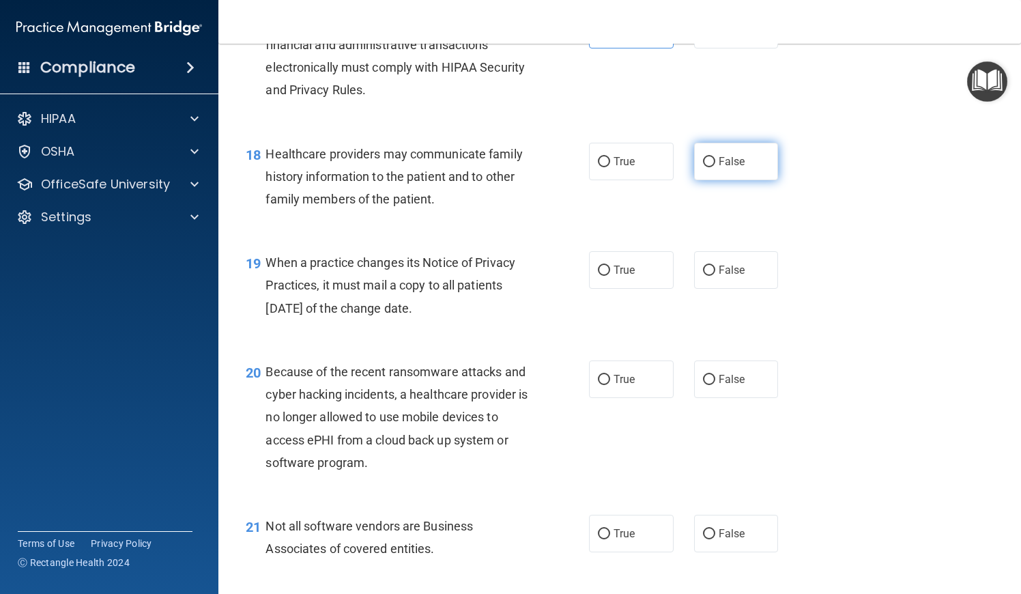
click at [716, 150] on label "False" at bounding box center [736, 162] width 85 height 38
click at [715, 157] on input "False" at bounding box center [709, 162] width 12 height 10
radio input "true"
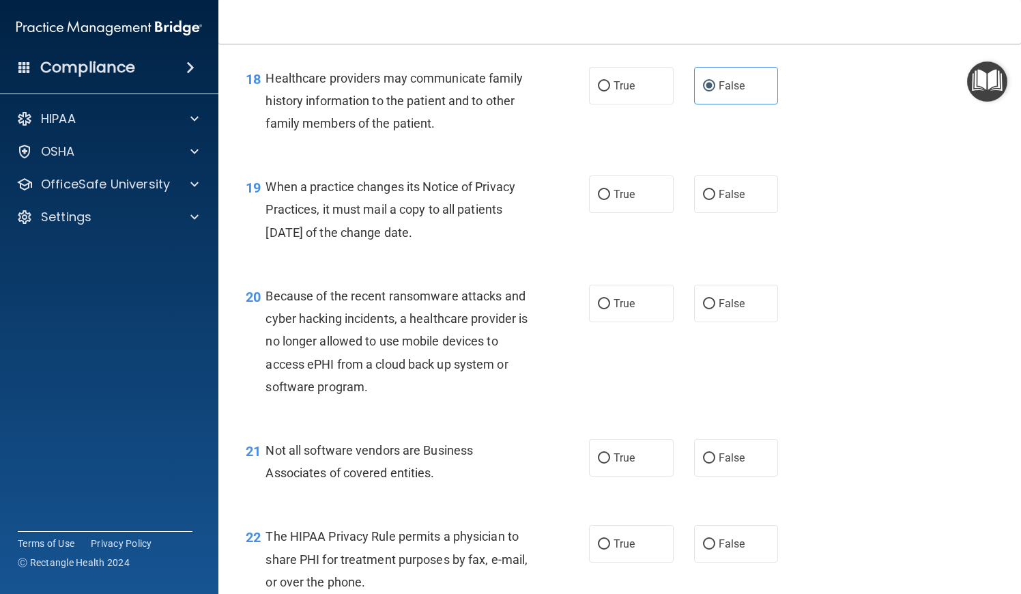
scroll to position [2213, 0]
click at [659, 197] on label "True" at bounding box center [631, 193] width 85 height 38
click at [610, 197] on input "True" at bounding box center [604, 193] width 12 height 10
radio input "true"
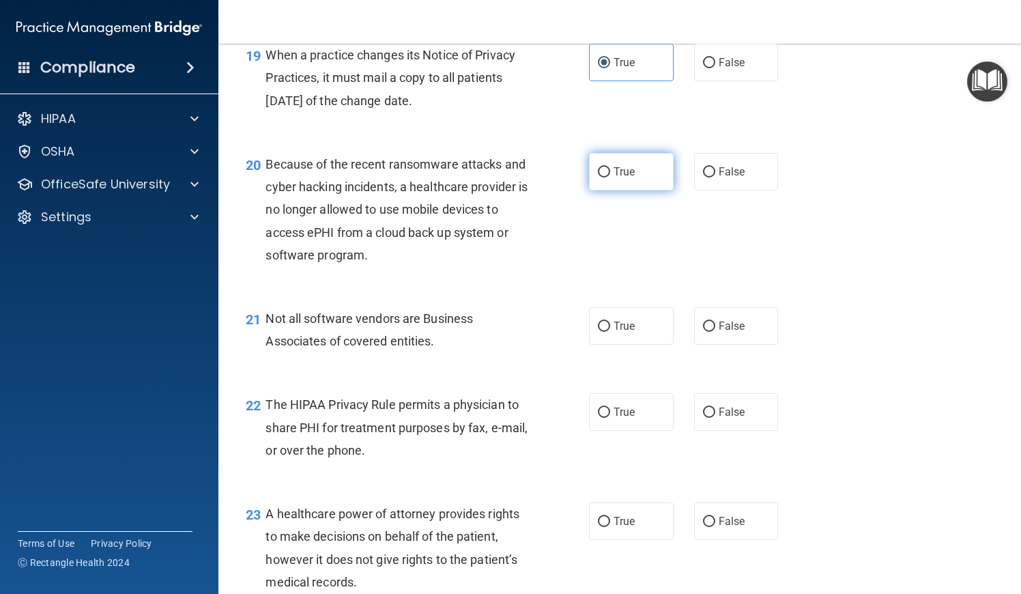
scroll to position [2345, 0]
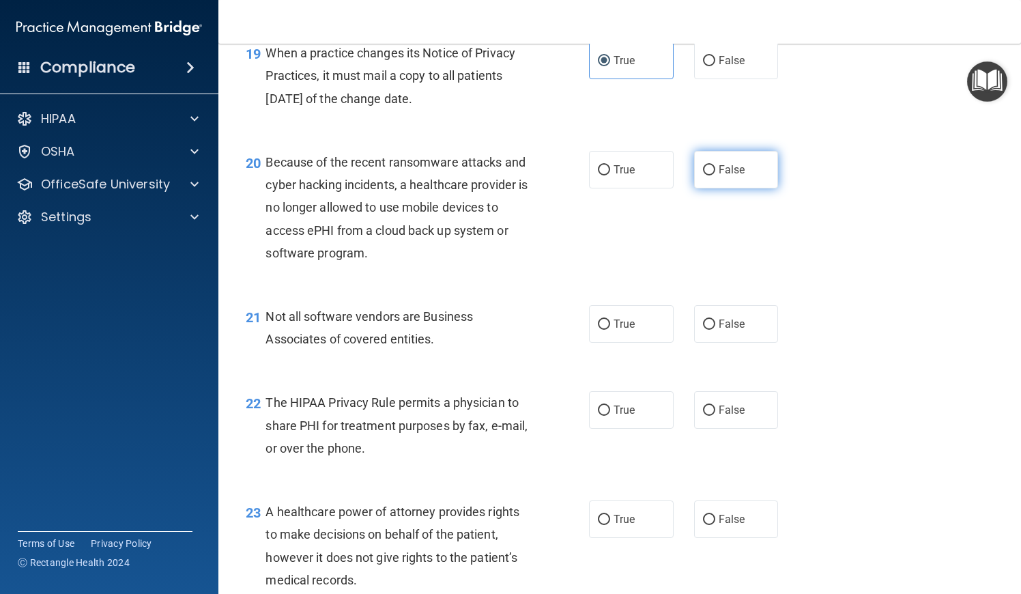
click at [726, 163] on span "False" at bounding box center [732, 169] width 27 height 13
click at [715, 165] on input "False" at bounding box center [709, 170] width 12 height 10
radio input "true"
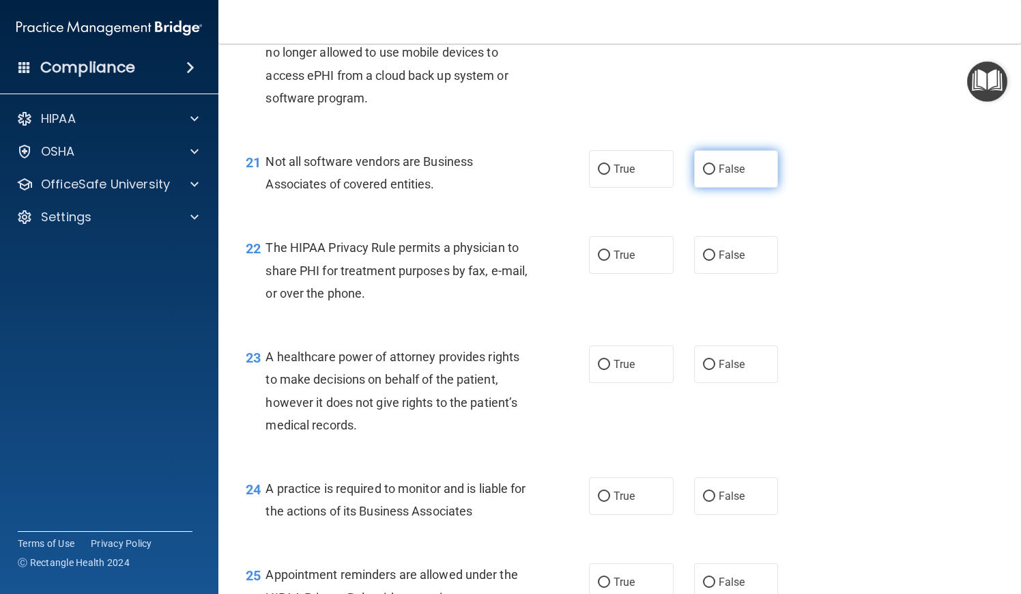
scroll to position [2500, 0]
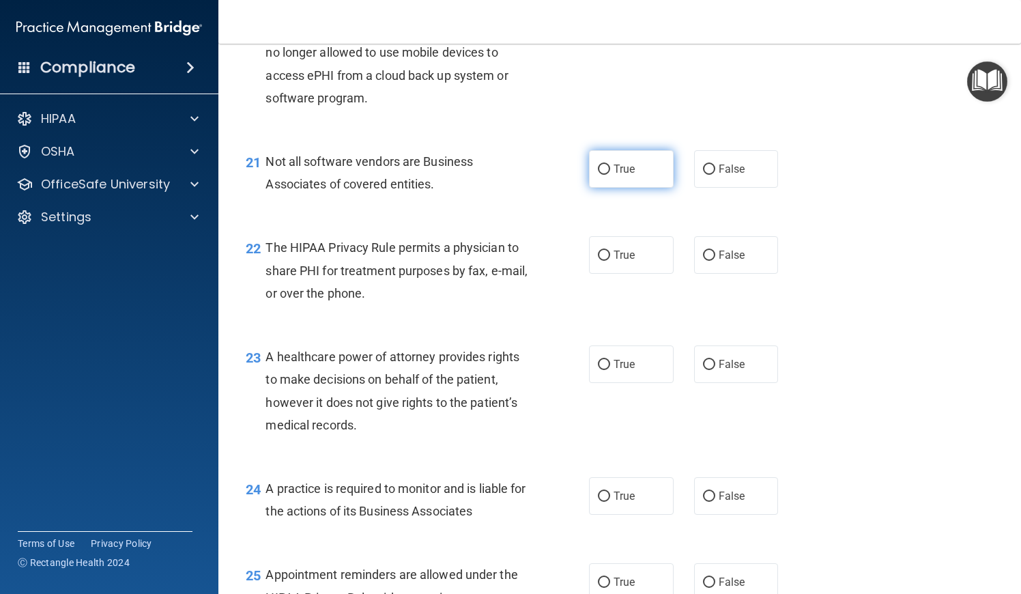
click at [638, 158] on label "True" at bounding box center [631, 169] width 85 height 38
click at [610, 165] on input "True" at bounding box center [604, 170] width 12 height 10
radio input "true"
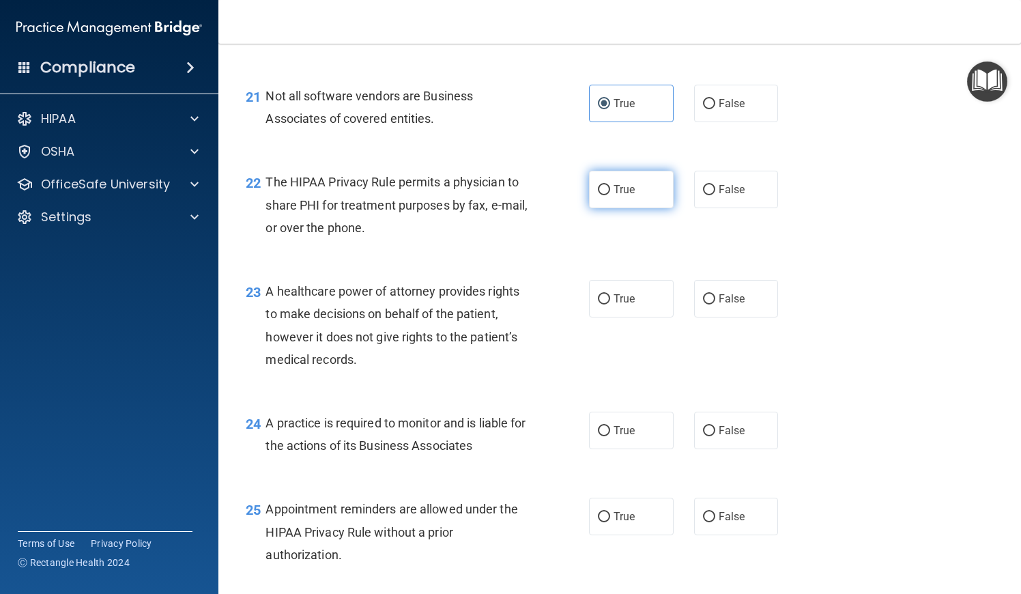
scroll to position [2563, 0]
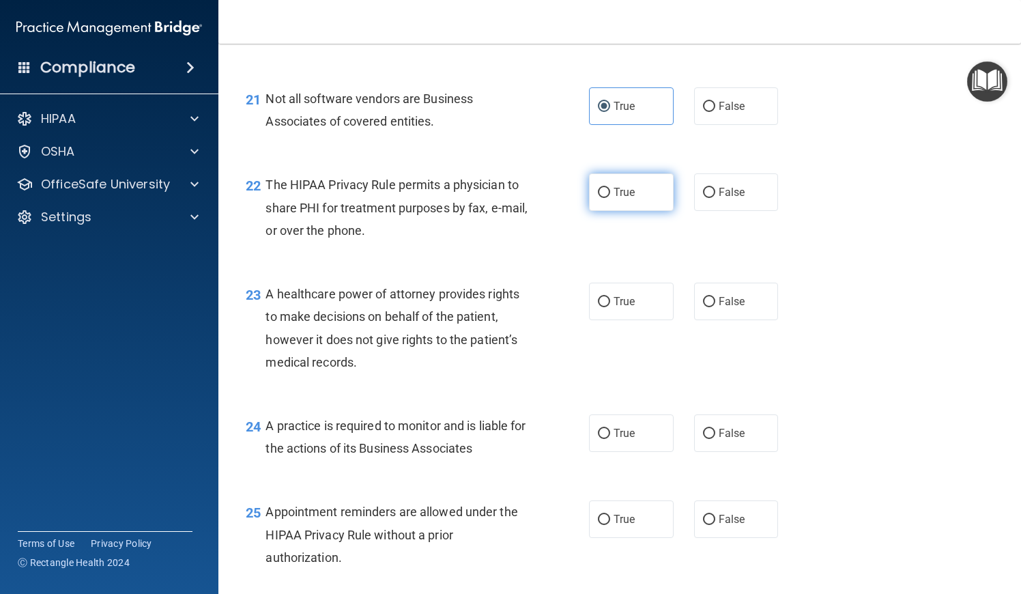
click at [617, 190] on label "True" at bounding box center [631, 192] width 85 height 38
click at [610, 190] on input "True" at bounding box center [604, 193] width 12 height 10
radio input "true"
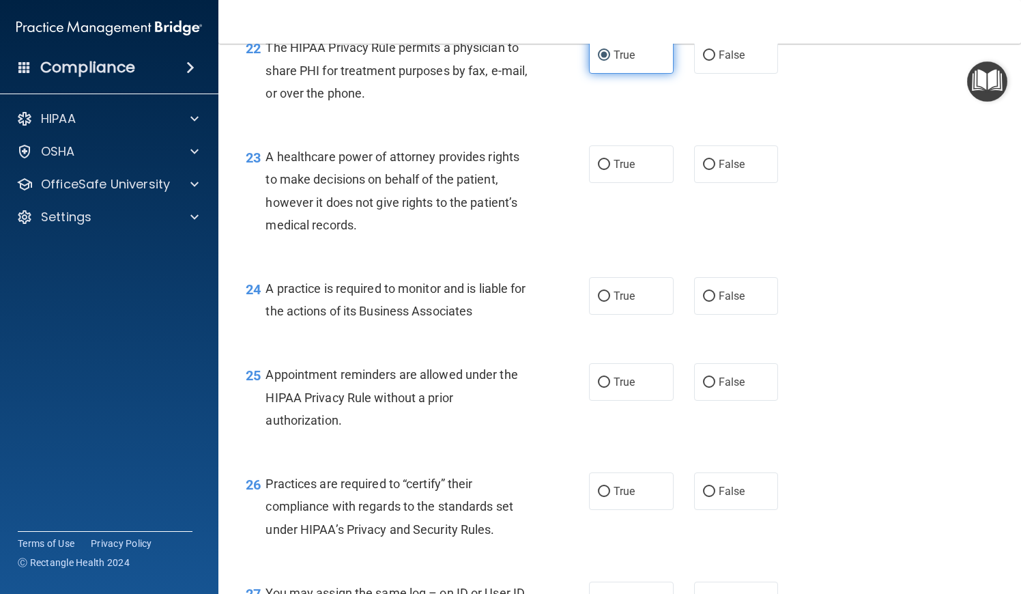
scroll to position [2701, 0]
click at [715, 145] on label "False" at bounding box center [736, 164] width 85 height 38
click at [715, 159] on input "False" at bounding box center [709, 164] width 12 height 10
radio input "true"
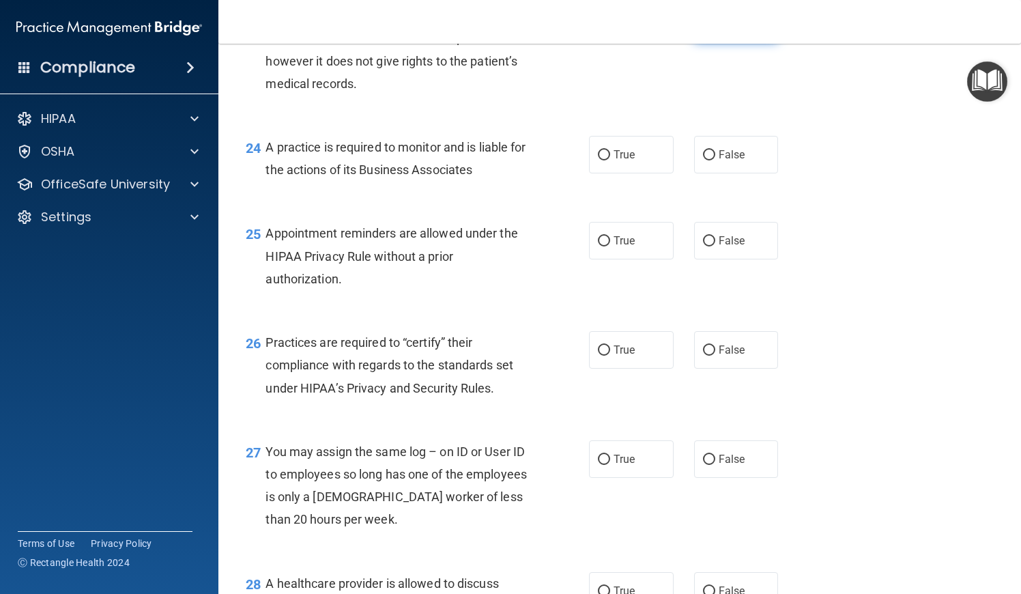
scroll to position [2844, 0]
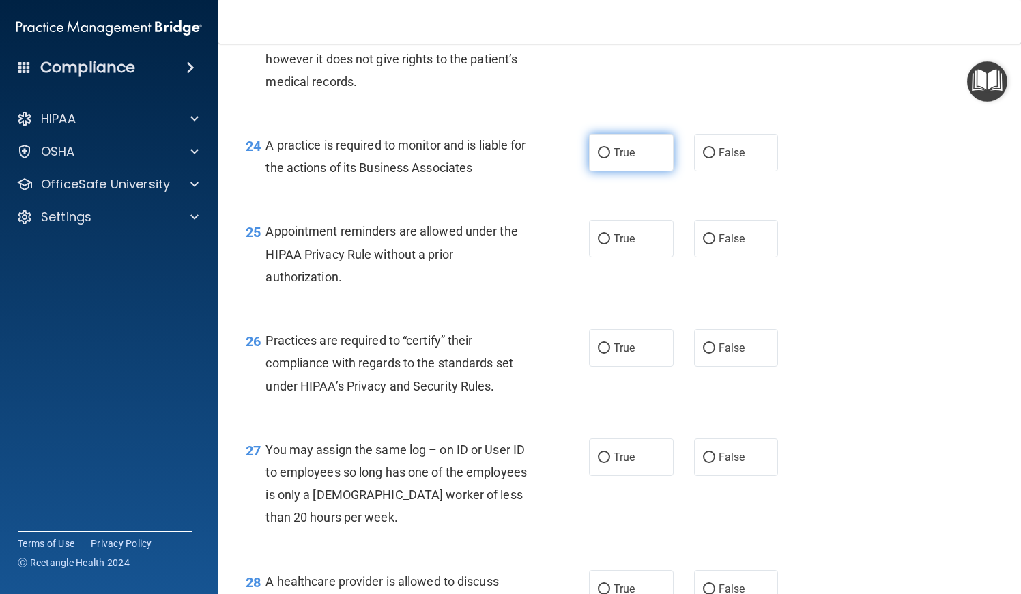
click at [626, 152] on label "True" at bounding box center [631, 153] width 85 height 38
click at [610, 152] on input "True" at bounding box center [604, 153] width 12 height 10
radio input "true"
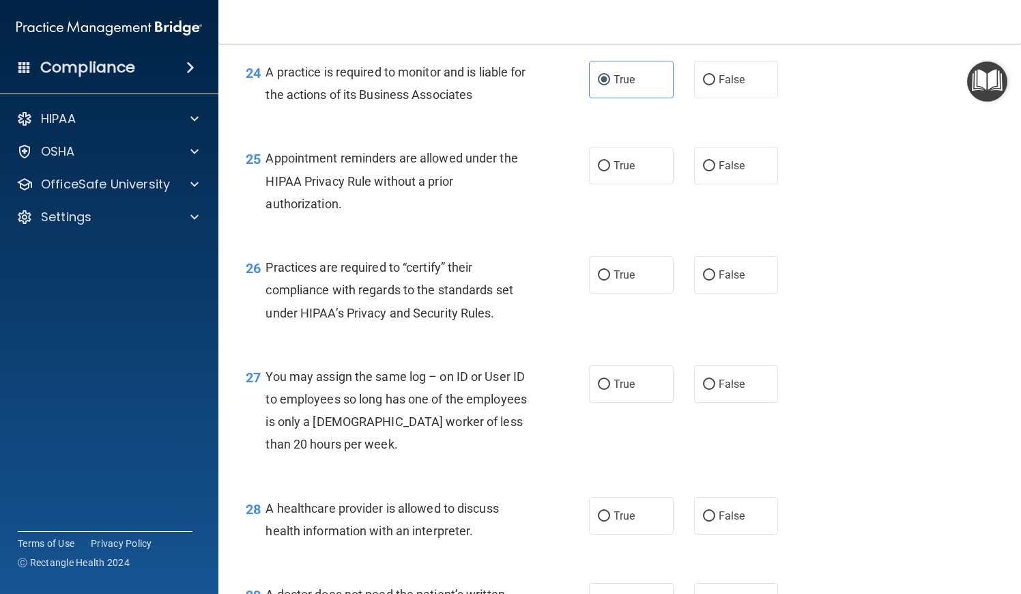
scroll to position [2918, 0]
click at [628, 166] on label "True" at bounding box center [631, 164] width 85 height 38
click at [610, 166] on input "True" at bounding box center [604, 165] width 12 height 10
radio input "true"
click at [705, 163] on label "False" at bounding box center [736, 164] width 85 height 38
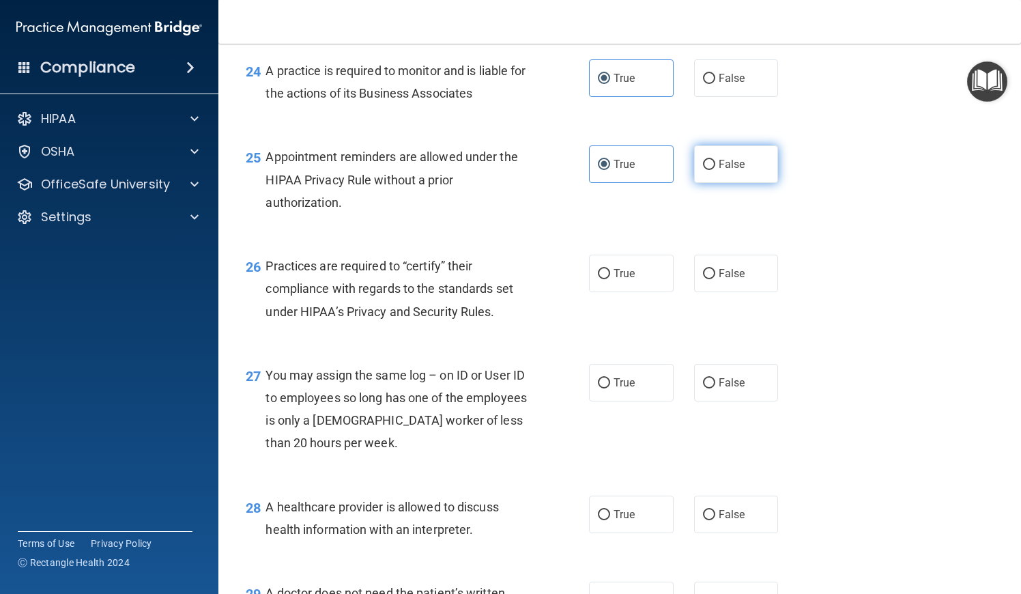
click at [705, 163] on input "False" at bounding box center [709, 165] width 12 height 10
radio input "true"
radio input "false"
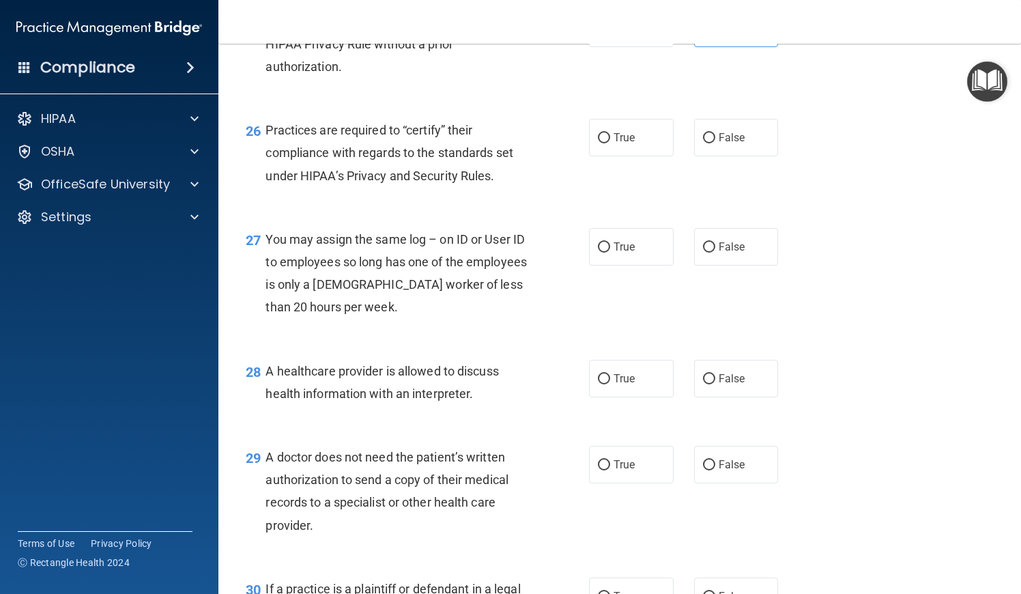
scroll to position [3055, 0]
click at [668, 126] on label "True" at bounding box center [631, 137] width 85 height 38
click at [610, 132] on input "True" at bounding box center [604, 137] width 12 height 10
radio input "true"
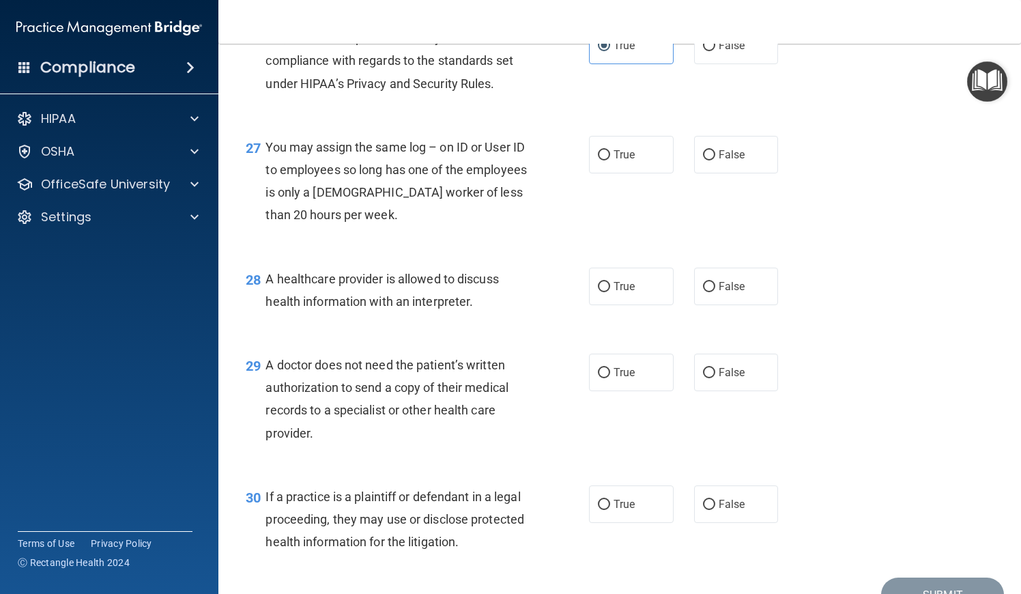
scroll to position [3149, 0]
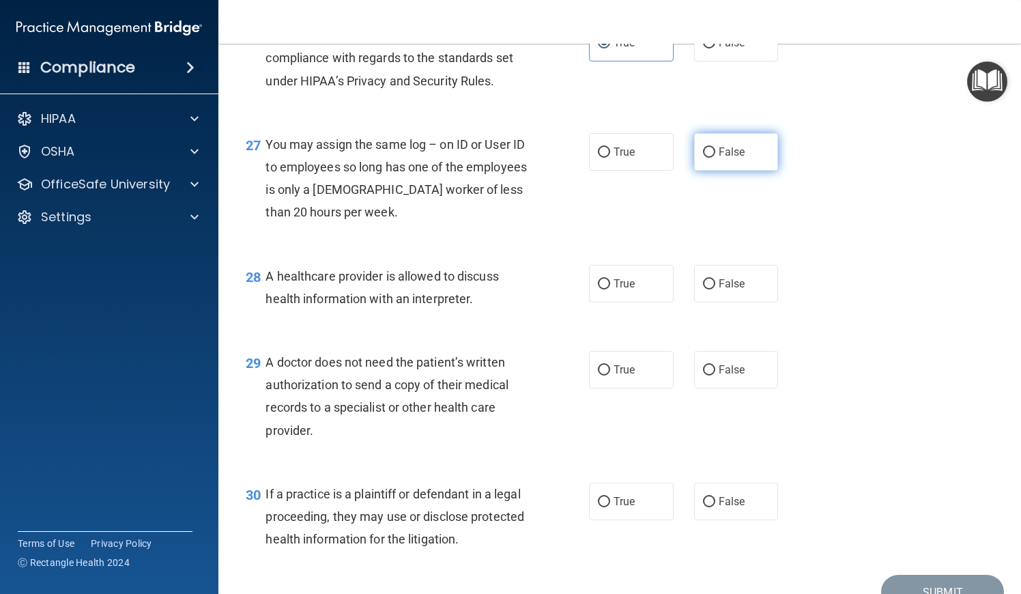
click at [719, 145] on span "False" at bounding box center [732, 151] width 27 height 13
click at [715, 147] on input "False" at bounding box center [709, 152] width 12 height 10
radio input "true"
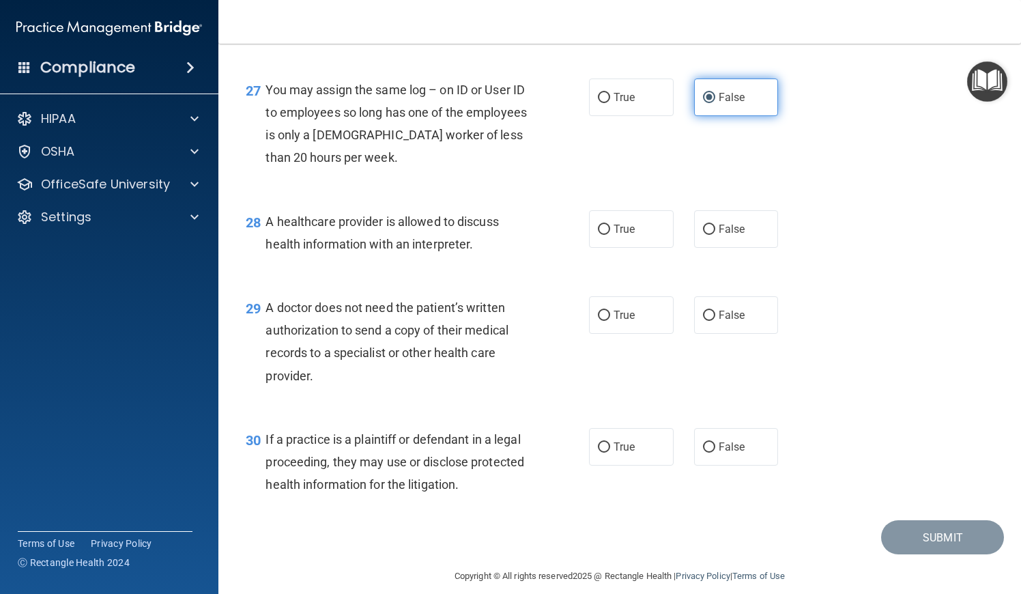
scroll to position [3202, 0]
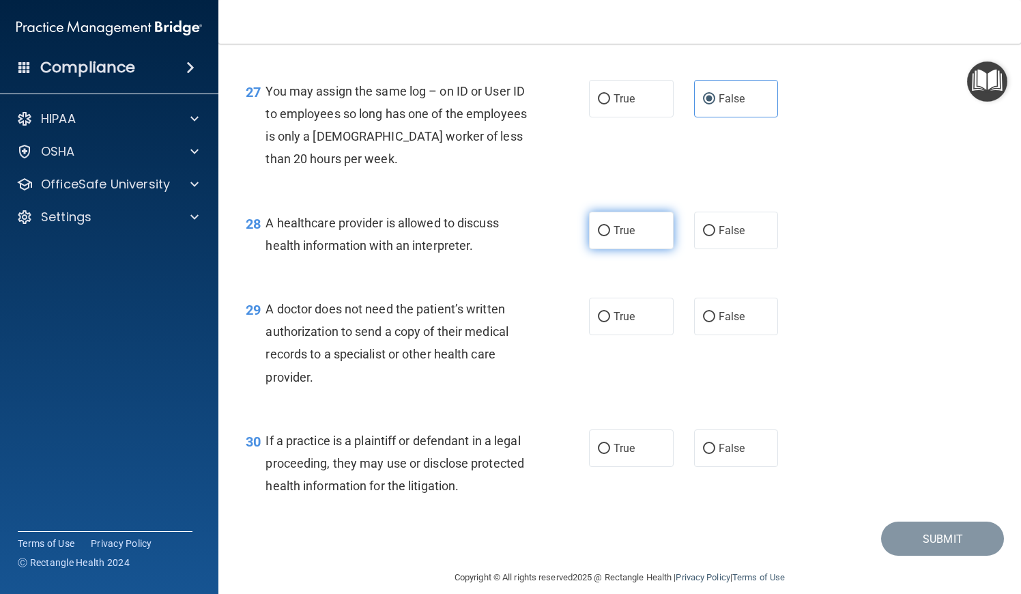
click at [627, 228] on label "True" at bounding box center [631, 231] width 85 height 38
click at [610, 228] on input "True" at bounding box center [604, 231] width 12 height 10
radio input "true"
click at [595, 311] on label "True" at bounding box center [631, 317] width 85 height 38
click at [598, 312] on input "True" at bounding box center [604, 317] width 12 height 10
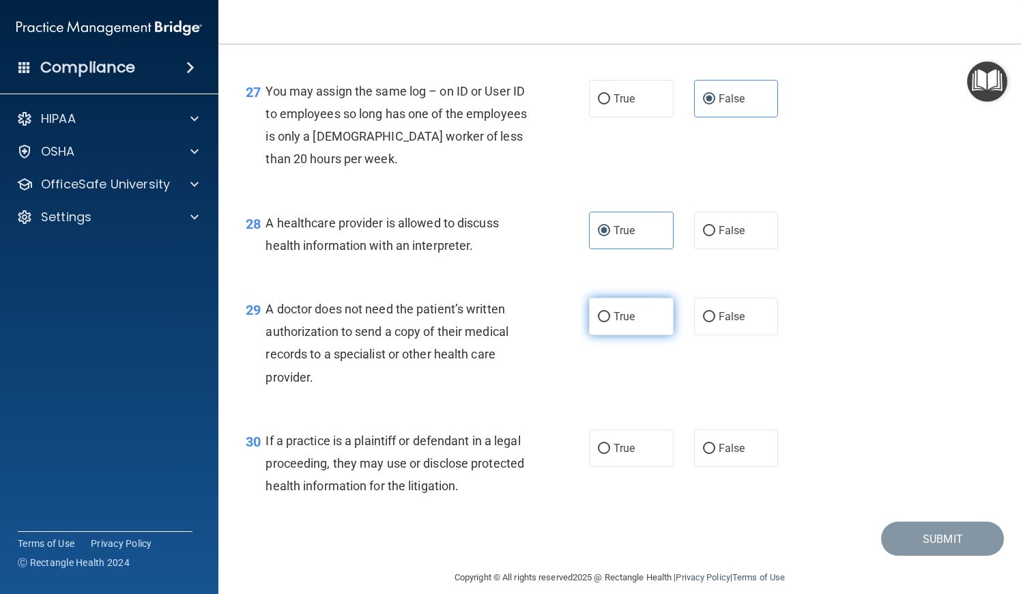
radio input "true"
click at [650, 434] on label "True" at bounding box center [631, 448] width 85 height 38
click at [610, 444] on input "True" at bounding box center [604, 449] width 12 height 10
radio input "true"
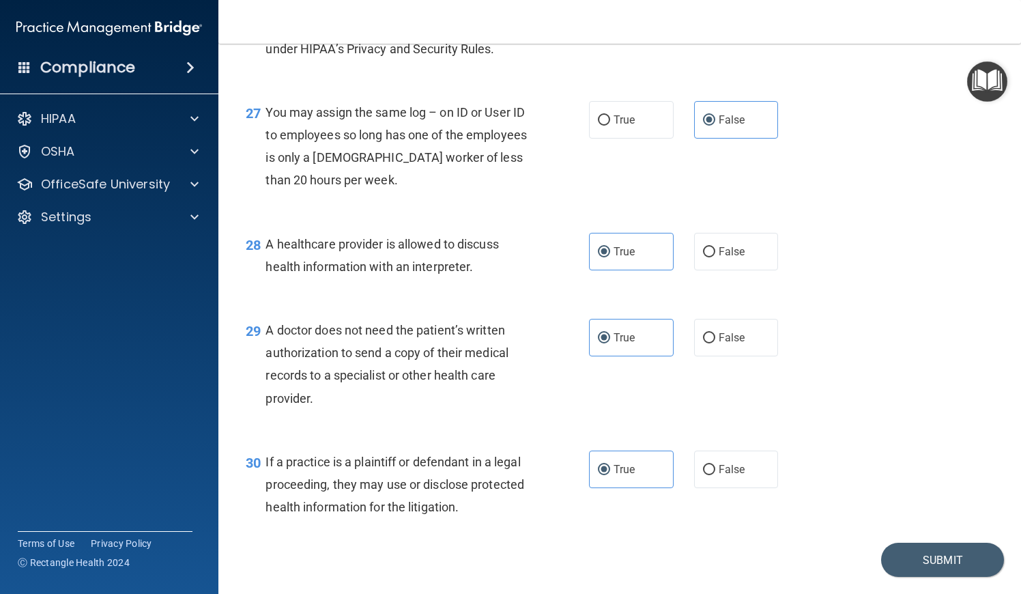
scroll to position [3196, 0]
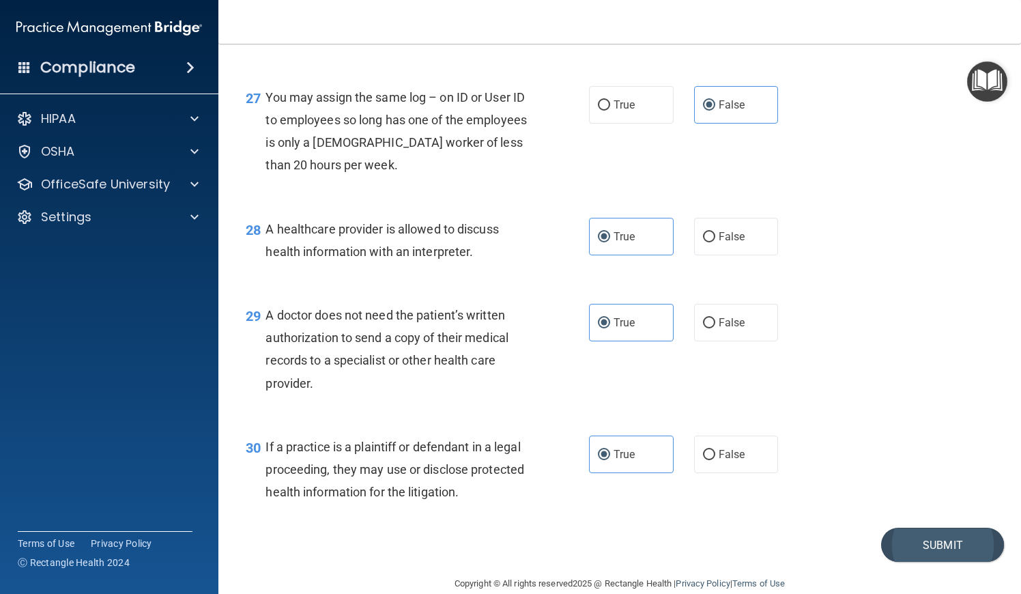
click at [911, 528] on button "Submit" at bounding box center [942, 545] width 123 height 35
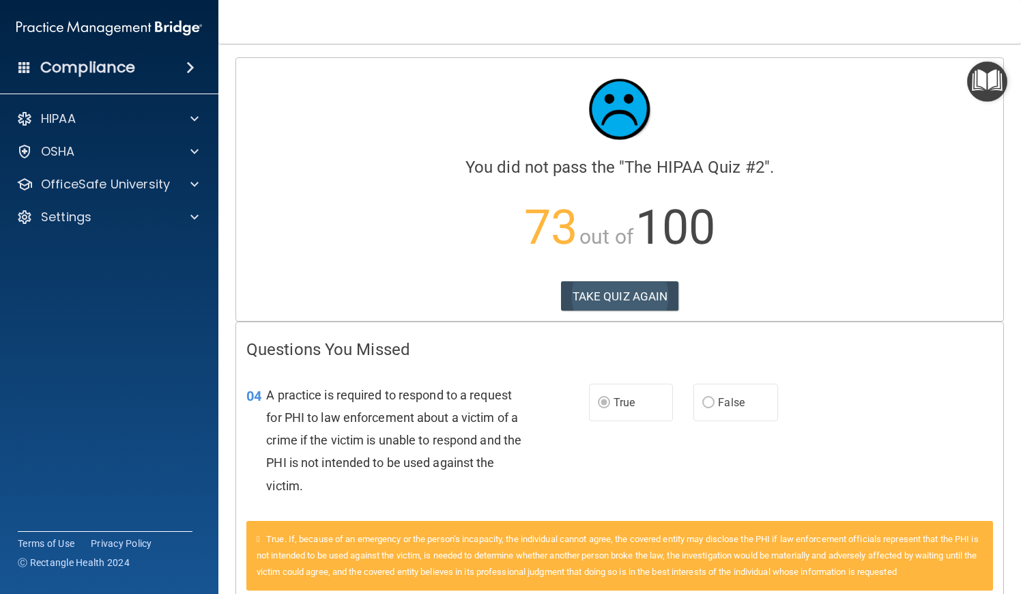
click at [600, 298] on button "TAKE QUIZ AGAIN" at bounding box center [620, 296] width 118 height 30
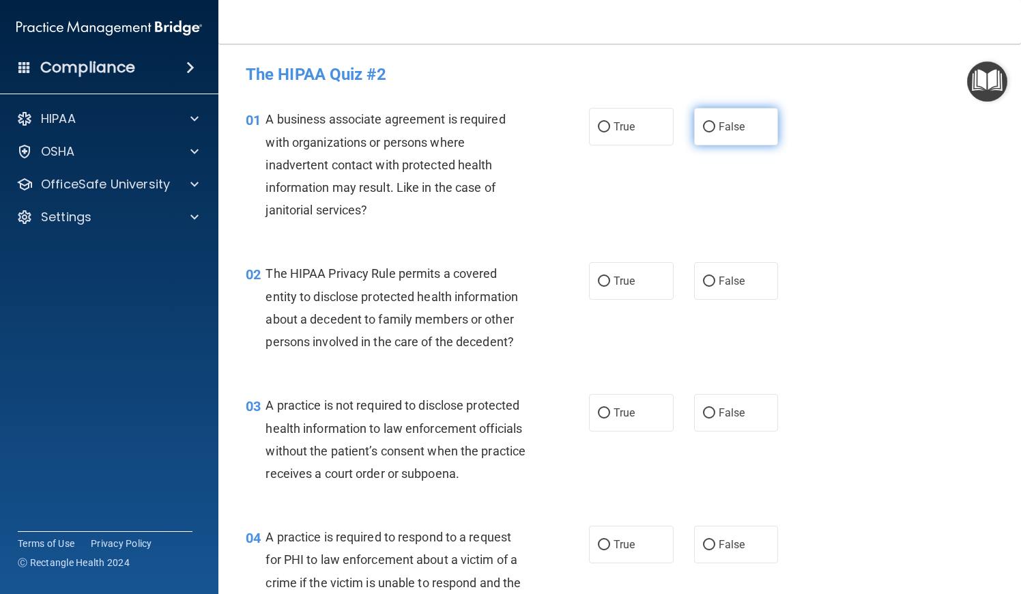
click at [752, 129] on label "False" at bounding box center [736, 127] width 85 height 38
click at [715, 129] on input "False" at bounding box center [709, 127] width 12 height 10
radio input "true"
click at [611, 282] on label "True" at bounding box center [631, 281] width 85 height 38
click at [610, 282] on input "True" at bounding box center [604, 281] width 12 height 10
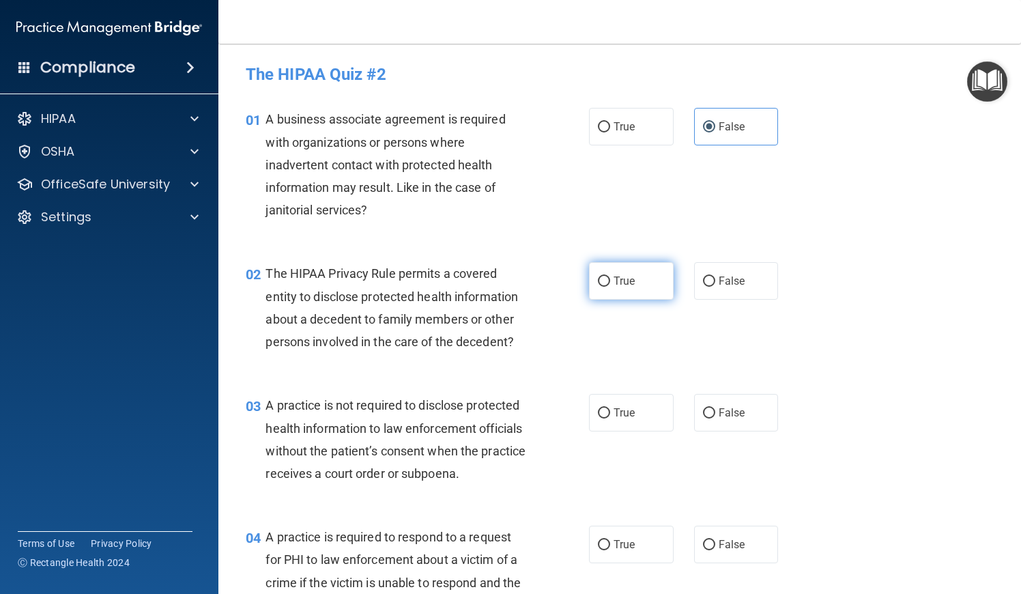
radio input "true"
click at [721, 404] on label "False" at bounding box center [736, 413] width 85 height 38
click at [715, 408] on input "False" at bounding box center [709, 413] width 12 height 10
radio input "true"
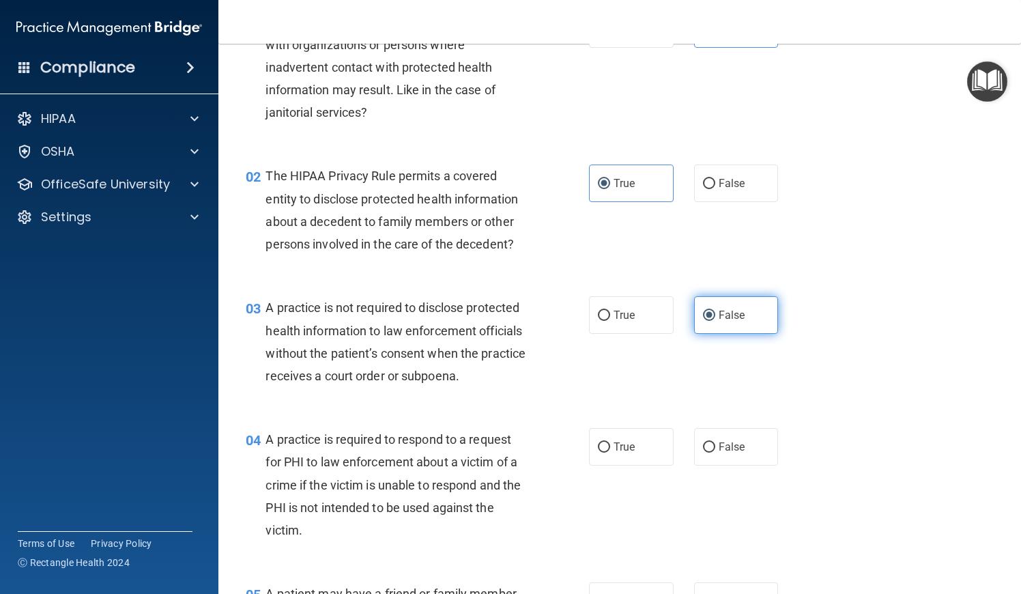
scroll to position [143, 0]
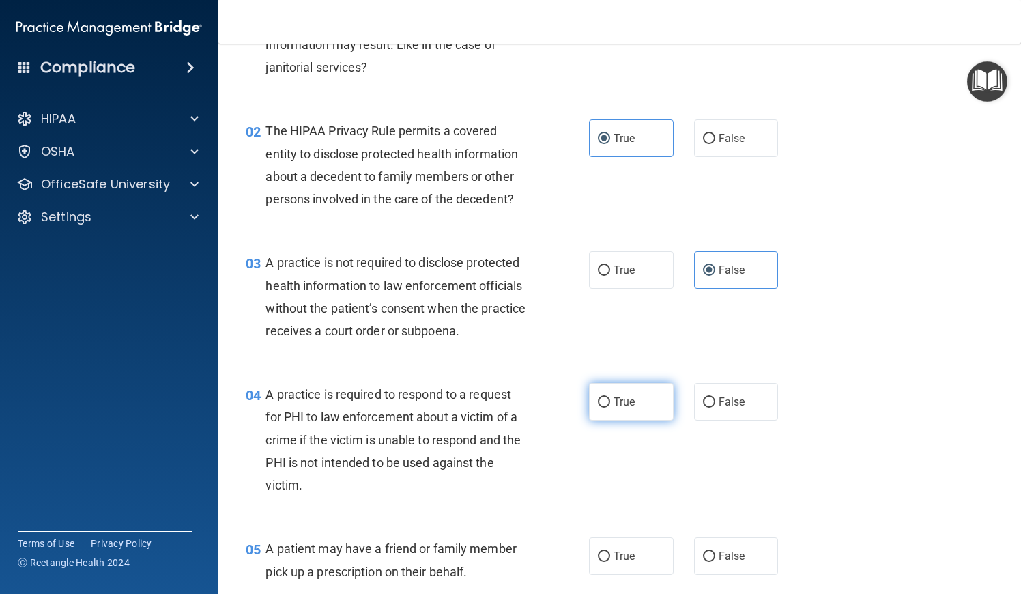
click at [620, 398] on span "True" at bounding box center [624, 401] width 21 height 13
click at [610, 398] on input "True" at bounding box center [604, 402] width 12 height 10
radio input "true"
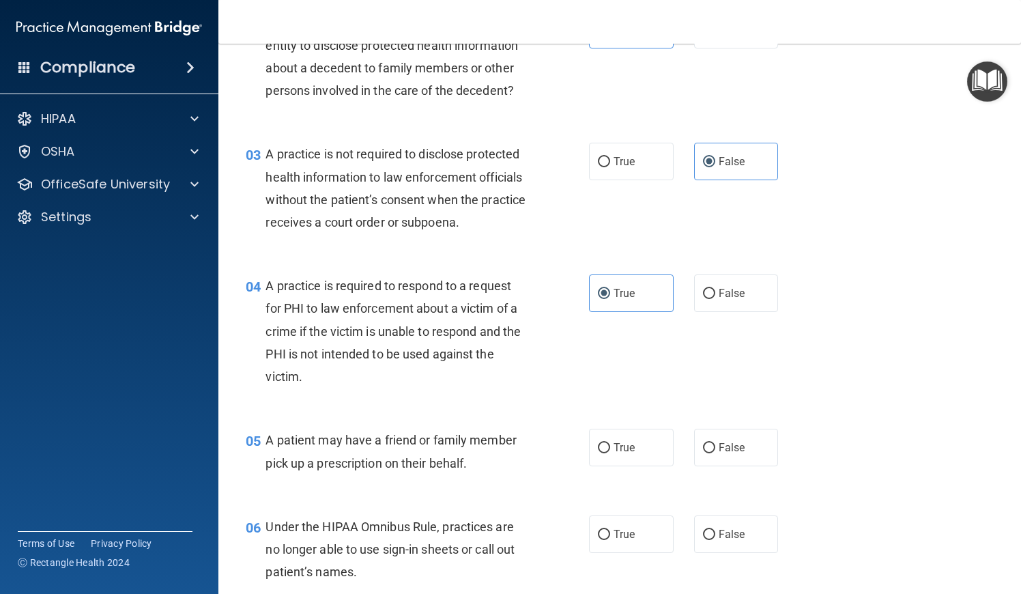
scroll to position [270, 0]
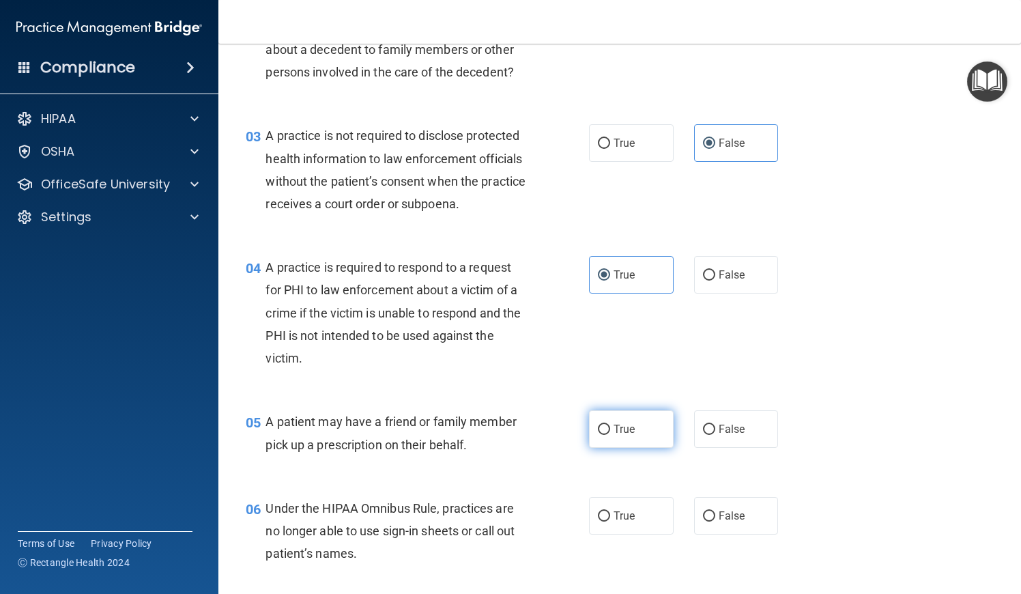
click at [633, 435] on label "True" at bounding box center [631, 429] width 85 height 38
click at [610, 435] on input "True" at bounding box center [604, 430] width 12 height 10
radio input "true"
click at [710, 519] on label "False" at bounding box center [736, 516] width 85 height 38
click at [710, 519] on input "False" at bounding box center [709, 516] width 12 height 10
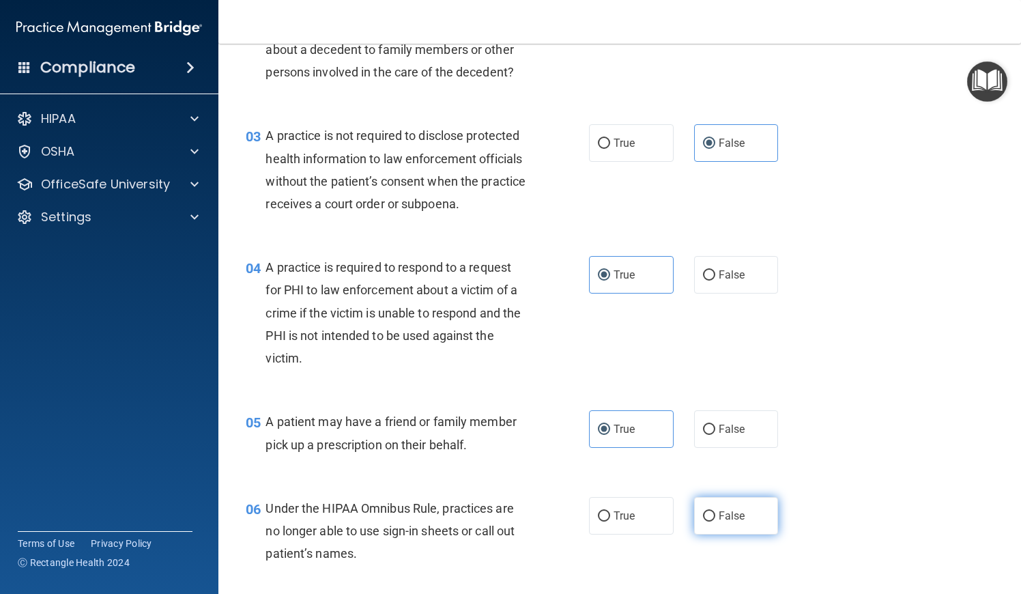
radio input "true"
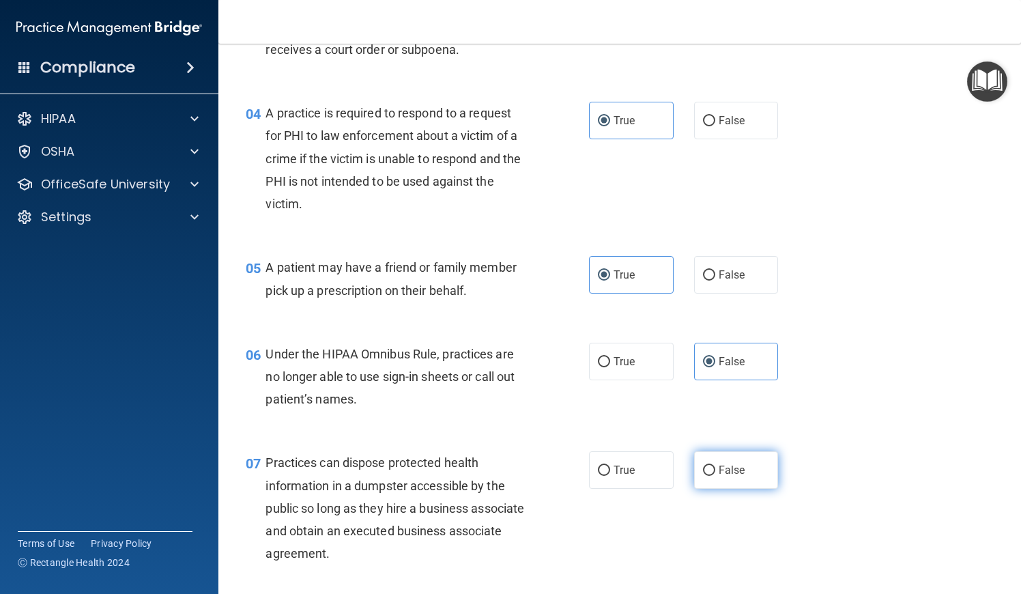
click at [722, 472] on span "False" at bounding box center [732, 469] width 27 height 13
click at [715, 472] on input "False" at bounding box center [709, 471] width 12 height 10
radio input "true"
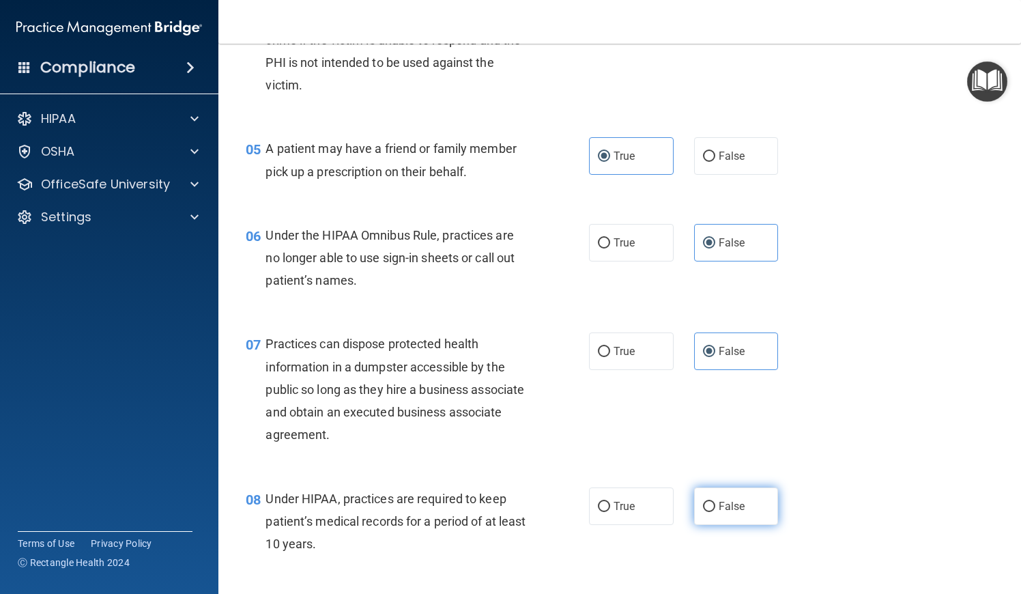
click at [727, 510] on label "False" at bounding box center [736, 506] width 85 height 38
click at [715, 510] on input "False" at bounding box center [709, 507] width 12 height 10
radio input "true"
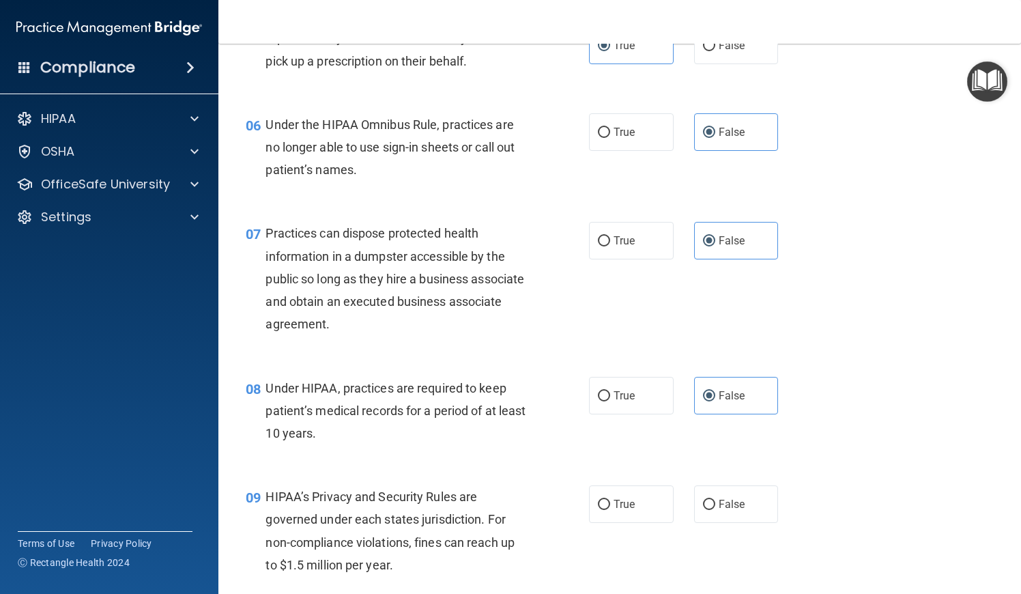
scroll to position [657, 0]
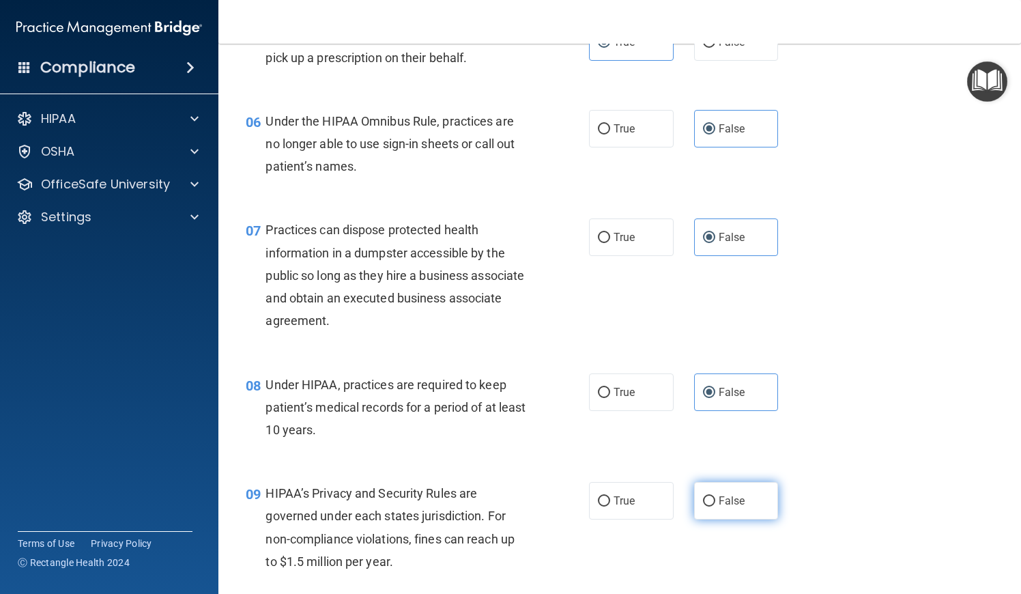
click at [727, 510] on label "False" at bounding box center [736, 501] width 85 height 38
click at [715, 506] on input "False" at bounding box center [709, 501] width 12 height 10
radio input "true"
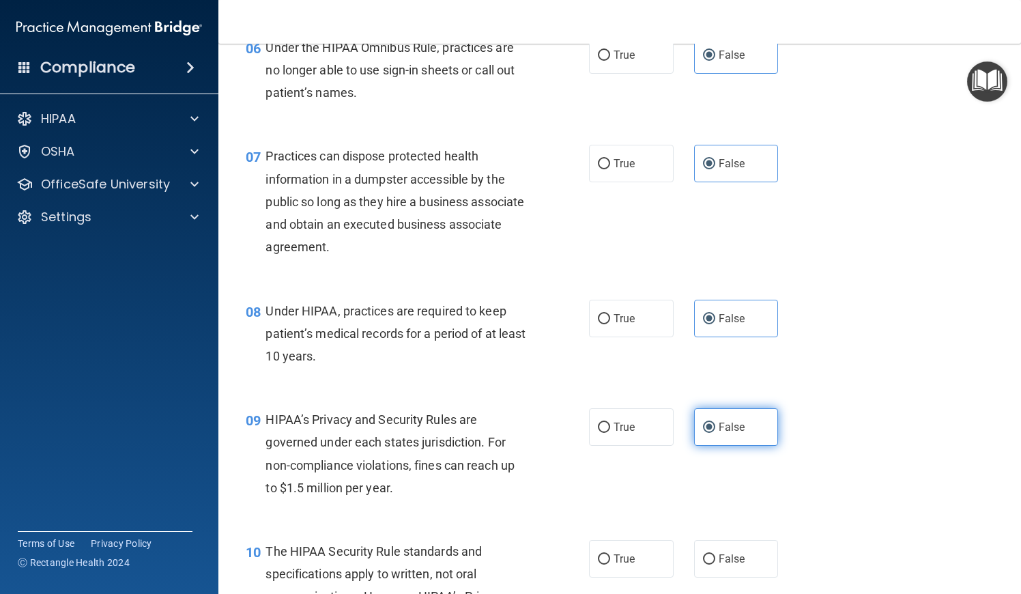
scroll to position [733, 0]
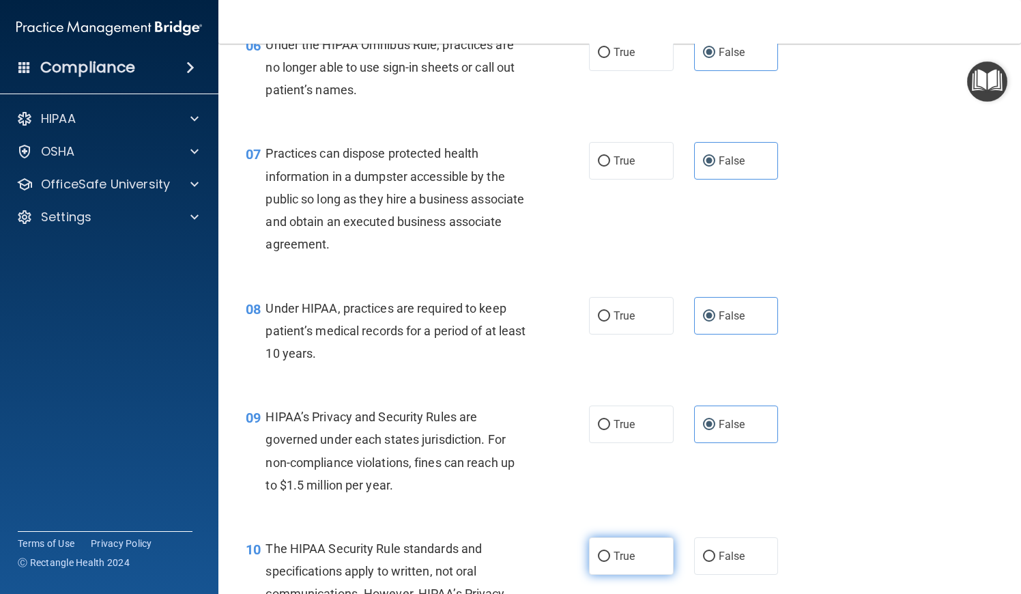
click at [648, 550] on label "True" at bounding box center [631, 556] width 85 height 38
click at [610, 552] on input "True" at bounding box center [604, 557] width 12 height 10
radio input "true"
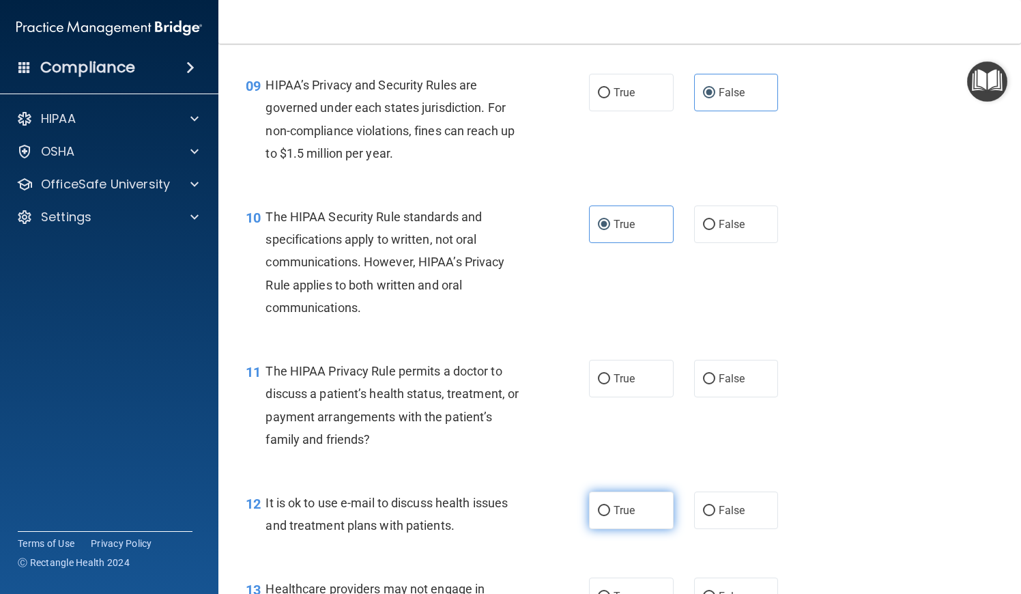
scroll to position [1067, 0]
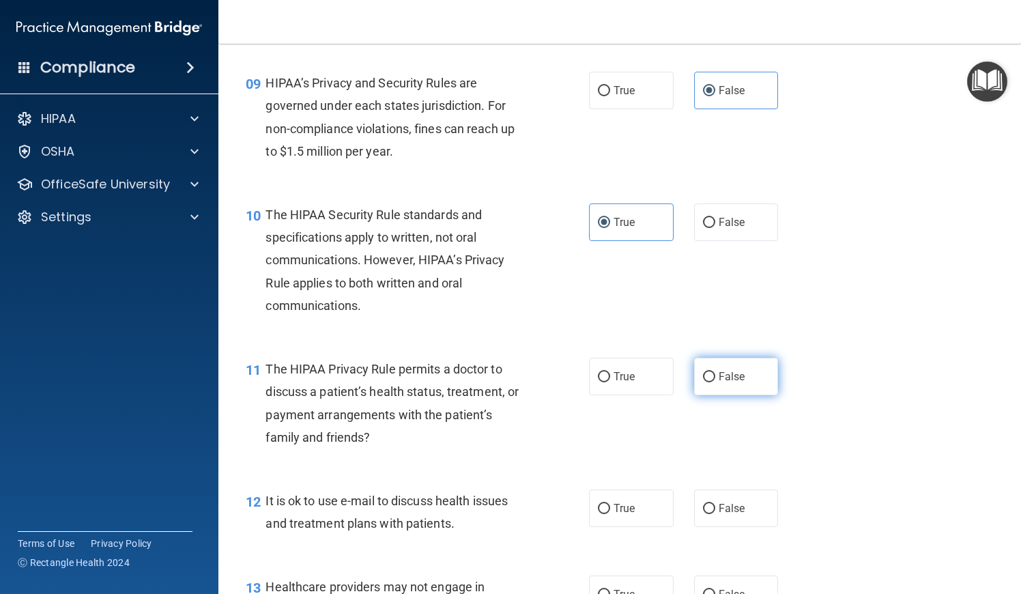
click at [713, 372] on input "False" at bounding box center [709, 377] width 12 height 10
radio input "true"
click at [635, 385] on label "True" at bounding box center [631, 377] width 85 height 38
click at [610, 382] on input "True" at bounding box center [604, 377] width 12 height 10
radio input "true"
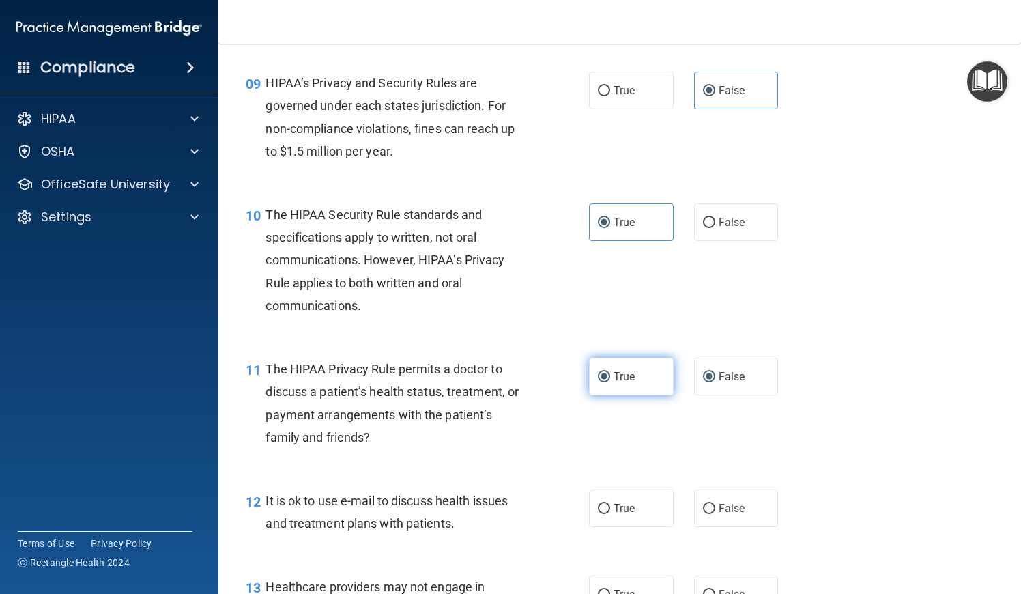
radio input "false"
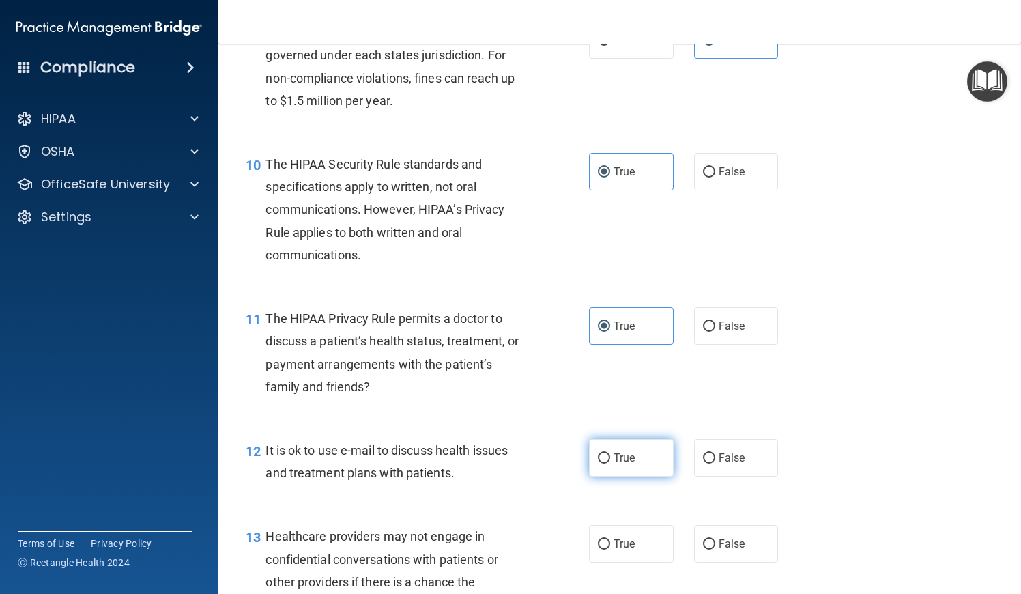
click at [637, 443] on label "True" at bounding box center [631, 458] width 85 height 38
click at [610, 453] on input "True" at bounding box center [604, 458] width 12 height 10
radio input "true"
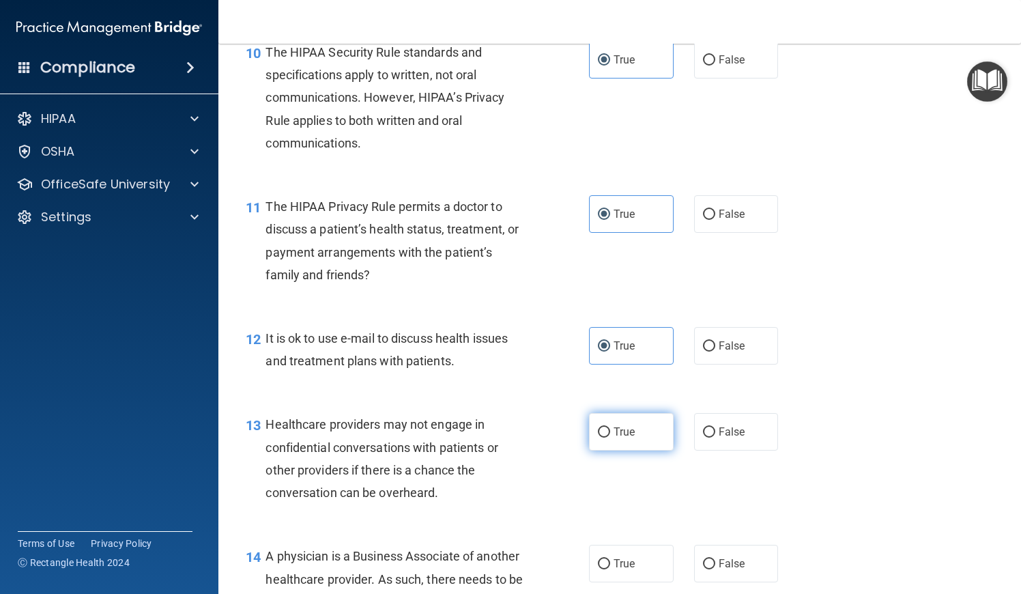
scroll to position [1246, 0]
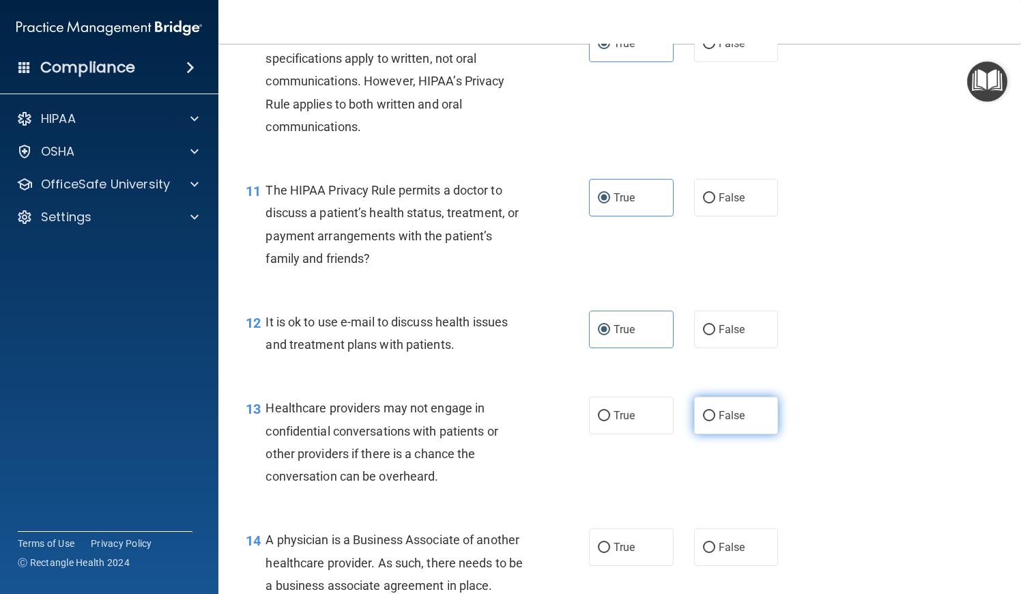
click at [707, 423] on label "False" at bounding box center [736, 416] width 85 height 38
click at [707, 421] on input "False" at bounding box center [709, 416] width 12 height 10
radio input "true"
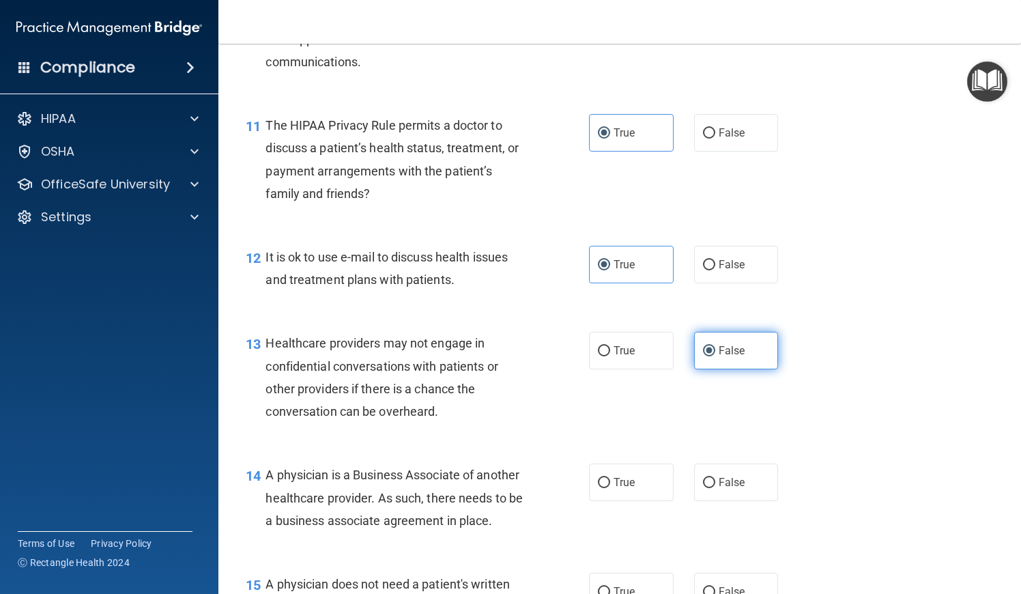
scroll to position [1314, 0]
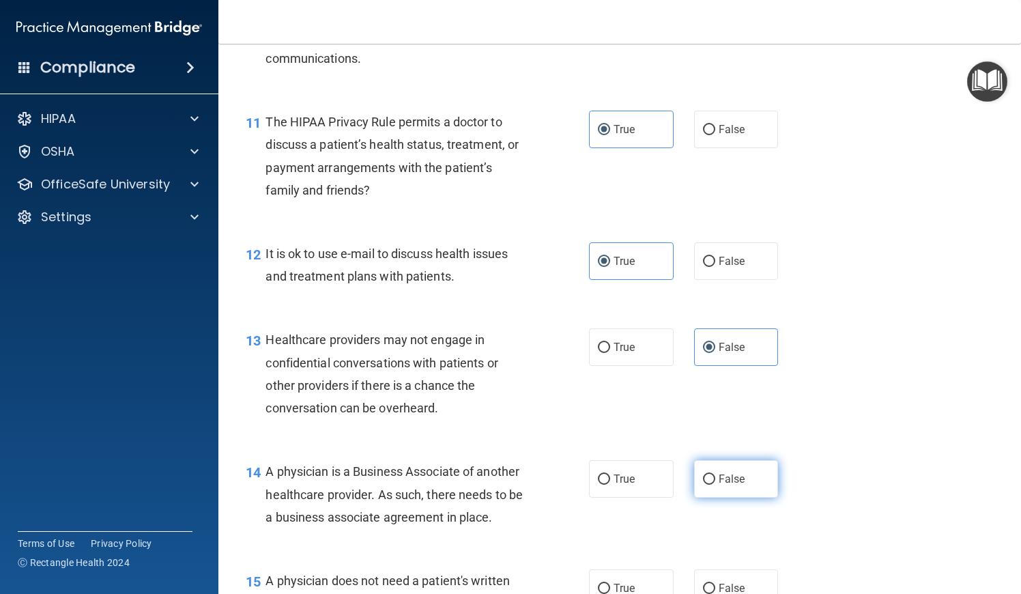
click at [710, 474] on input "False" at bounding box center [709, 479] width 12 height 10
radio input "true"
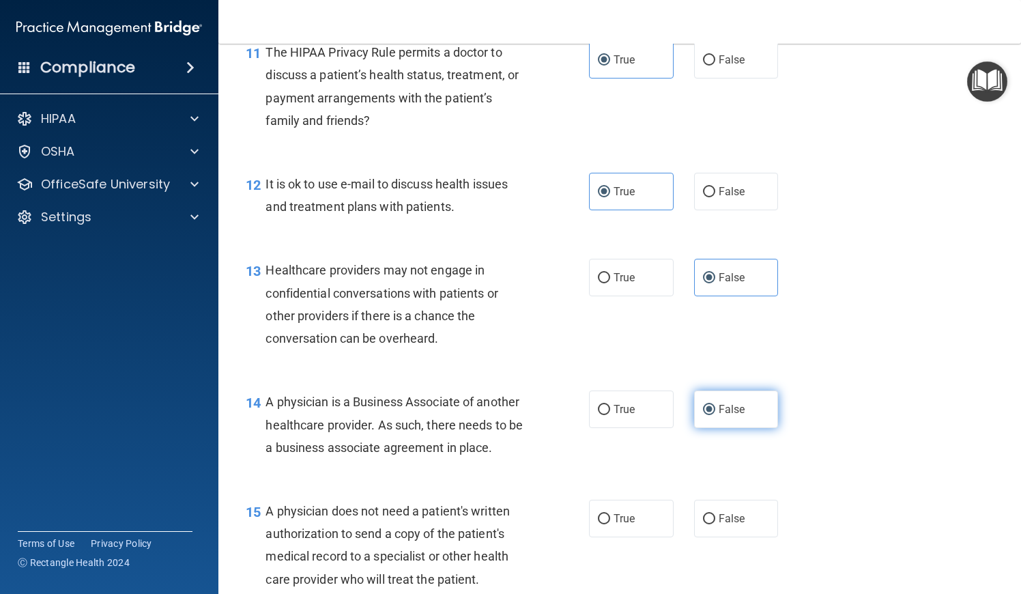
scroll to position [1388, 0]
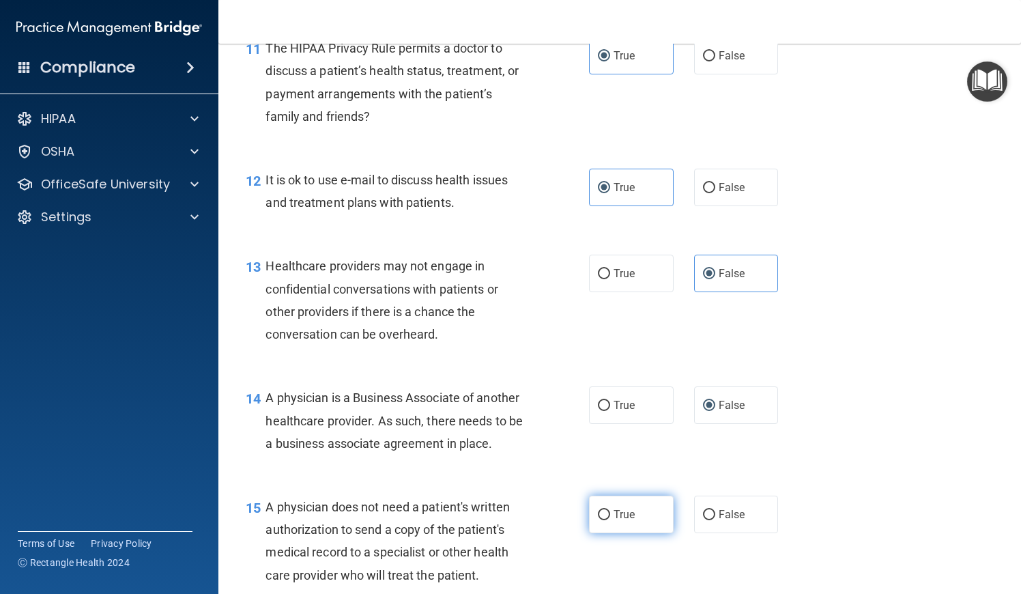
click at [649, 496] on label "True" at bounding box center [631, 515] width 85 height 38
click at [610, 510] on input "True" at bounding box center [604, 515] width 12 height 10
radio input "true"
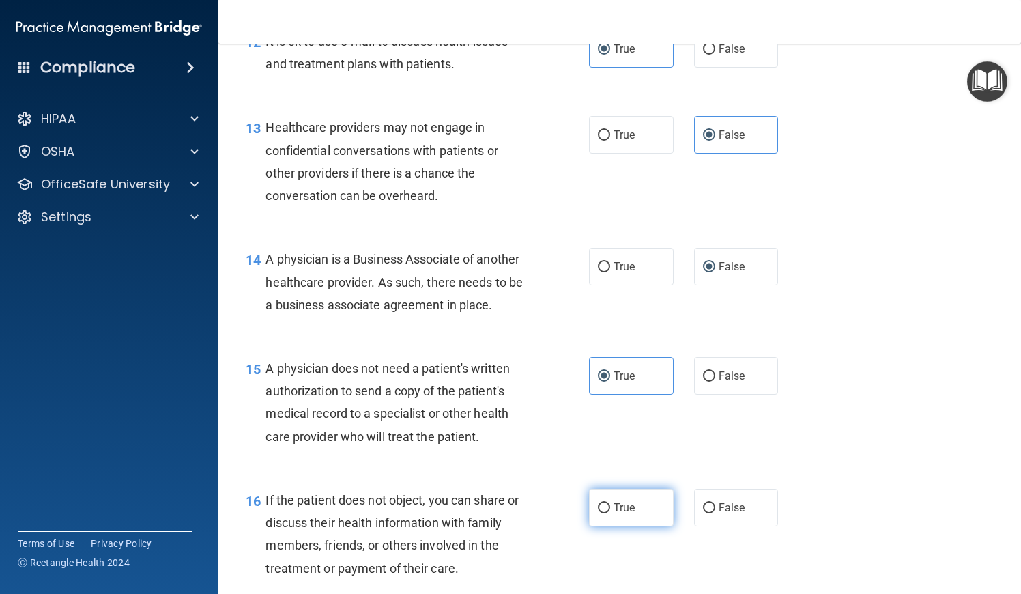
click at [631, 501] on span "True" at bounding box center [624, 507] width 21 height 13
click at [610, 503] on input "True" at bounding box center [604, 508] width 12 height 10
radio input "true"
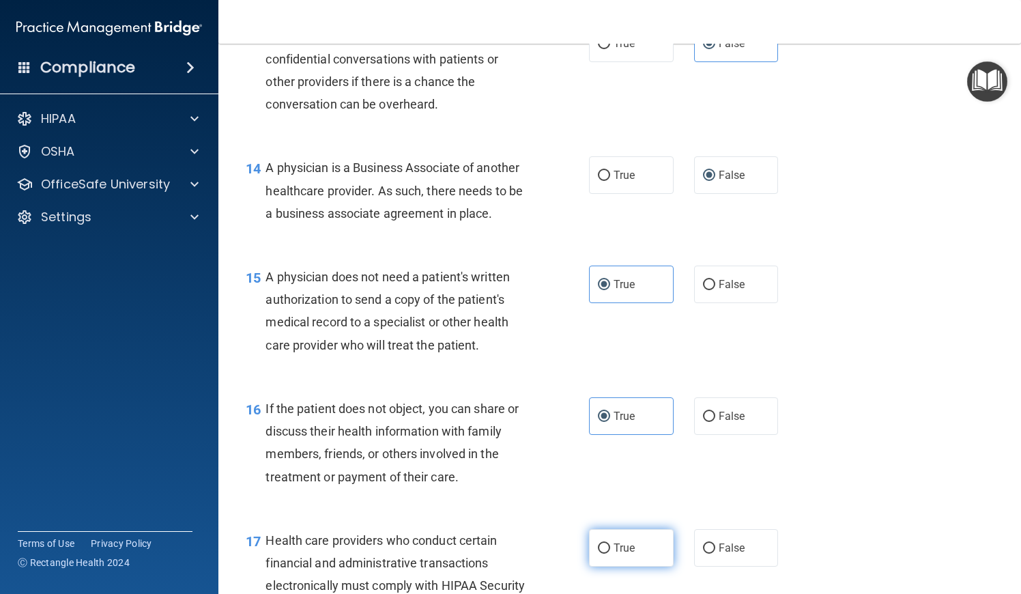
click at [631, 541] on span "True" at bounding box center [624, 547] width 21 height 13
click at [610, 543] on input "True" at bounding box center [604, 548] width 12 height 10
radio input "true"
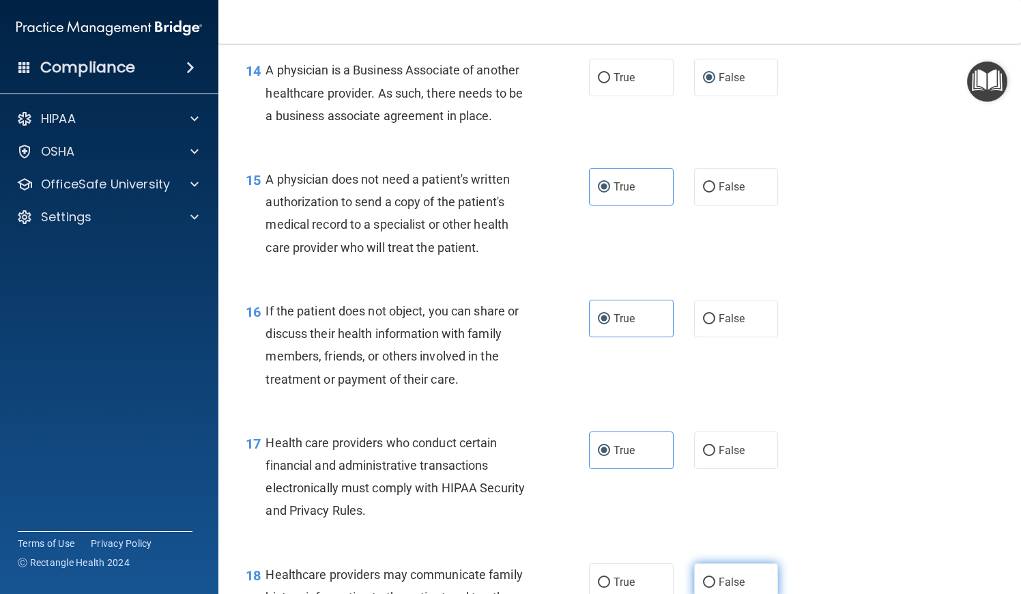
click at [722, 577] on span "False" at bounding box center [732, 581] width 27 height 13
click at [715, 577] on input "False" at bounding box center [709, 582] width 12 height 10
radio input "true"
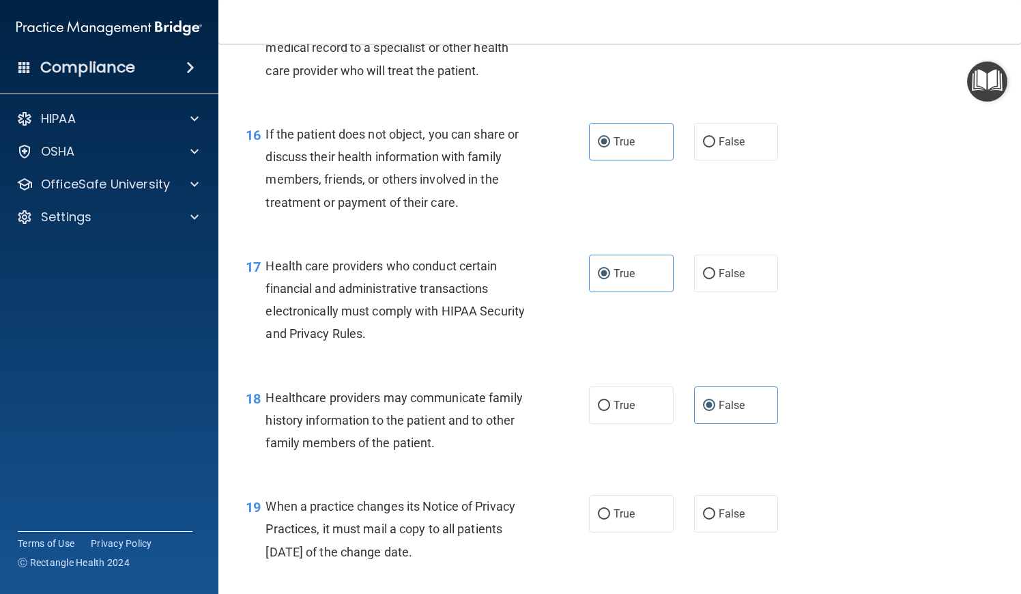
scroll to position [1895, 0]
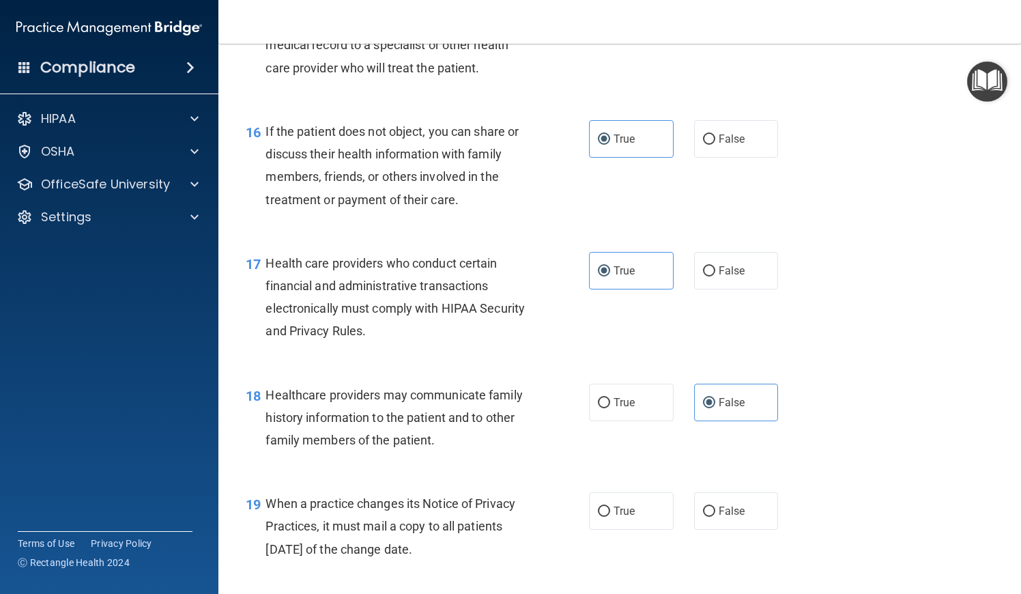
click at [722, 519] on div "19 When a practice changes its Notice of Privacy Practices, it must mail a copy…" at bounding box center [619, 529] width 769 height 109
click at [722, 504] on span "False" at bounding box center [732, 510] width 27 height 13
click at [715, 506] on input "False" at bounding box center [709, 511] width 12 height 10
radio input "true"
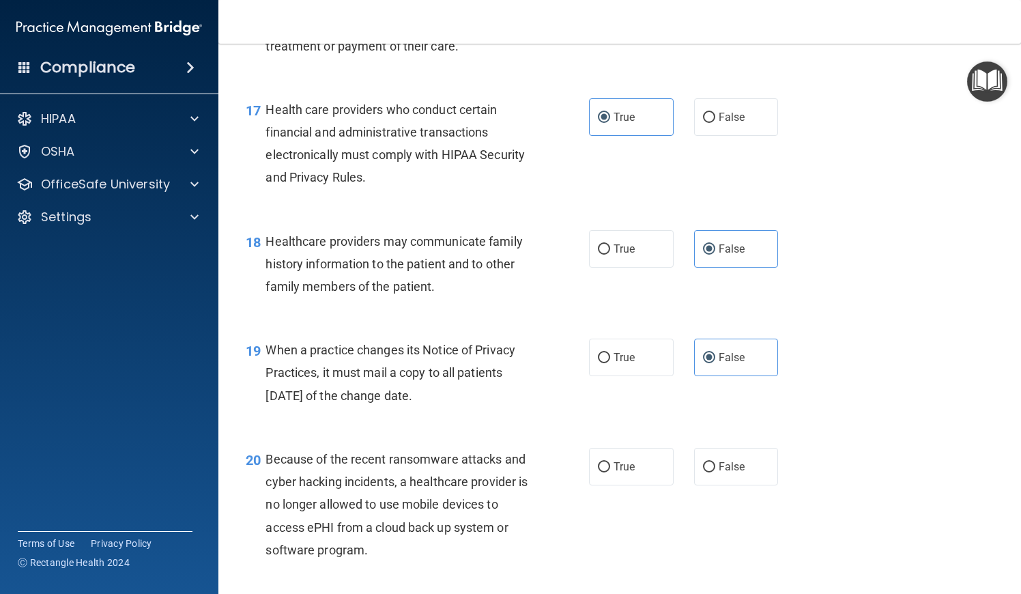
scroll to position [2072, 0]
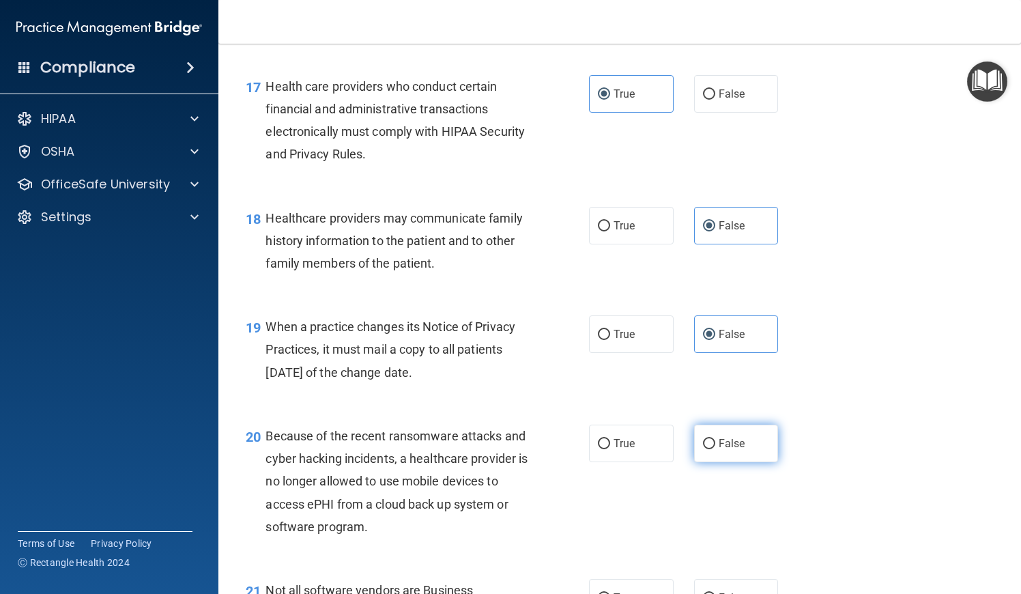
click at [727, 437] on span "False" at bounding box center [732, 443] width 27 height 13
click at [715, 439] on input "False" at bounding box center [709, 444] width 12 height 10
radio input "true"
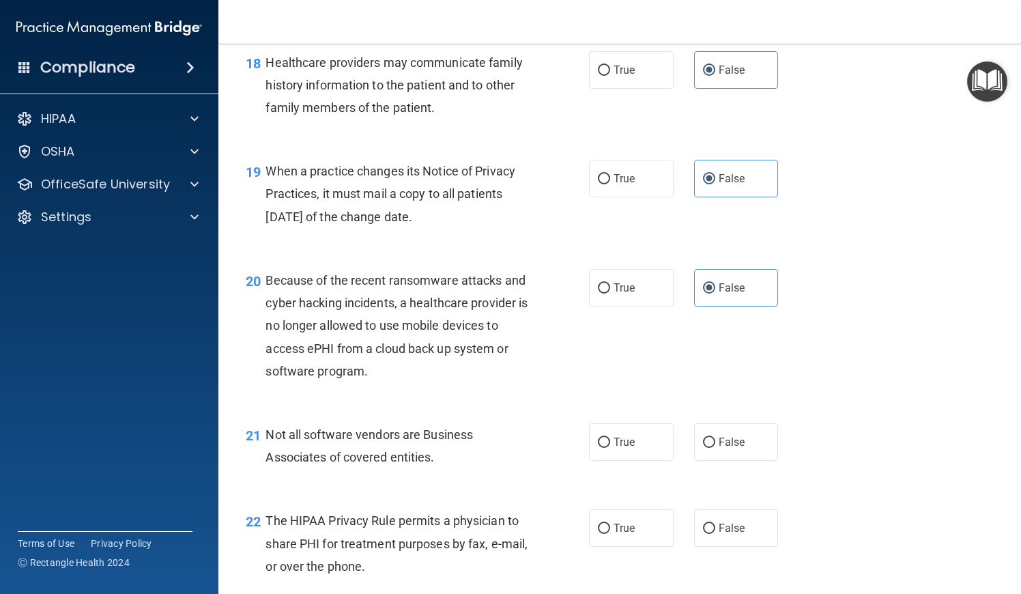
scroll to position [2263, 0]
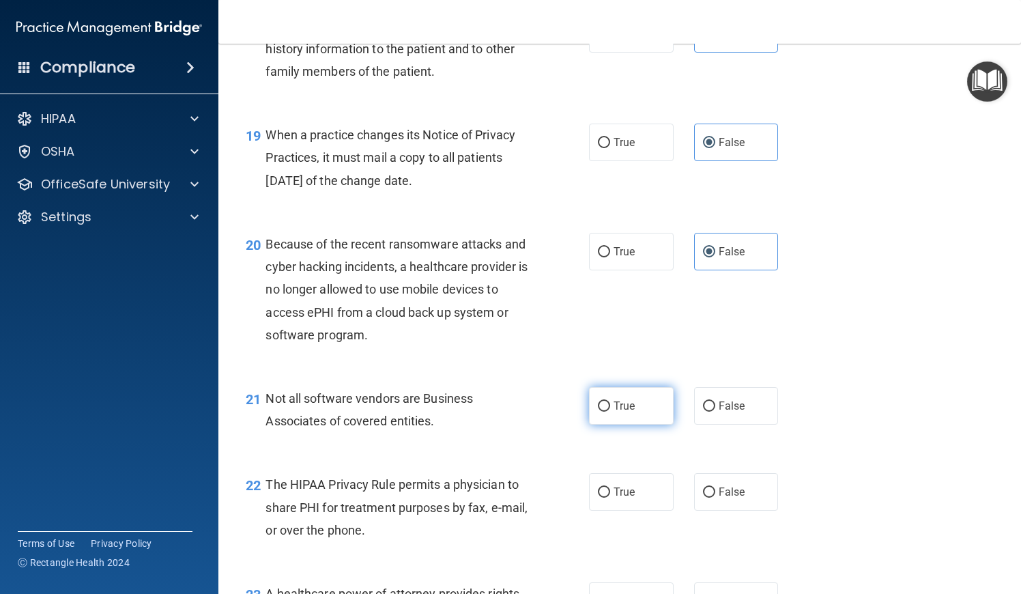
click at [624, 387] on label "True" at bounding box center [631, 406] width 85 height 38
click at [610, 401] on input "True" at bounding box center [604, 406] width 12 height 10
radio input "true"
click at [627, 485] on span "True" at bounding box center [624, 491] width 21 height 13
click at [610, 487] on input "True" at bounding box center [604, 492] width 12 height 10
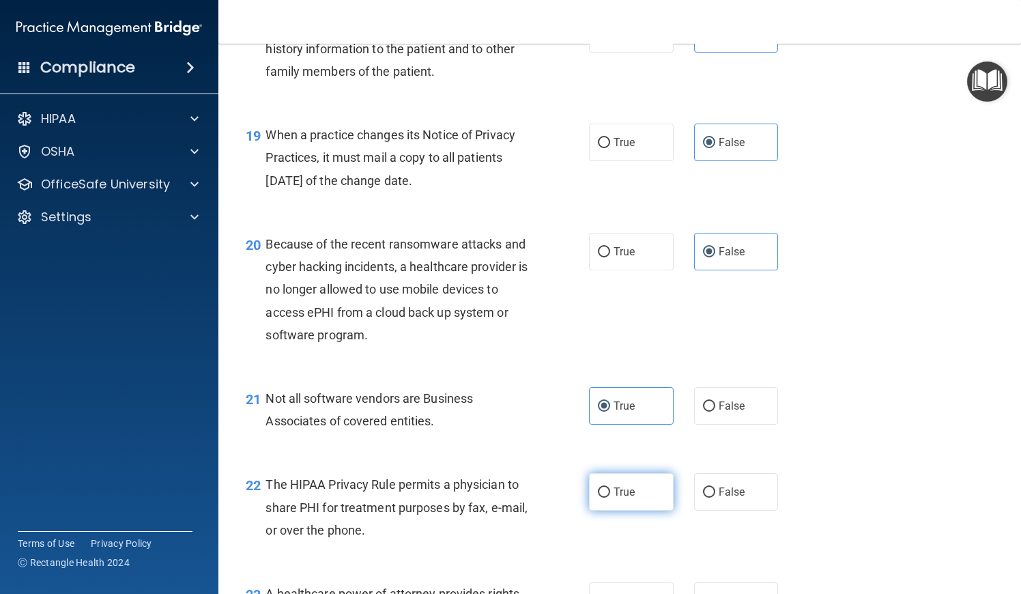
radio input "true"
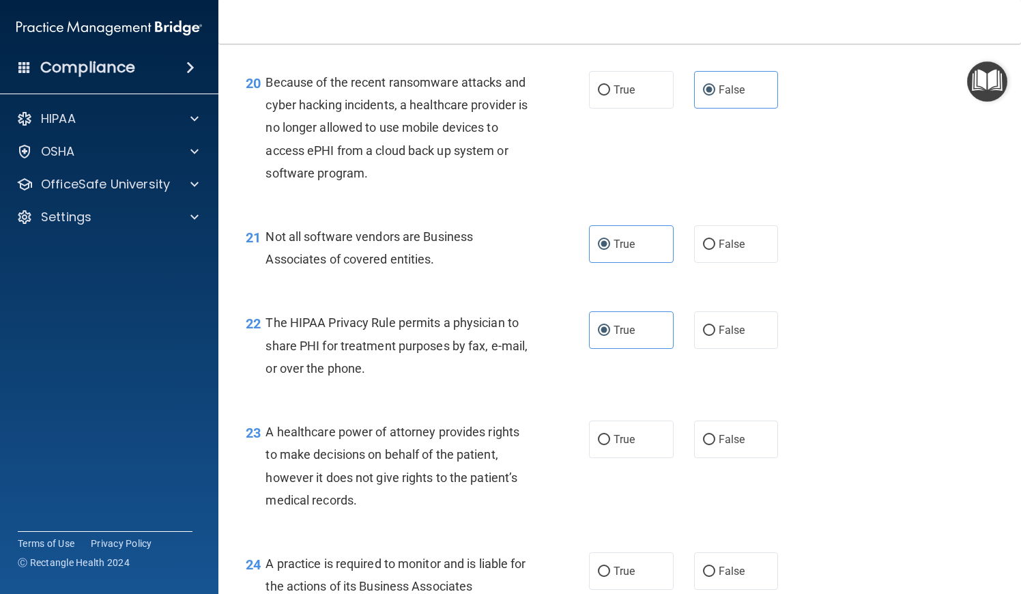
scroll to position [2426, 0]
click at [732, 432] on span "False" at bounding box center [732, 438] width 27 height 13
click at [715, 434] on input "False" at bounding box center [709, 439] width 12 height 10
radio input "true"
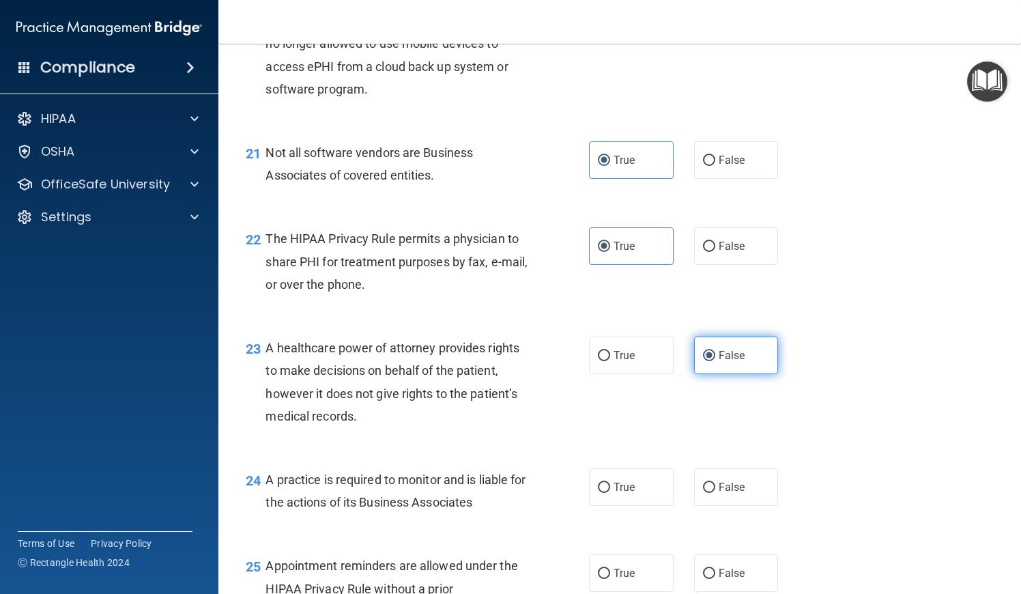
scroll to position [2519, 0]
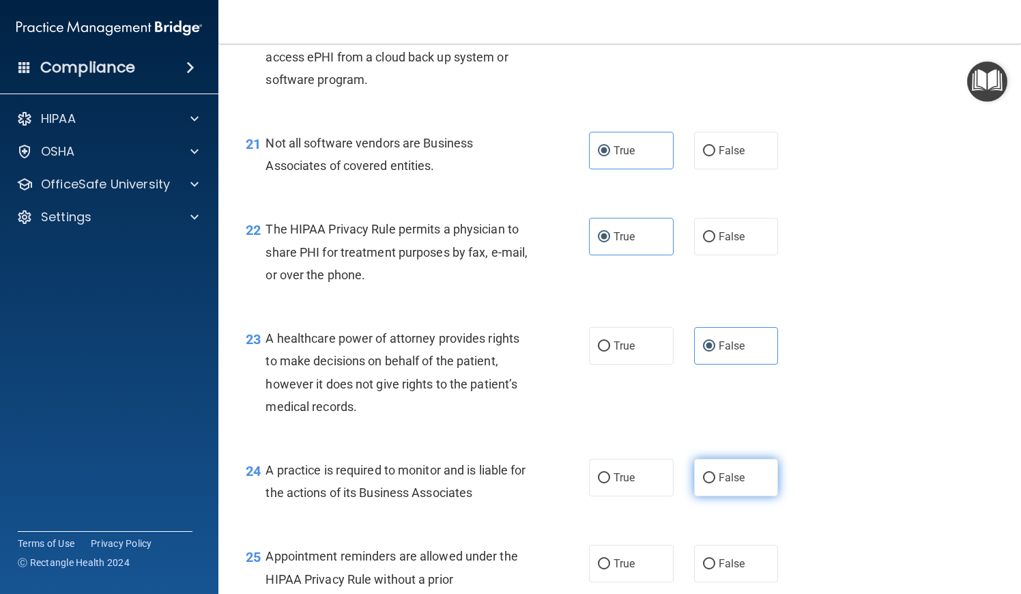
click at [737, 471] on span "False" at bounding box center [732, 477] width 27 height 13
click at [715, 473] on input "False" at bounding box center [709, 478] width 12 height 10
radio input "true"
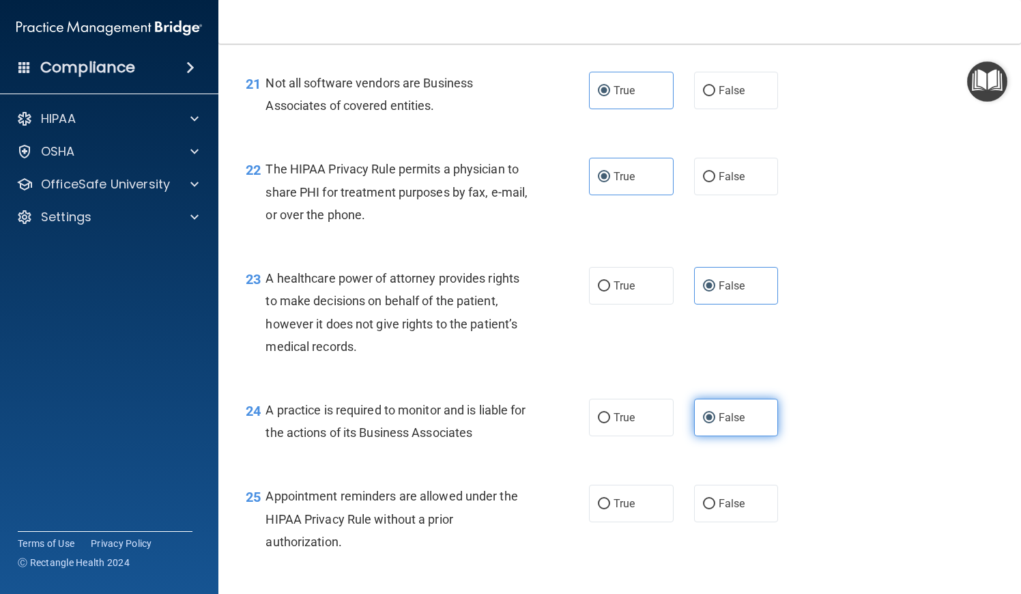
scroll to position [2594, 0]
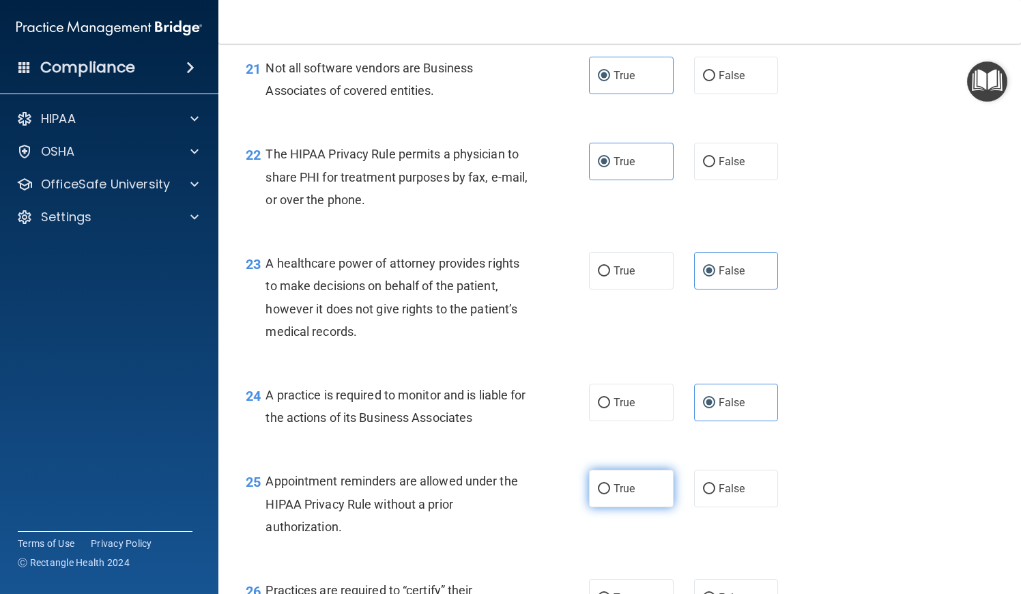
click at [625, 482] on span "True" at bounding box center [624, 488] width 21 height 13
click at [610, 484] on input "True" at bounding box center [604, 489] width 12 height 10
radio input "true"
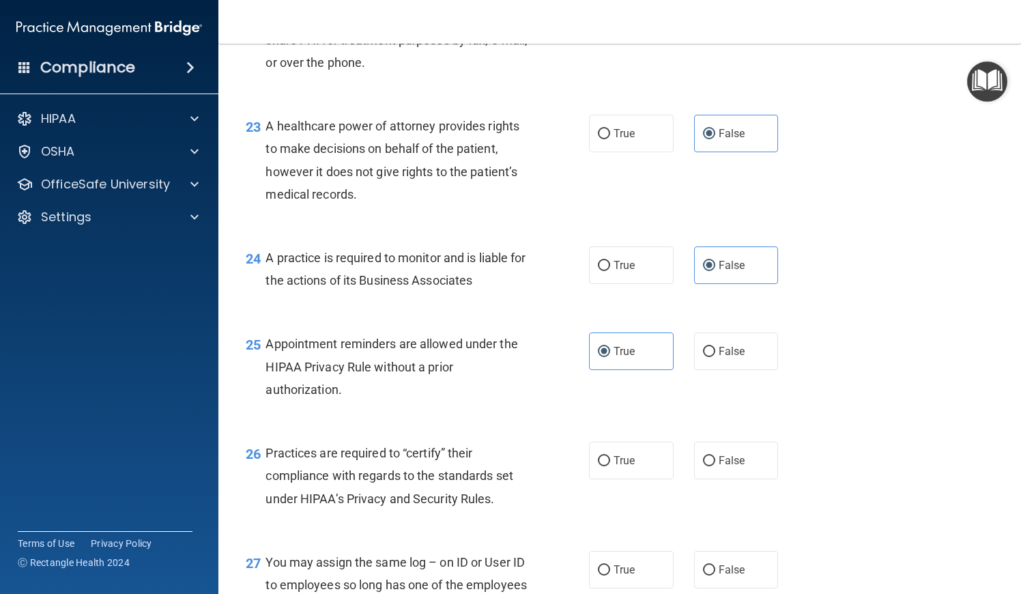
scroll to position [2796, 0]
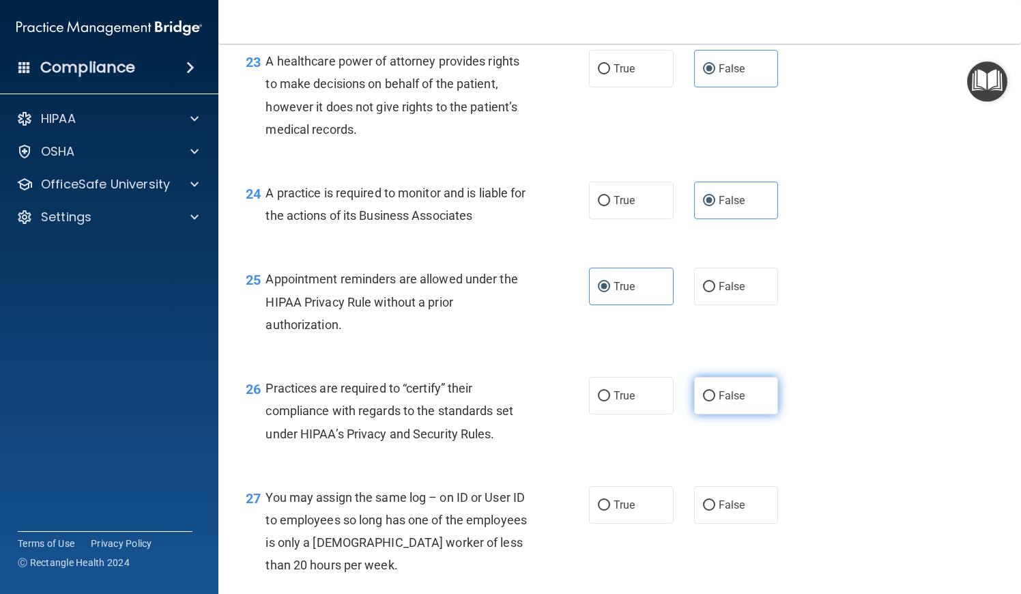
click at [732, 393] on label "False" at bounding box center [736, 396] width 85 height 38
click at [715, 393] on input "False" at bounding box center [709, 396] width 12 height 10
radio input "true"
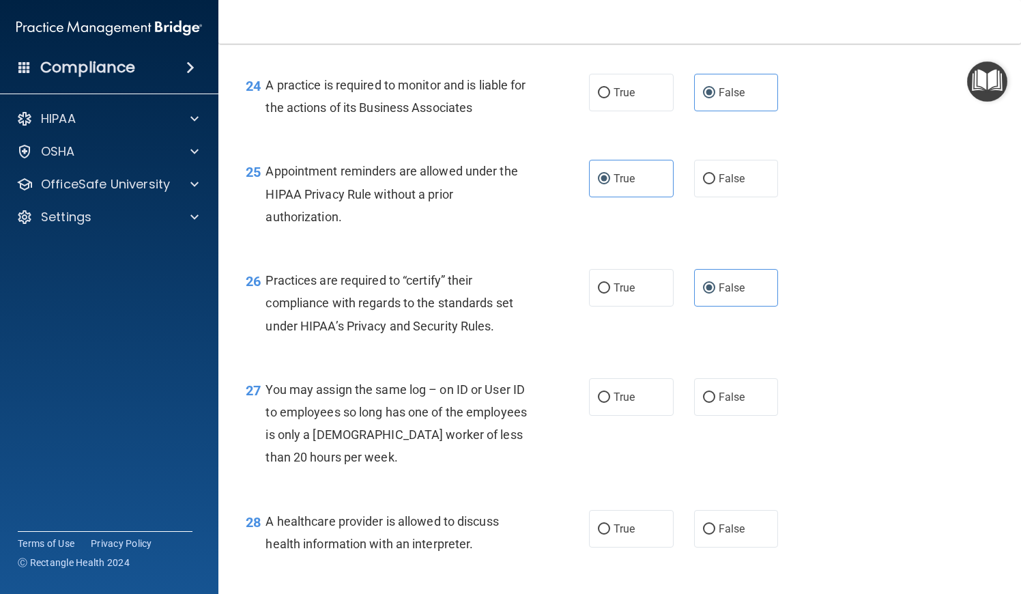
scroll to position [2904, 0]
click at [724, 406] on div "27 You may assign the same log – on ID or User ID to employees so long has one …" at bounding box center [619, 426] width 769 height 132
click at [721, 390] on span "False" at bounding box center [732, 396] width 27 height 13
click at [715, 392] on input "False" at bounding box center [709, 397] width 12 height 10
radio input "true"
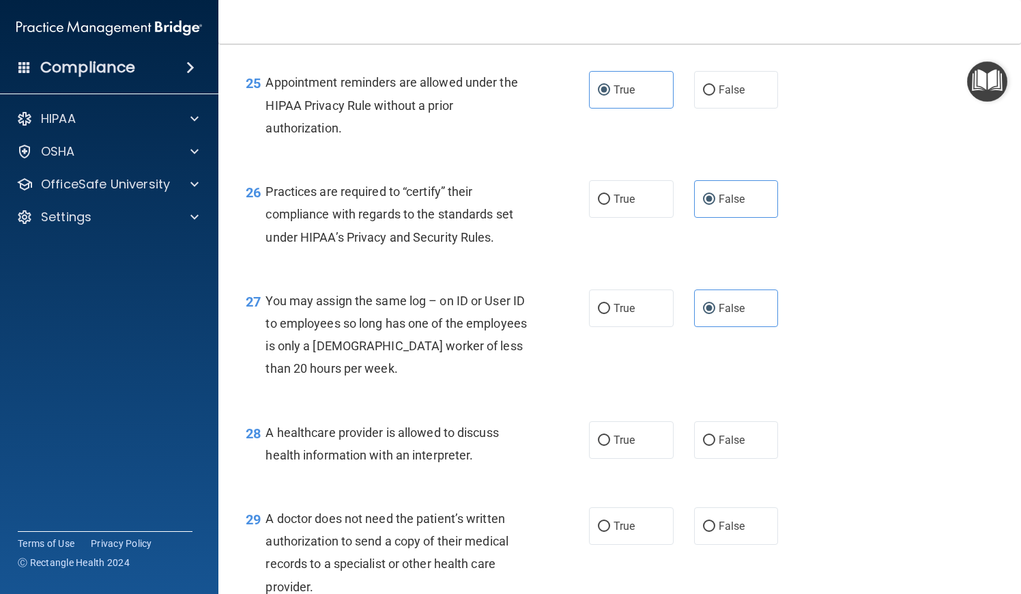
scroll to position [3028, 0]
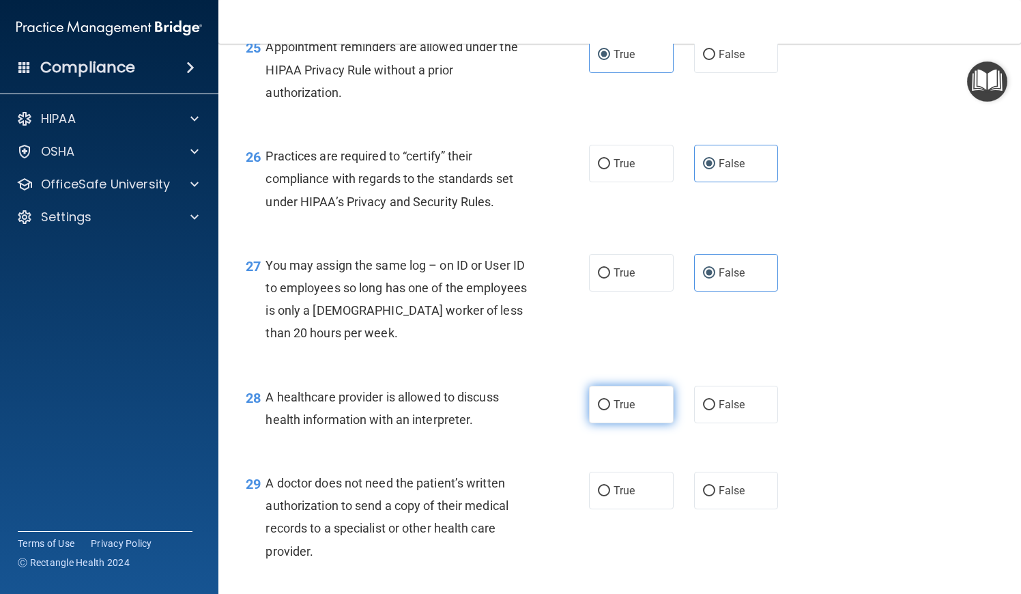
click at [638, 391] on label "True" at bounding box center [631, 405] width 85 height 38
click at [610, 400] on input "True" at bounding box center [604, 405] width 12 height 10
radio input "true"
click at [636, 472] on label "True" at bounding box center [631, 491] width 85 height 38
click at [610, 486] on input "True" at bounding box center [604, 491] width 12 height 10
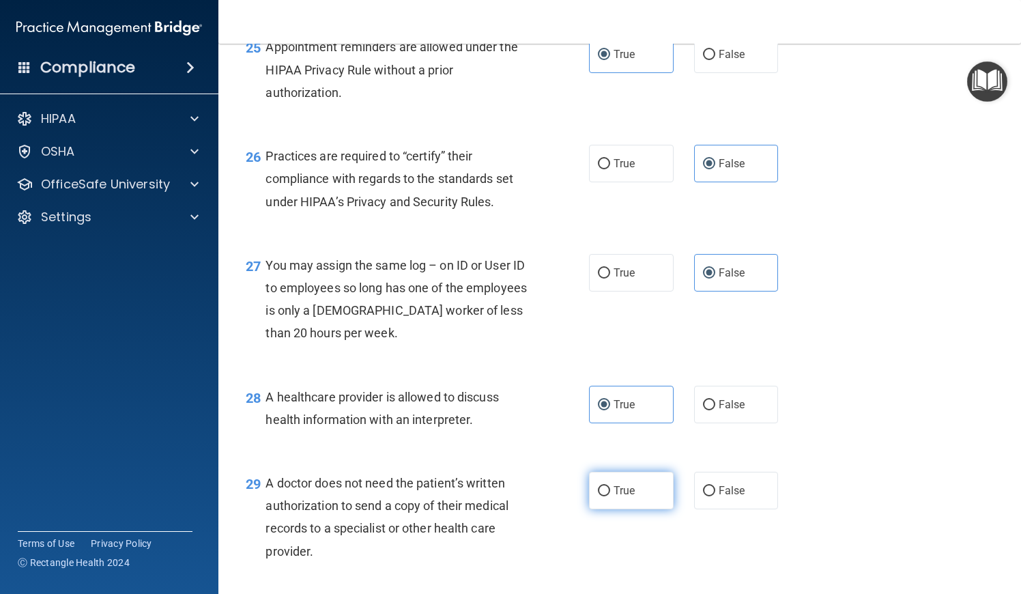
radio input "true"
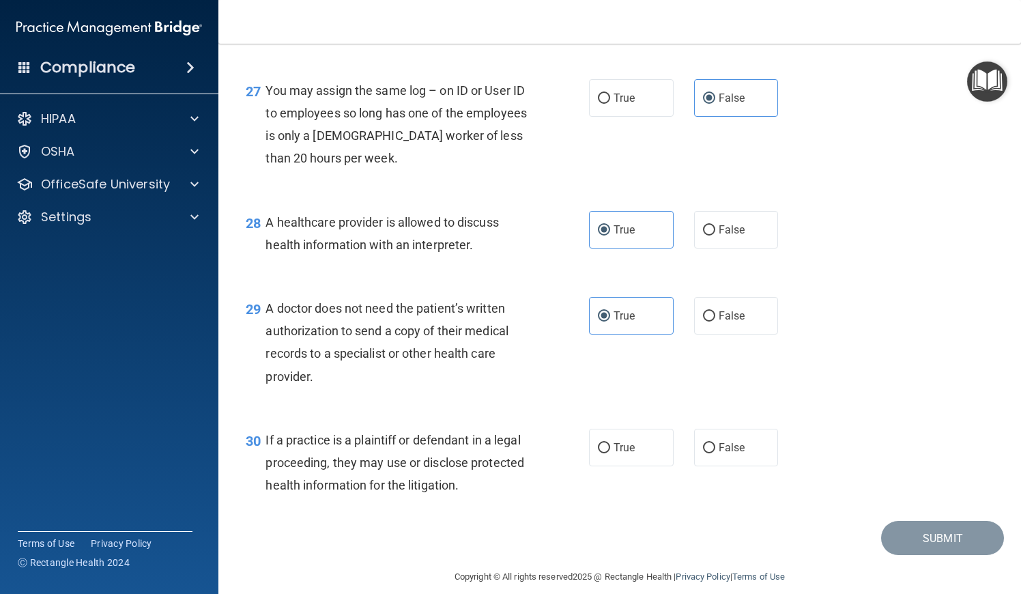
click at [618, 412] on div "30 If a practice is a plaintiff or defendant in a legal proceeding, they may us…" at bounding box center [619, 466] width 769 height 109
click at [618, 442] on span "True" at bounding box center [624, 448] width 21 height 13
click at [610, 444] on input "True" at bounding box center [604, 449] width 12 height 10
radio input "true"
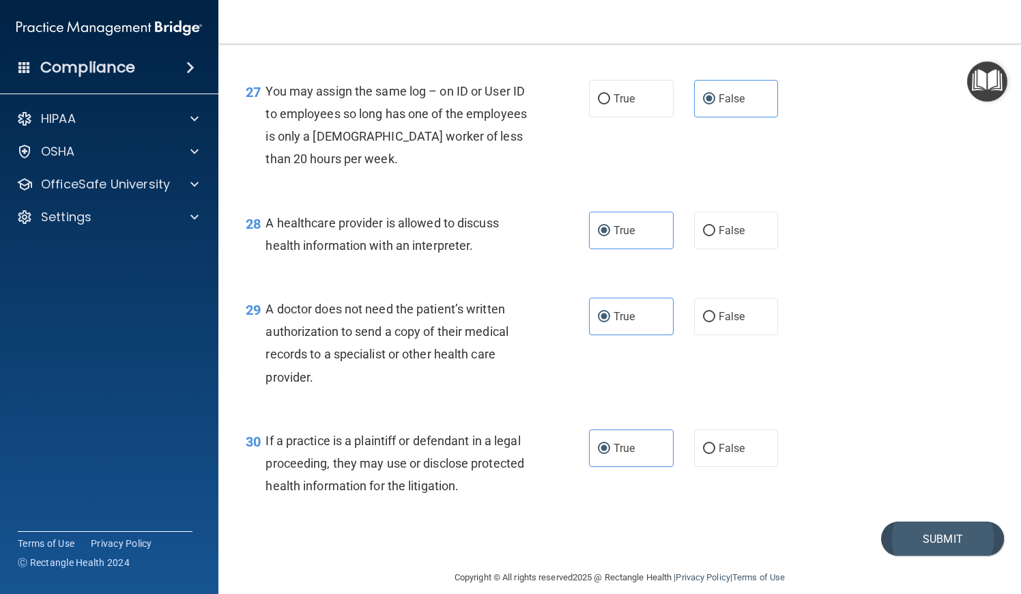
click at [922, 528] on button "Submit" at bounding box center [942, 538] width 123 height 35
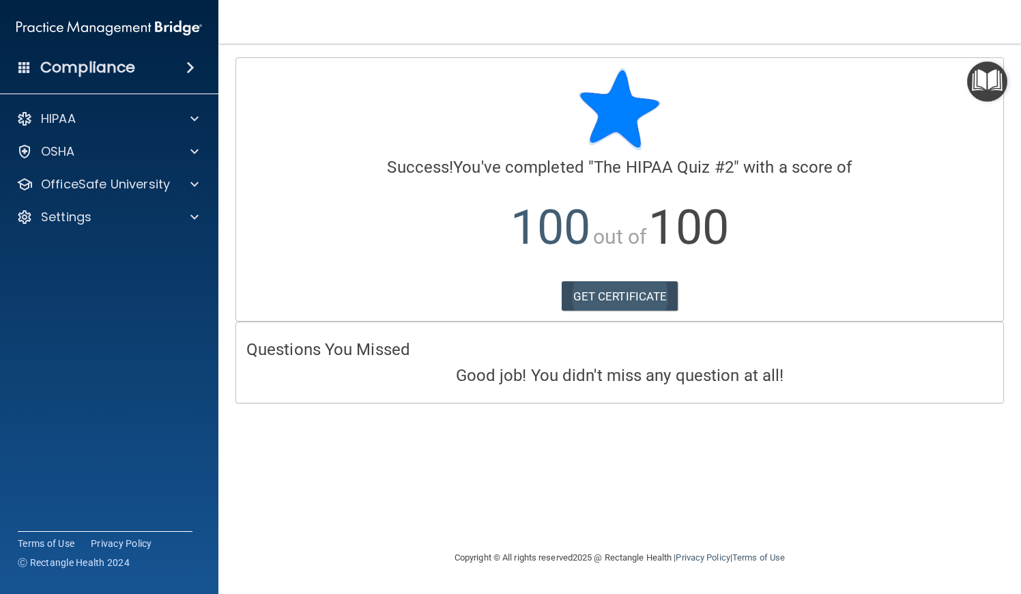
click at [613, 295] on link "GET CERTIFICATE" at bounding box center [620, 296] width 117 height 30
click at [190, 187] on div at bounding box center [192, 184] width 34 height 16
click at [117, 264] on ul "HIPAA Training OSHA Training Continuing Education" at bounding box center [109, 247] width 247 height 98
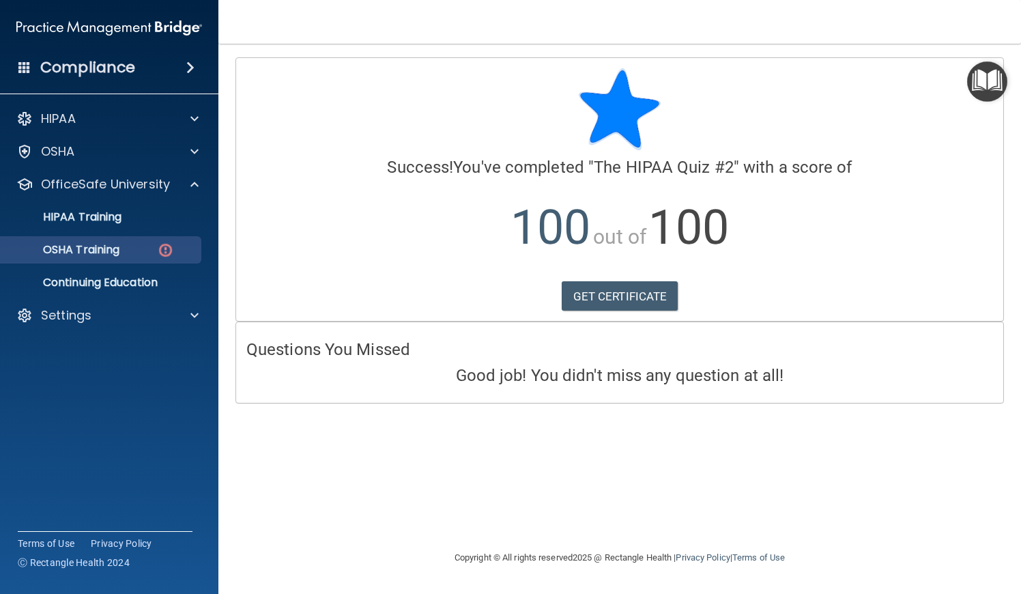
click at [119, 251] on p "OSHA Training" at bounding box center [64, 250] width 111 height 14
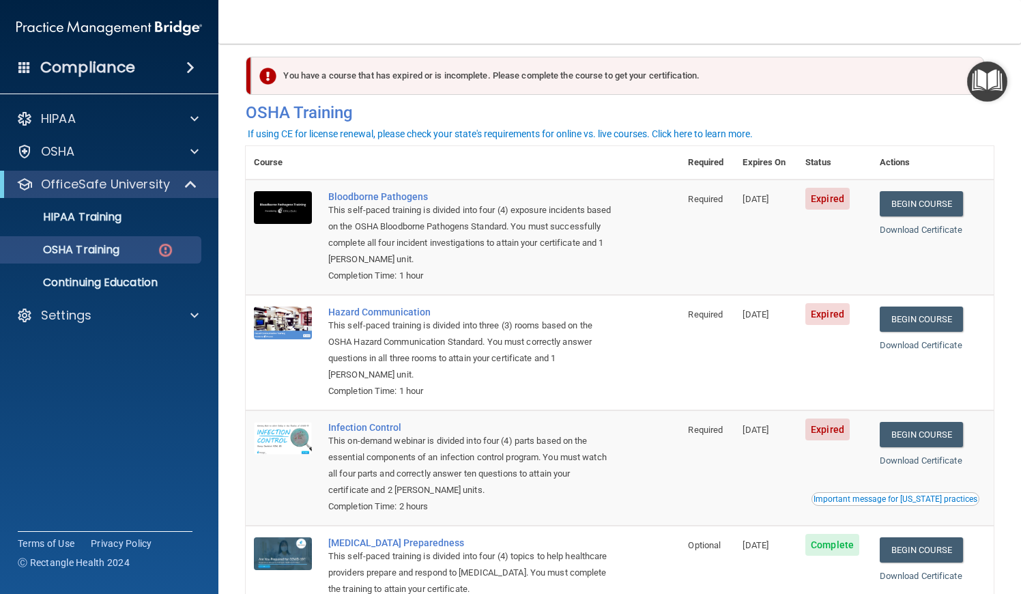
scroll to position [13, 0]
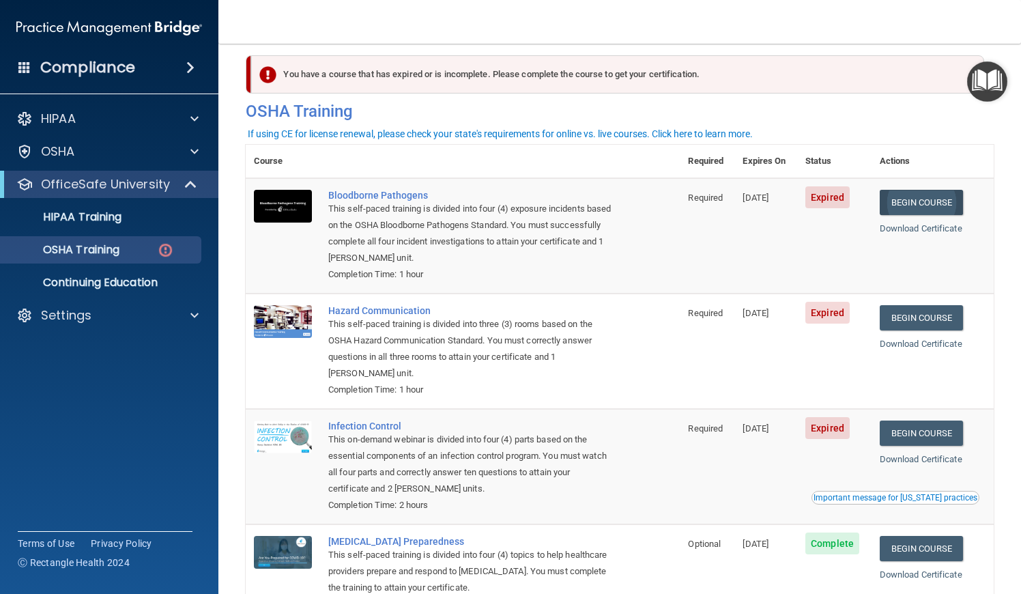
click at [936, 203] on link "Begin Course" at bounding box center [921, 202] width 83 height 25
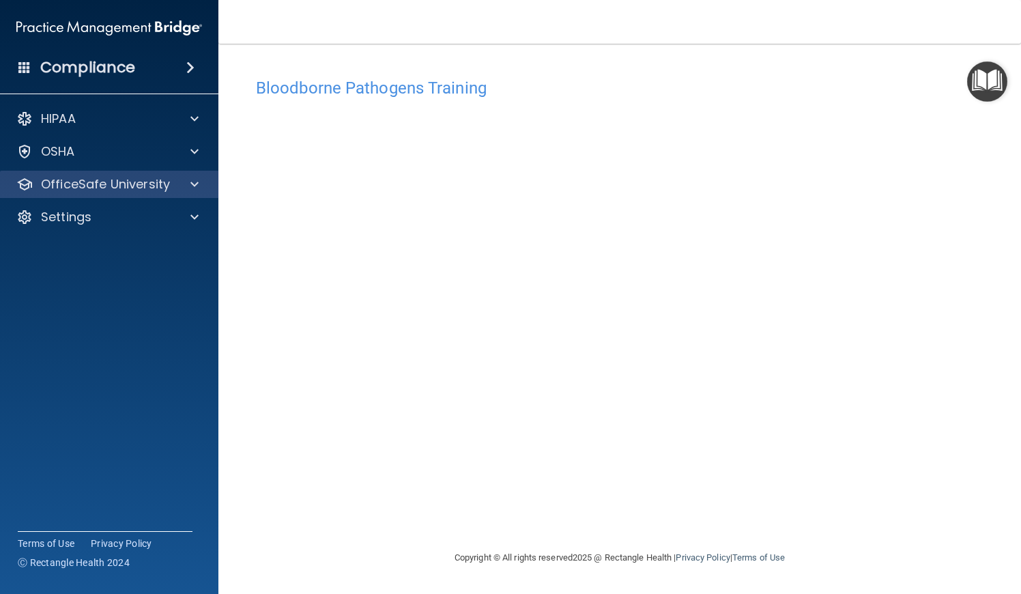
click at [191, 174] on div "OfficeSafe University" at bounding box center [109, 184] width 219 height 27
click at [191, 182] on span at bounding box center [194, 184] width 8 height 16
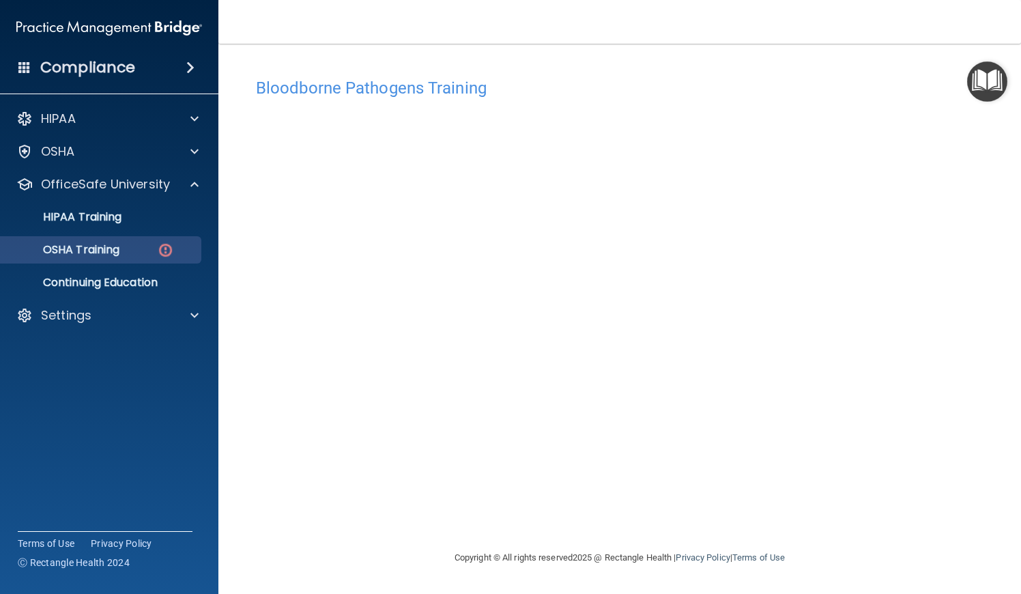
click at [136, 244] on div "OSHA Training" at bounding box center [102, 250] width 186 height 14
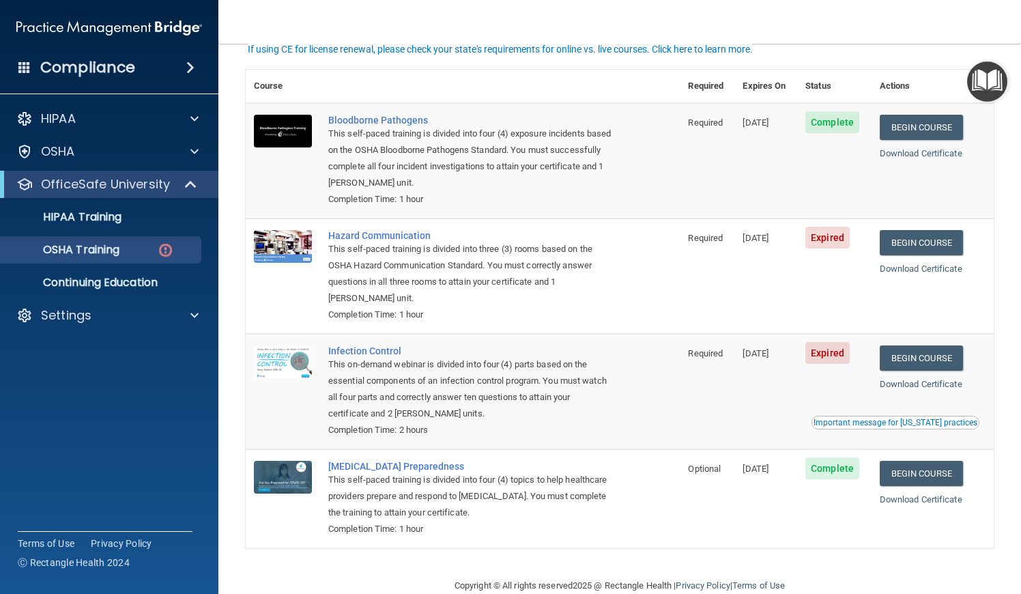
scroll to position [98, 0]
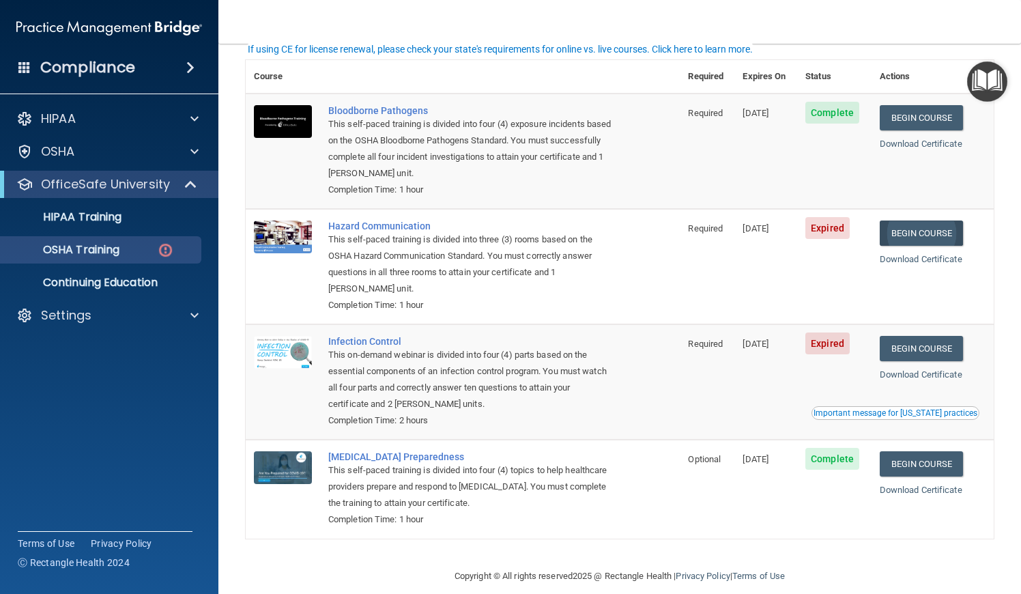
click at [913, 230] on link "Begin Course" at bounding box center [921, 232] width 83 height 25
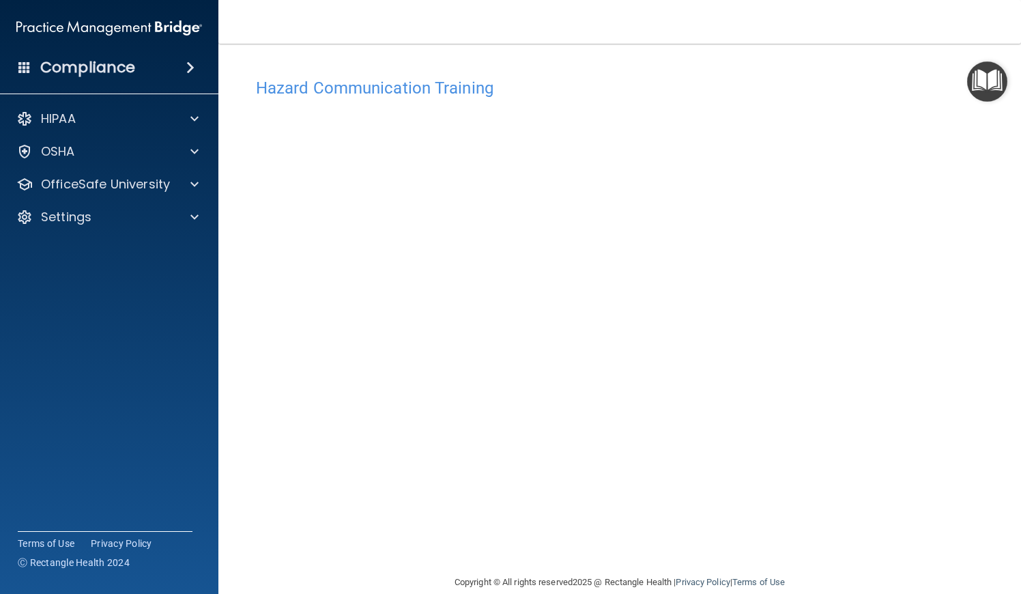
click at [254, 381] on div "Hazard Communication Training This course doesn’t expire until 09/26/2025. Are …" at bounding box center [620, 322] width 748 height 503
click at [185, 187] on div at bounding box center [192, 184] width 34 height 16
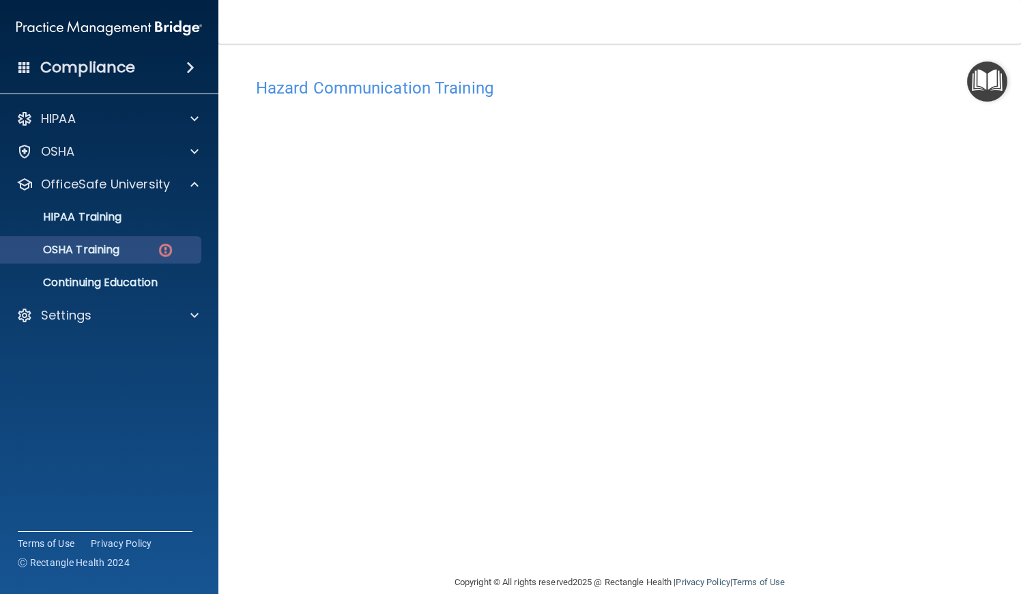
click at [82, 248] on p "OSHA Training" at bounding box center [64, 250] width 111 height 14
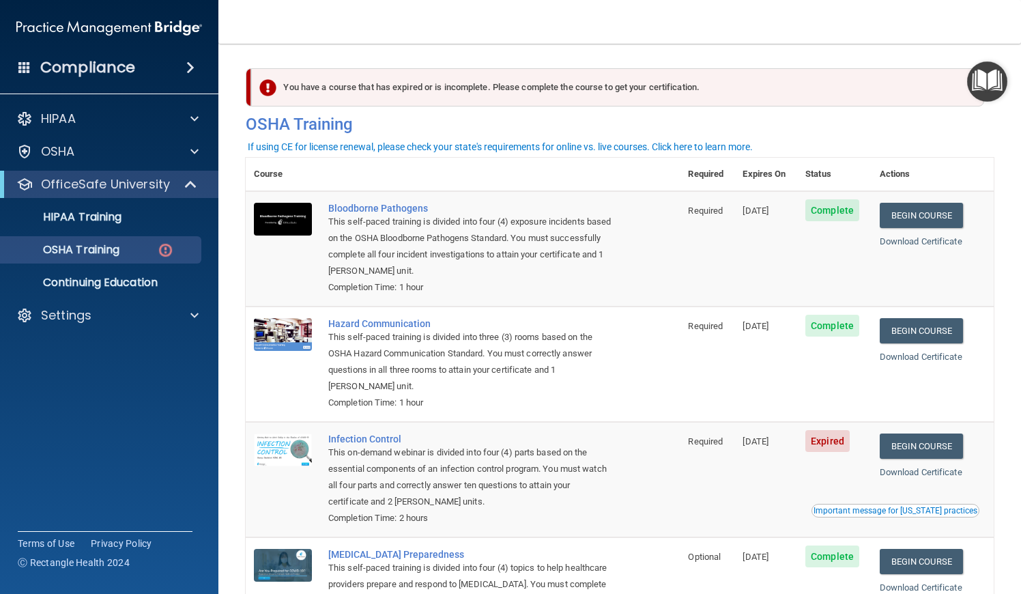
click at [848, 506] on div "Important message for California practices" at bounding box center [896, 510] width 164 height 8
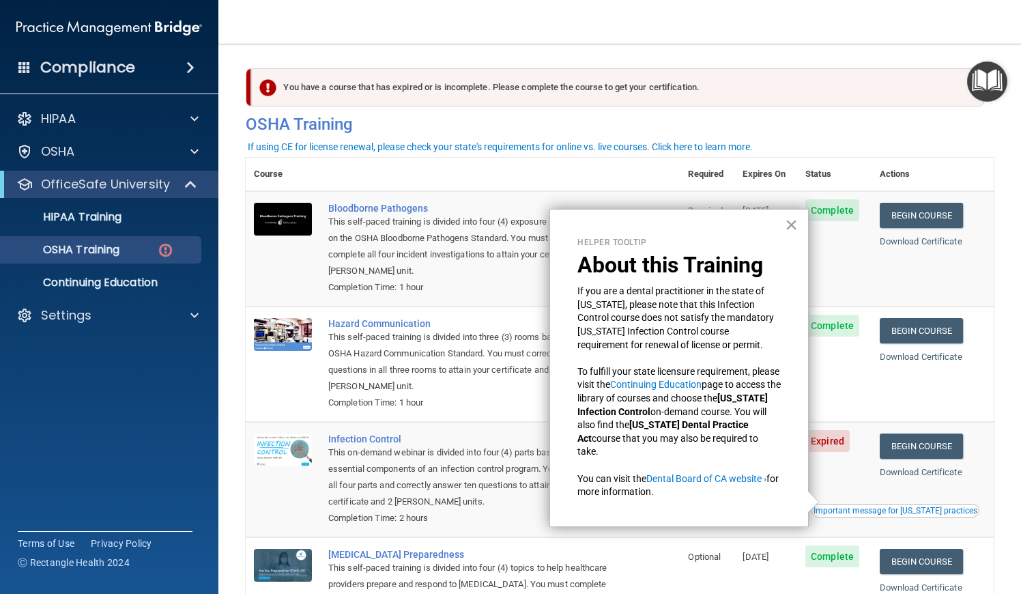
click at [791, 230] on button "×" at bounding box center [791, 225] width 13 height 22
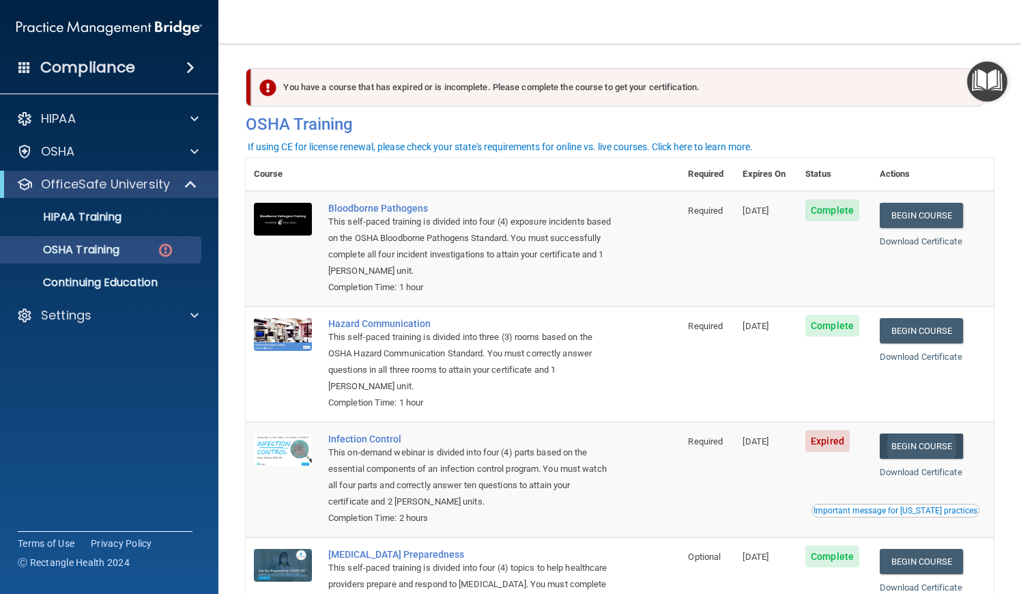
click at [921, 438] on link "Begin Course" at bounding box center [921, 445] width 83 height 25
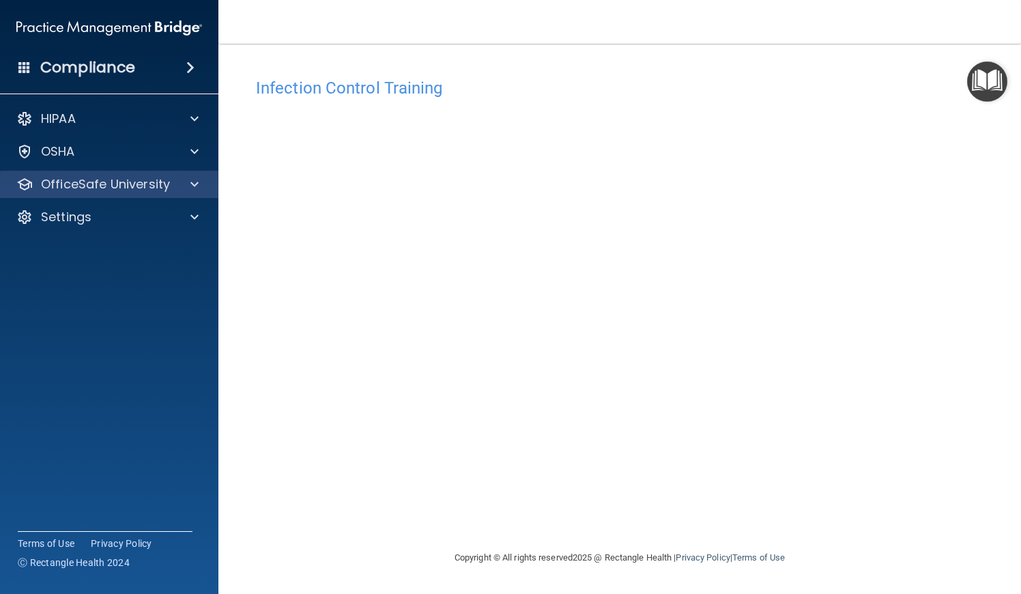
click at [195, 194] on div "OfficeSafe University" at bounding box center [109, 184] width 219 height 27
click at [195, 192] on div "OfficeSafe University" at bounding box center [109, 184] width 219 height 27
click at [193, 184] on span at bounding box center [194, 184] width 8 height 16
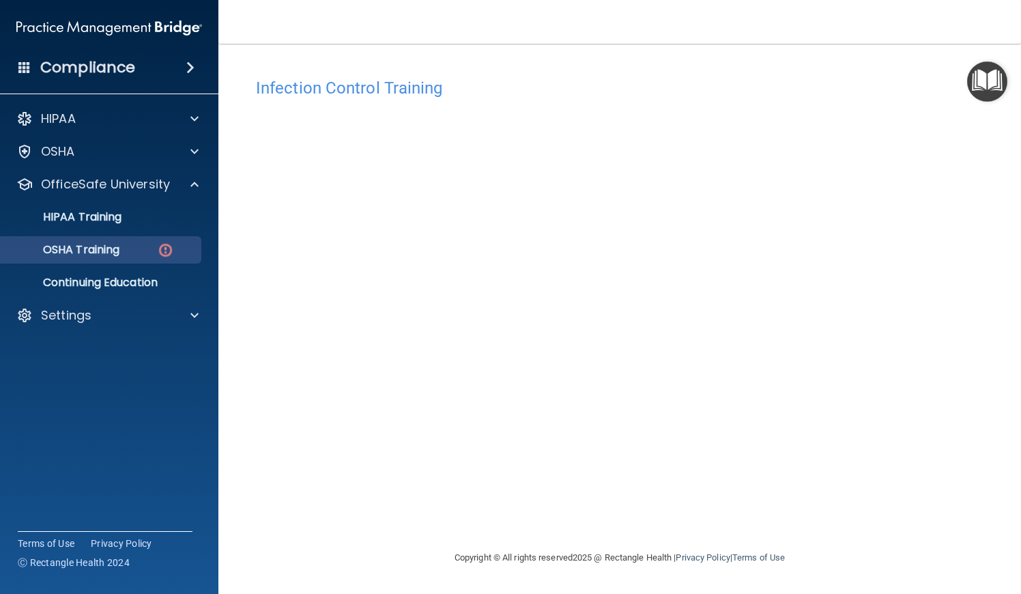
click at [147, 255] on div "OSHA Training" at bounding box center [102, 250] width 186 height 14
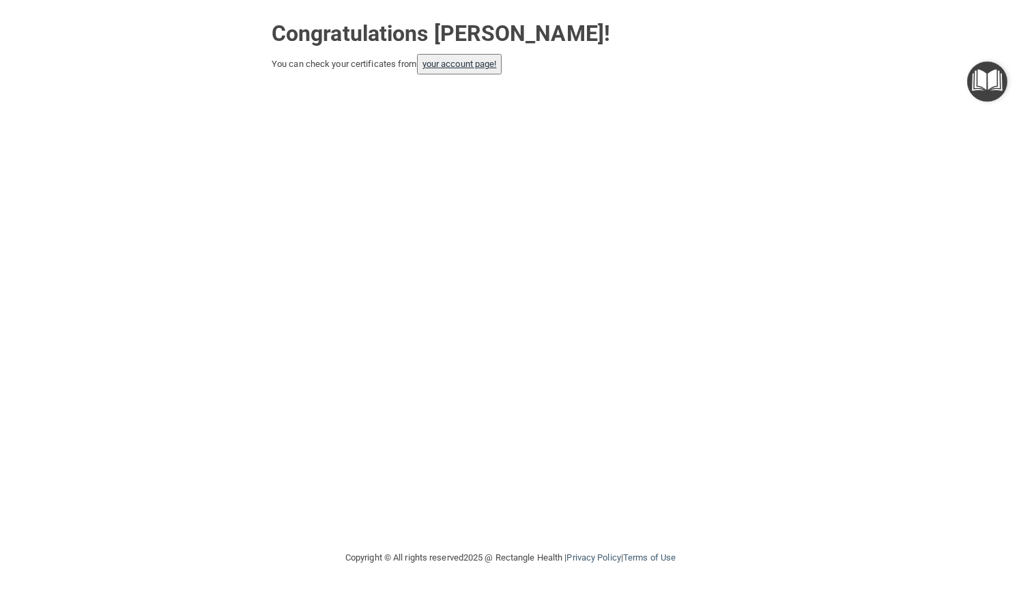
click at [451, 67] on link "your account page!" at bounding box center [460, 64] width 74 height 10
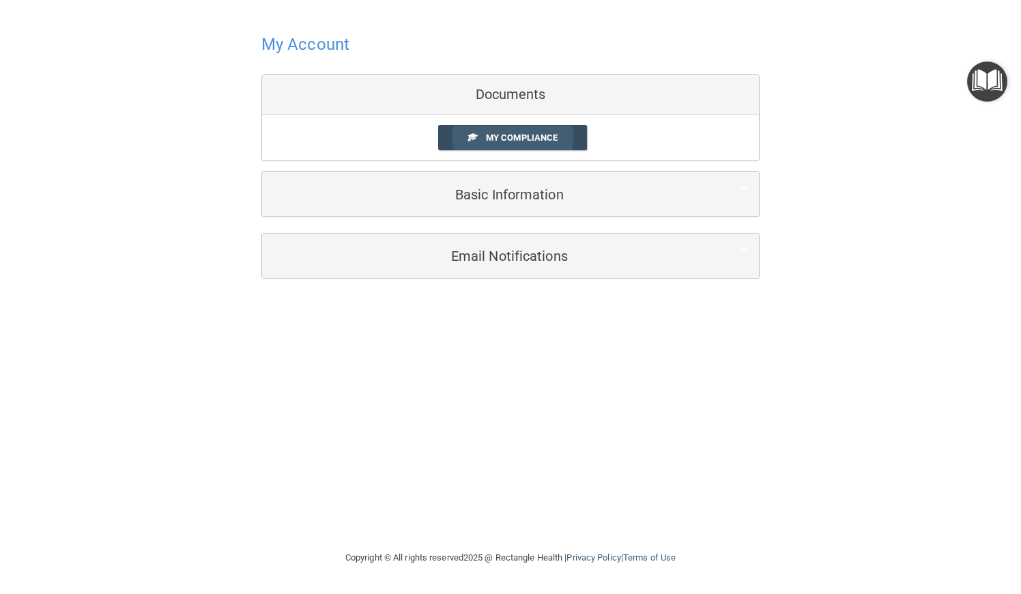
click at [517, 141] on span "My Compliance" at bounding box center [522, 137] width 72 height 10
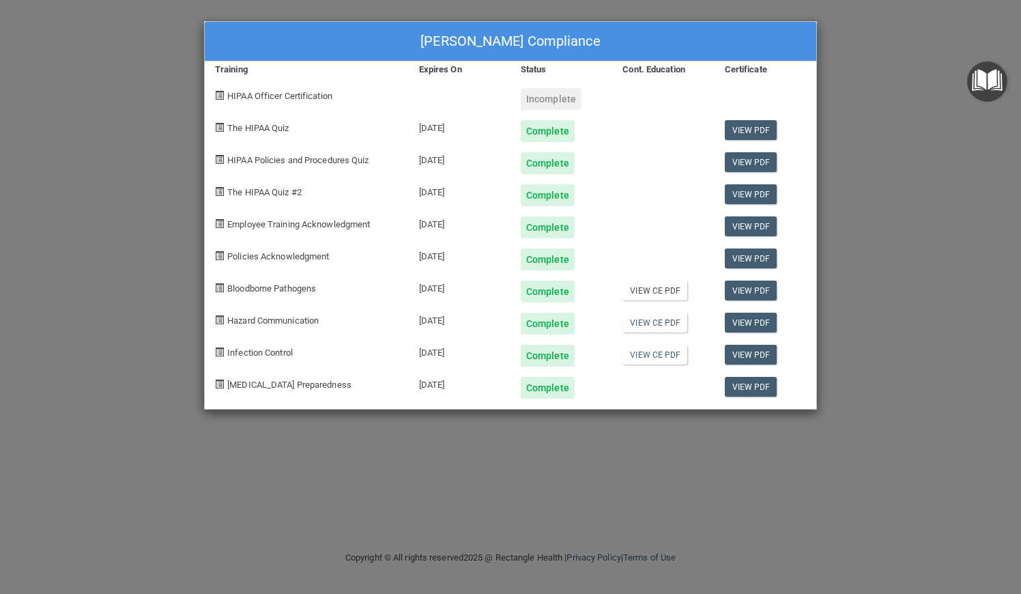
click at [652, 295] on link "View CE PDF" at bounding box center [655, 291] width 65 height 20
click at [638, 326] on link "View CE PDF" at bounding box center [655, 323] width 65 height 20
click at [655, 357] on link "View CE PDF" at bounding box center [655, 355] width 65 height 20
click at [560, 102] on div "Incomplete" at bounding box center [551, 99] width 61 height 22
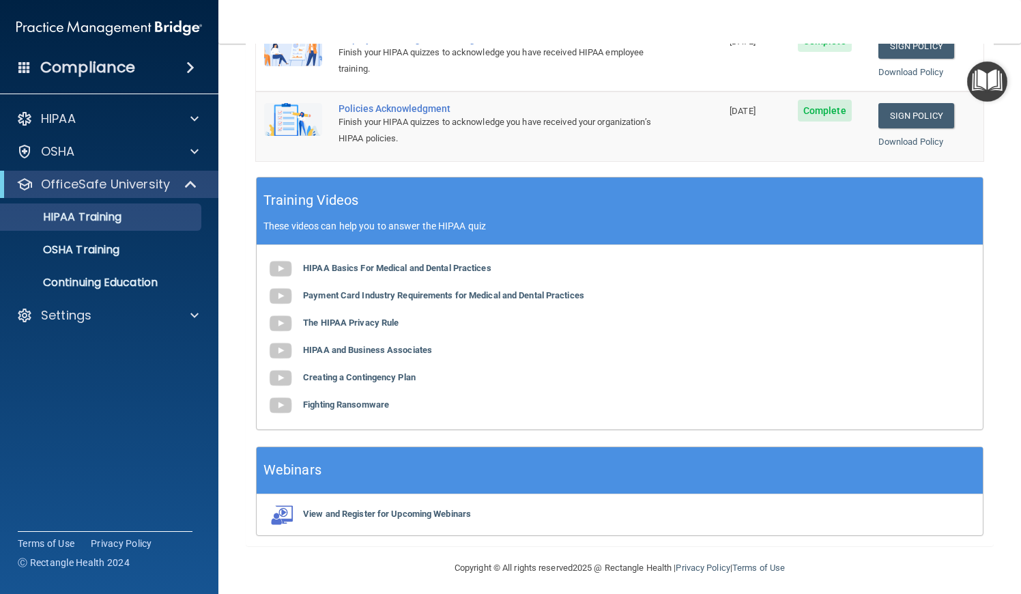
scroll to position [424, 0]
